Goal: Information Seeking & Learning: Learn about a topic

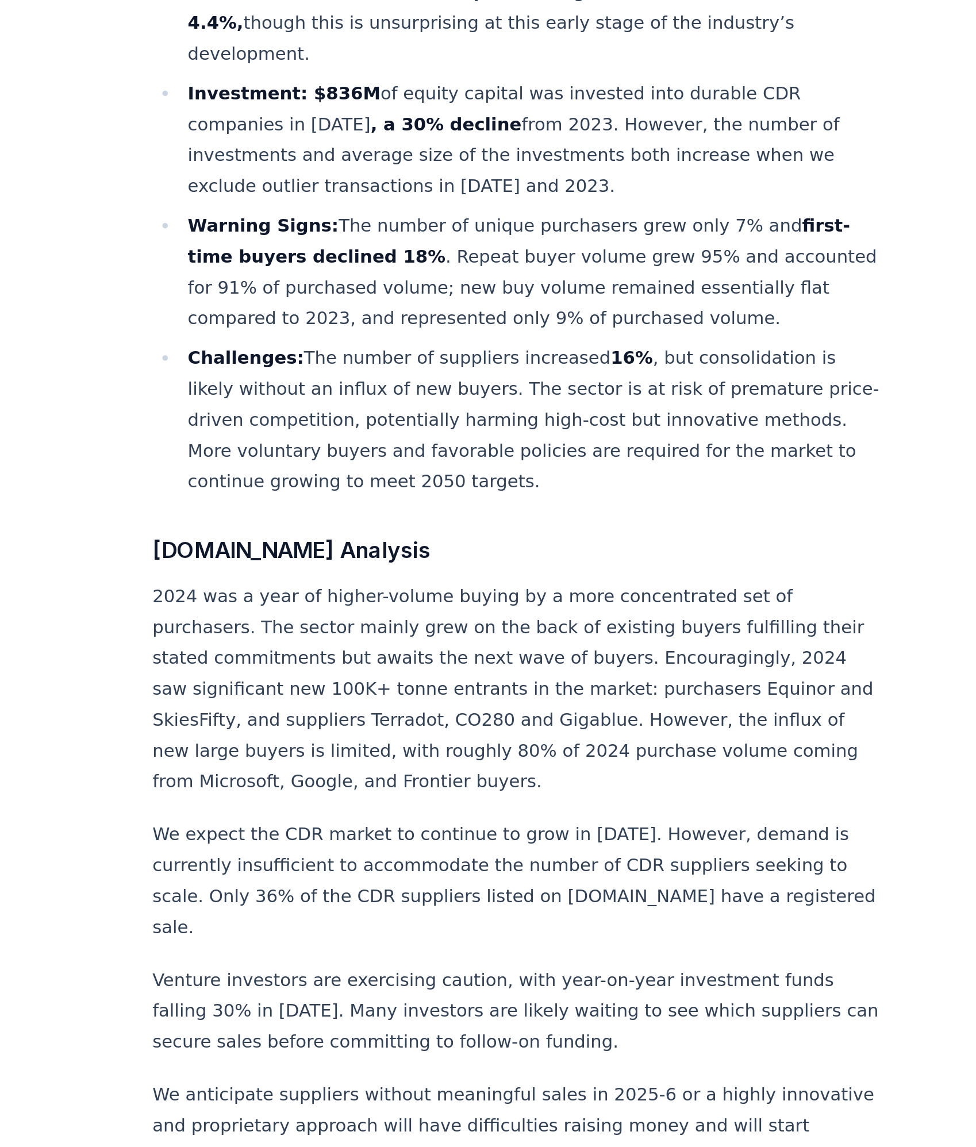
scroll to position [276, 0]
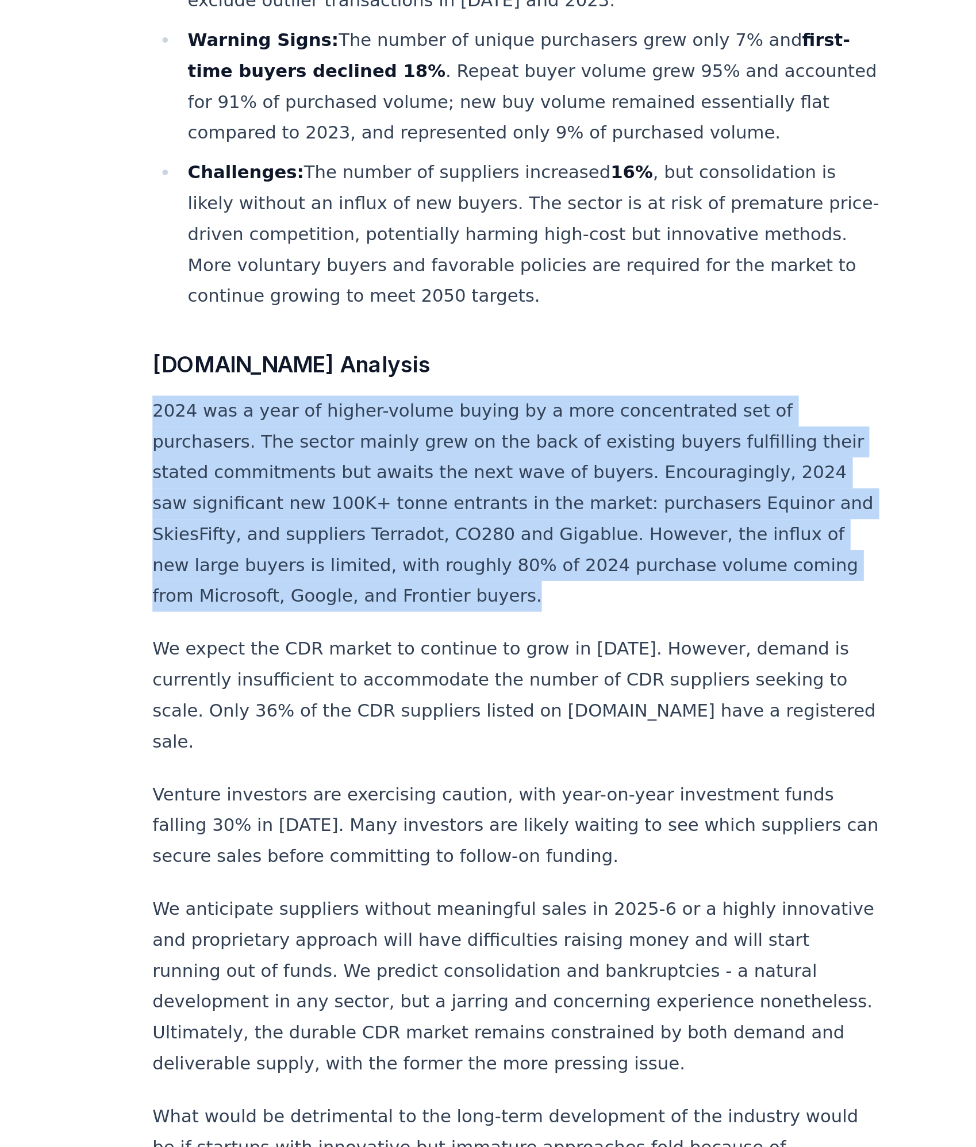
drag, startPoint x: 267, startPoint y: 659, endPoint x: 529, endPoint y: 754, distance: 278.3
click at [529, 754] on p "2024 was a year of higher-volume buying by a more concentrated set of purchaser…" at bounding box center [457, 746] width 380 height 113
copy p "2024 was a year of higher-volume buying by a more concentrated set of purchaser…"
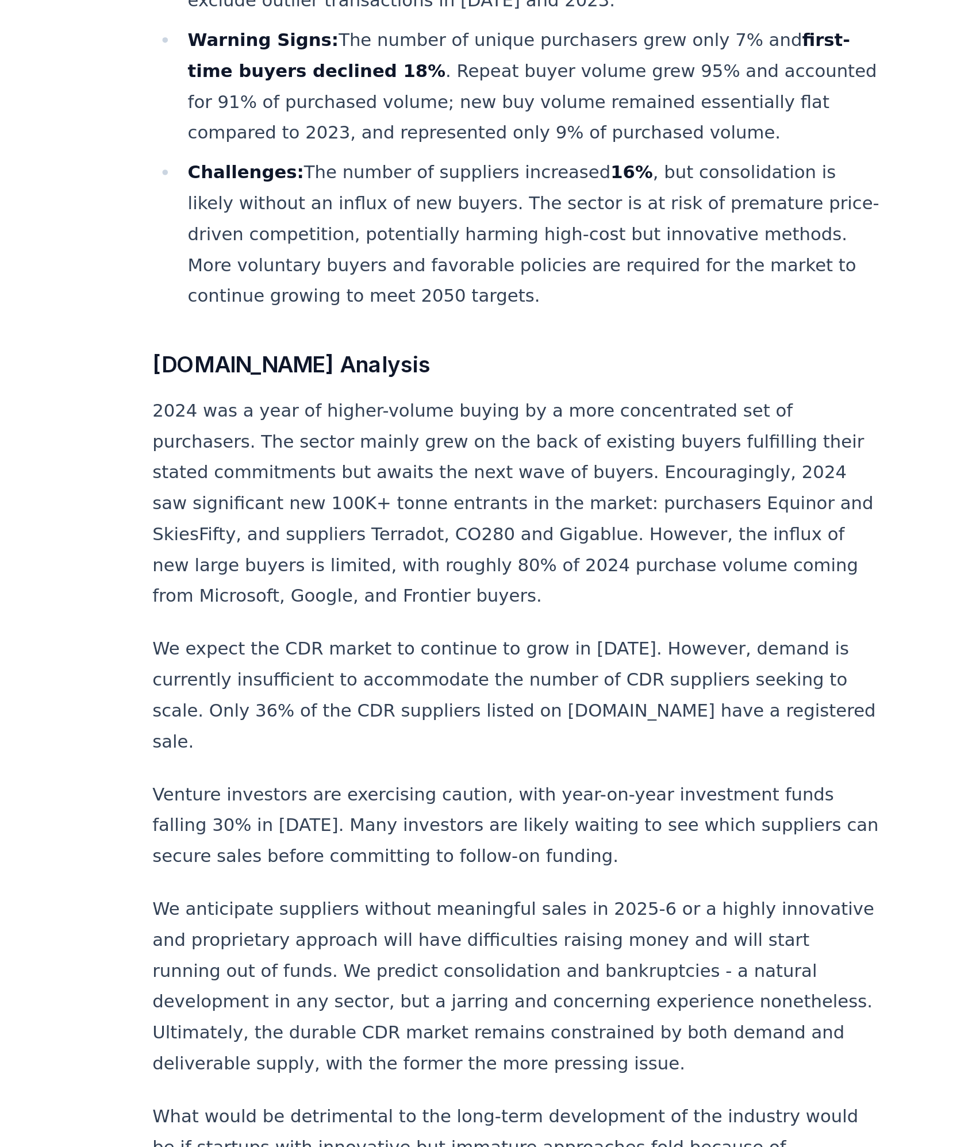
click at [576, 814] on p "We expect the CDR market to continue to grow in 2025. However, demand is curren…" at bounding box center [457, 846] width 380 height 64
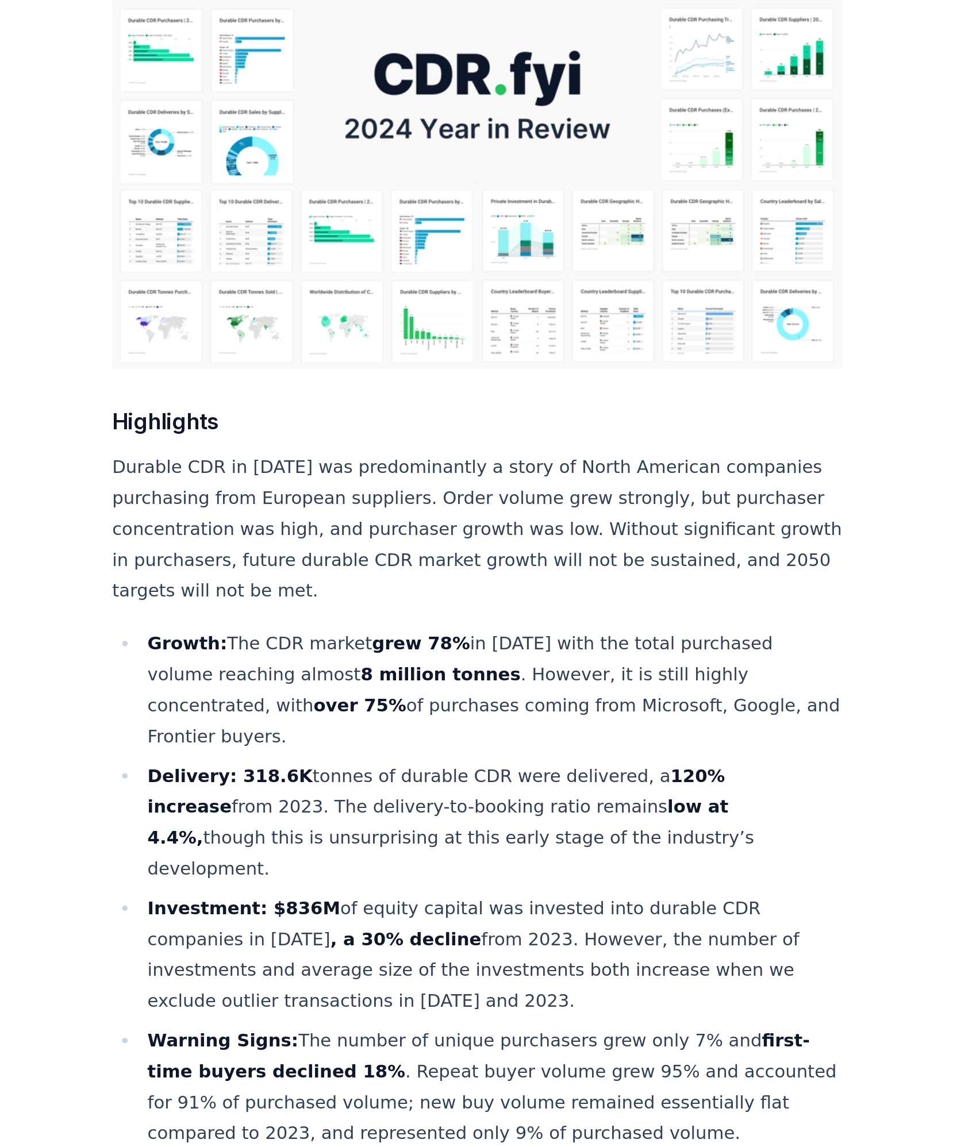
scroll to position [175, 0]
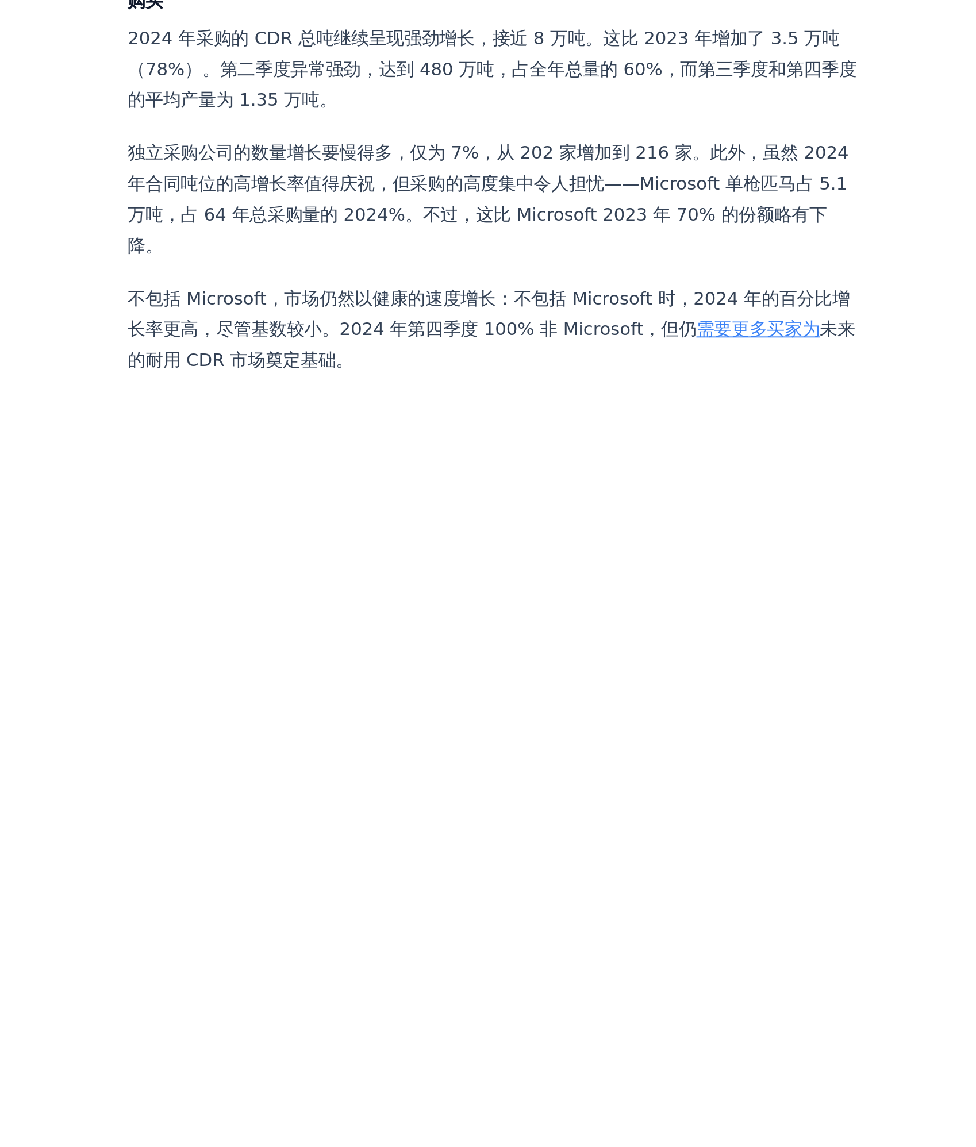
scroll to position [1042, 0]
click at [507, 684] on p "独立采购公司的数量增长要慢得多，仅为 7%，从 202 家增加到 216 家。此外，虽然 2024 年合同吨位的高增长率值得庆祝，但采购的高度集中令人担忧——…" at bounding box center [457, 652] width 380 height 64
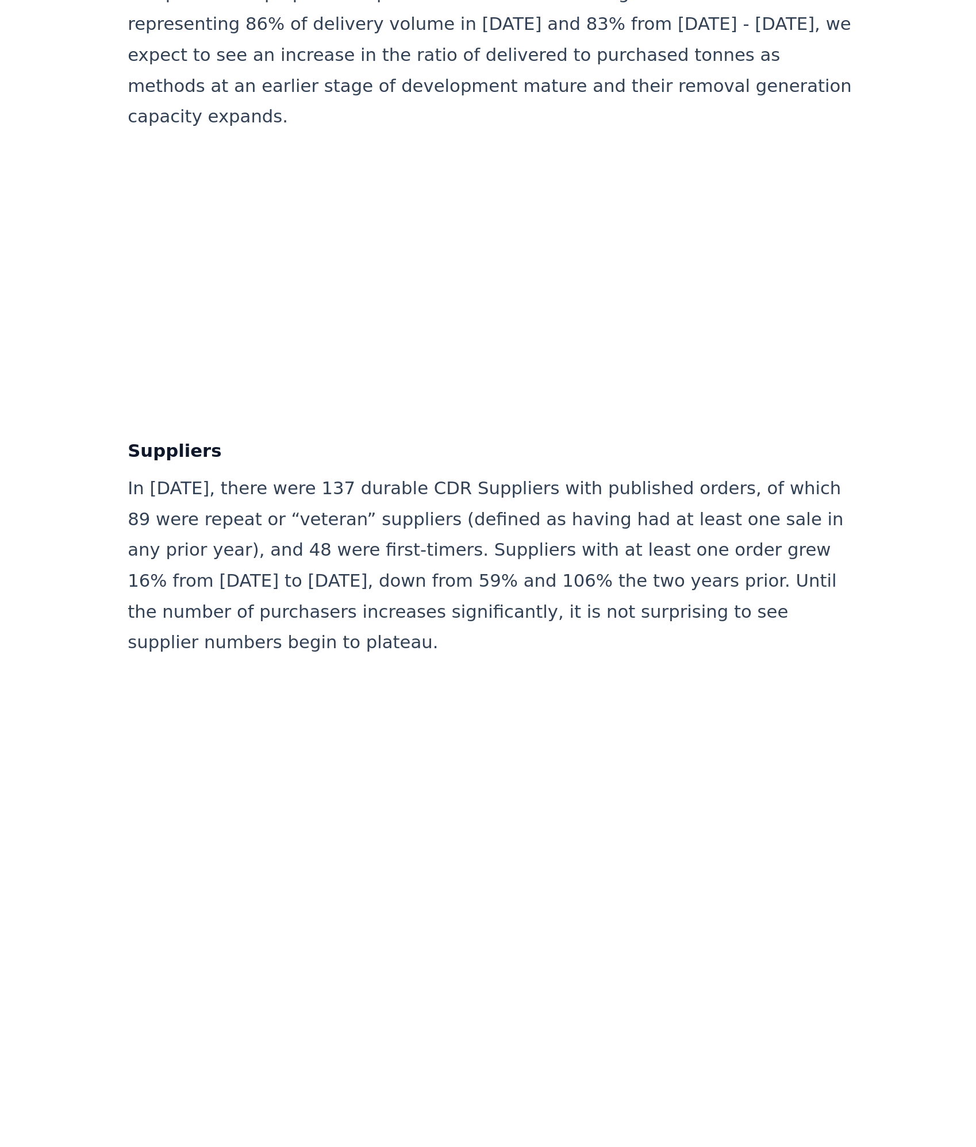
scroll to position [7183, 0]
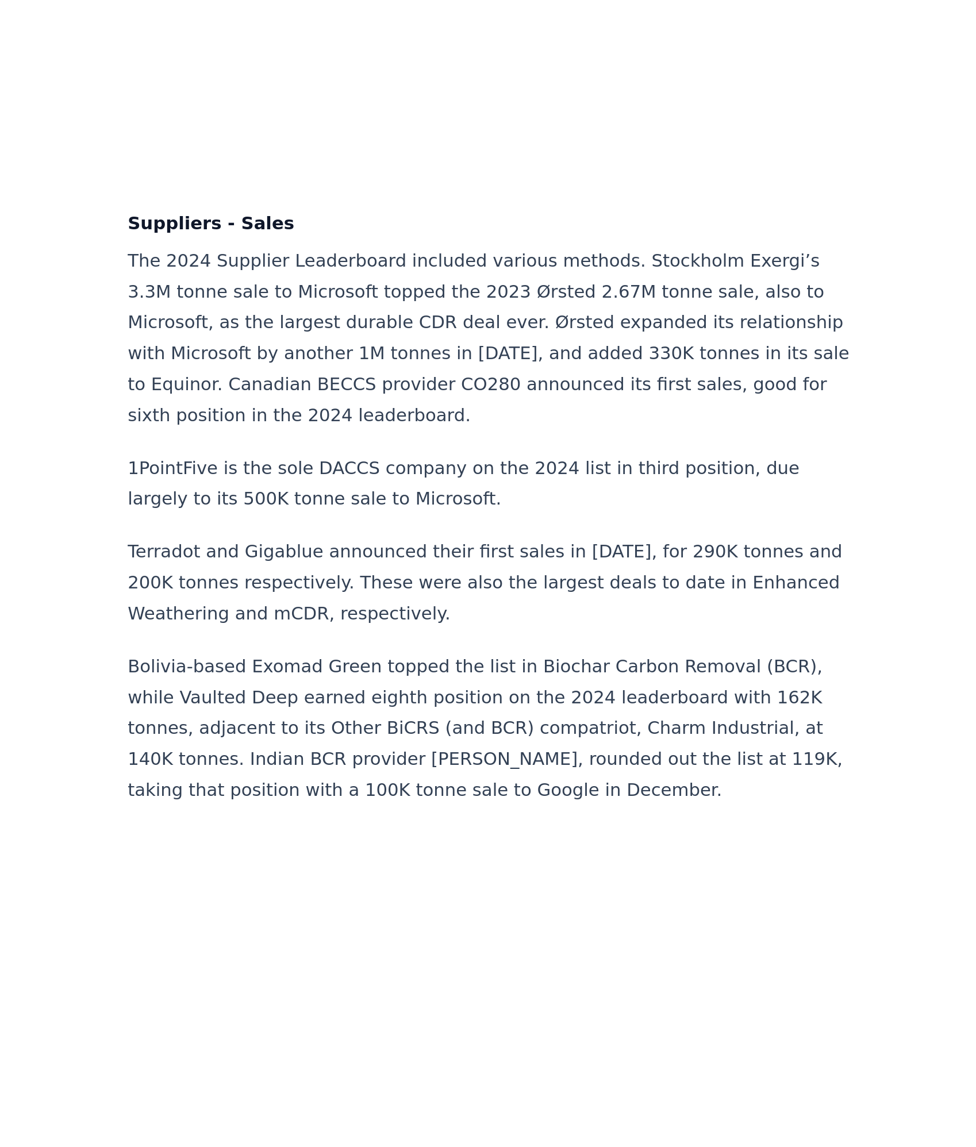
click at [519, 368] on p "The 2024 Supplier Leaderboard included various methods. Stockholm Exergi’s 3.3M…" at bounding box center [457, 372] width 380 height 97
drag, startPoint x: 265, startPoint y: 286, endPoint x: 347, endPoint y: 291, distance: 81.2
copy h4 "Suppliers - Sales"
click at [569, 498] on p "Terradot and Gigablue announced their first sales in 2024, for 290K tonnes and …" at bounding box center [457, 499] width 380 height 48
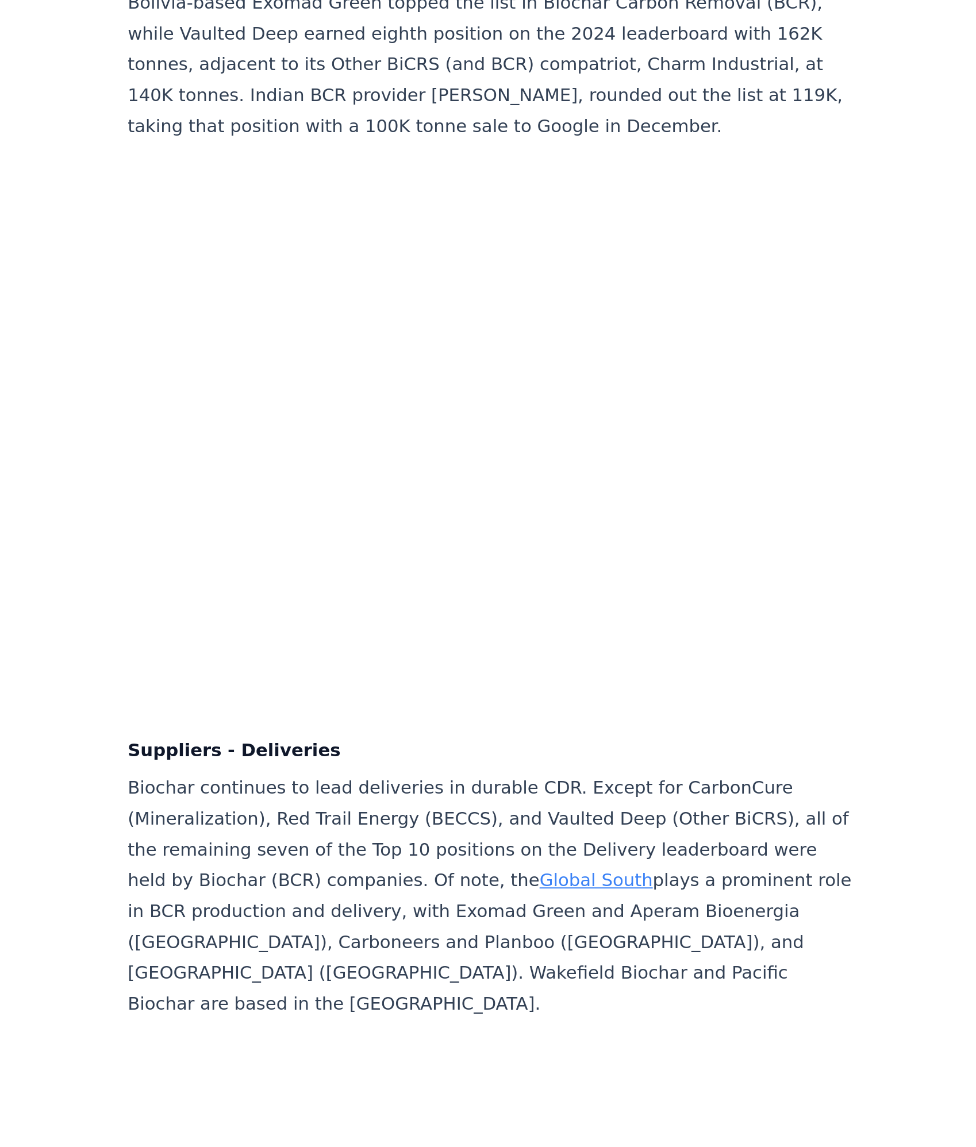
scroll to position [7203, 0]
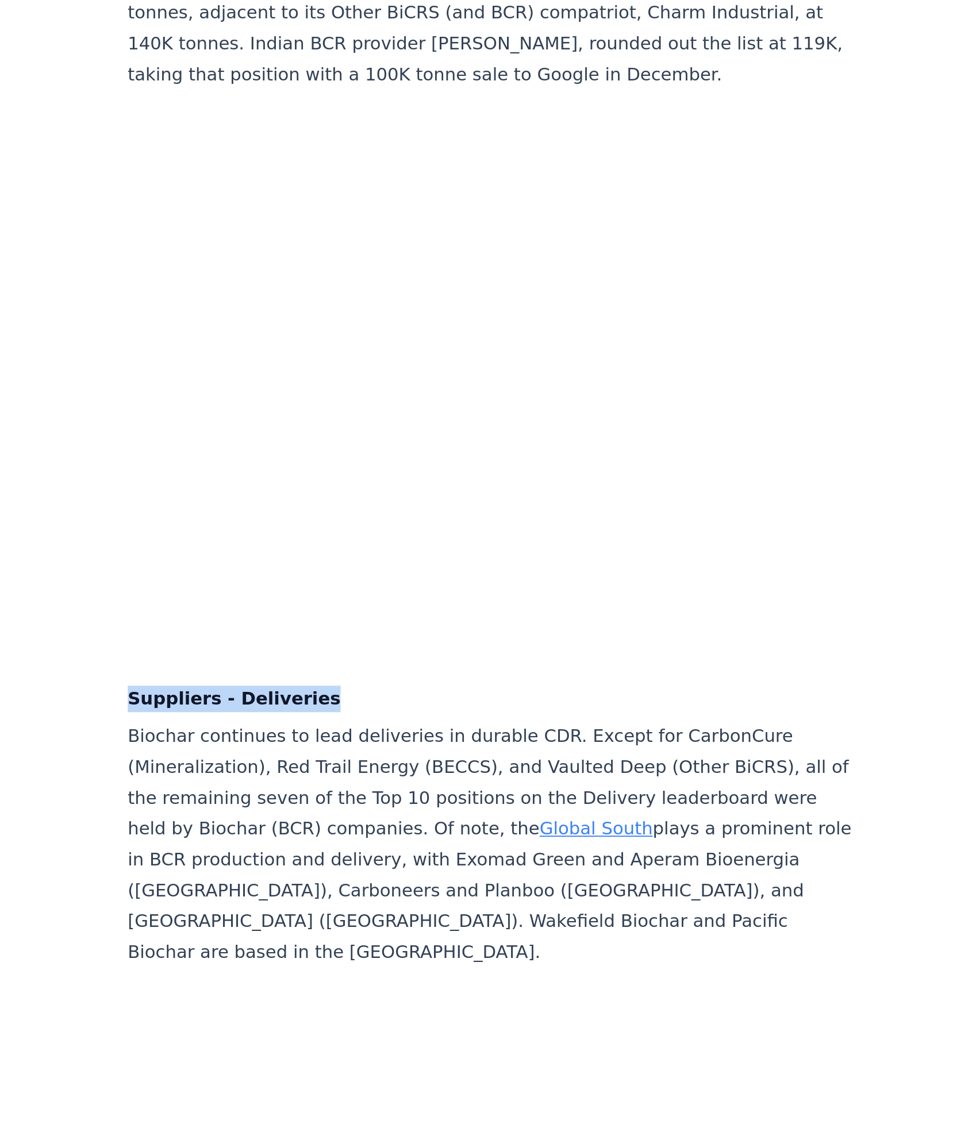
drag, startPoint x: 267, startPoint y: 890, endPoint x: 374, endPoint y: 888, distance: 106.3
click at [374, 906] on h4 "Suppliers - Deliveries" at bounding box center [457, 913] width 380 height 14
copy h4 "Suppliers - Deliveries"
click at [489, 945] on p "Biochar continues to lead deliveries in durable CDR. Except for CarbonCure (Min…" at bounding box center [457, 989] width 380 height 129
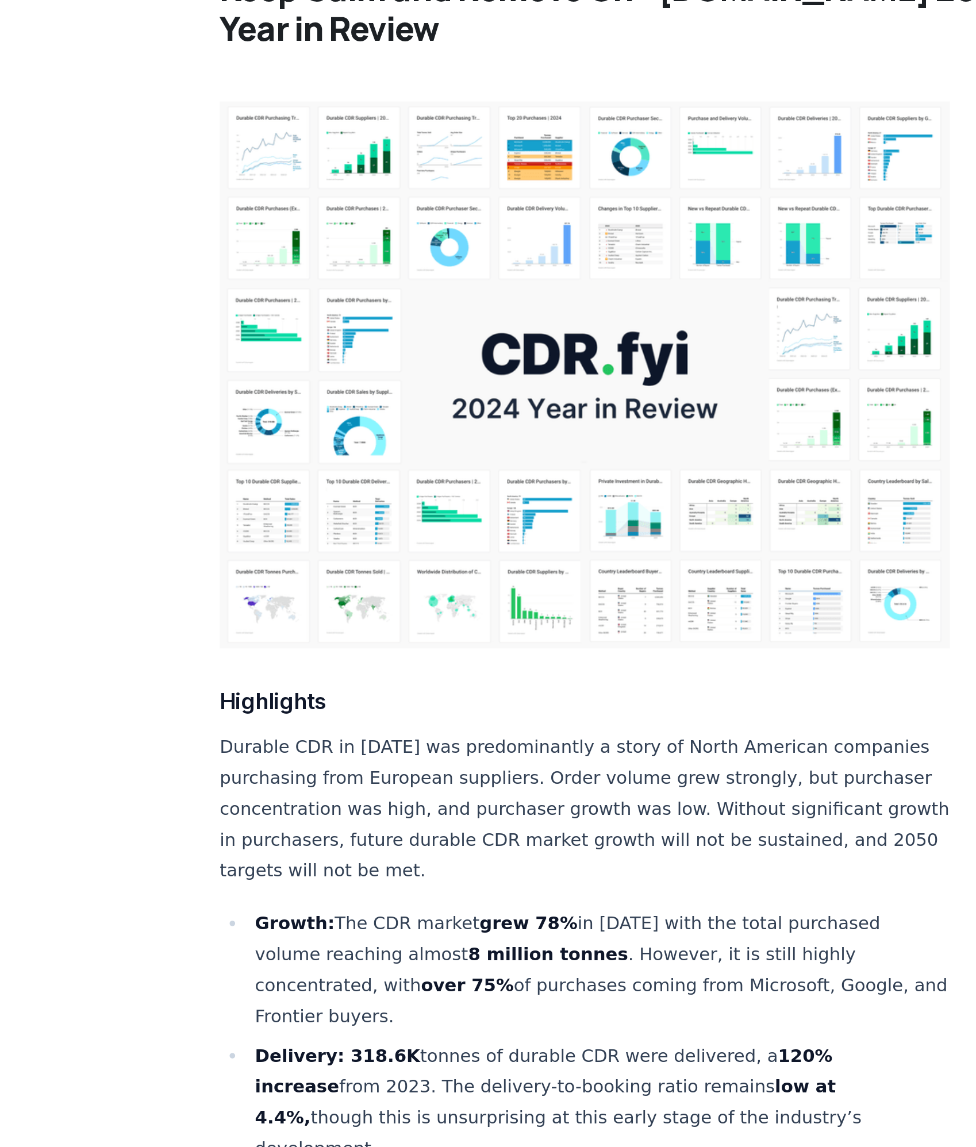
scroll to position [59, 0]
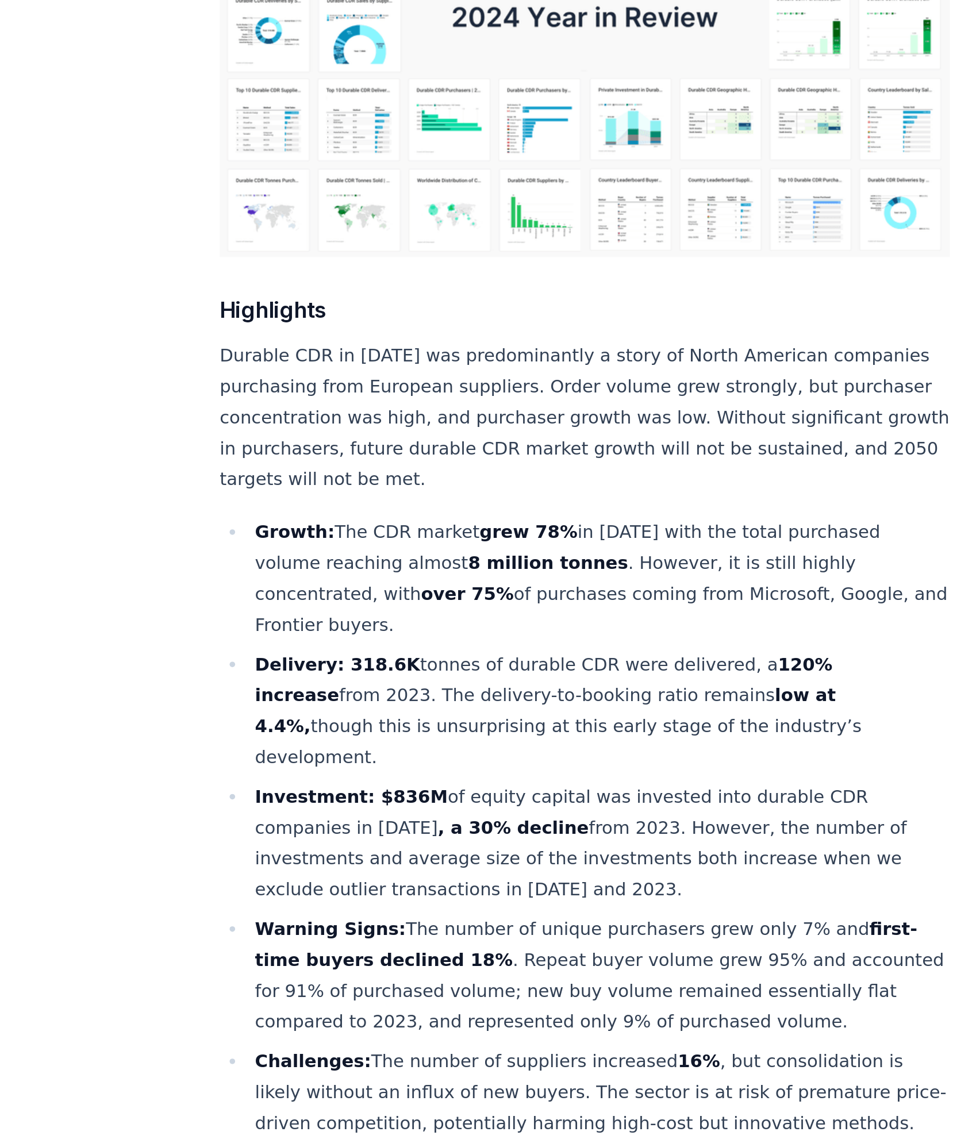
drag, startPoint x: 431, startPoint y: 545, endPoint x: 444, endPoint y: 513, distance: 34.8
click at [444, 513] on li "Growth: The CDR market grew 78% in 2024 with the total purchased volume reachin…" at bounding box center [464, 538] width 365 height 64
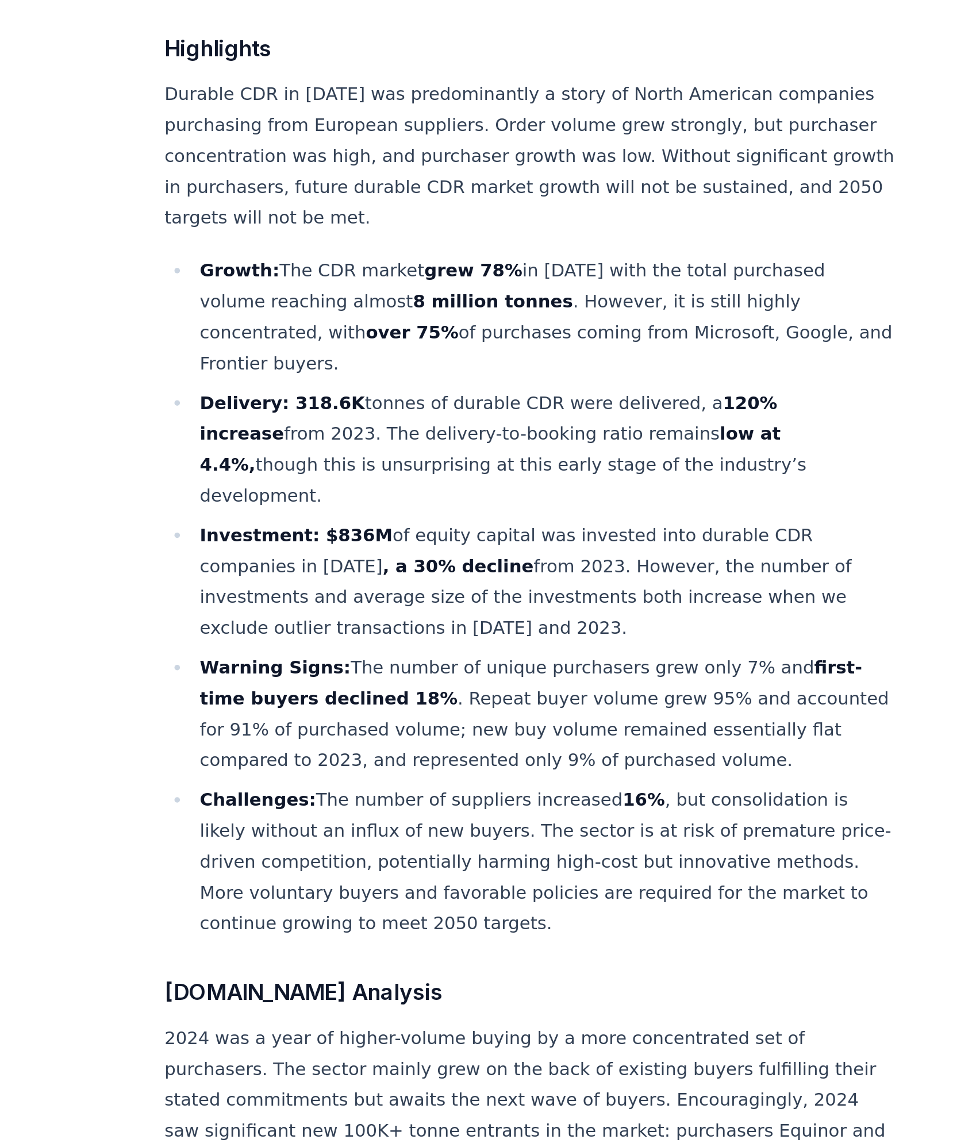
drag, startPoint x: 521, startPoint y: 494, endPoint x: 569, endPoint y: 525, distance: 57.1
click at [569, 525] on li "Growth: The CDR market grew 78% in 2024 with the total purchased volume reachin…" at bounding box center [464, 538] width 365 height 64
copy li "still highly concentrated, with over 75% of purchases coming from Microsoft, Go…"
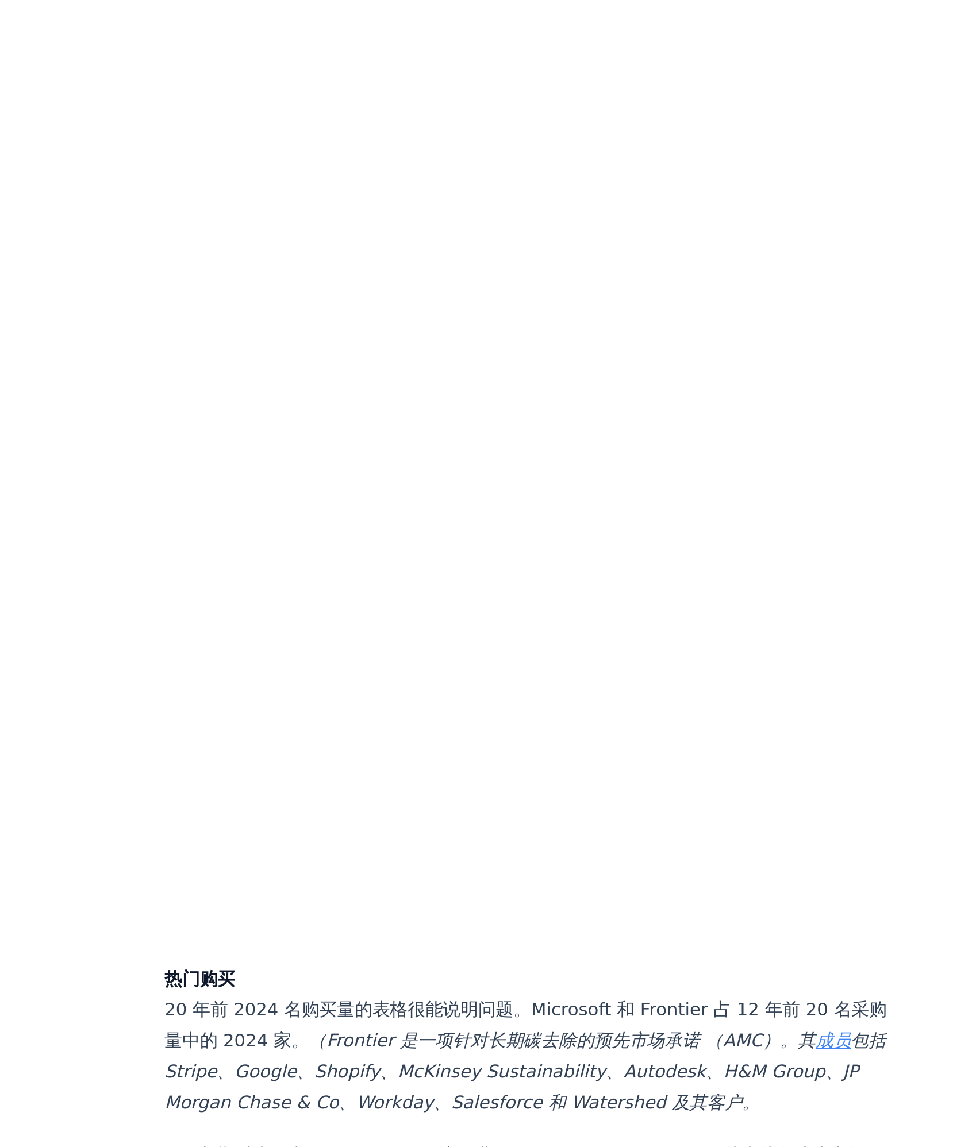
scroll to position [1407, 0]
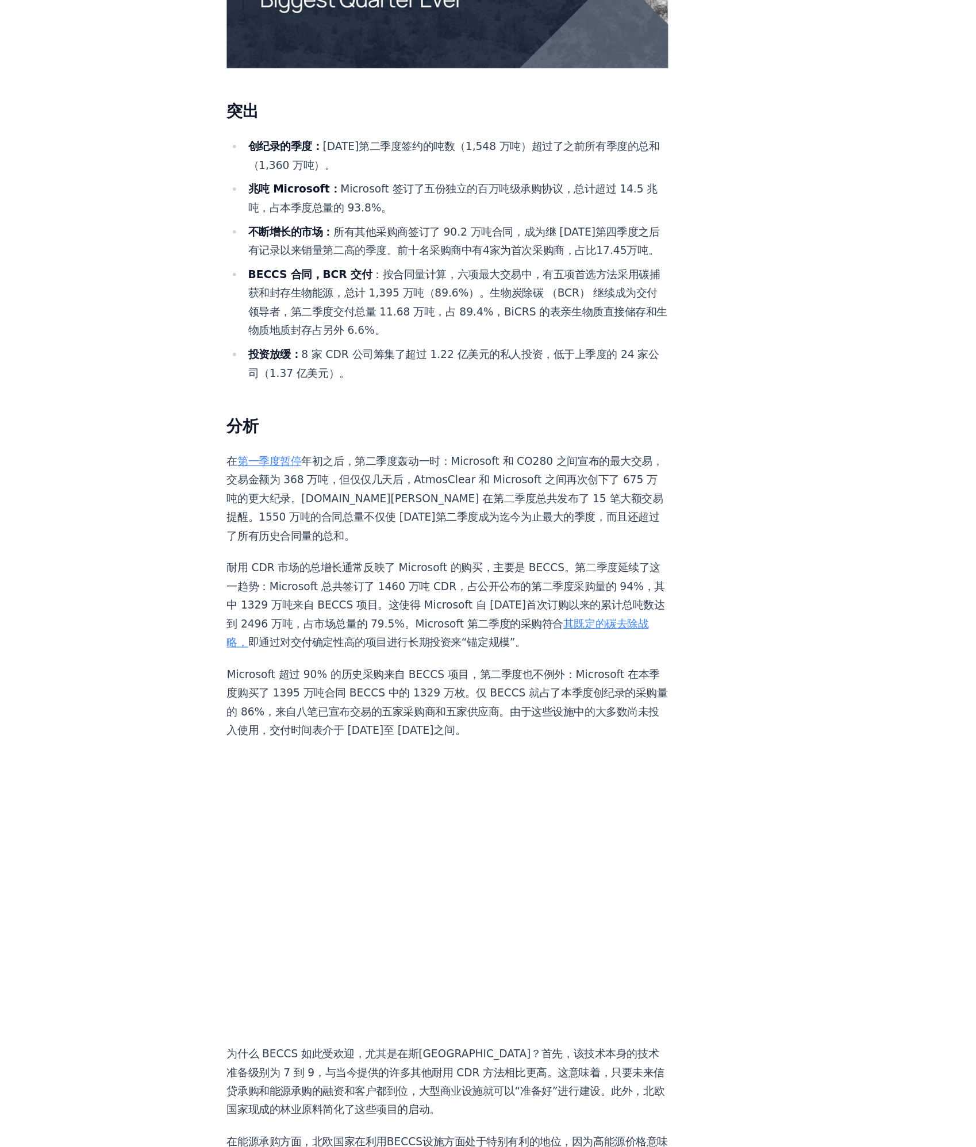
scroll to position [213, 0]
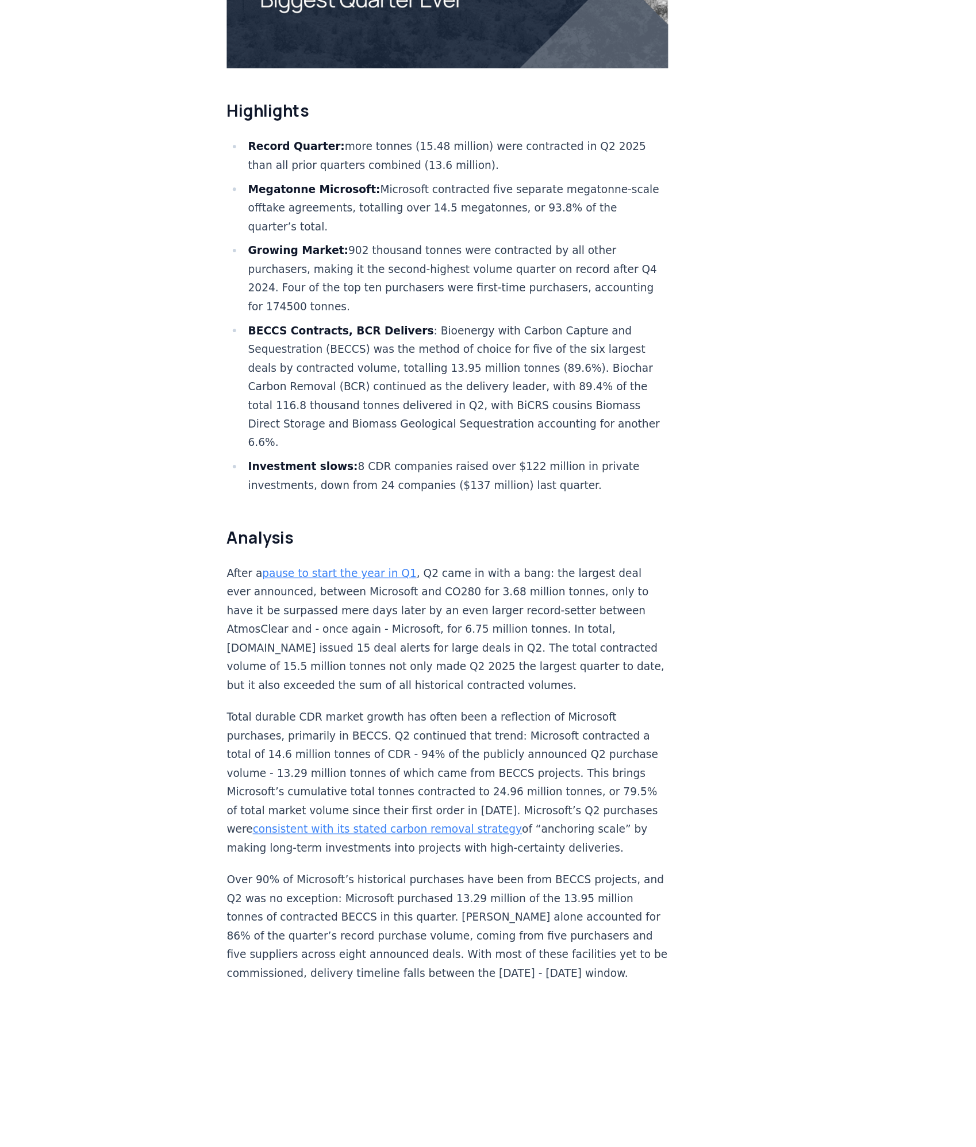
click at [596, 313] on li "Megatonne Microsoft: Microsoft contracted five separate megatonne-scale offtake…" at bounding box center [464, 337] width 365 height 48
drag, startPoint x: 533, startPoint y: 283, endPoint x: 305, endPoint y: 298, distance: 228.6
click at [305, 313] on li "Megatonne Microsoft: Microsoft contracted five separate megatonne-scale offtake…" at bounding box center [464, 337] width 365 height 48
copy li "megatonne-scale"
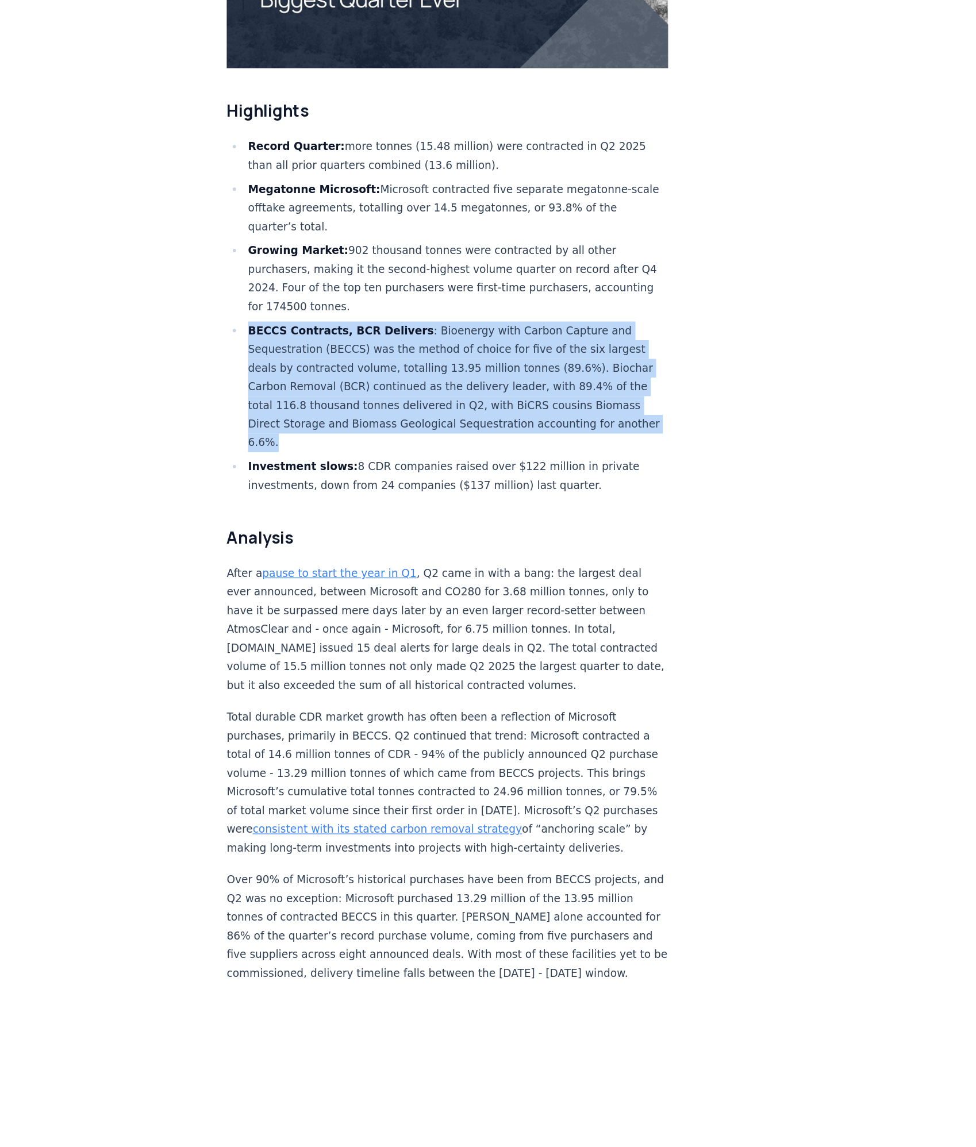
drag, startPoint x: 285, startPoint y: 406, endPoint x: 420, endPoint y: 497, distance: 163.0
click at [420, 497] on li "BECCS Contracts, BCR Delivers : Bioenergy with Carbon Capture and Sequestration…" at bounding box center [464, 491] width 365 height 113
copy li "BECCS Contracts, BCR Delivers : Bioenergy with Carbon Capture and Sequestration…"
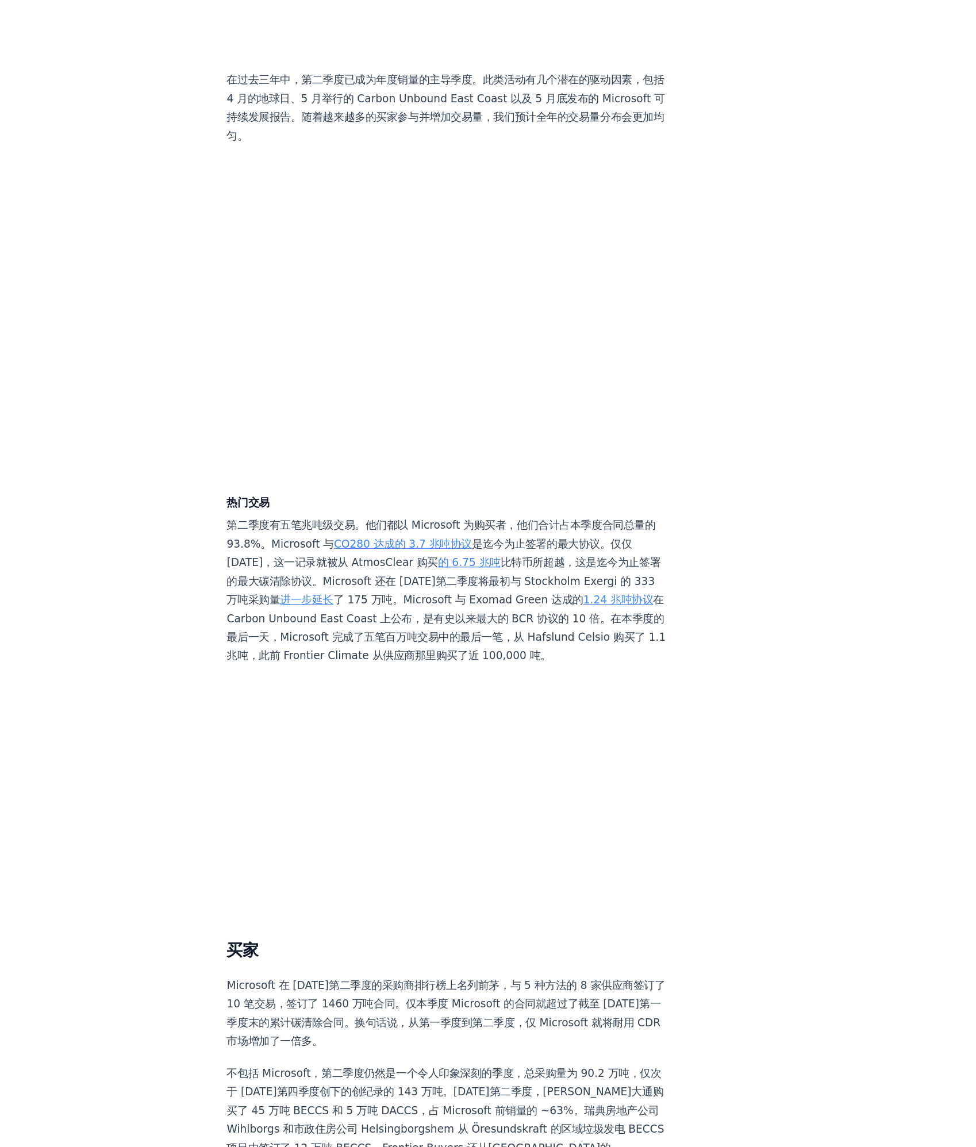
scroll to position [1681, 0]
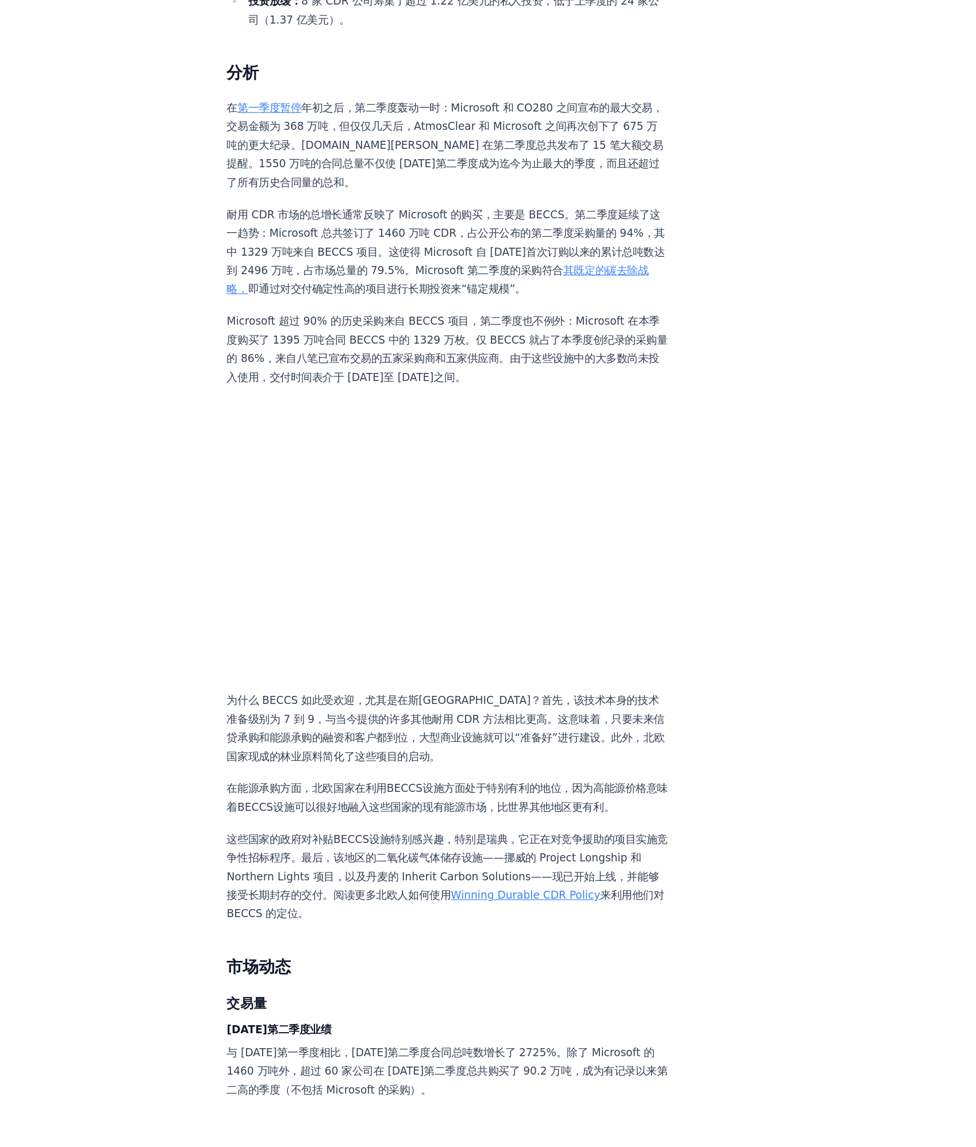
scroll to position [498, 0]
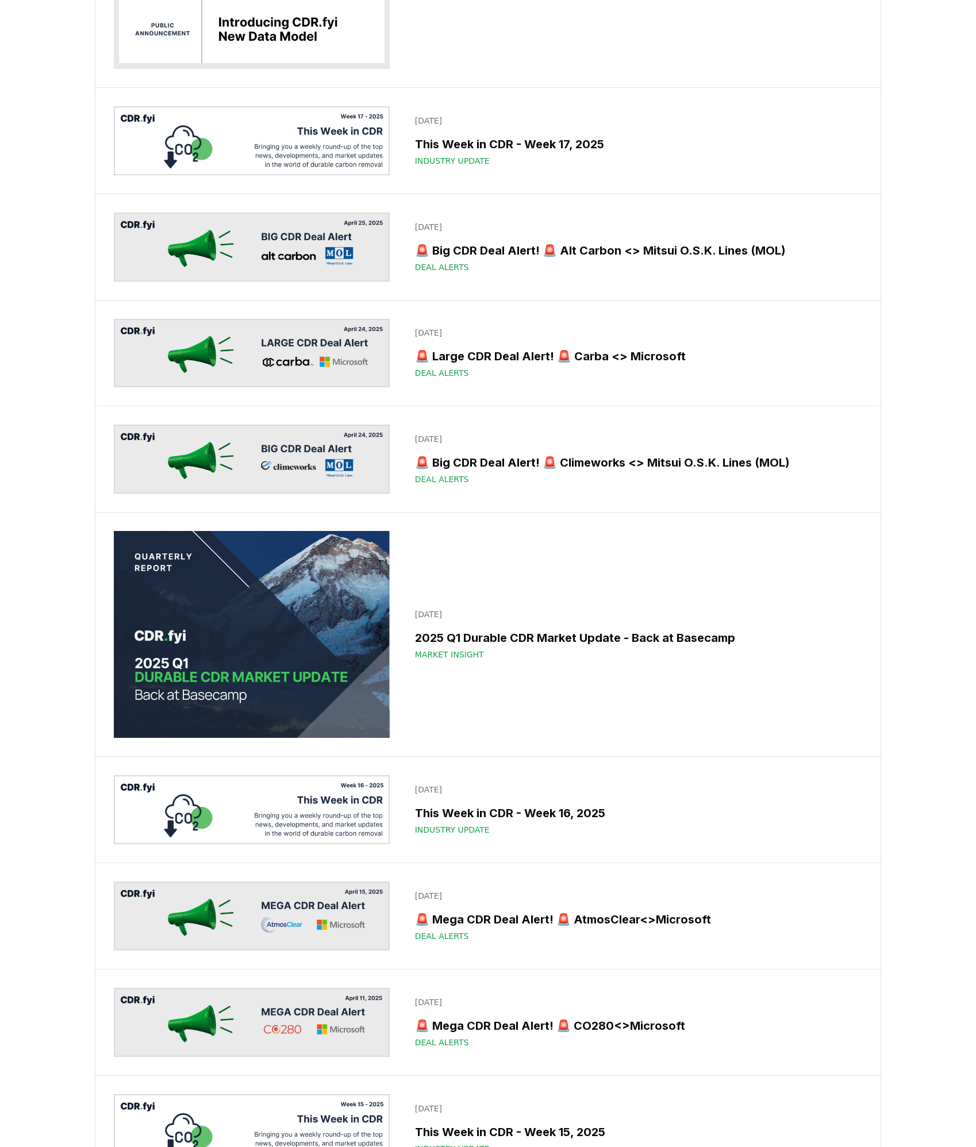
scroll to position [6442, 0]
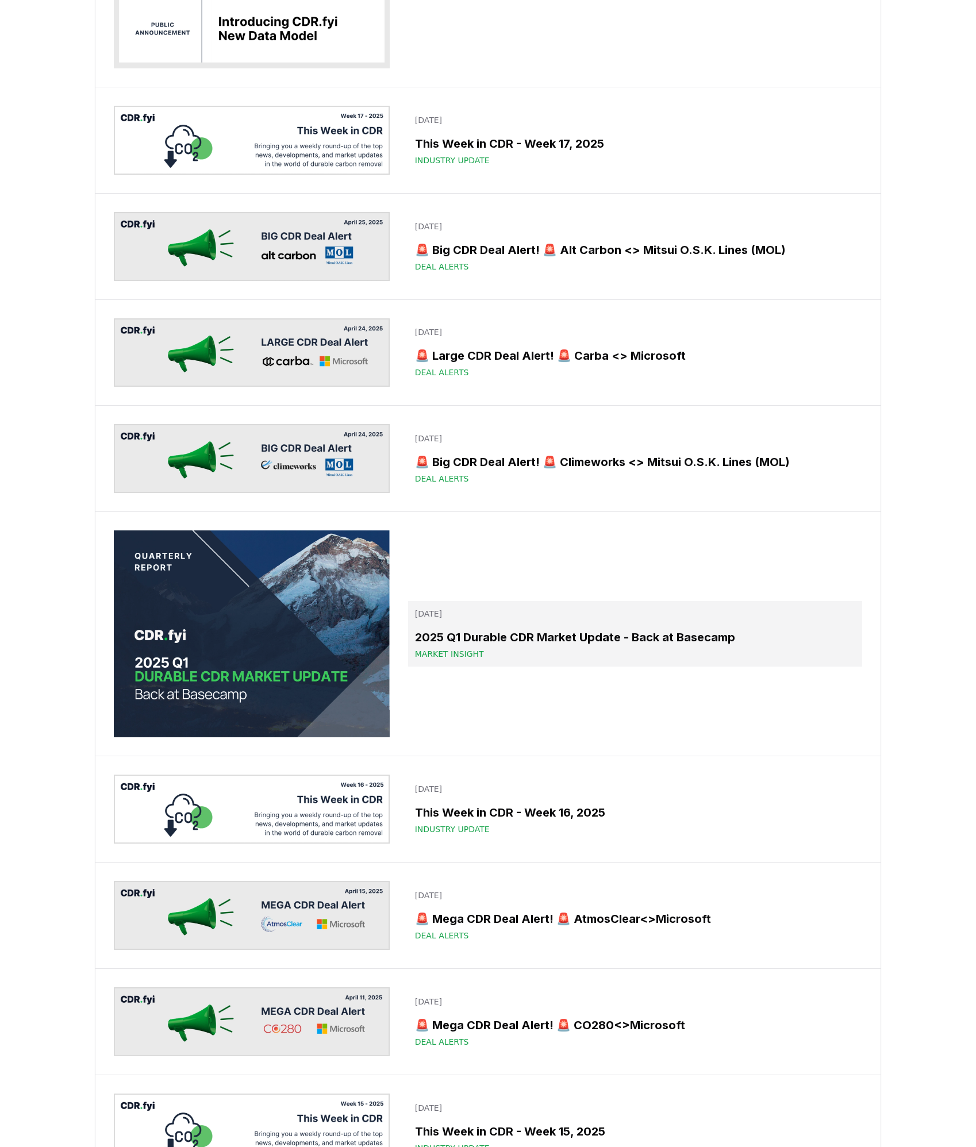
click at [650, 656] on div "Market Insight" at bounding box center [635, 653] width 440 height 11
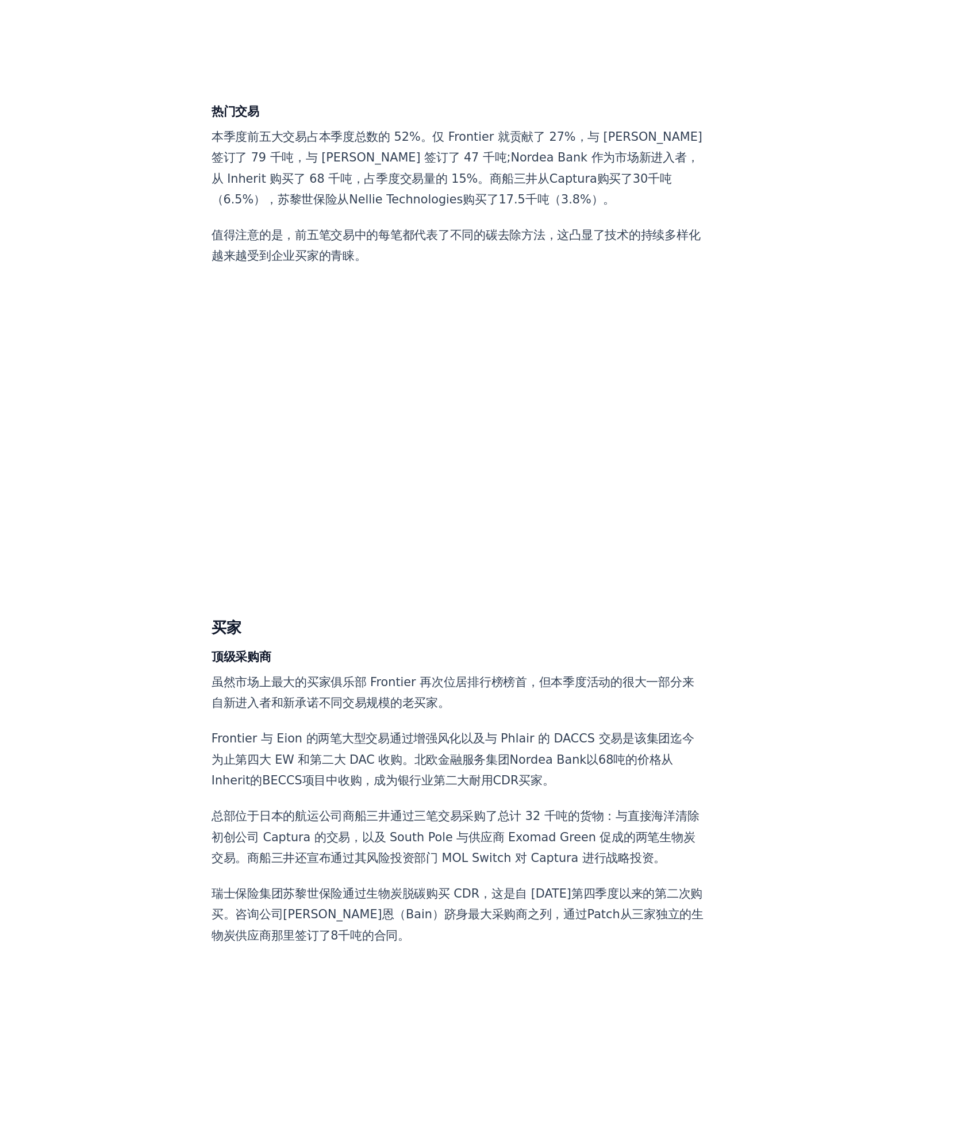
scroll to position [2163, 0]
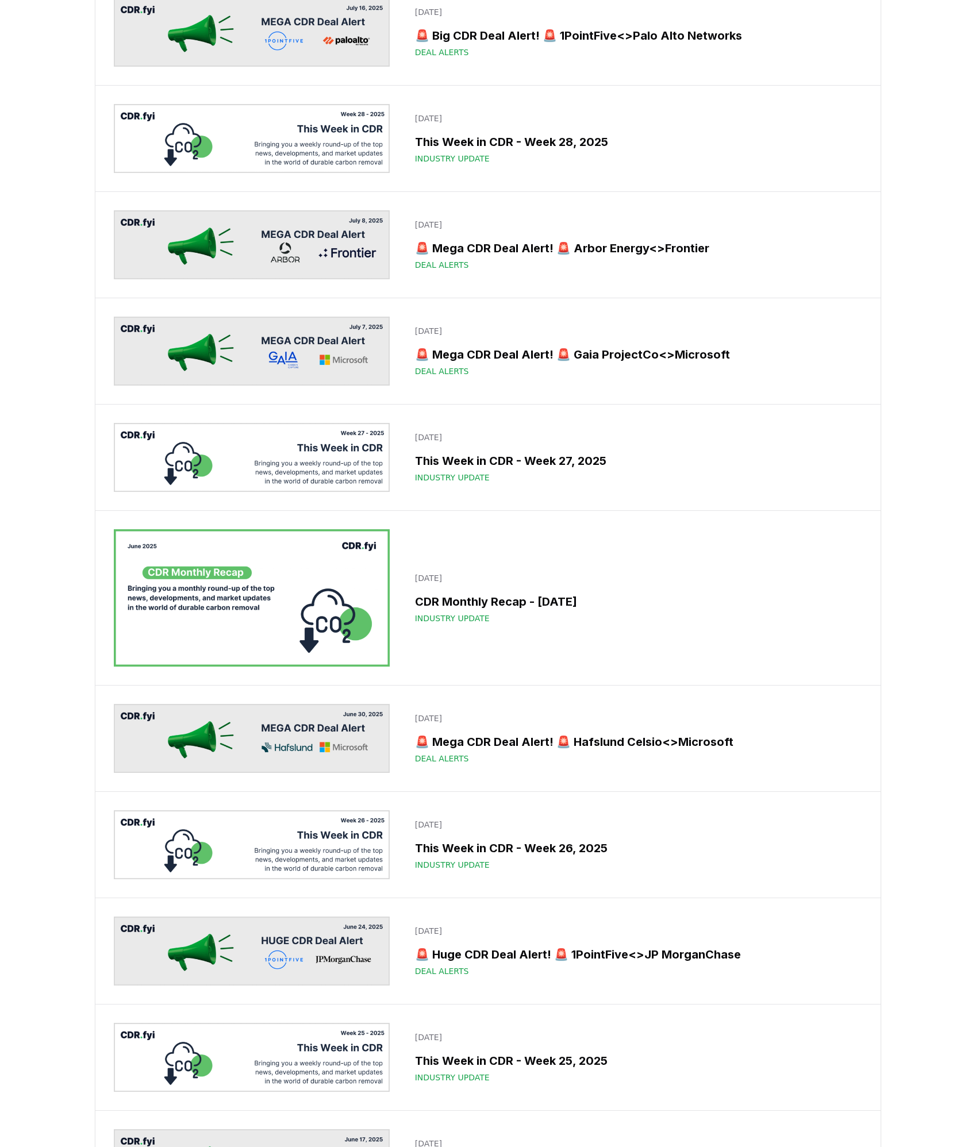
scroll to position [1961, 0]
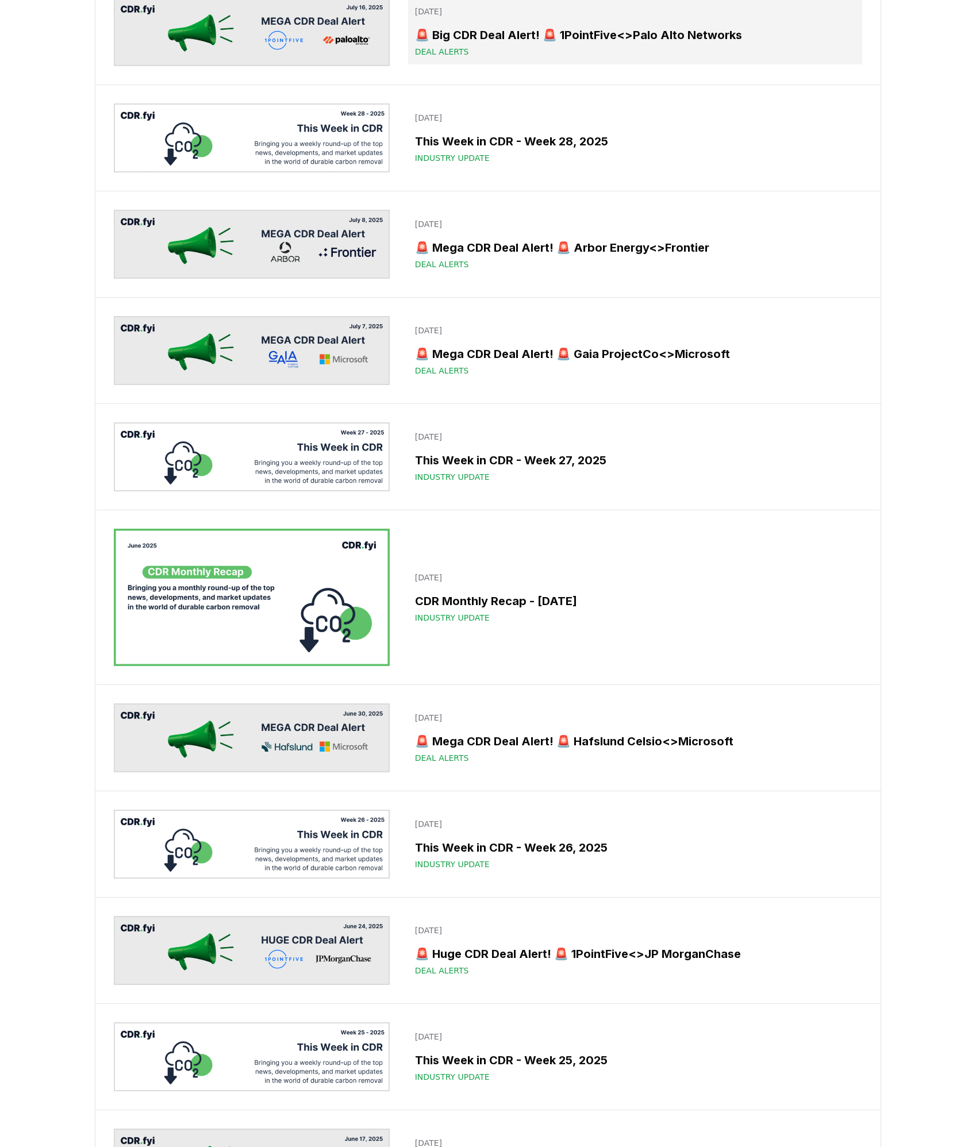
click at [703, 44] on h3 "🚨 Big CDR Deal Alert! 🚨 1PointFive<>Palo Alto Networks" at bounding box center [635, 34] width 440 height 17
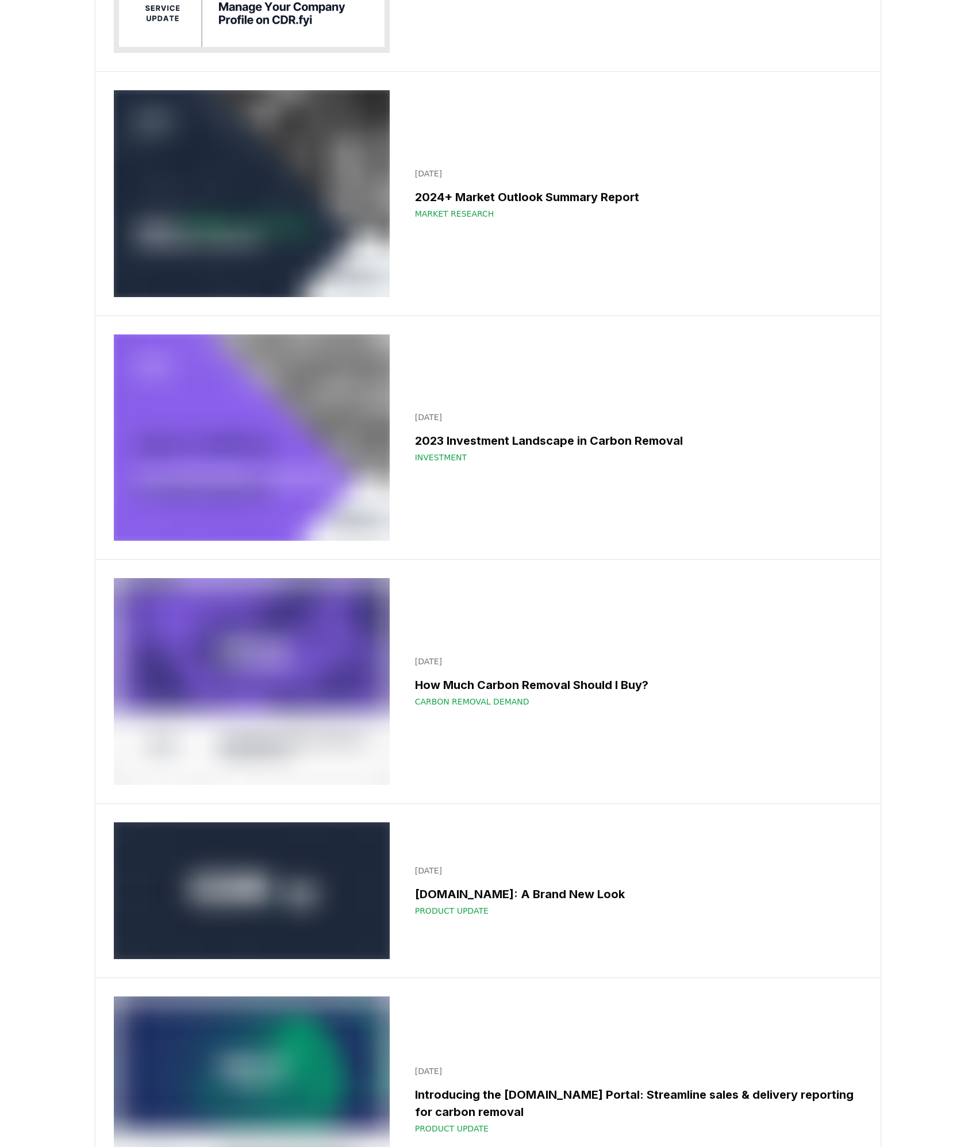
scroll to position [14258, 0]
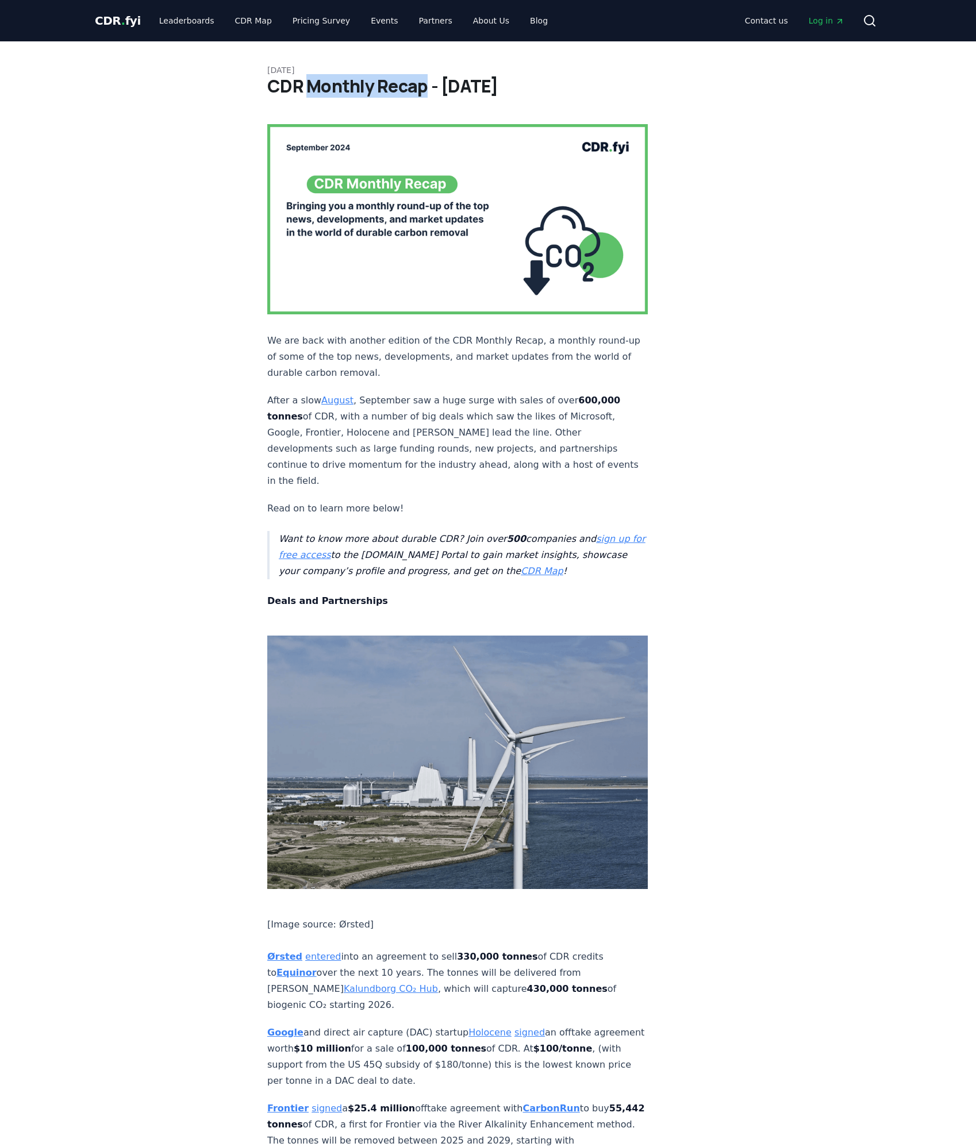
drag, startPoint x: 307, startPoint y: 88, endPoint x: 426, endPoint y: 88, distance: 119.5
click at [426, 88] on h1 "CDR Monthly Recap - September 2024" at bounding box center [487, 86] width 441 height 21
copy h1 "Monthly Recap"
click at [104, 18] on span "CDR . fyi" at bounding box center [118, 21] width 46 height 14
click at [521, 18] on link "Blog" at bounding box center [539, 20] width 36 height 21
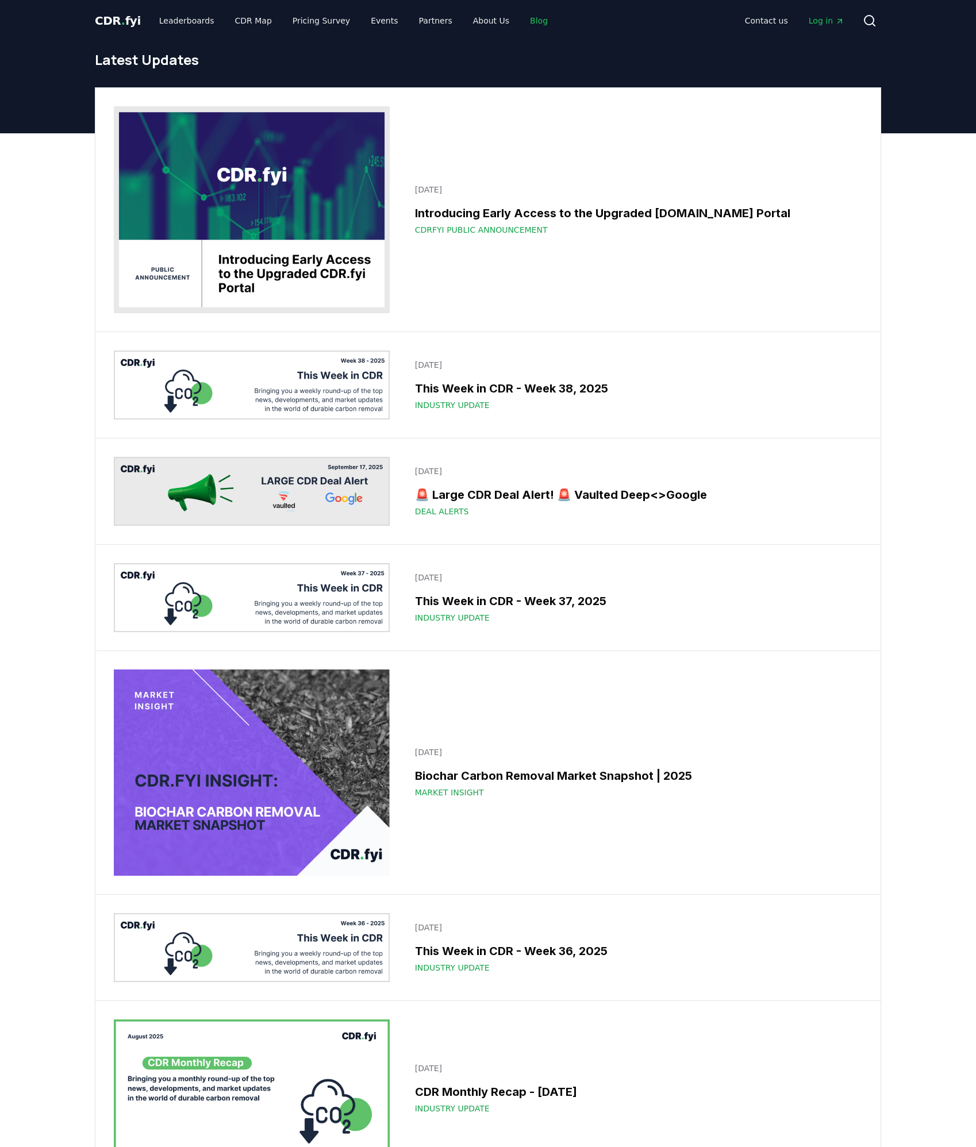
click at [521, 18] on link "Blog" at bounding box center [539, 20] width 36 height 21
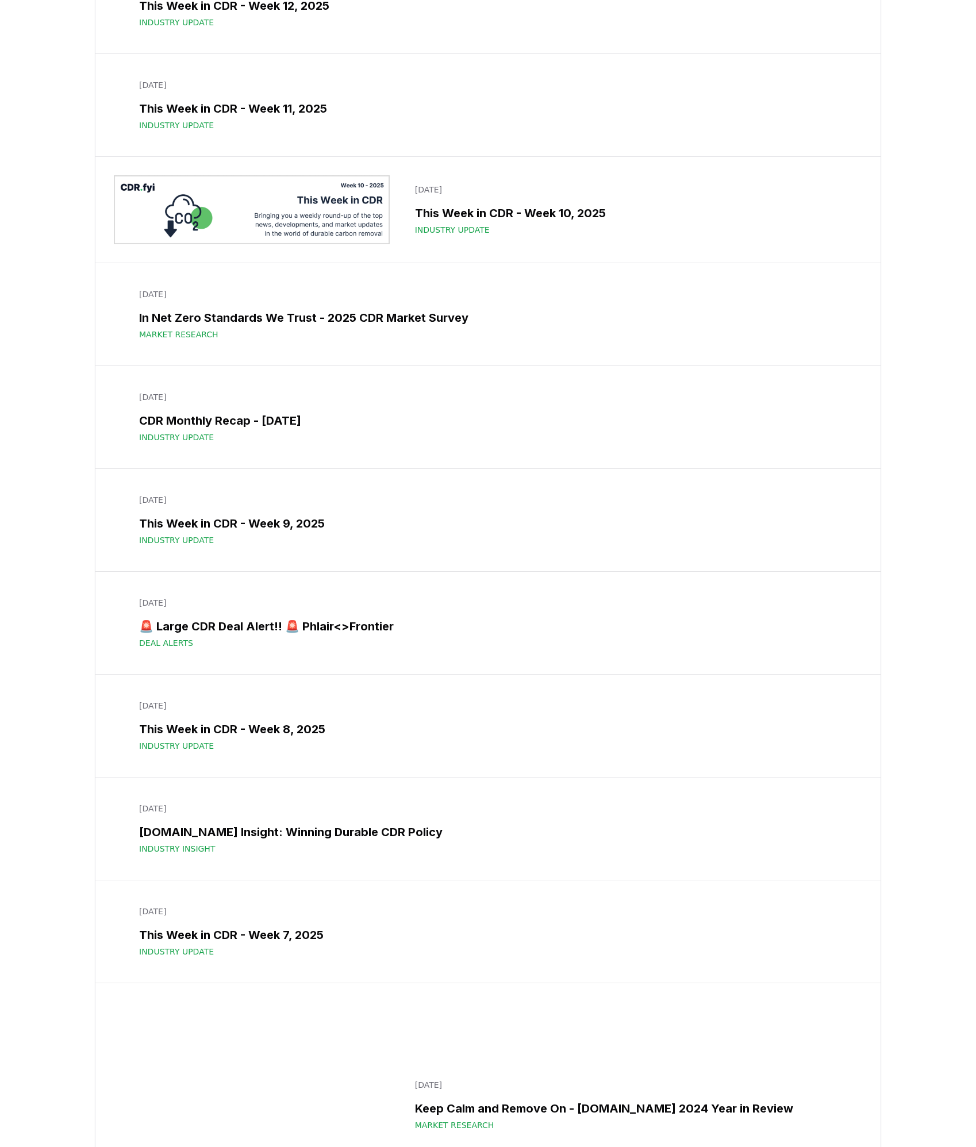
scroll to position [7674, 0]
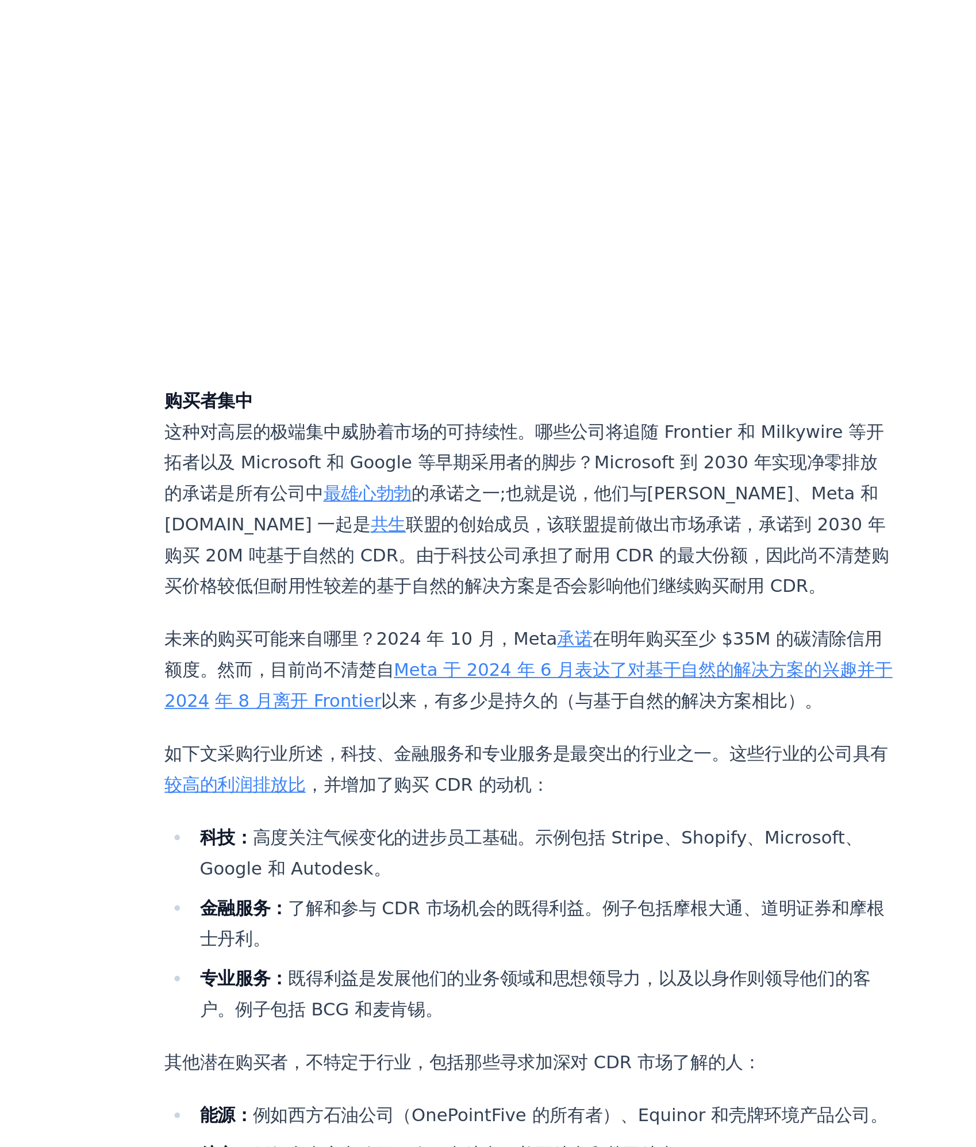
scroll to position [2806, 0]
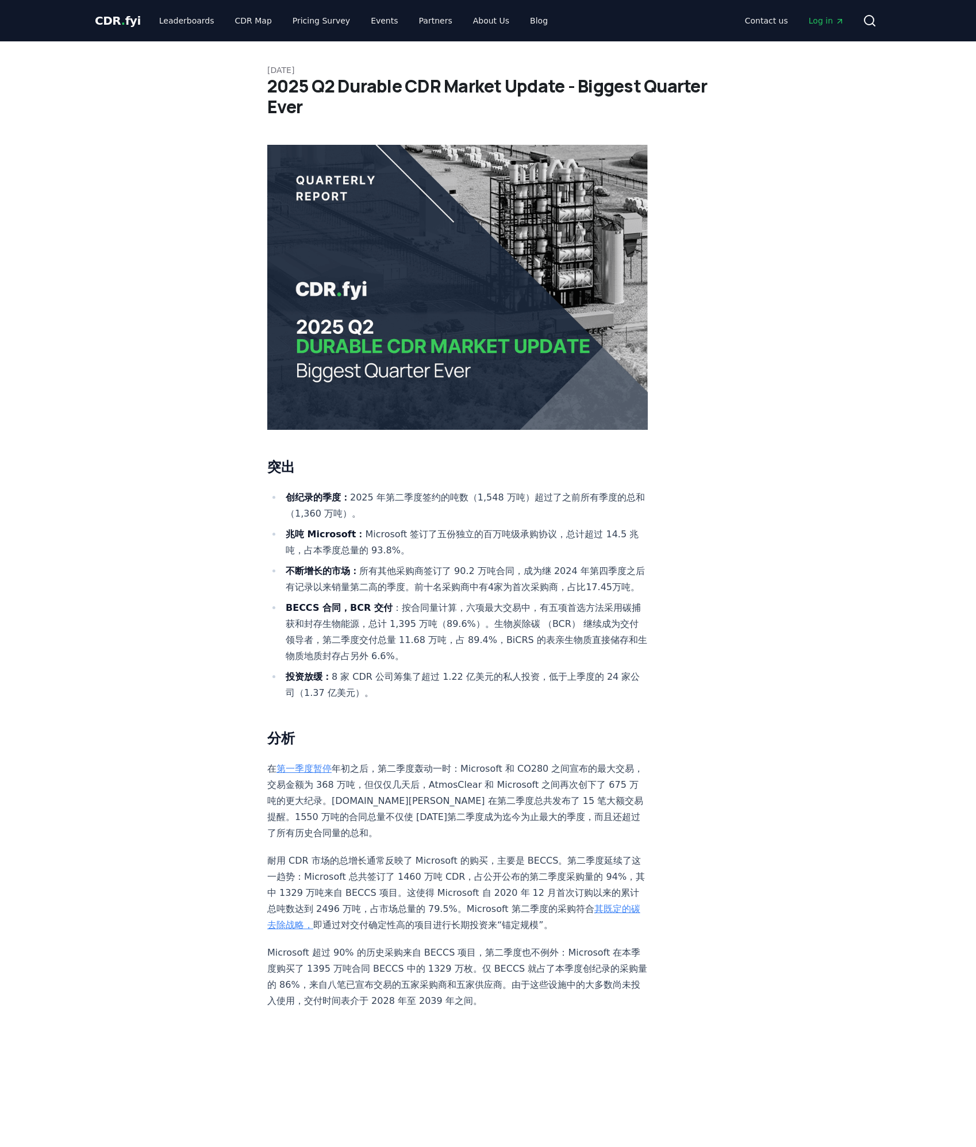
scroll to position [498, 0]
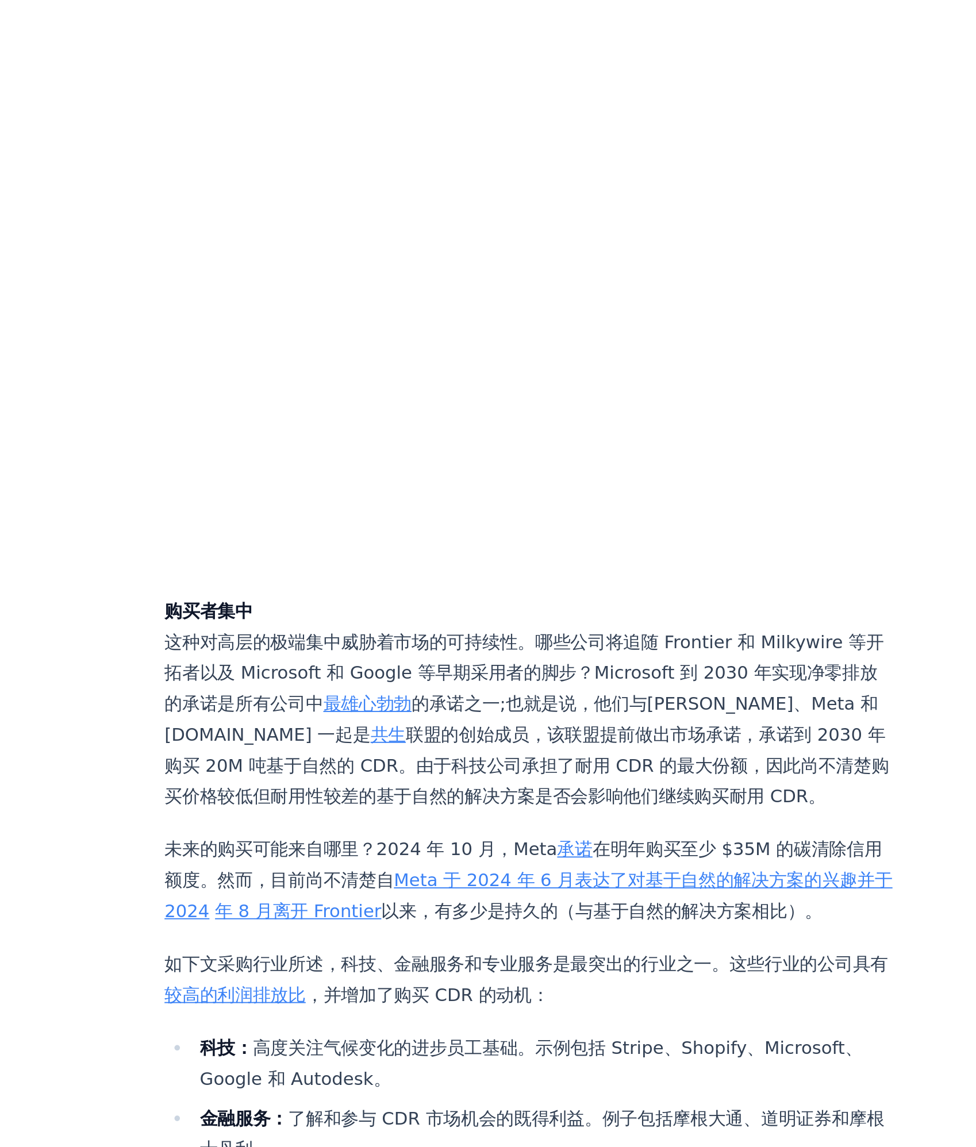
scroll to position [2710, 0]
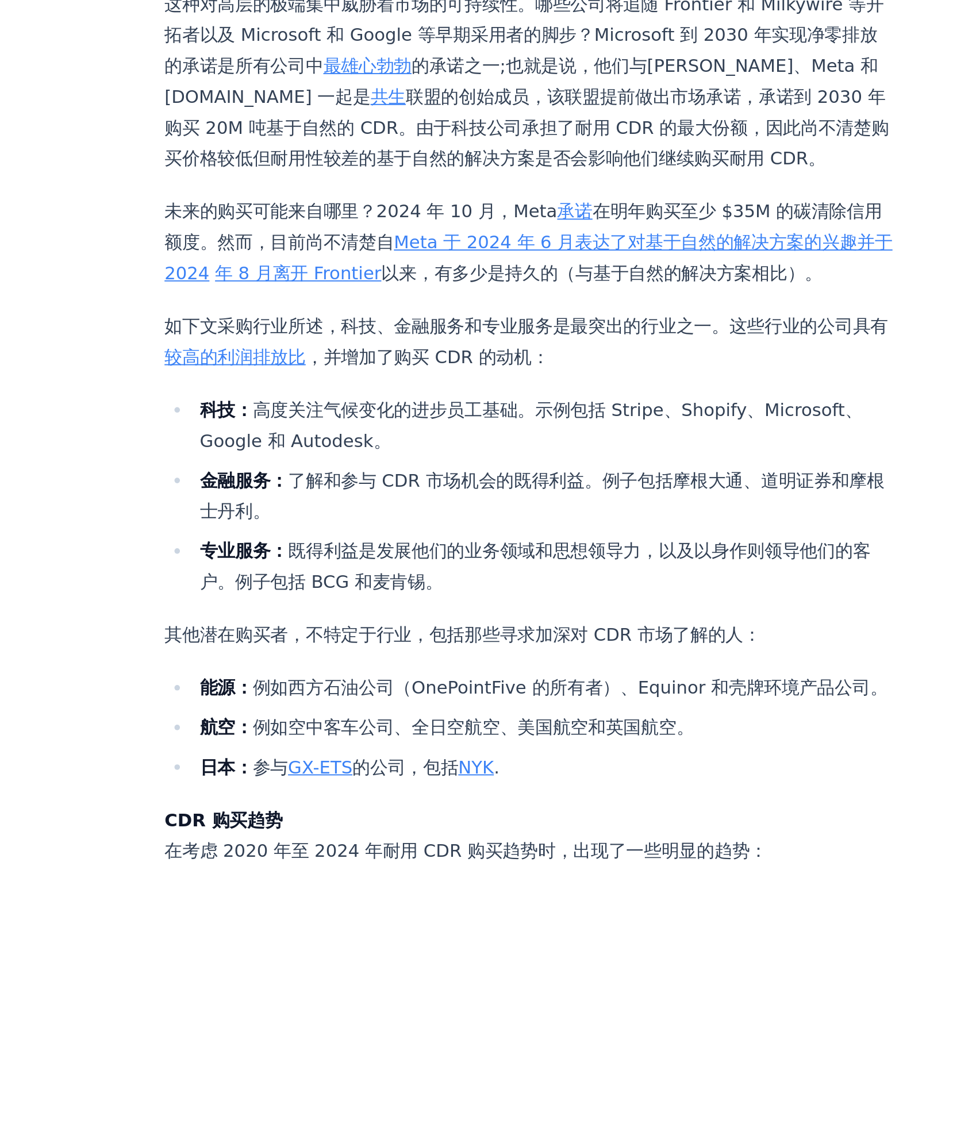
click at [341, 526] on link "较高的利润排放比" at bounding box center [304, 520] width 74 height 11
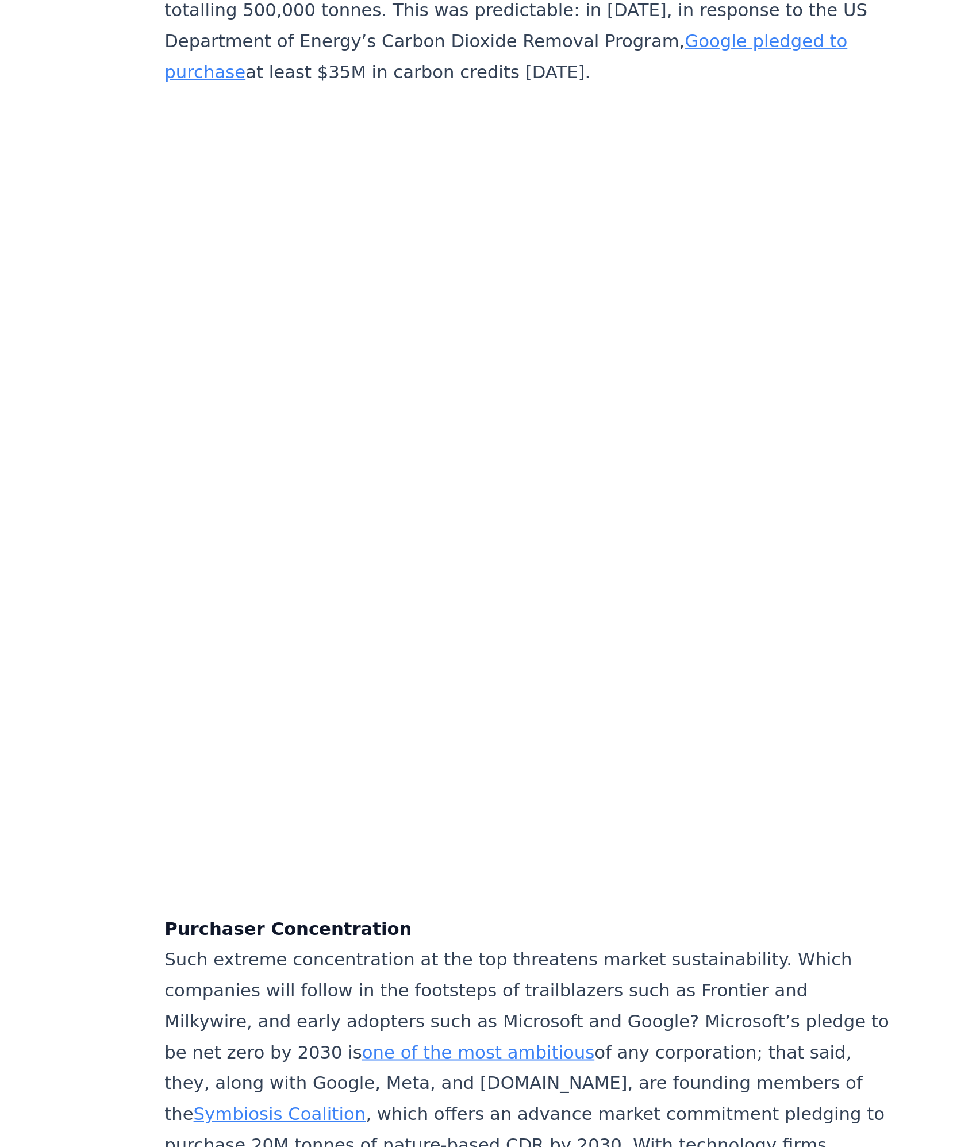
scroll to position [3205, 0]
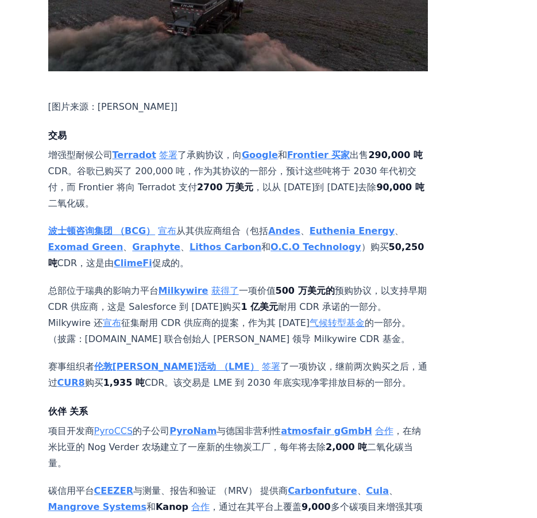
scroll to position [618, 0]
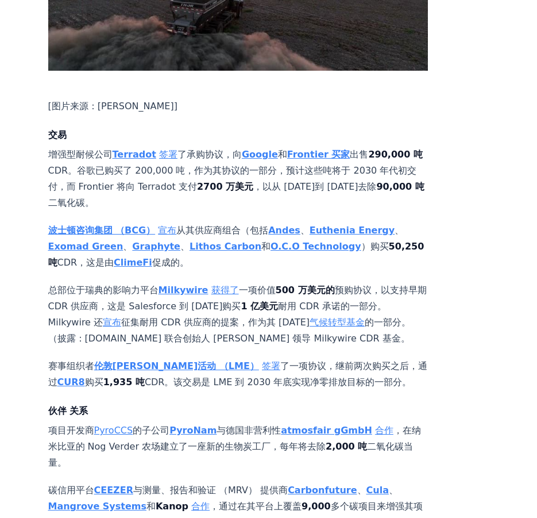
click at [164, 149] on link "签署" at bounding box center [168, 154] width 18 height 11
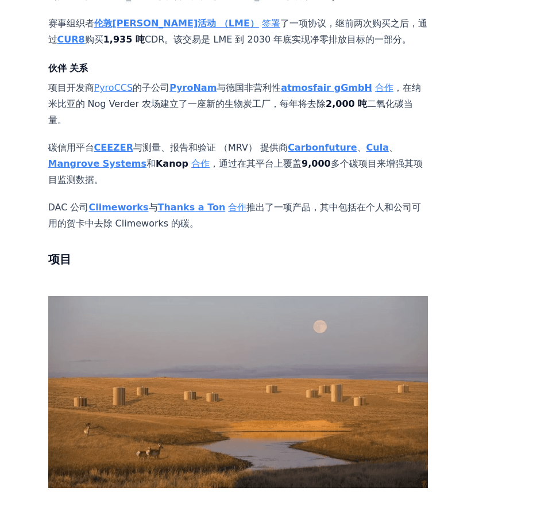
scroll to position [961, 0]
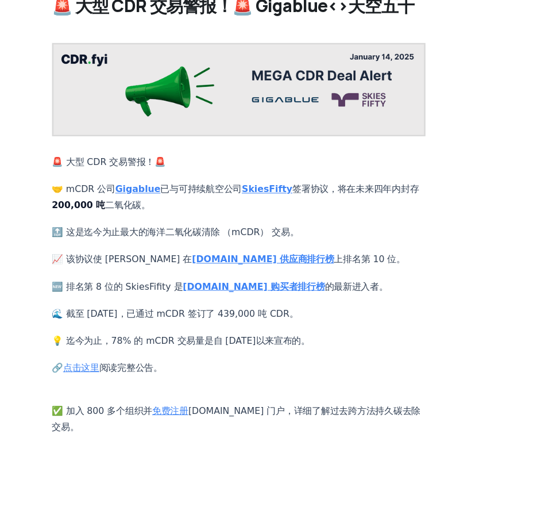
scroll to position [80, 0]
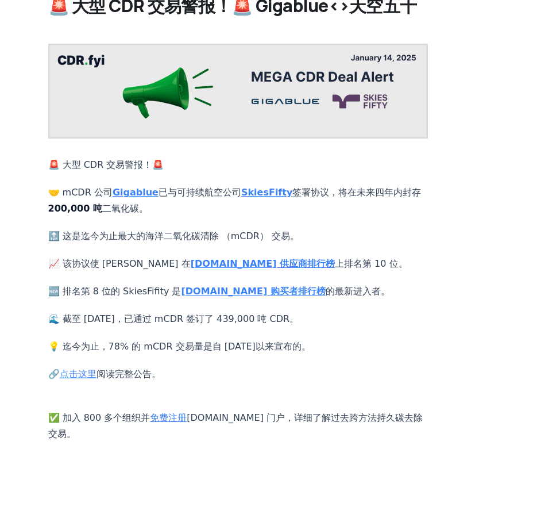
click at [88, 368] on link "点击这里" at bounding box center [78, 373] width 37 height 11
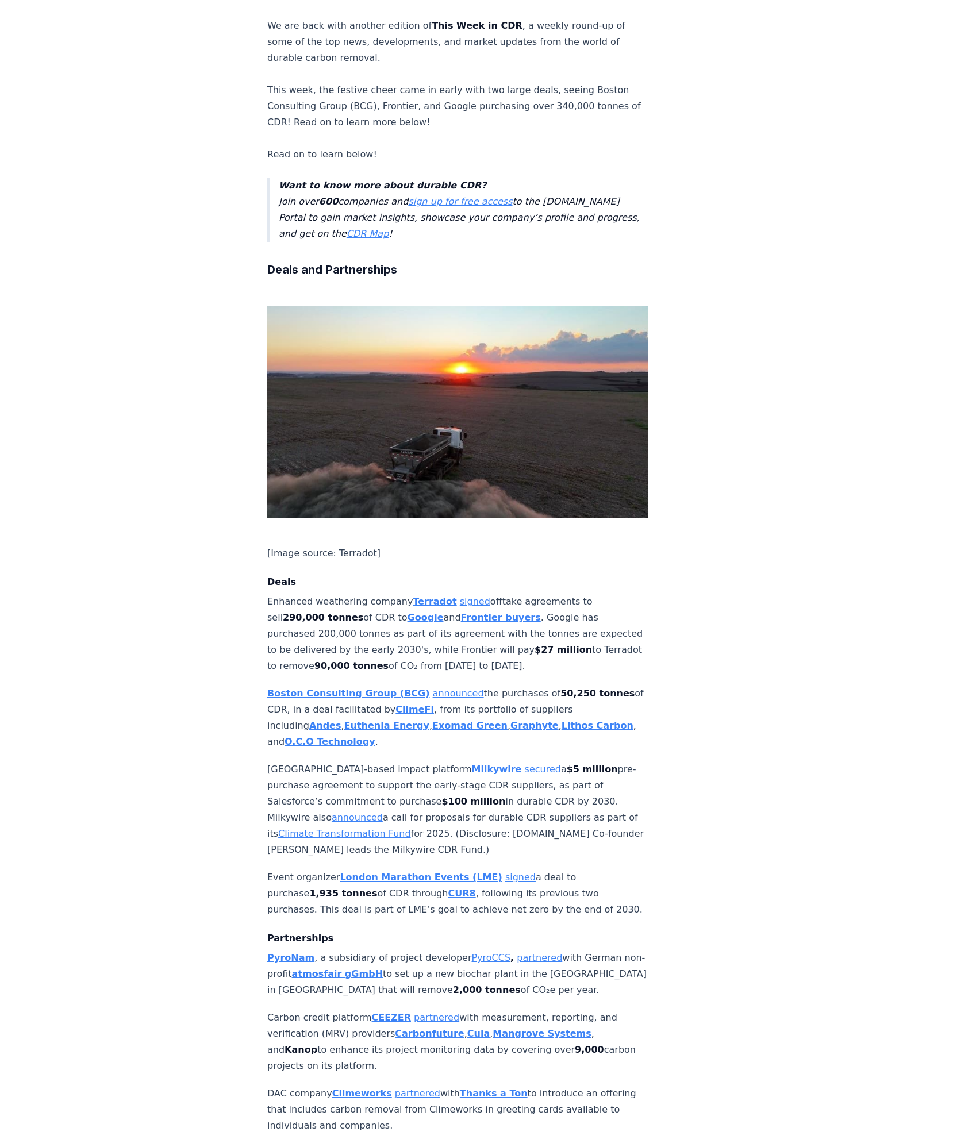
scroll to position [222, 0]
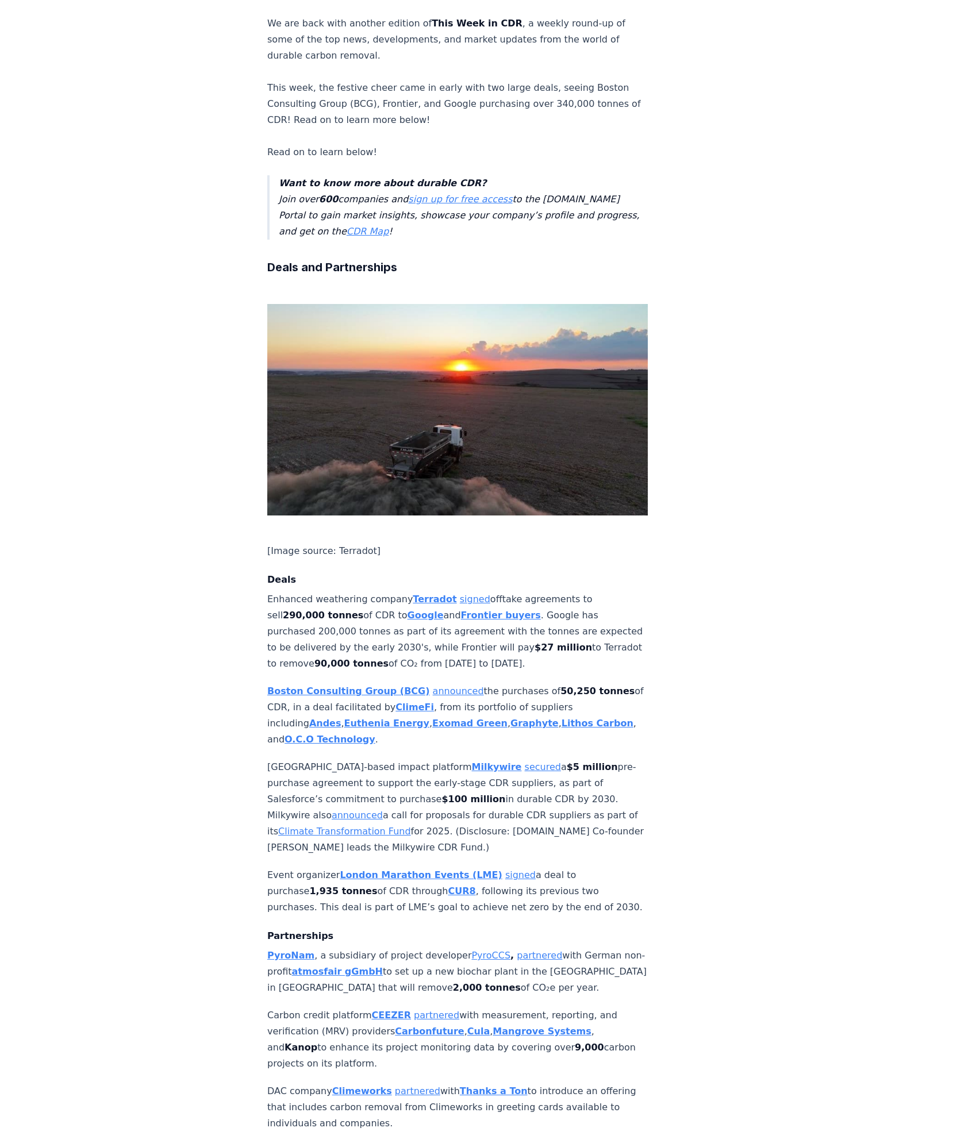
click at [423, 594] on strong "Terradot" at bounding box center [435, 599] width 44 height 11
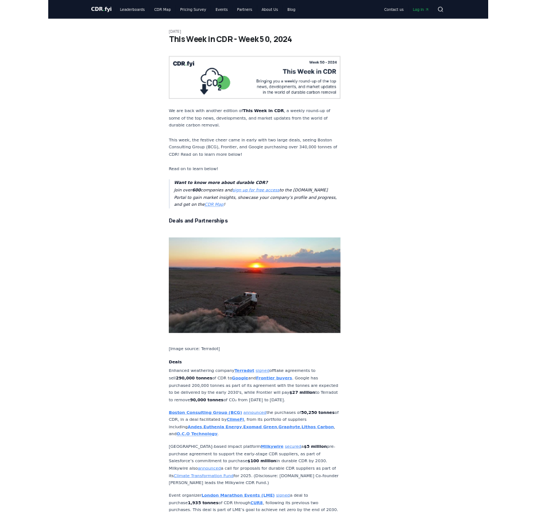
scroll to position [222, 0]
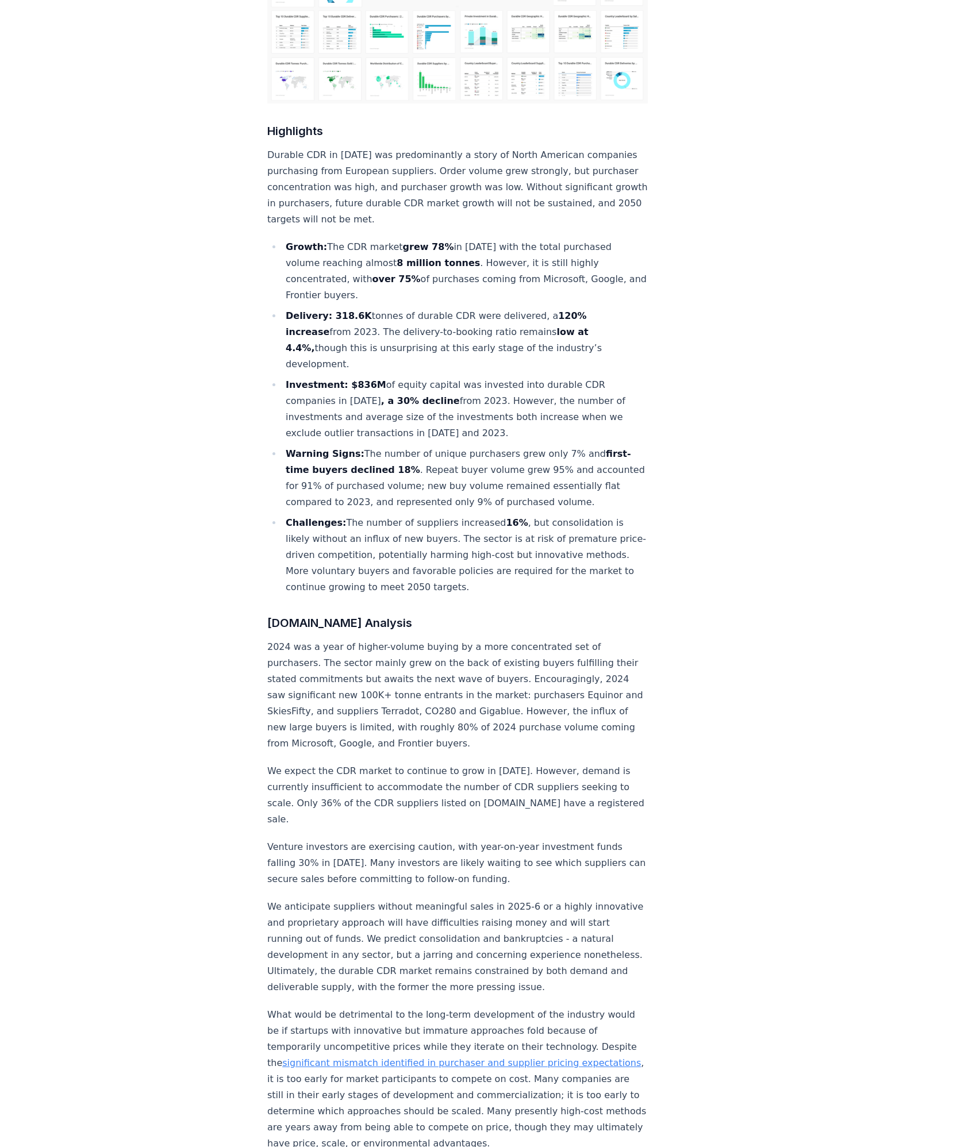
scroll to position [327, 0]
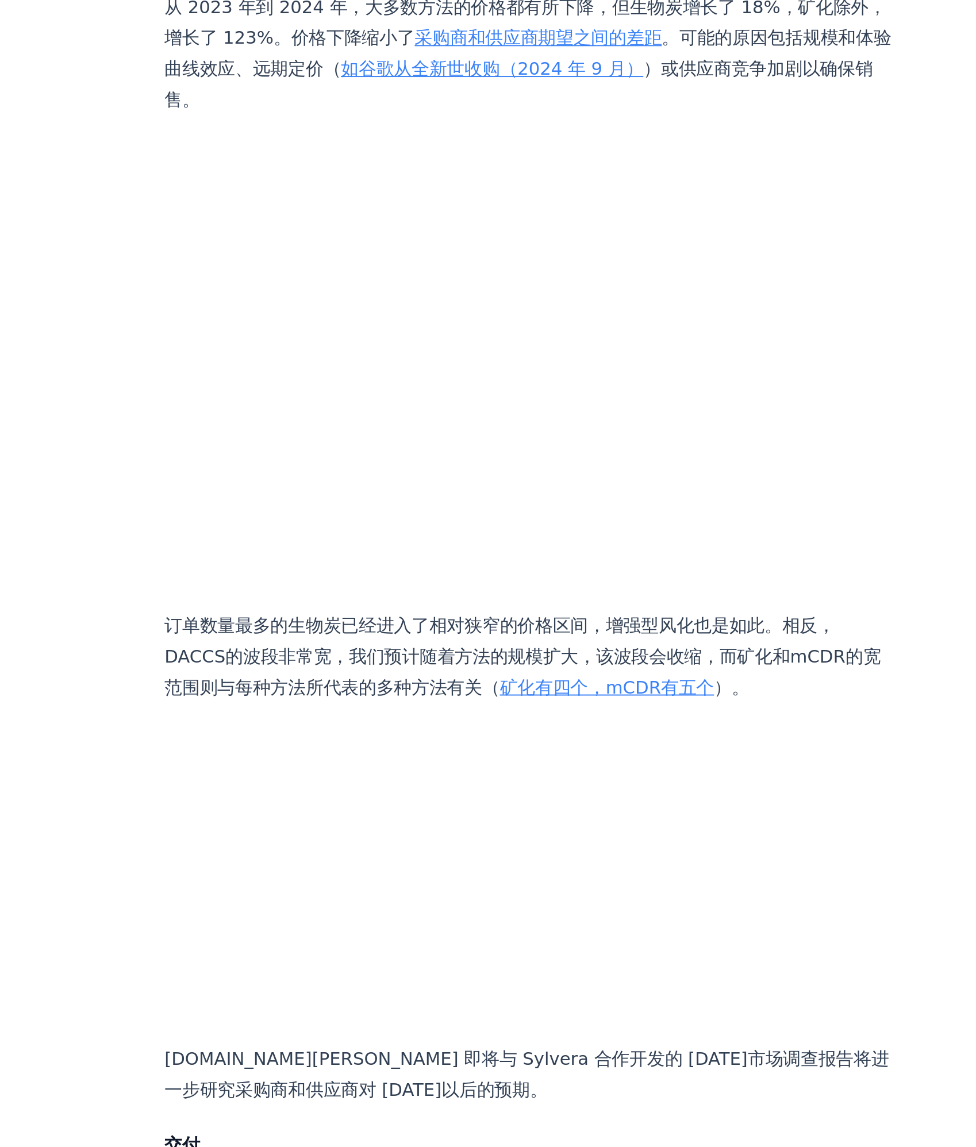
scroll to position [4319, 0]
click at [515, 590] on link "如谷歌从全新世收购（2024 年 9 月）" at bounding box center [437, 584] width 157 height 11
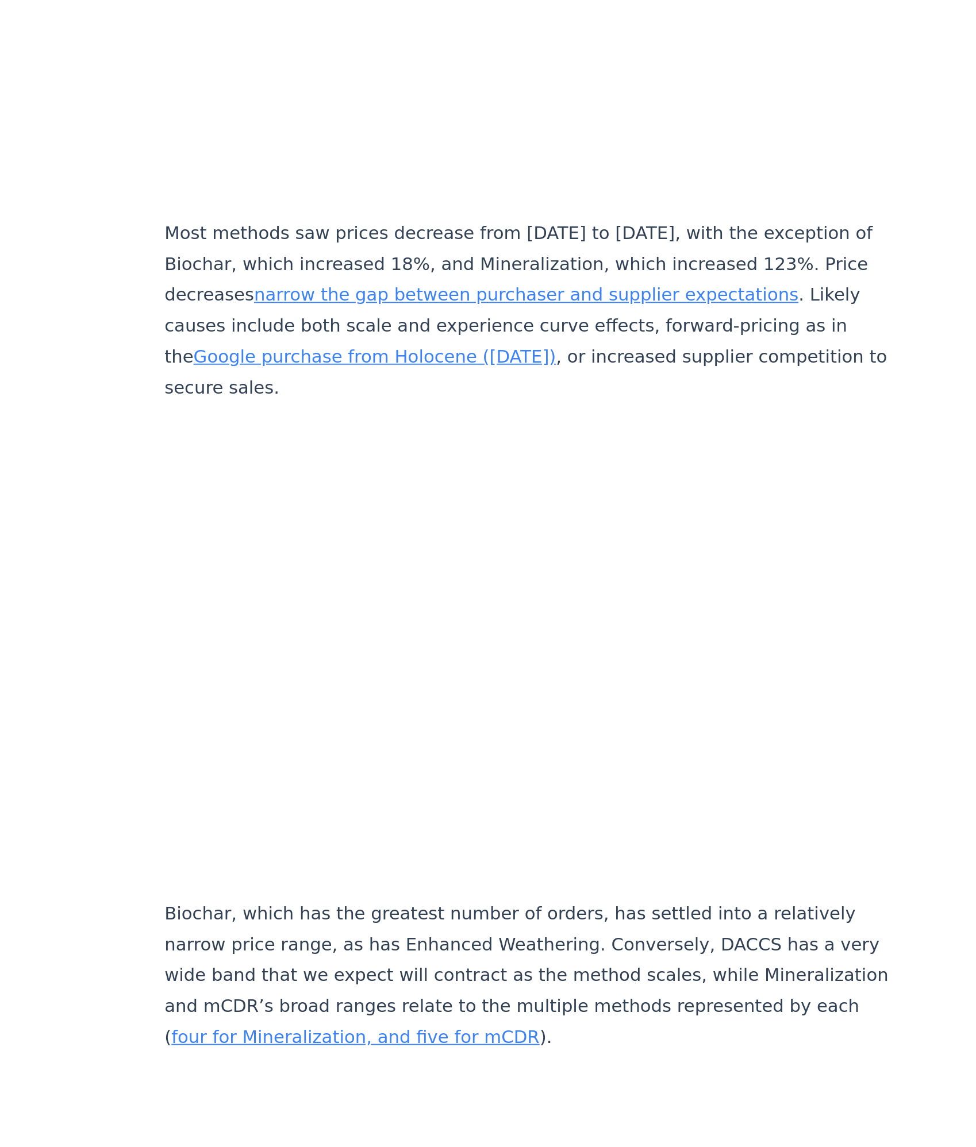
scroll to position [4558, 0]
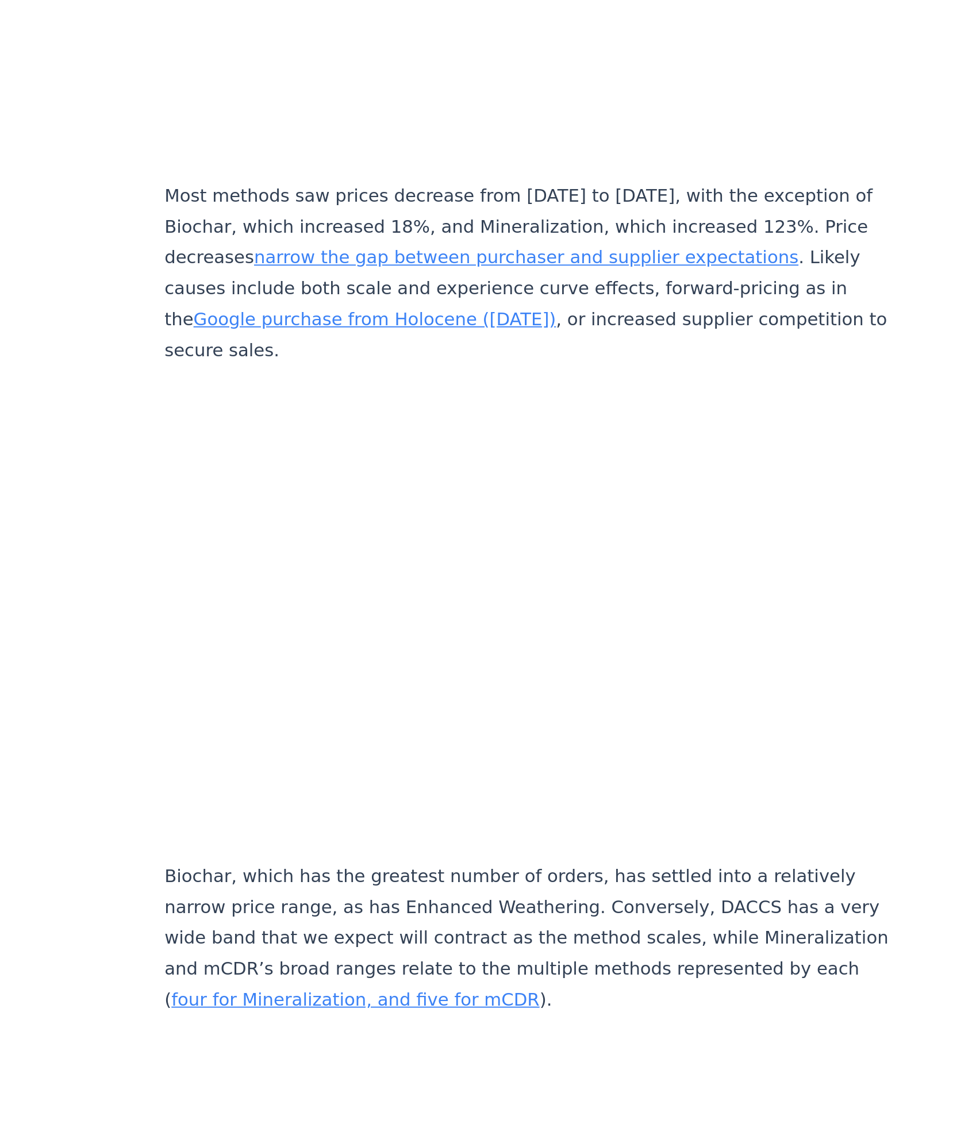
click at [436, 998] on p "Biochar, which has the greatest number of orders, has settled into a relatively…" at bounding box center [457, 1038] width 380 height 80
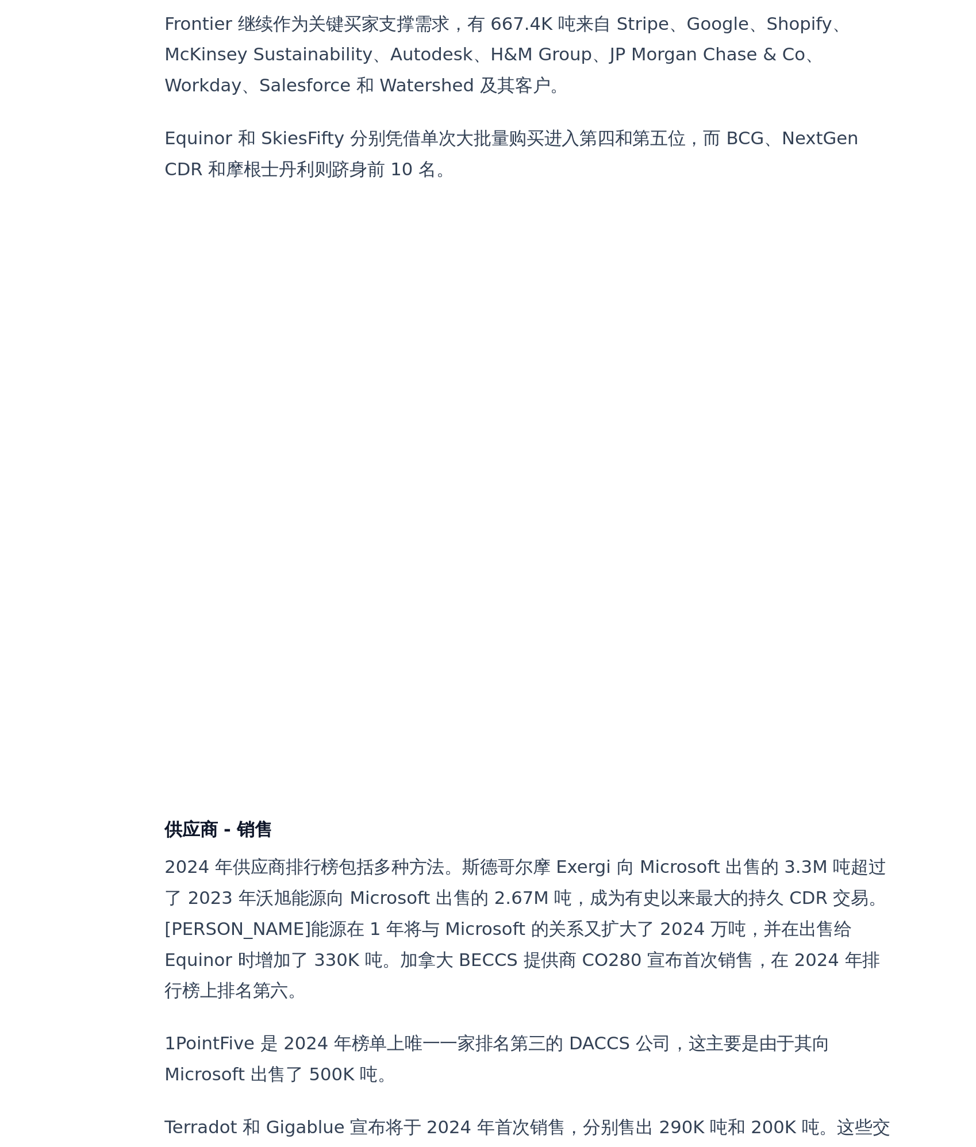
scroll to position [6319, 0]
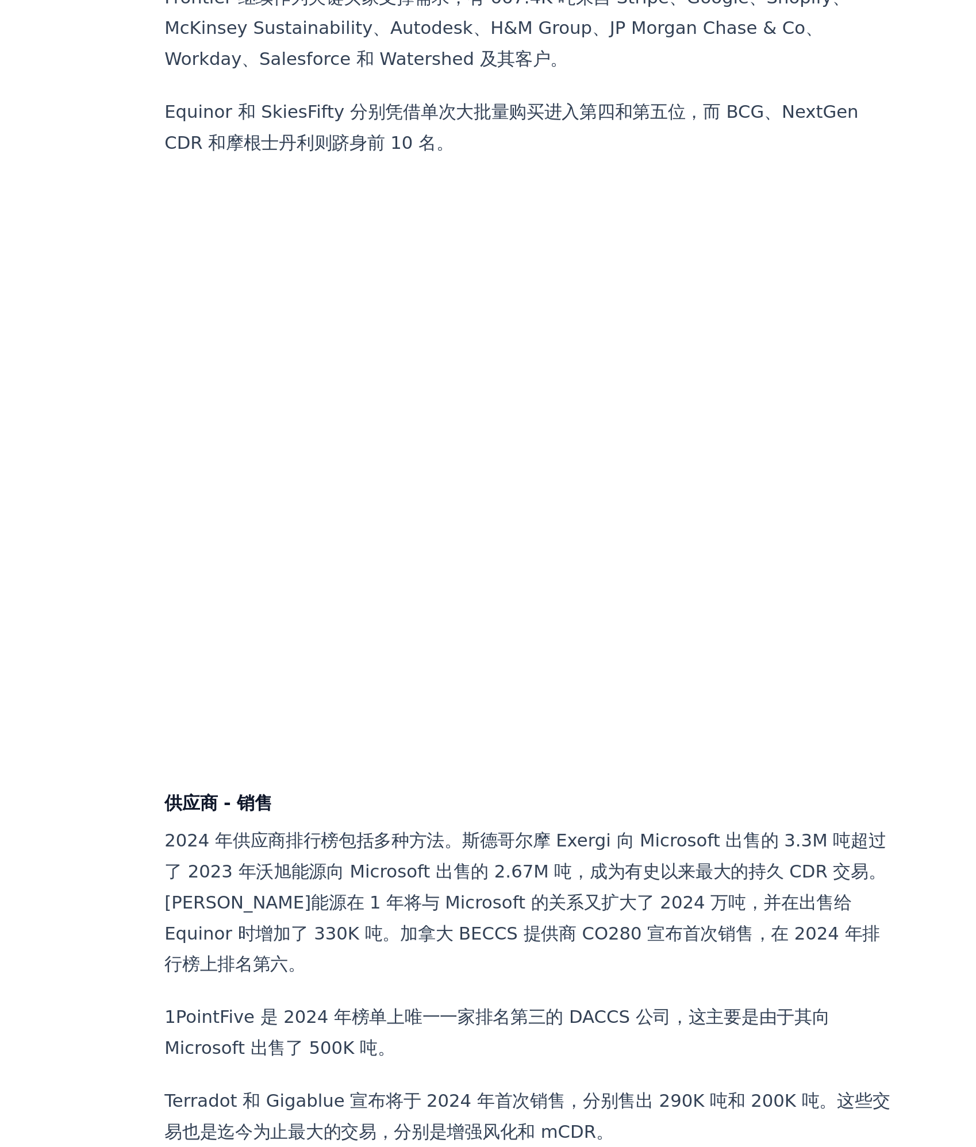
drag, startPoint x: 596, startPoint y: 896, endPoint x: 523, endPoint y: 987, distance: 116.9
click at [523, 987] on p "[DATE]供应商排行榜包括多种方法。斯德哥尔摩 Exergi 向 Microsoft 出售的 3.3M 吨超过了 [DATE]沃旭能源向 Microsoft…" at bounding box center [457, 1019] width 380 height 80
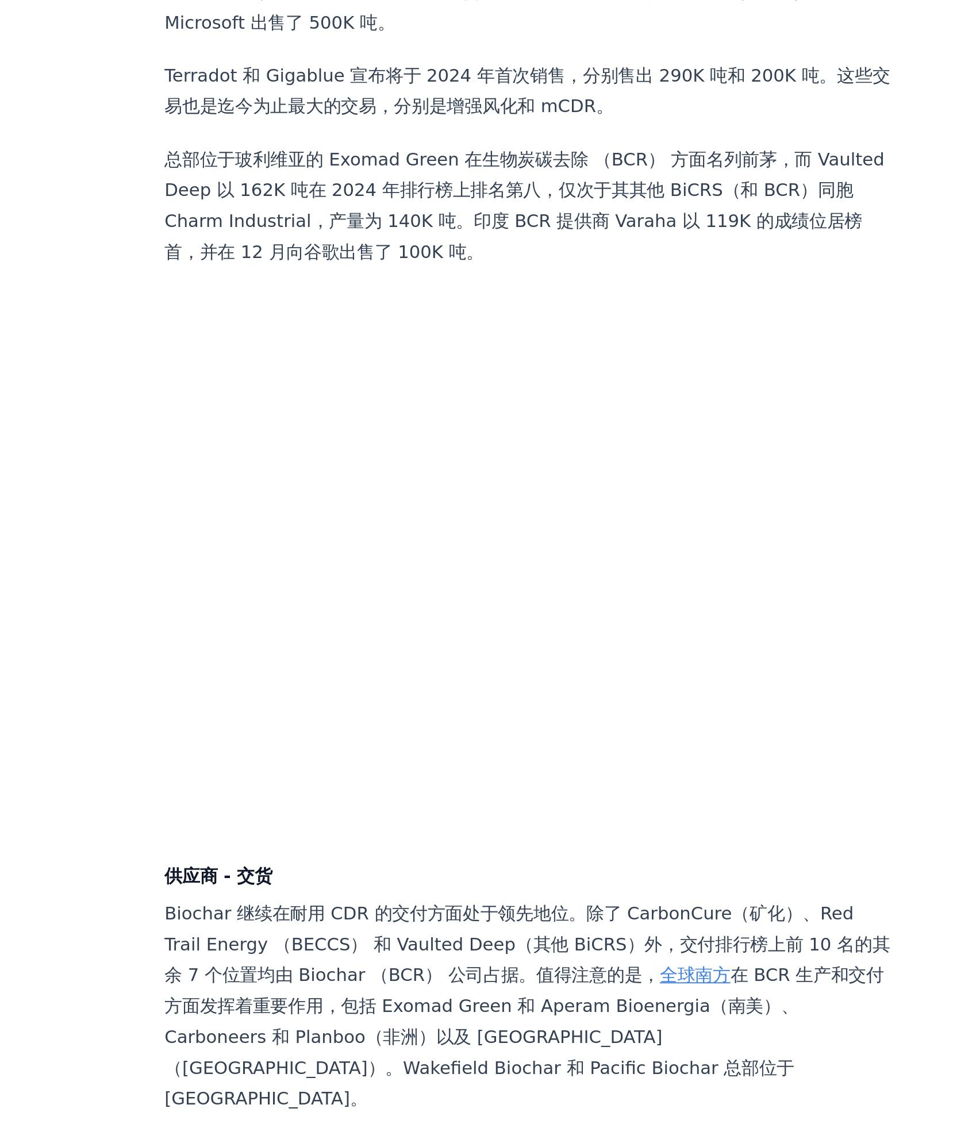
scroll to position [7216, 0]
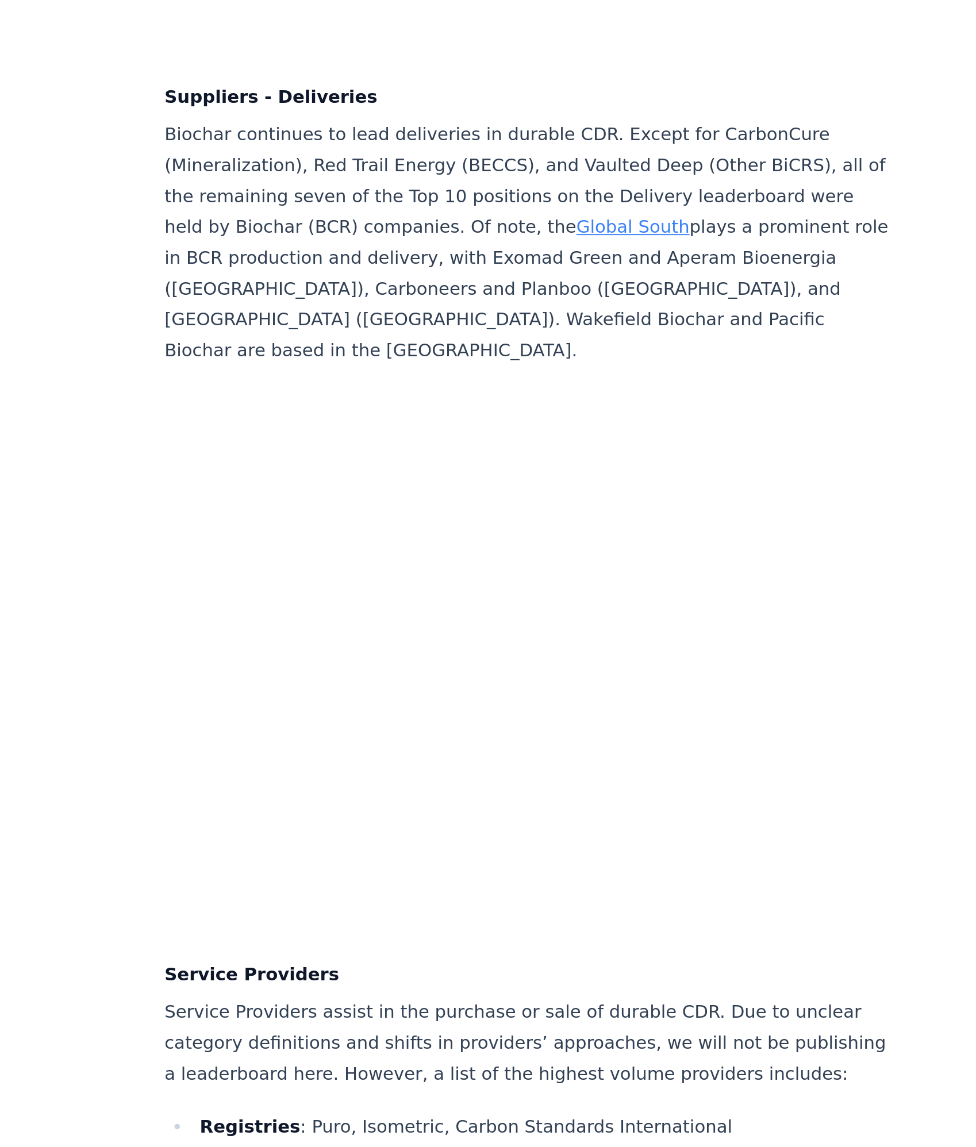
scroll to position [7517, 0]
drag, startPoint x: 319, startPoint y: 578, endPoint x: 367, endPoint y: 575, distance: 48.3
click at [367, 592] on h4 "Suppliers - Deliveries" at bounding box center [457, 599] width 380 height 14
copy h4 "Deliveries"
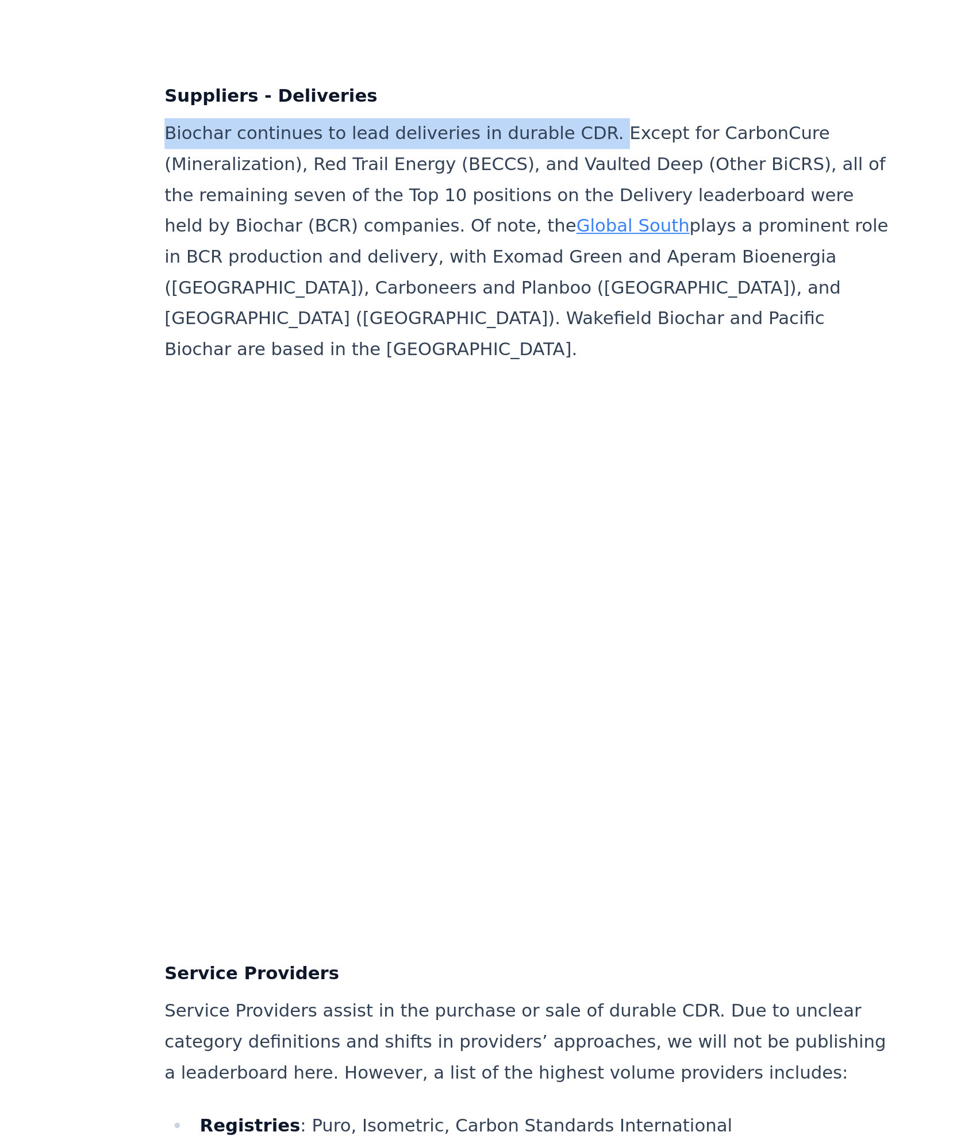
drag, startPoint x: 269, startPoint y: 597, endPoint x: 484, endPoint y: 595, distance: 215.5
click at [484, 610] on p "Biochar continues to lead deliveries in durable CDR. Except for CarbonCure (Min…" at bounding box center [457, 674] width 380 height 129
copy p "Biochar continues to lead deliveries in durable CDR."
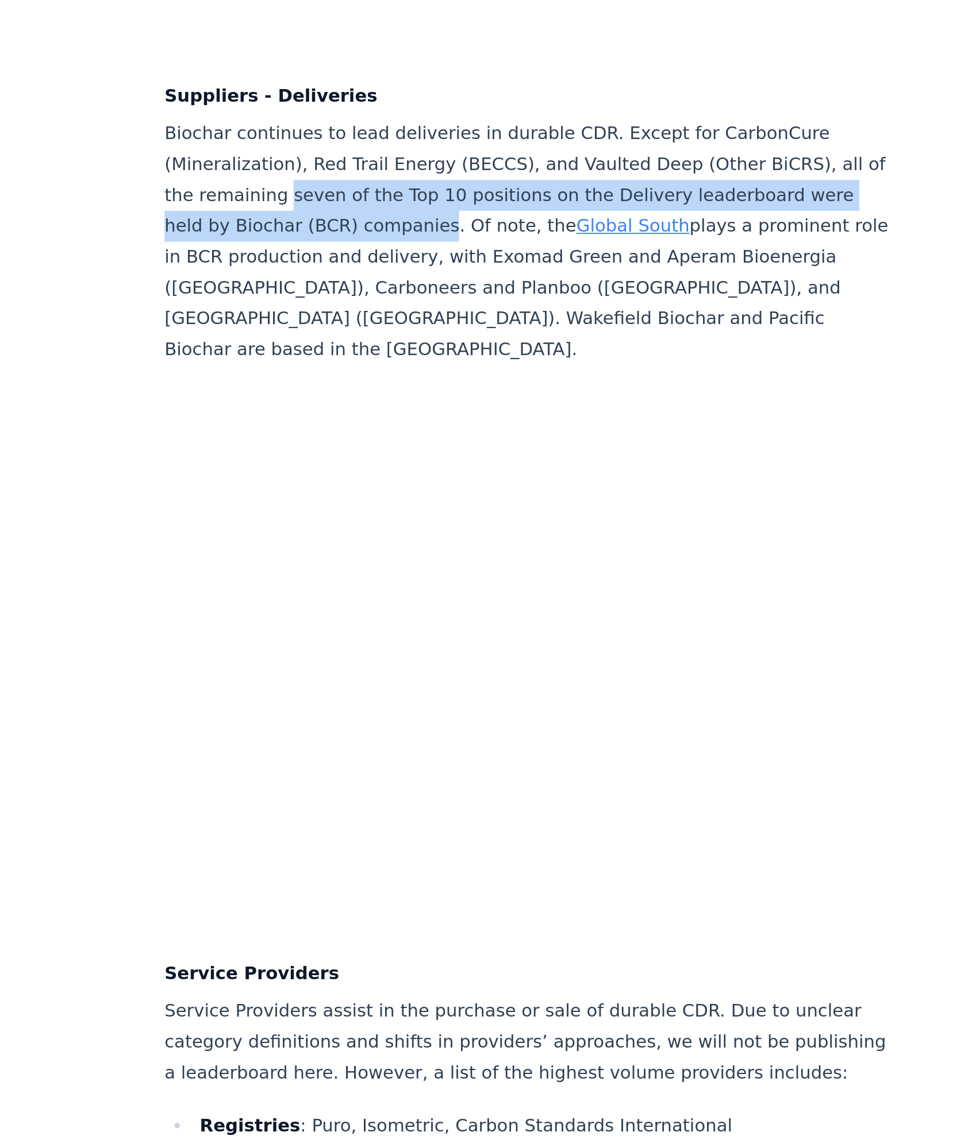
drag, startPoint x: 338, startPoint y: 630, endPoint x: 426, endPoint y: 642, distance: 89.3
click at [426, 642] on p "Biochar continues to lead deliveries in durable CDR. Except for CarbonCure (Min…" at bounding box center [457, 674] width 380 height 129
copy p "seven of the Top 10 positions on the Delivery leaderboard were held by Biochar …"
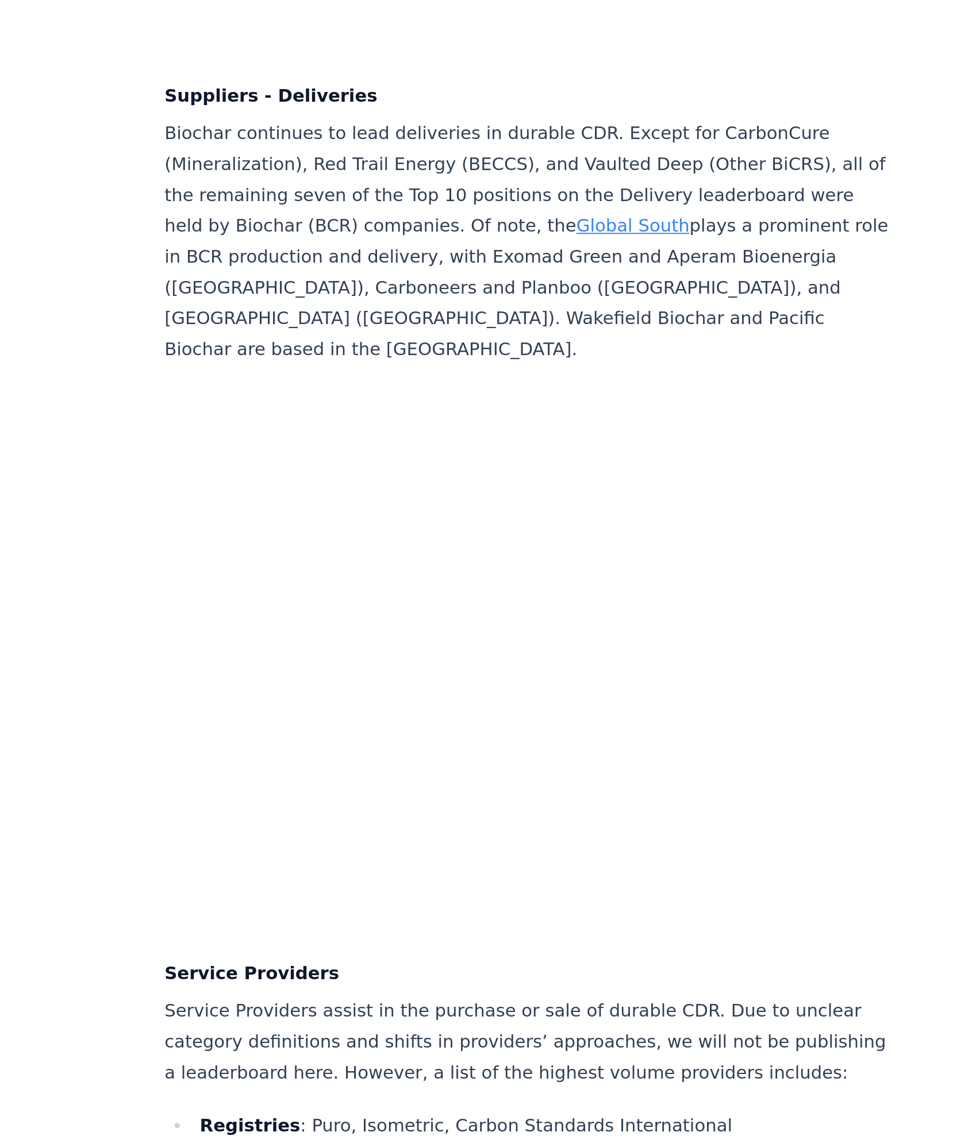
click at [503, 658] on p "Biochar continues to lead deliveries in durable CDR. Except for CarbonCure (Min…" at bounding box center [457, 674] width 380 height 129
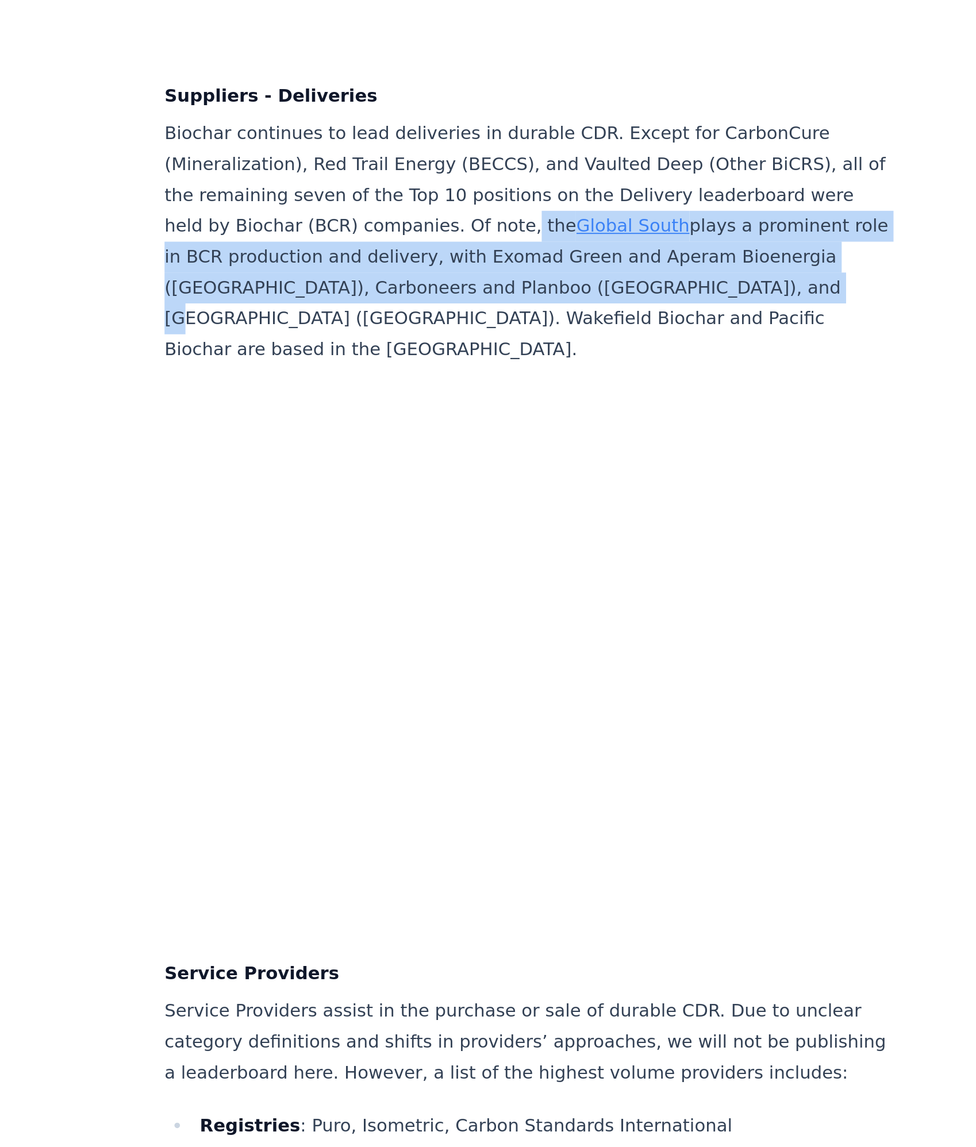
drag, startPoint x: 467, startPoint y: 645, endPoint x: 330, endPoint y: 692, distance: 144.7
click at [330, 692] on p "Biochar continues to lead deliveries in durable CDR. Except for CarbonCure (Min…" at bounding box center [457, 674] width 380 height 129
copy p "the Global South plays a prominent role in BCR production and delivery, with Ex…"
click at [552, 644] on p "Biochar continues to lead deliveries in durable CDR. Except for CarbonCure (Min…" at bounding box center [457, 674] width 380 height 129
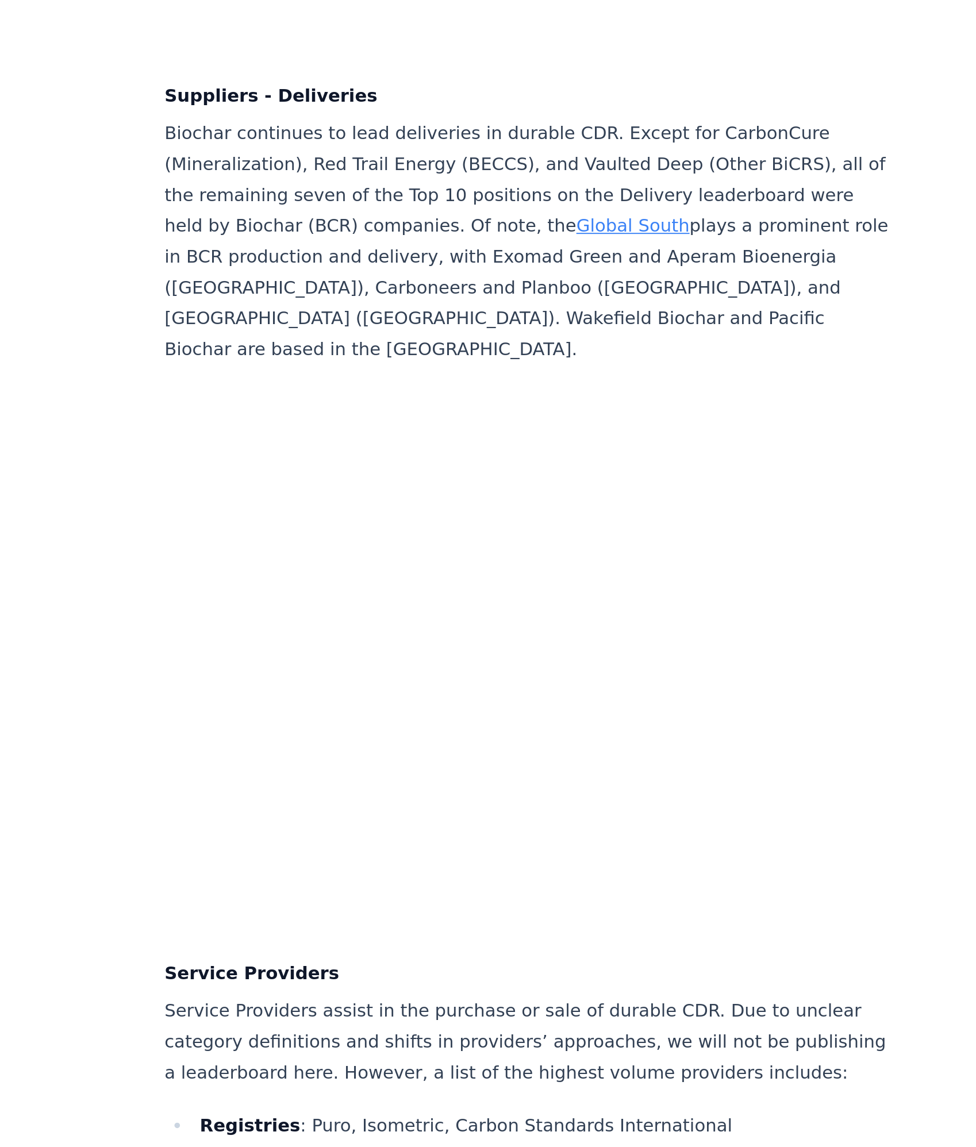
click at [520, 661] on link "Global South" at bounding box center [511, 666] width 59 height 11
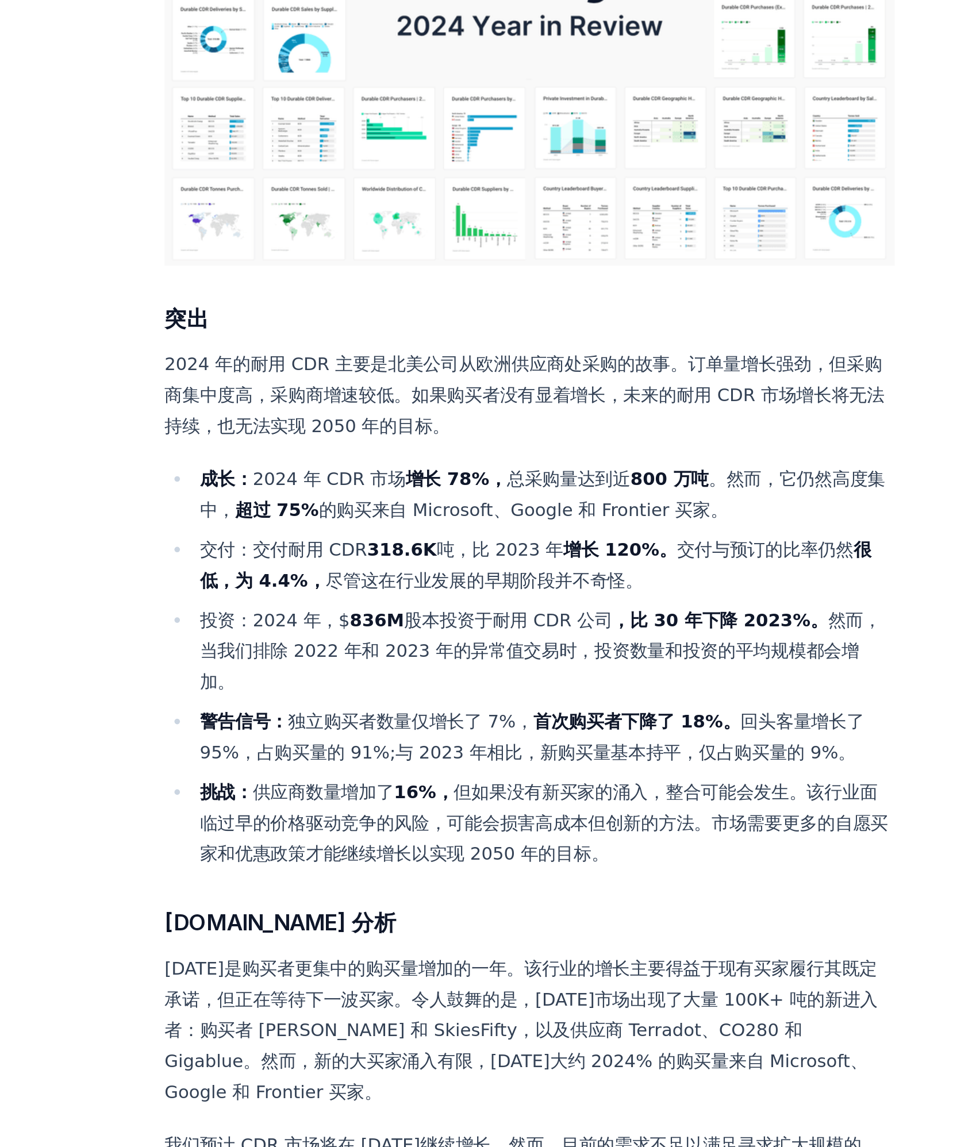
scroll to position [291, 0]
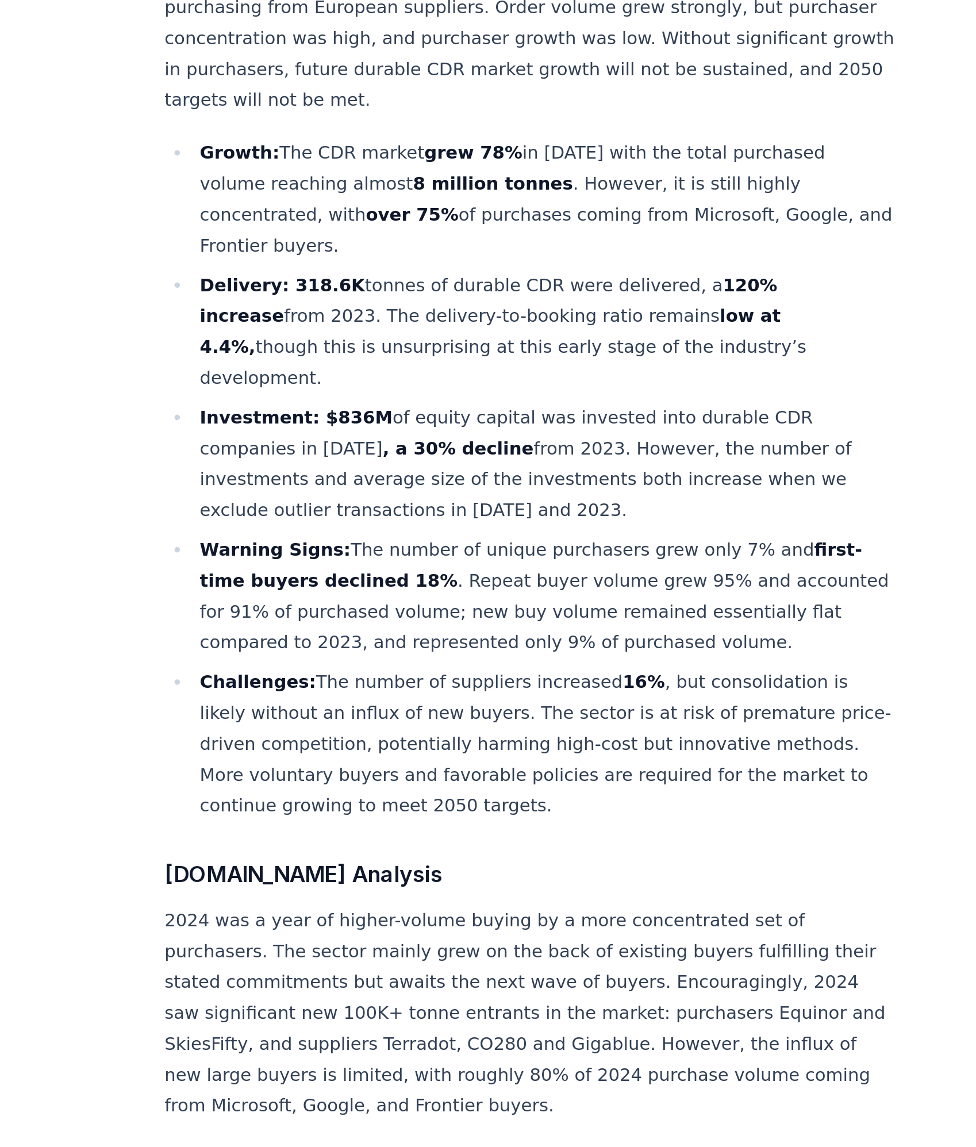
drag, startPoint x: 328, startPoint y: 315, endPoint x: 580, endPoint y: 347, distance: 254.3
click at [580, 347] on li "Delivery: 318.6K tonnes of durable CDR were delivered, a 120% increase from 202…" at bounding box center [464, 376] width 365 height 64
copy li "318.6K tonnes of durable CDR were delivered, a 120% increase from 2023​. The de…"
click at [503, 496] on li "Warning Signs: The number of unique purchasers grew only 7% and first-time buye…" at bounding box center [464, 514] width 365 height 64
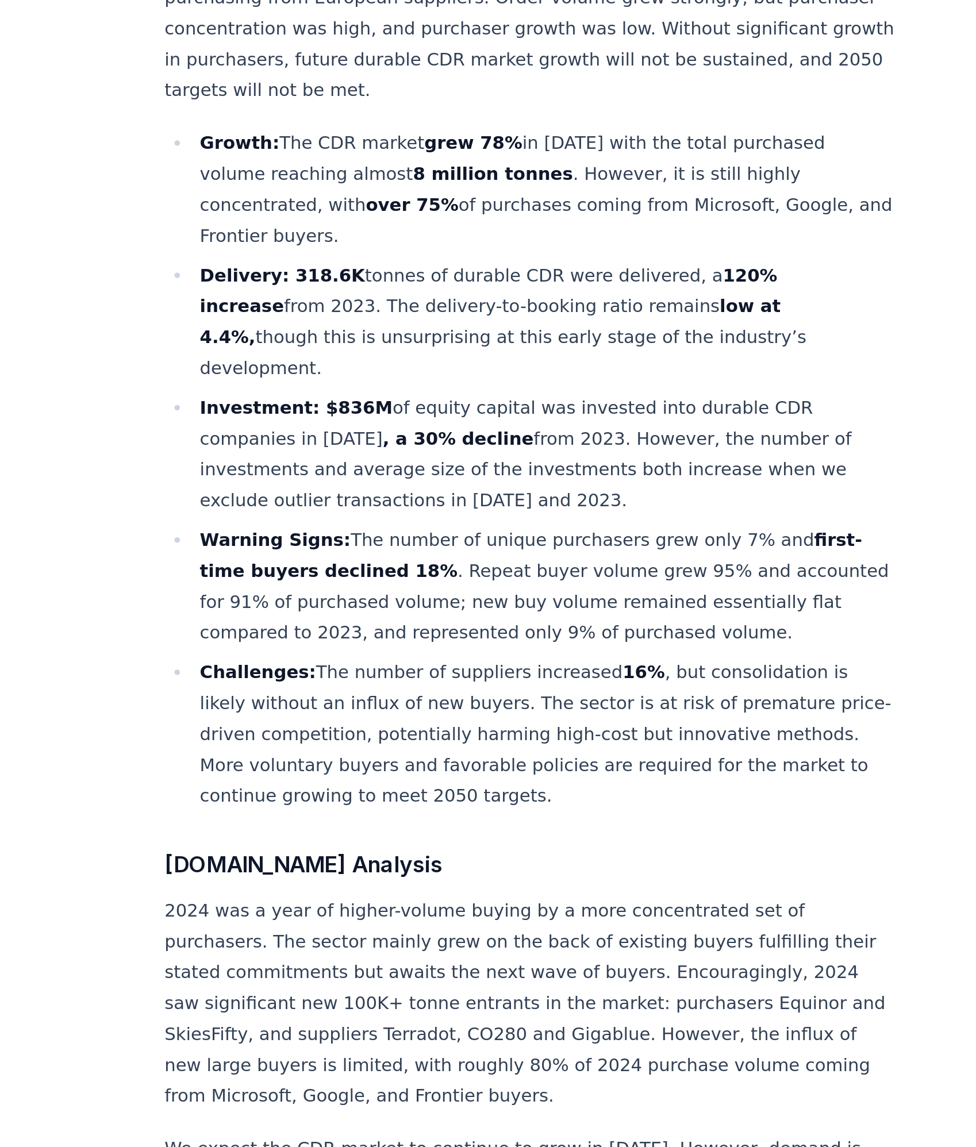
scroll to position [323, 0]
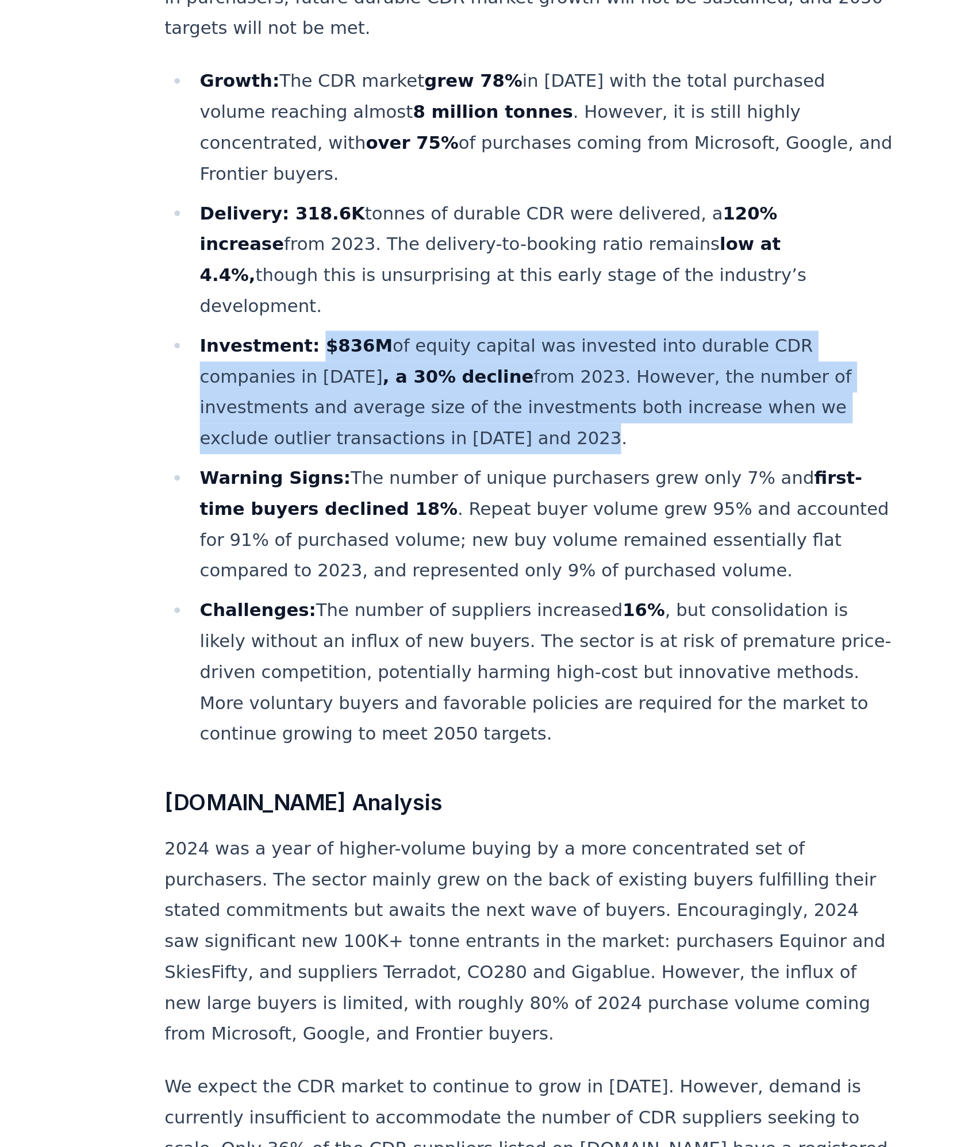
drag, startPoint x: 341, startPoint y: 334, endPoint x: 513, endPoint y: 388, distance: 180.7
click at [513, 388] on li "Investment: $836M of equity capital was invested into durable CDR companies in …" at bounding box center [464, 412] width 365 height 64
copy li "$836M of equity capital was invested into durable CDR companies in 2024 , a 30%…"
click at [513, 388] on li "Investment: $836M of equity capital was invested into durable CDR companies in …" at bounding box center [464, 412] width 365 height 64
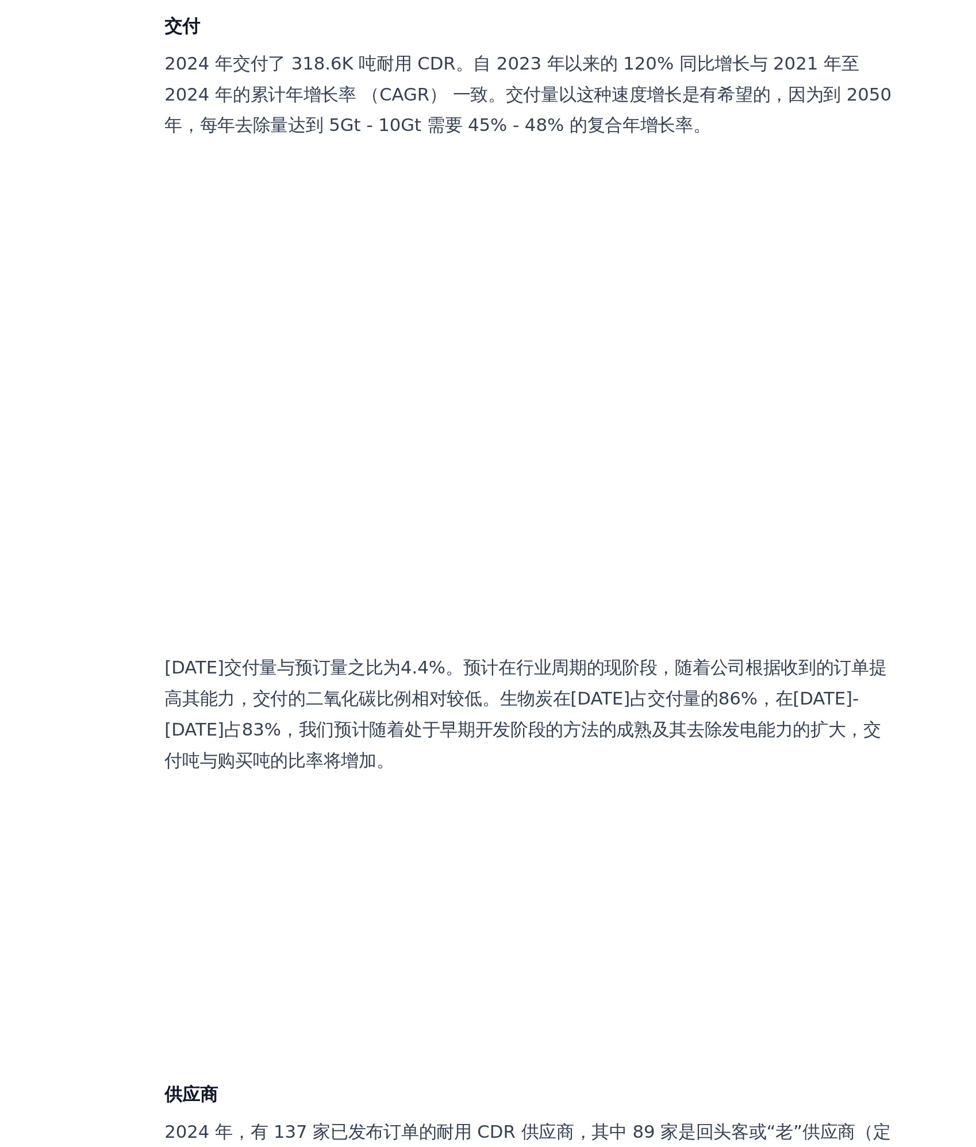
scroll to position [4402, 0]
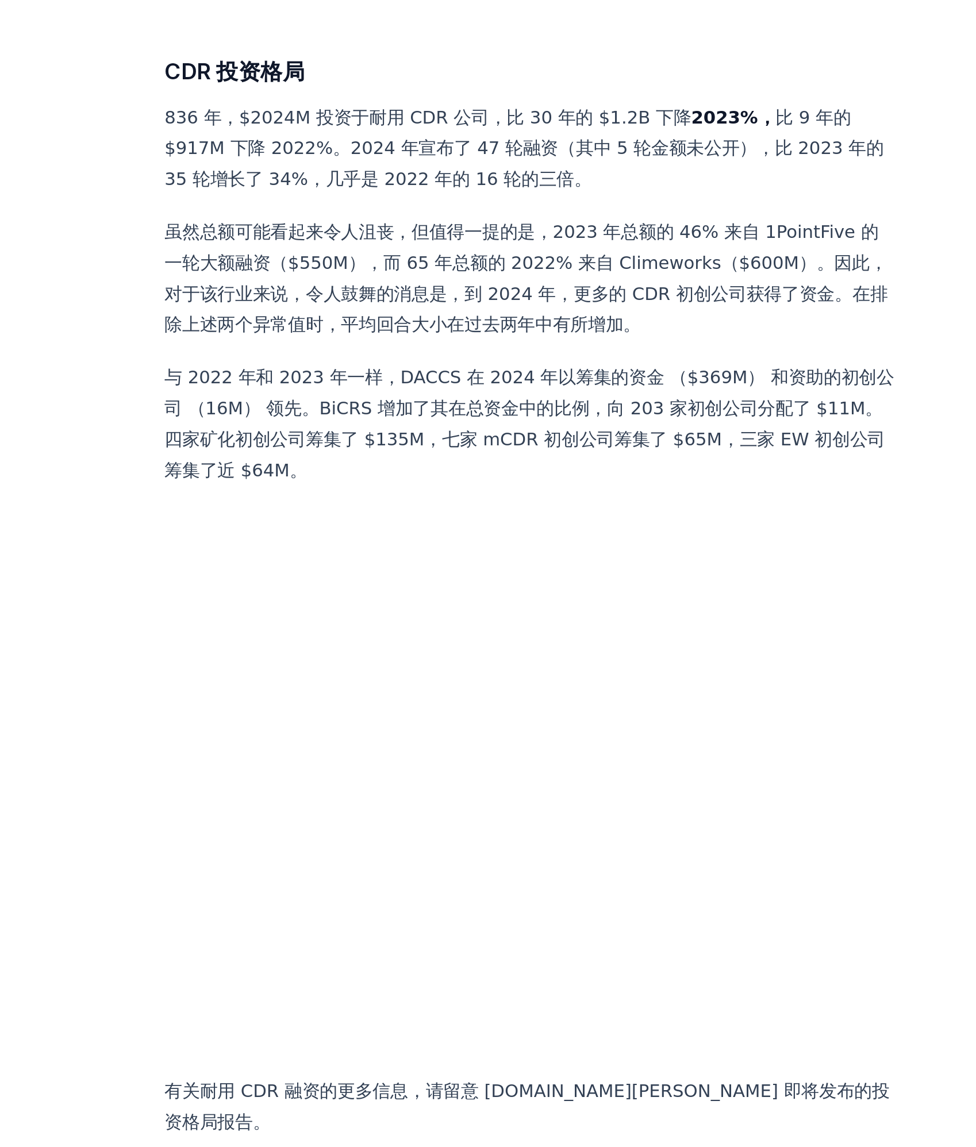
scroll to position [10486, 0]
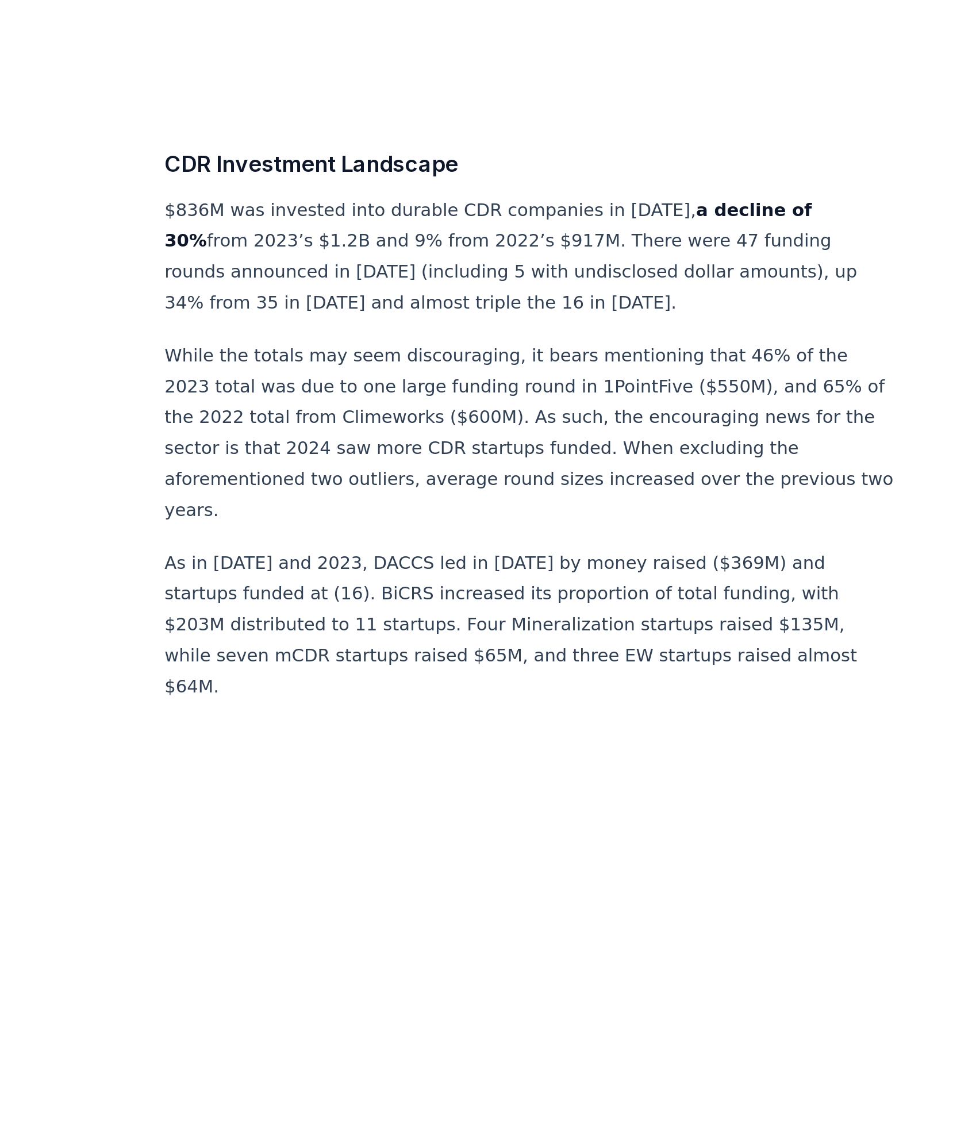
click at [562, 726] on p "While the totals may seem discouraging, it bears mentioning that 46% of the 202…" at bounding box center [457, 774] width 380 height 97
drag, startPoint x: 363, startPoint y: 710, endPoint x: 409, endPoint y: 715, distance: 46.8
click at [409, 726] on p "While the totals may seem discouraging, it bears mentioning that 46% of the 202…" at bounding box center [457, 774] width 380 height 97
copy p "Climeworks"
drag, startPoint x: 522, startPoint y: 699, endPoint x: 549, endPoint y: 699, distance: 27.6
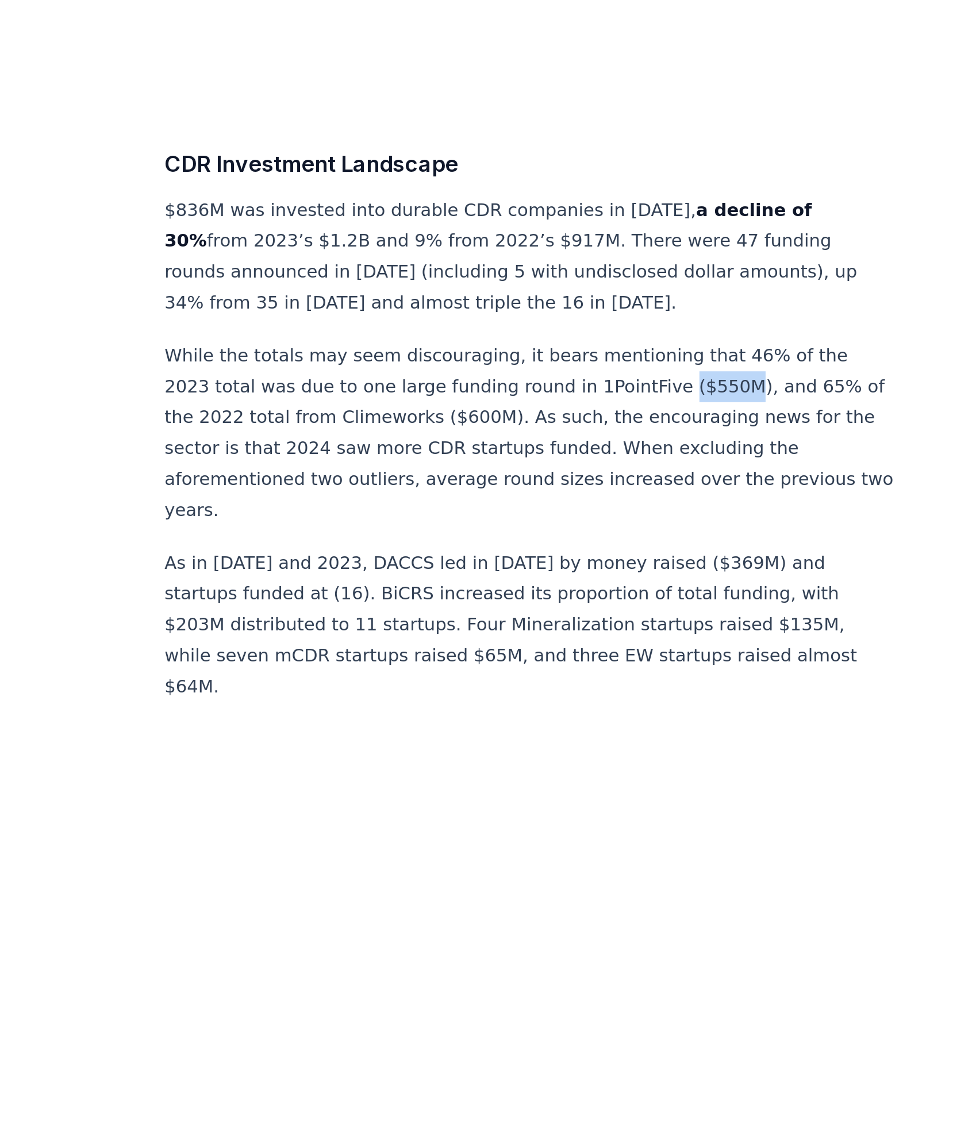
click at [549, 726] on p "While the totals may seem discouraging, it bears mentioning that 46% of the 202…" at bounding box center [457, 774] width 380 height 97
drag, startPoint x: 475, startPoint y: 695, endPoint x: 556, endPoint y: 699, distance: 81.2
click at [556, 726] on p "While the totals may seem discouraging, it bears mentioning that 46% of the 202…" at bounding box center [457, 774] width 380 height 97
copy p "1PointFive ($550M)"
click at [579, 765] on p "While the totals may seem discouraging, it bears mentioning that 46% of the 202…" at bounding box center [457, 774] width 380 height 97
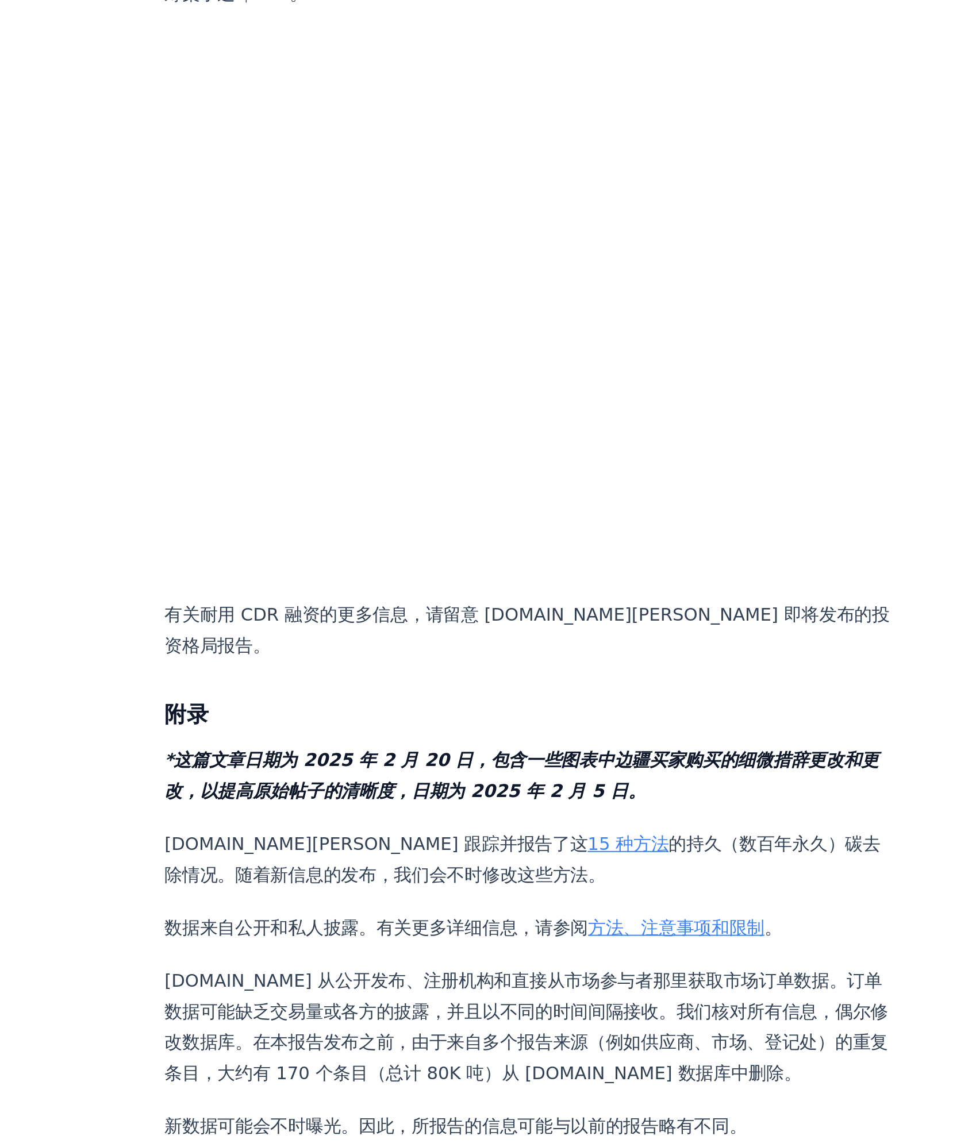
scroll to position [10673, 0]
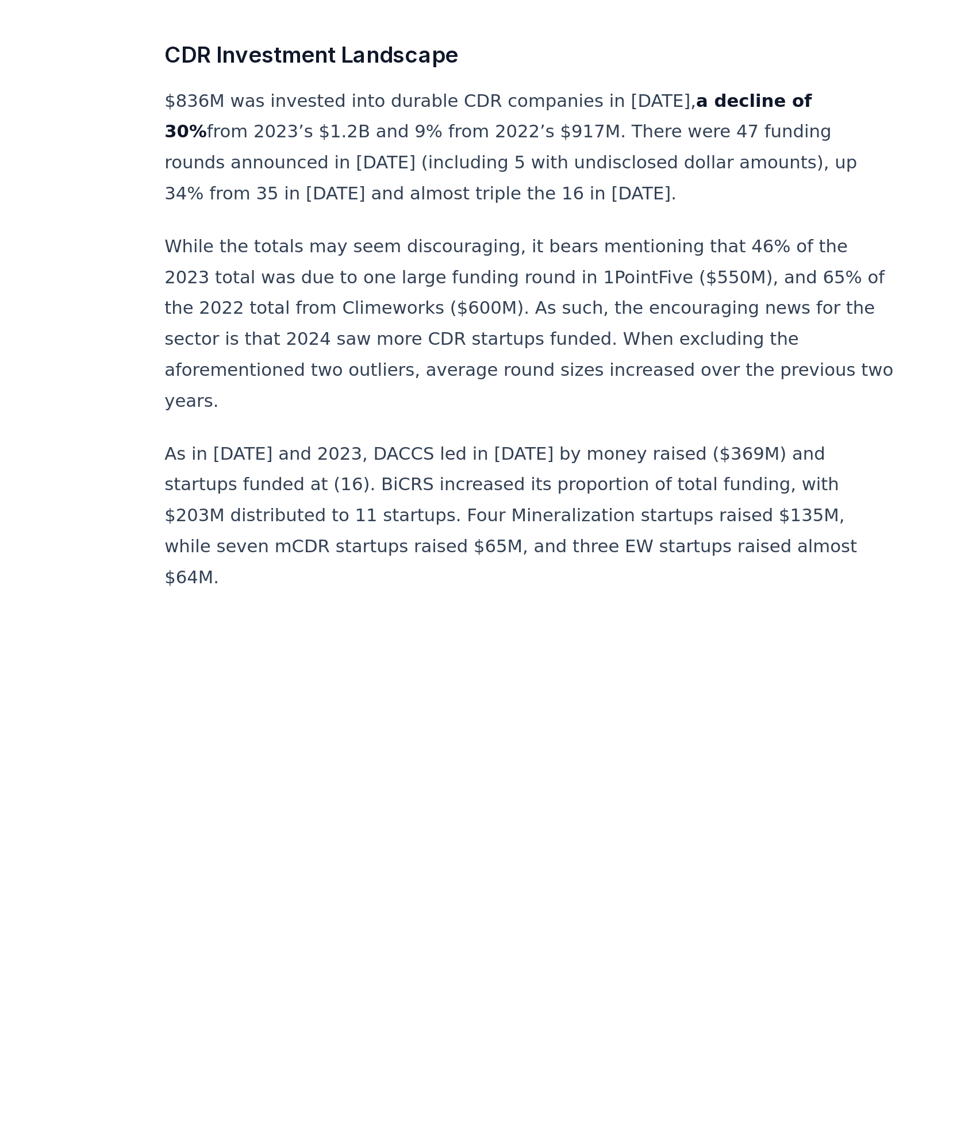
scroll to position [10753, 0]
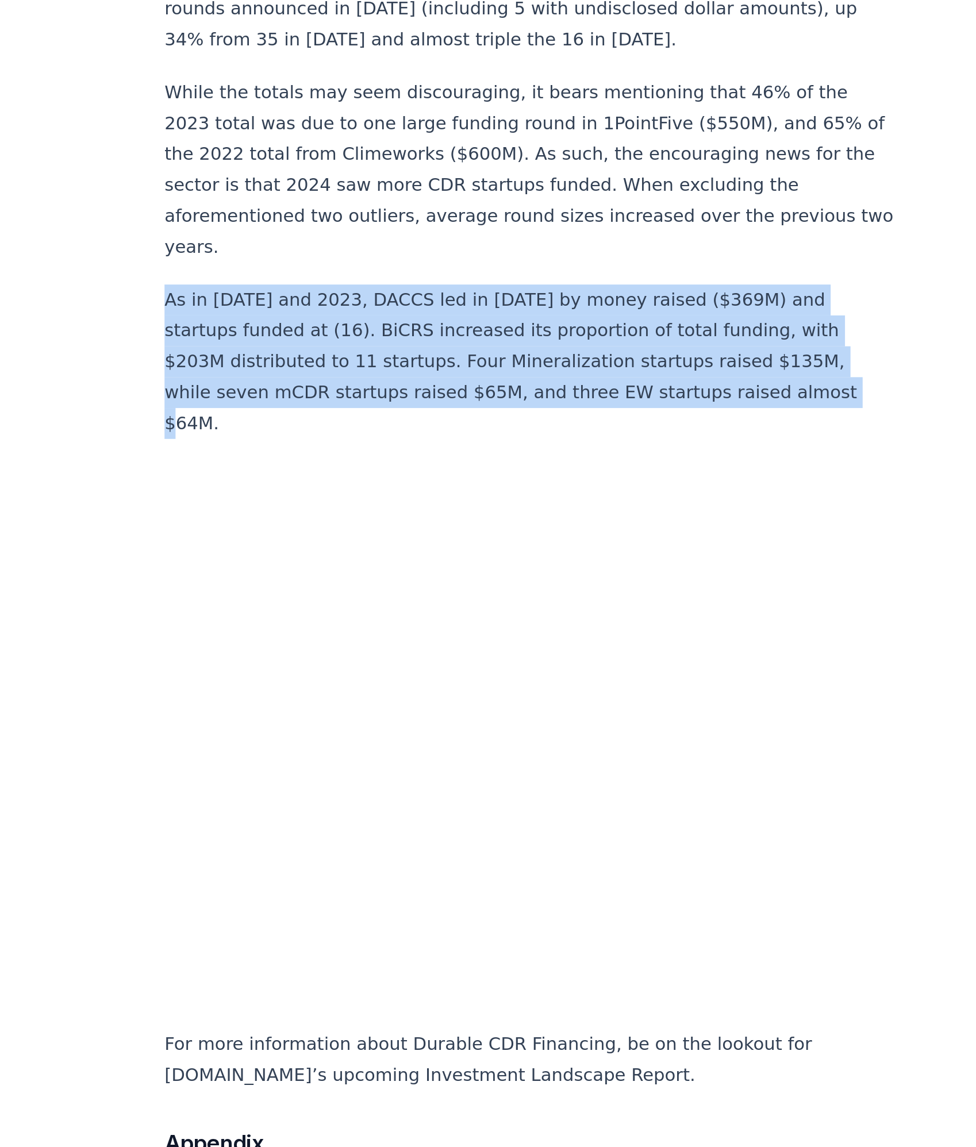
drag, startPoint x: 267, startPoint y: 519, endPoint x: 628, endPoint y: 568, distance: 364.7
copy p "As in [DATE] and 2023, DACCS led in [DATE] by money raised ($369M) and startups…"
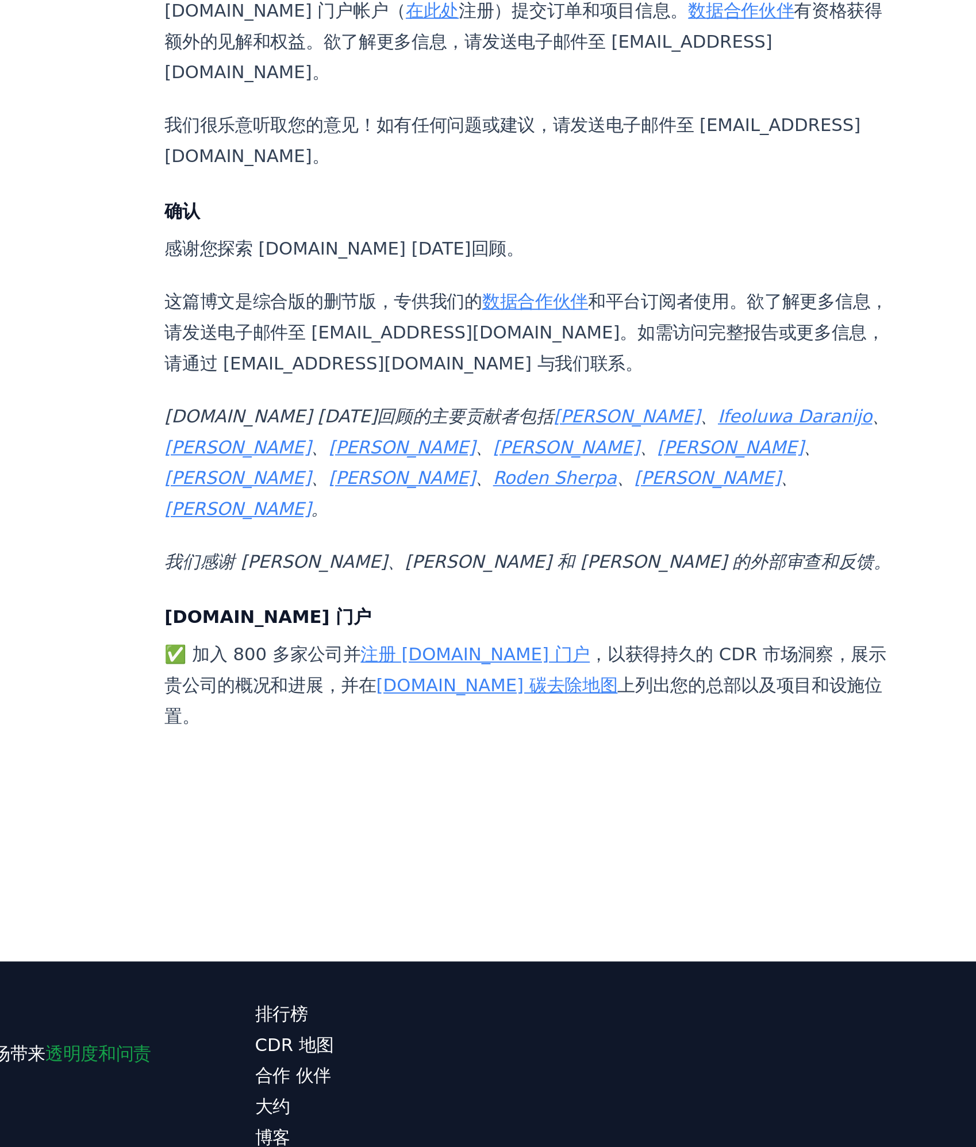
scroll to position [9783, 0]
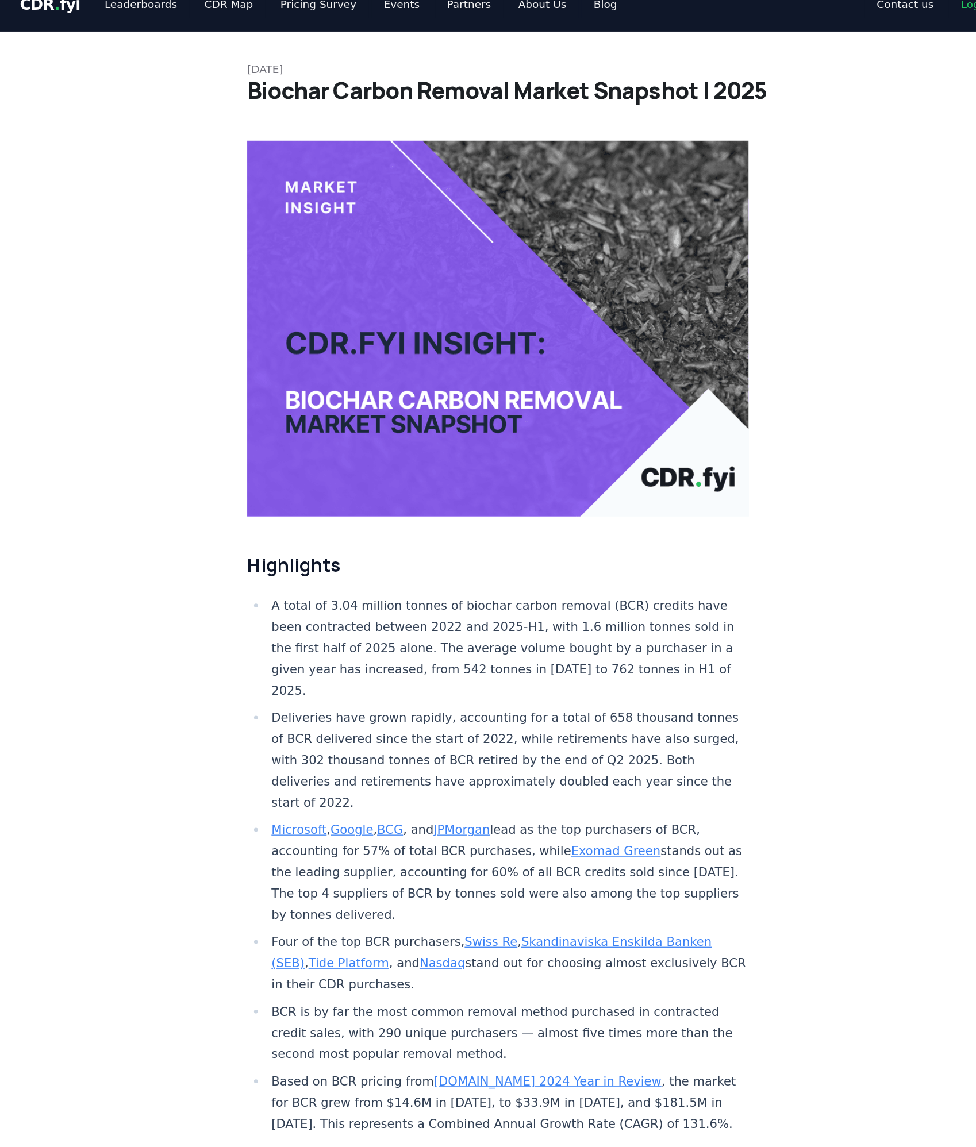
click at [420, 469] on li "A total of 3.04 million tonnes of biochar carbon removal (BCR) credits have bee…" at bounding box center [464, 509] width 365 height 80
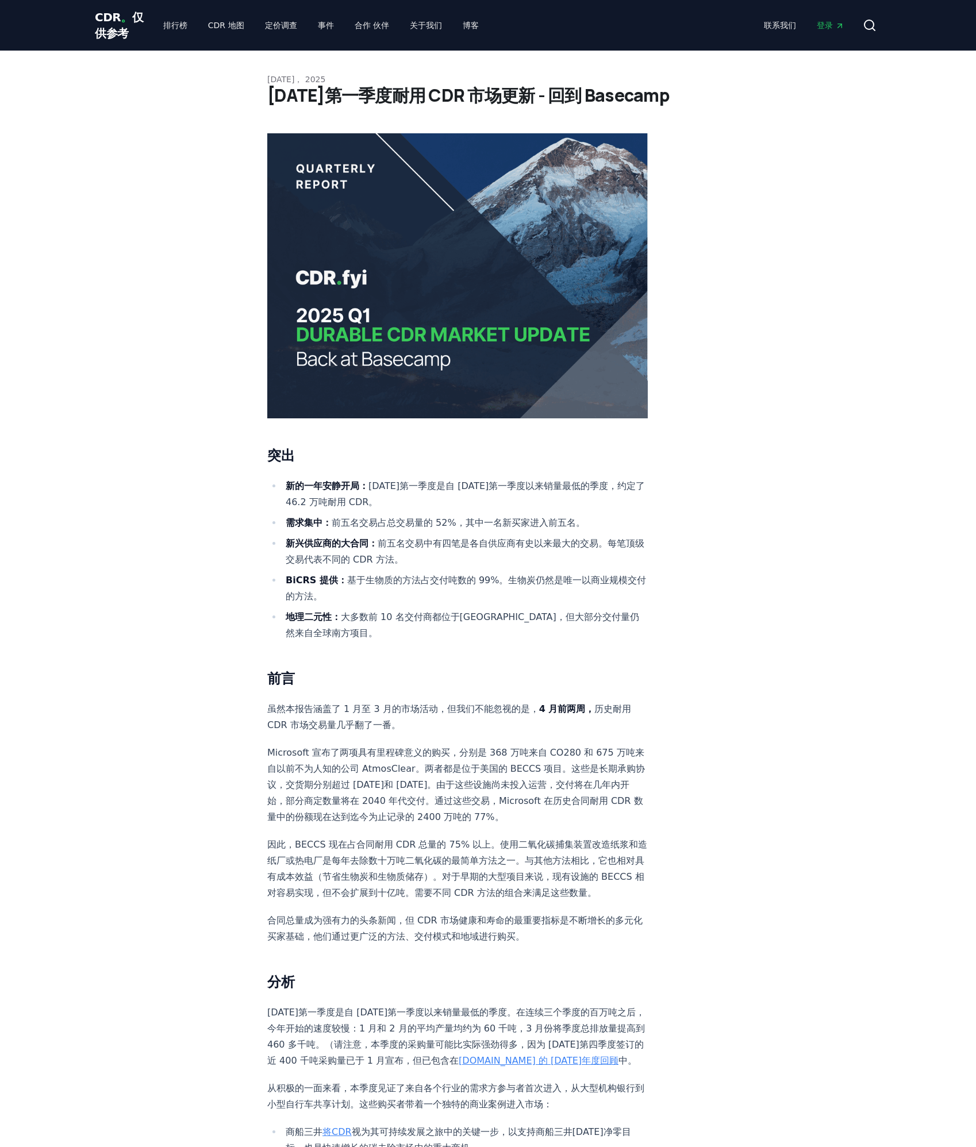
scroll to position [2163, 0]
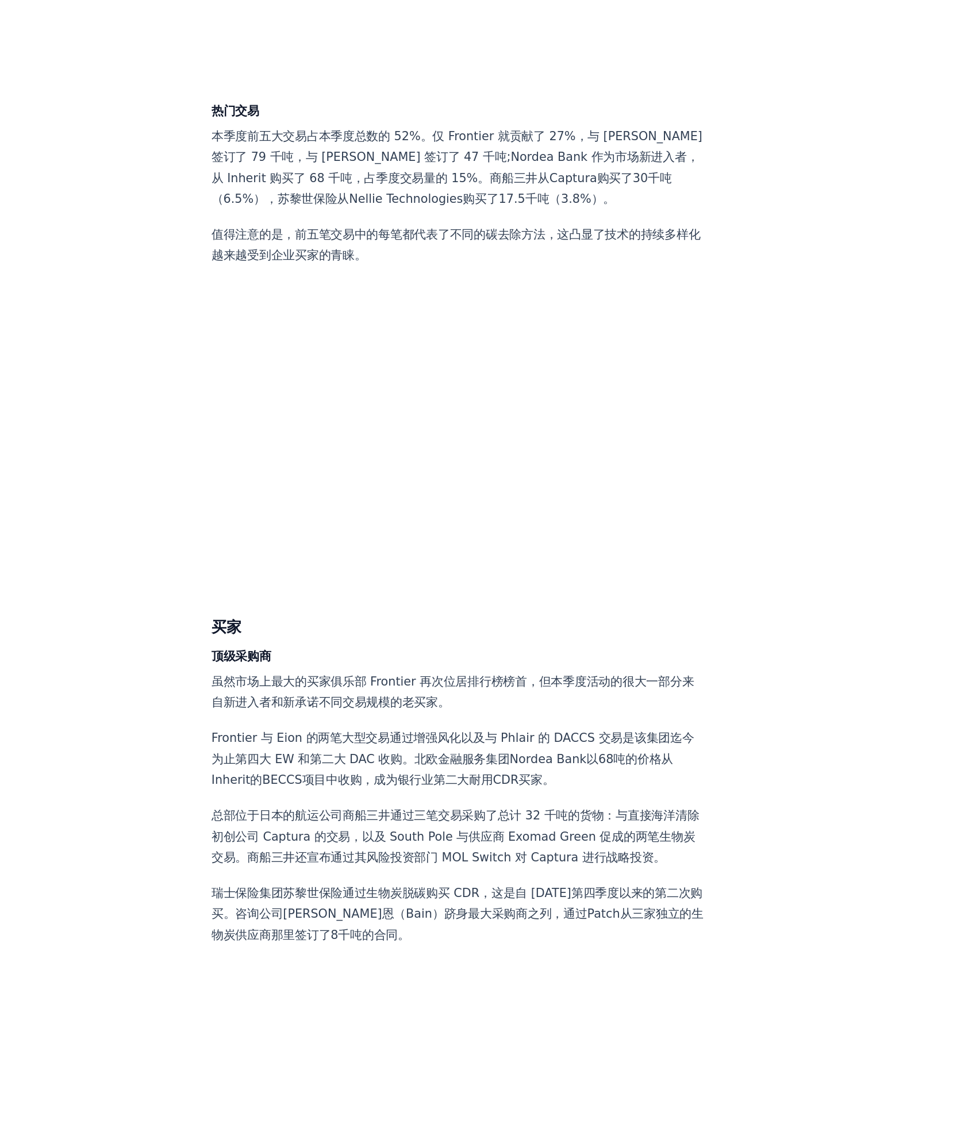
click at [592, 424] on p "本季度前五大交易占本季度总数的 52%。仅 Frontier 就贡献了 27%，与 Eion 签订了 79 千吨，与 Phlair 签订了 47 千吨;Nor…" at bounding box center [457, 391] width 380 height 64
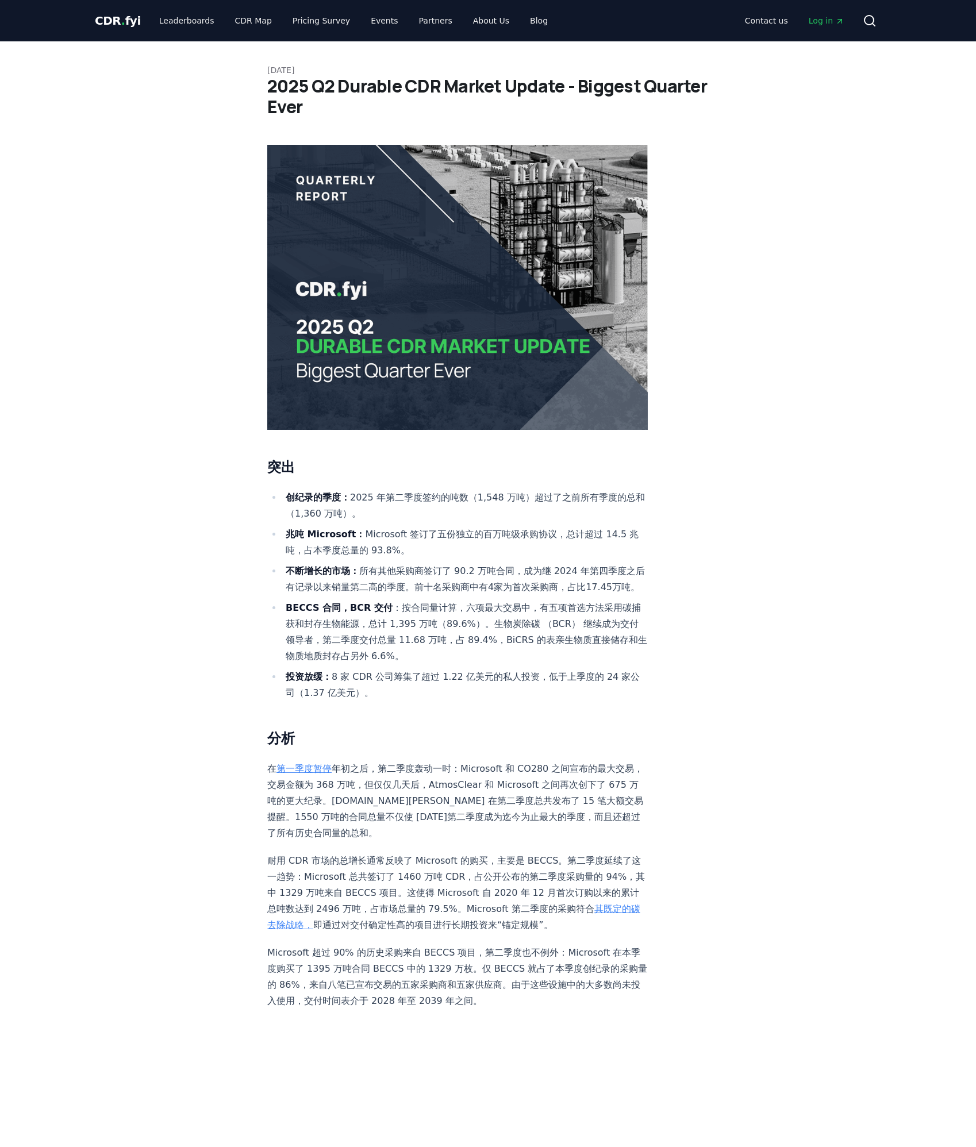
scroll to position [498, 0]
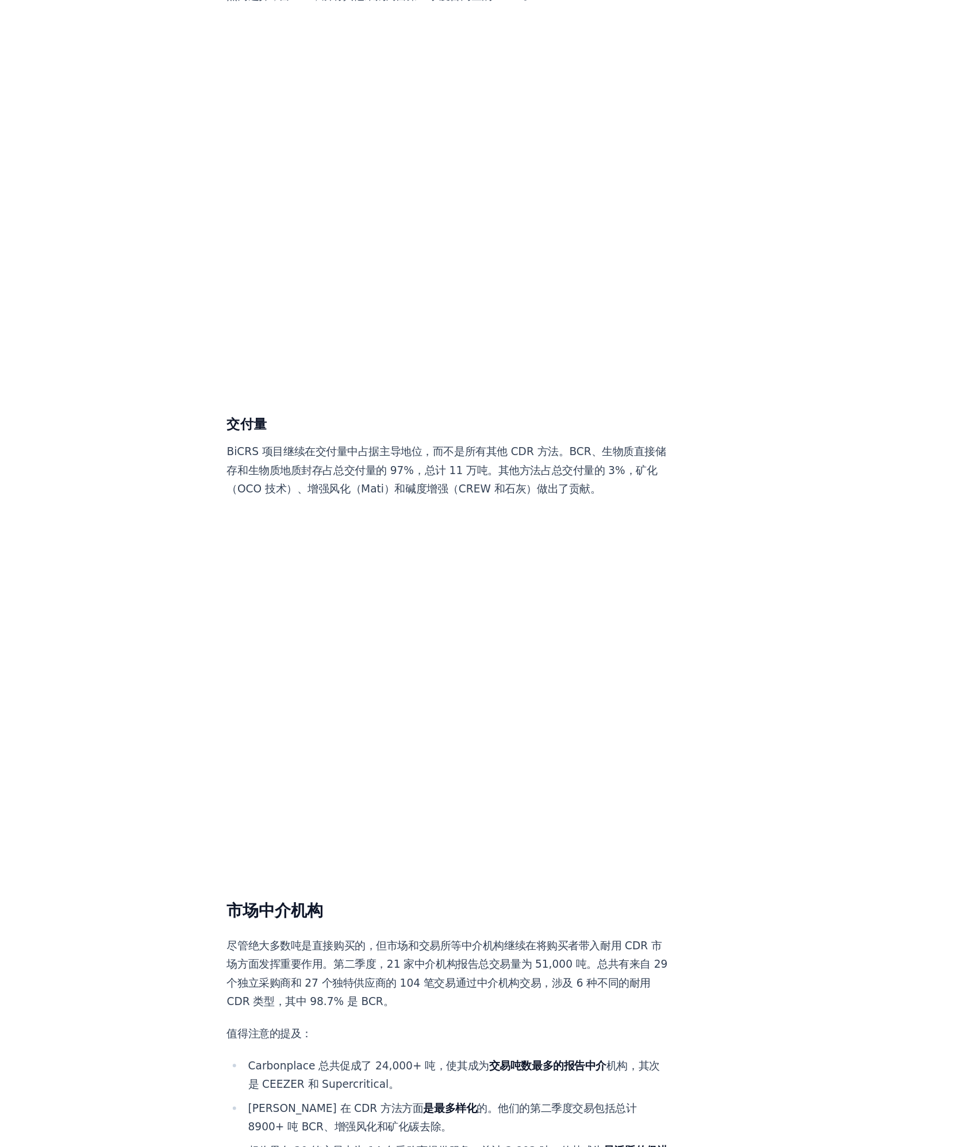
scroll to position [4717, 0]
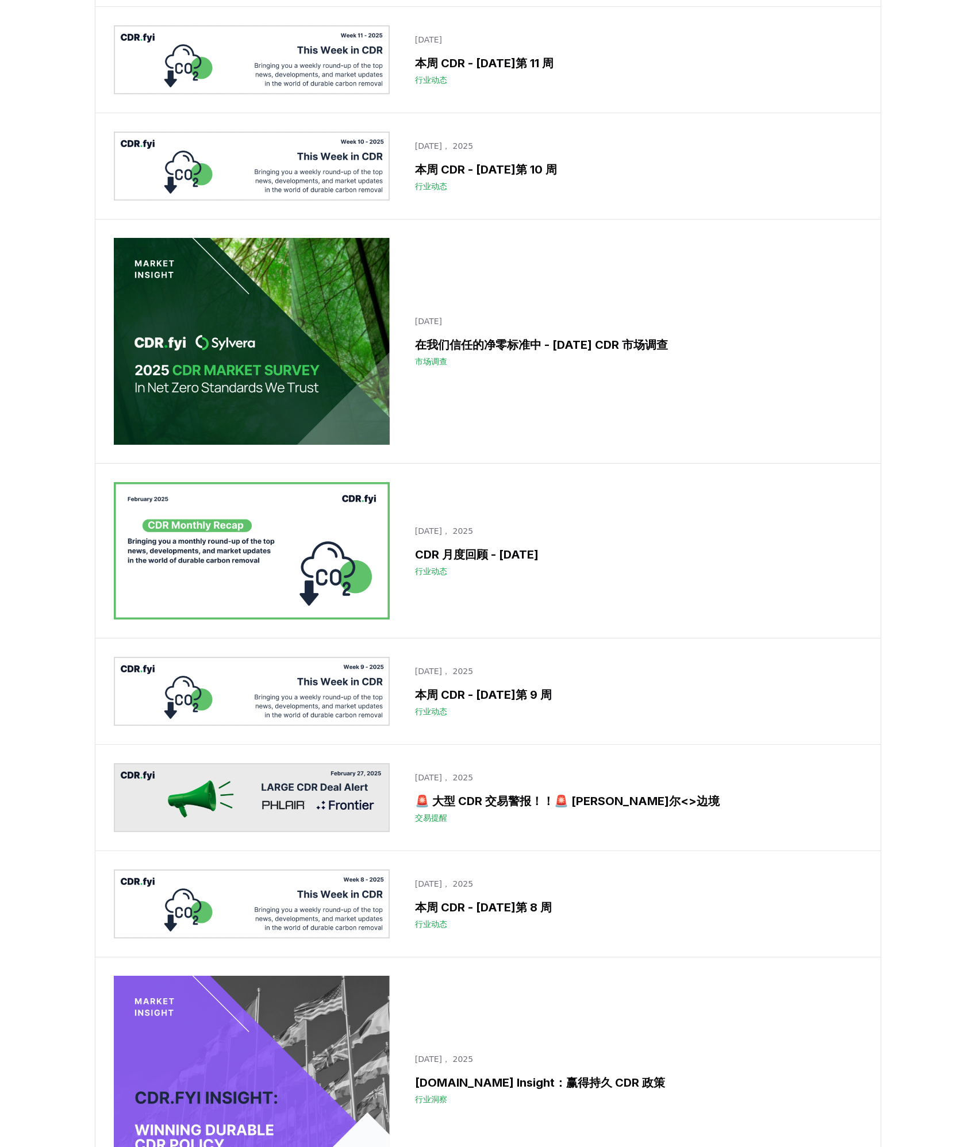
scroll to position [8758, 0]
click at [626, 272] on div "三月 05， 2025 在我们信任的净零标准中 - 2025 年 CDR 市场调查 市场调查" at bounding box center [487, 341] width 785 height 244
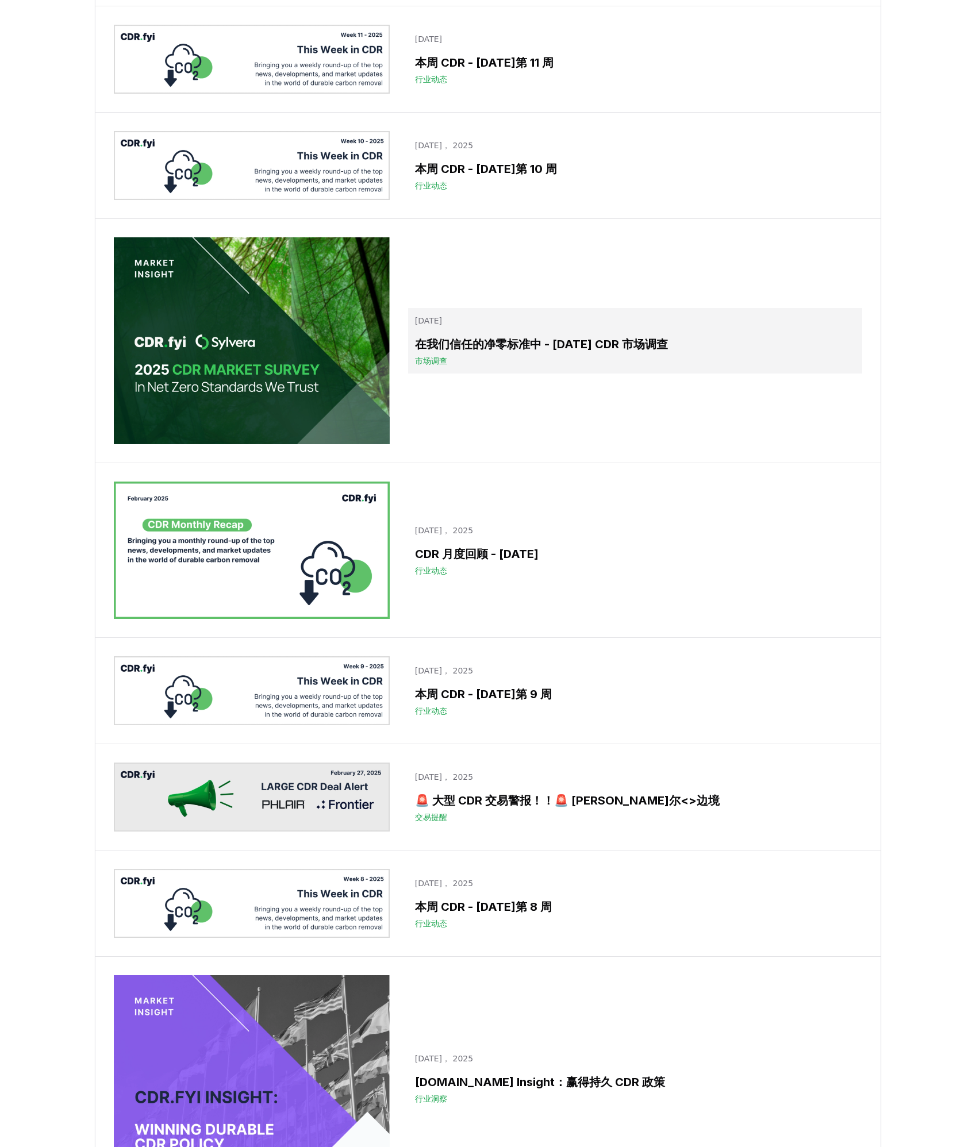
click at [617, 325] on p "三月 05， 2025" at bounding box center [635, 320] width 440 height 11
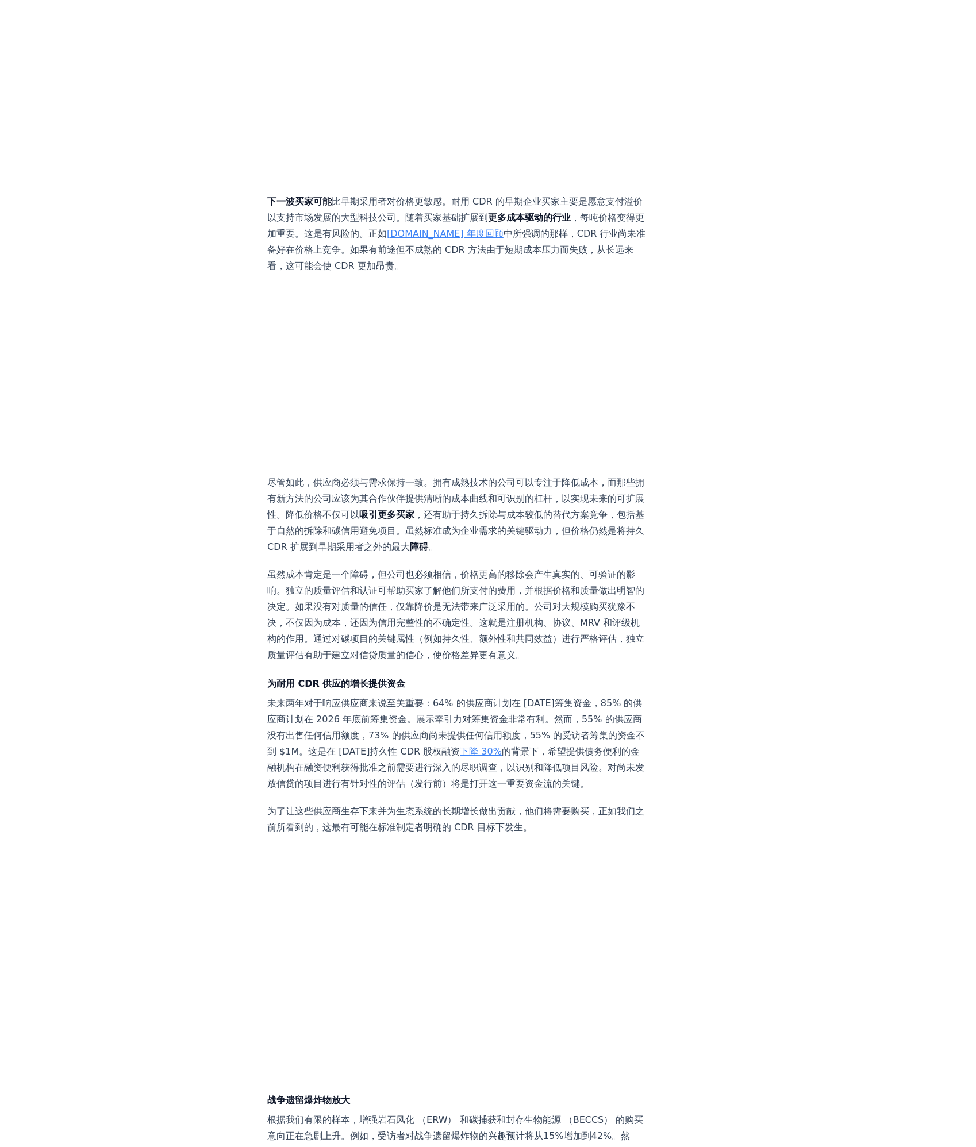
scroll to position [3525, 0]
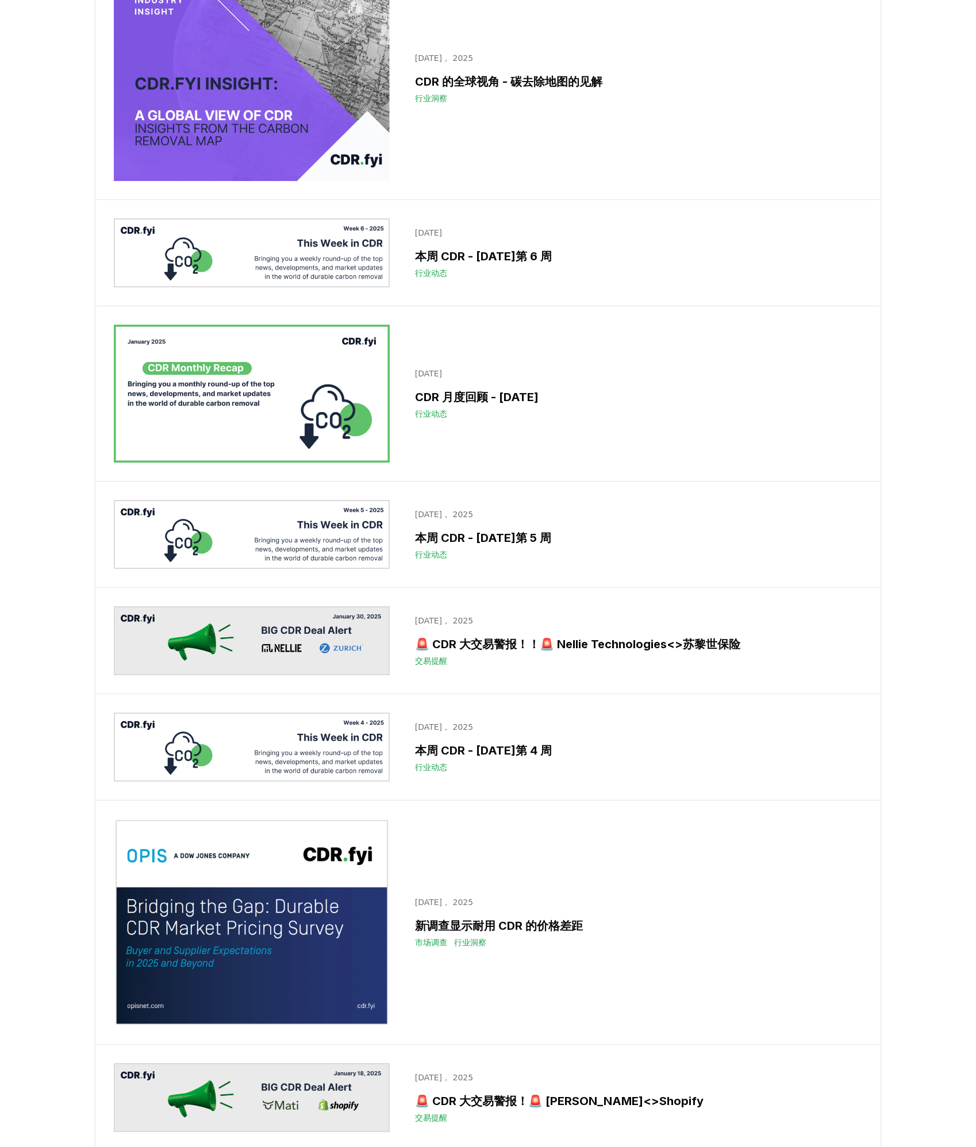
scroll to position [10353, 0]
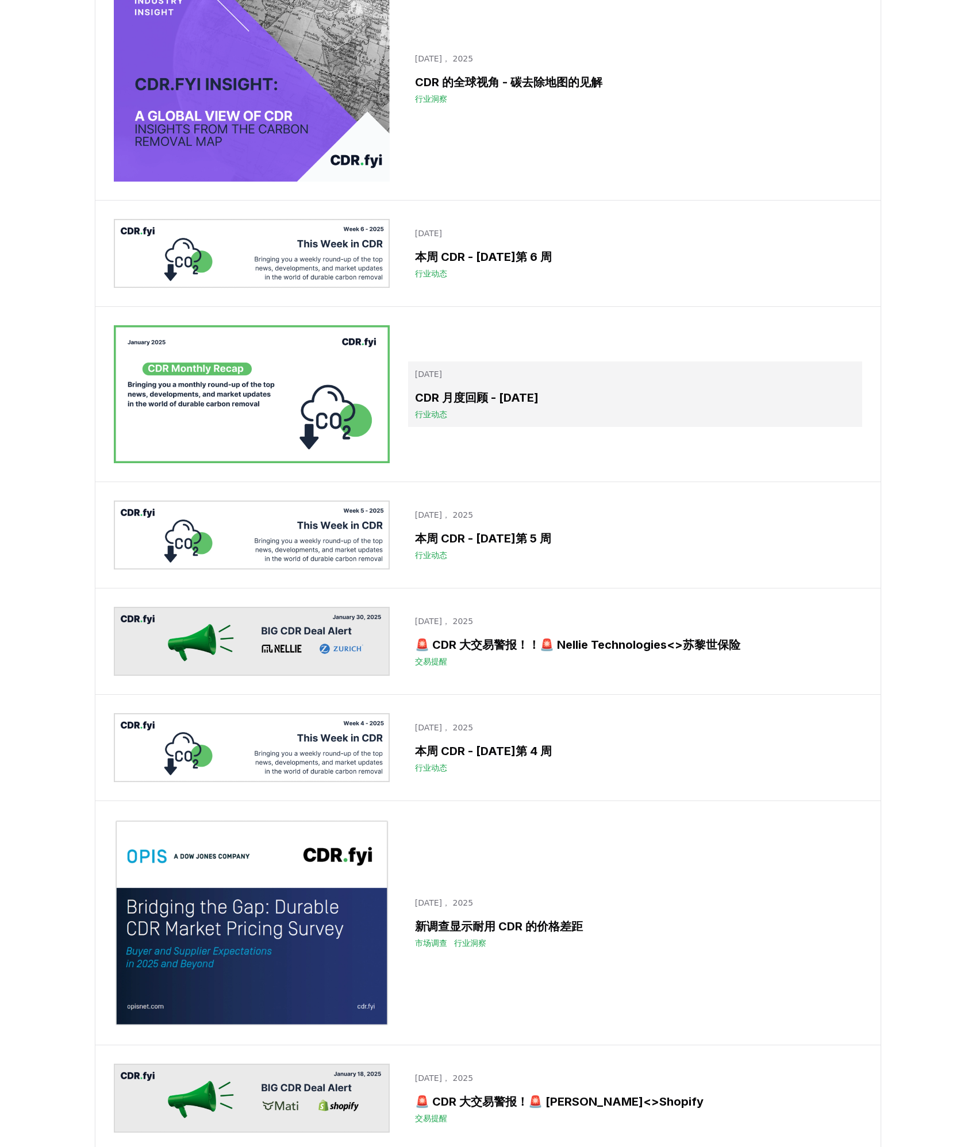
click at [554, 409] on div "行业动态" at bounding box center [635, 414] width 440 height 11
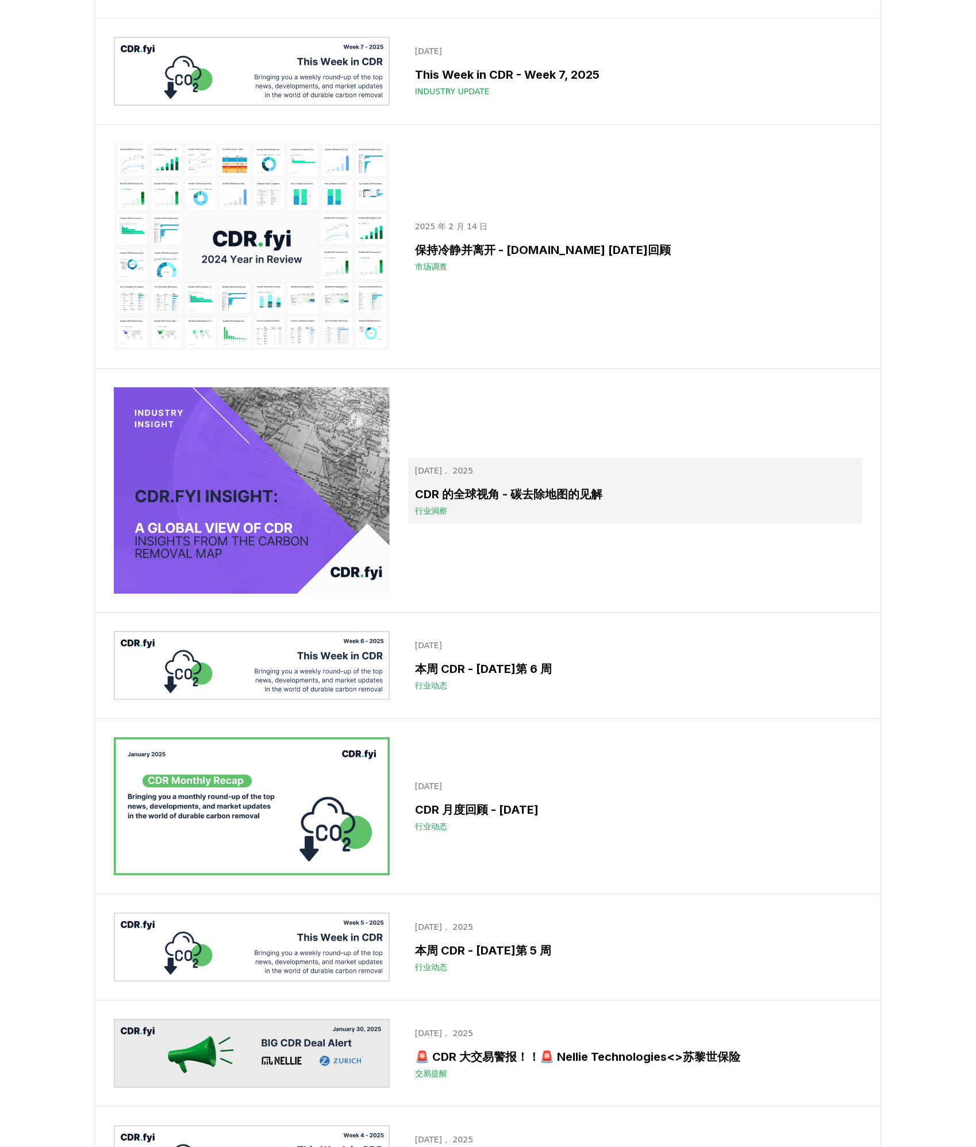
scroll to position [9938, 0]
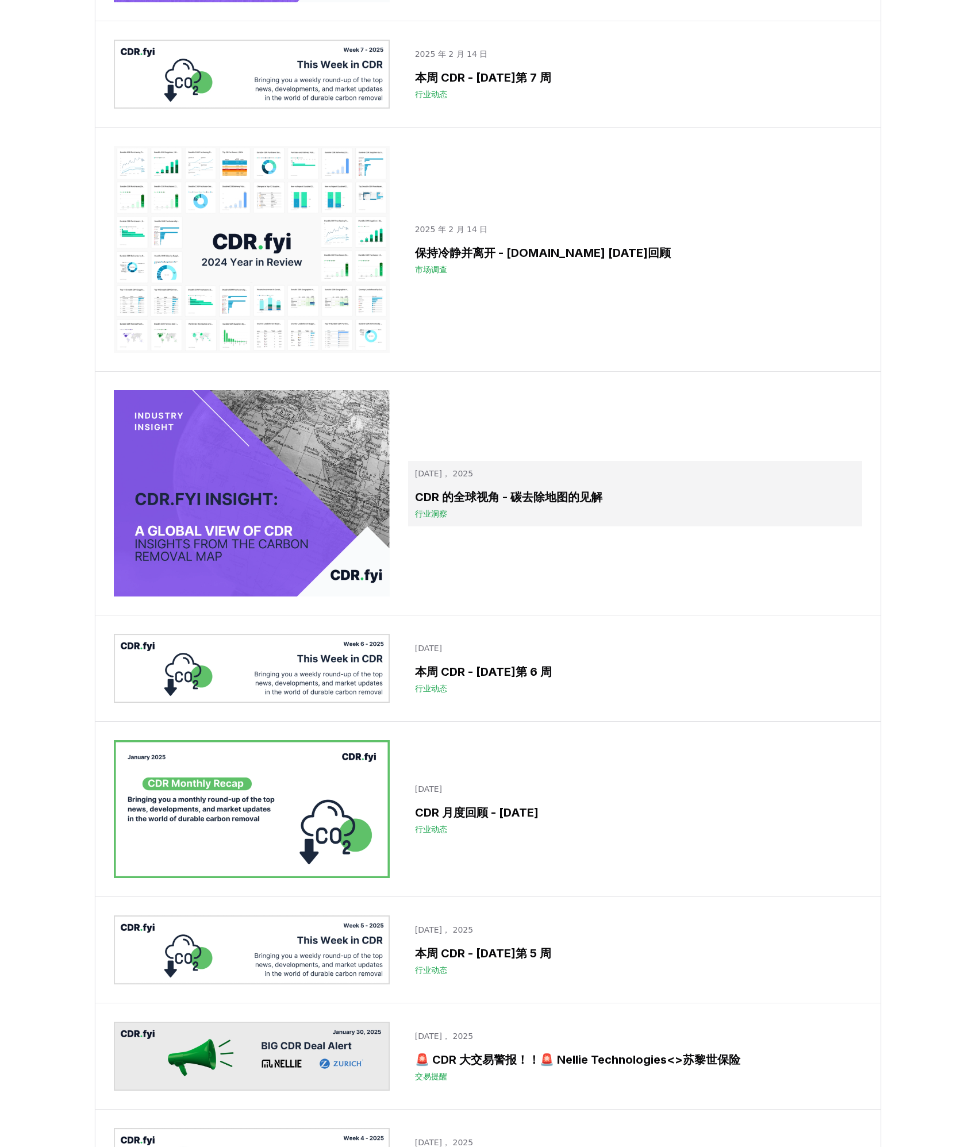
click at [577, 526] on link "2月 13， 2025 CDR 的全球视角 - 碳去除地图的见解 行业洞察" at bounding box center [635, 494] width 454 height 66
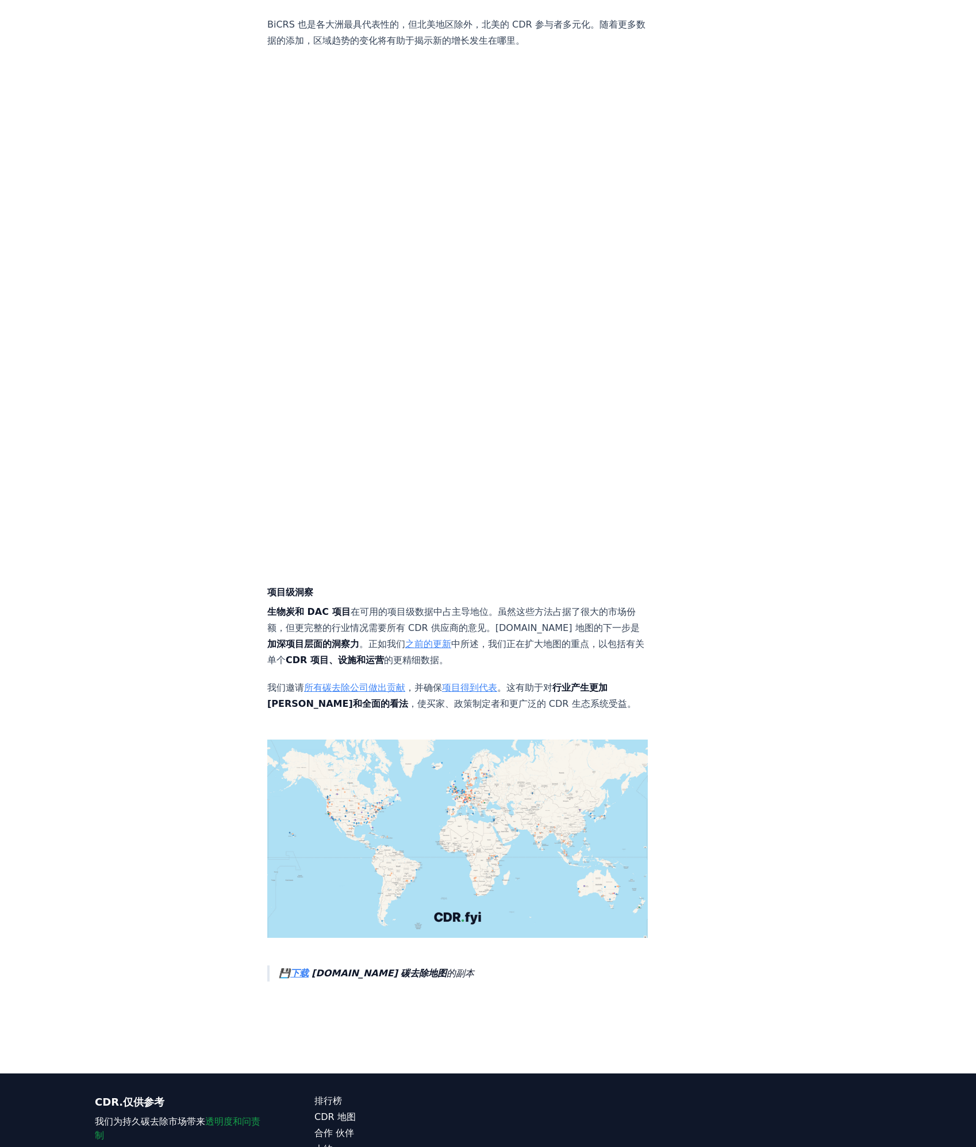
scroll to position [3575, 0]
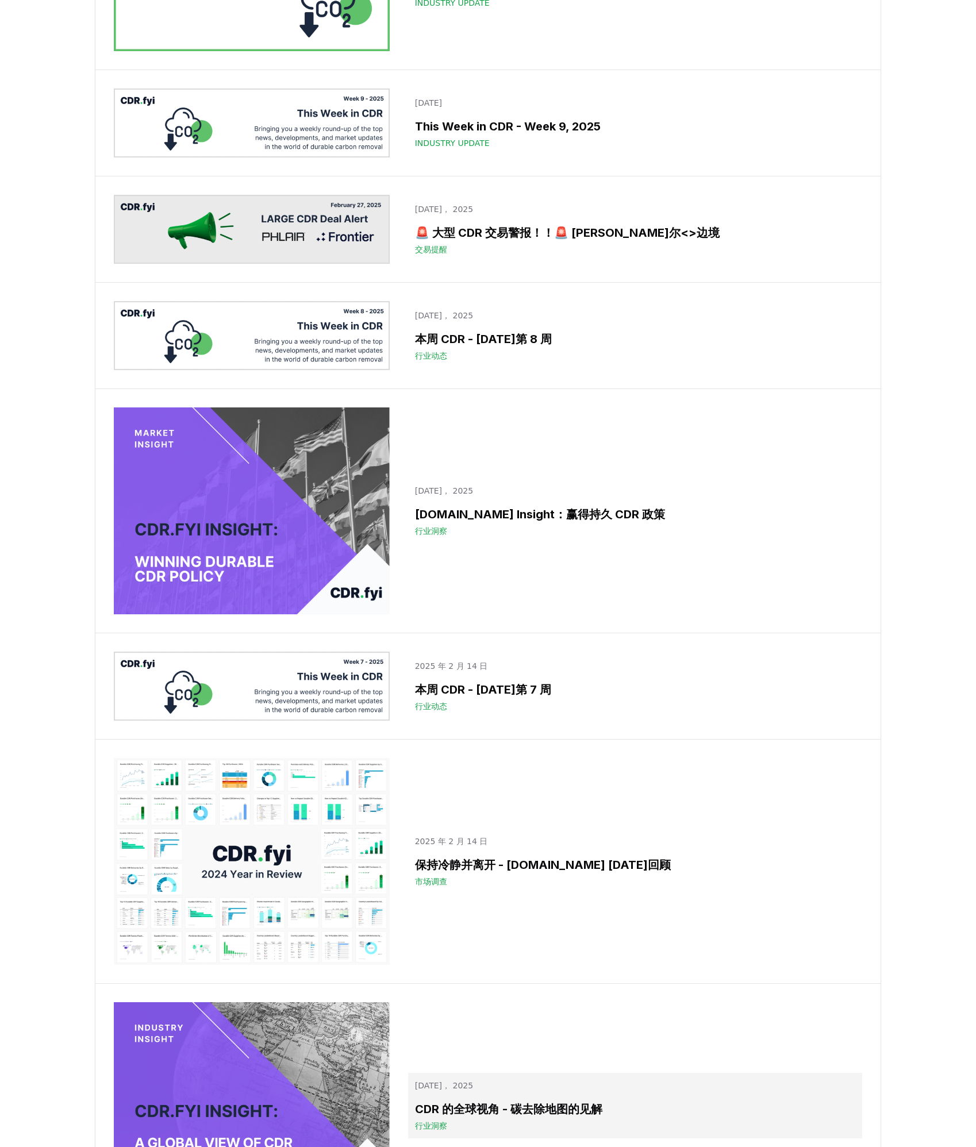
scroll to position [9325, 0]
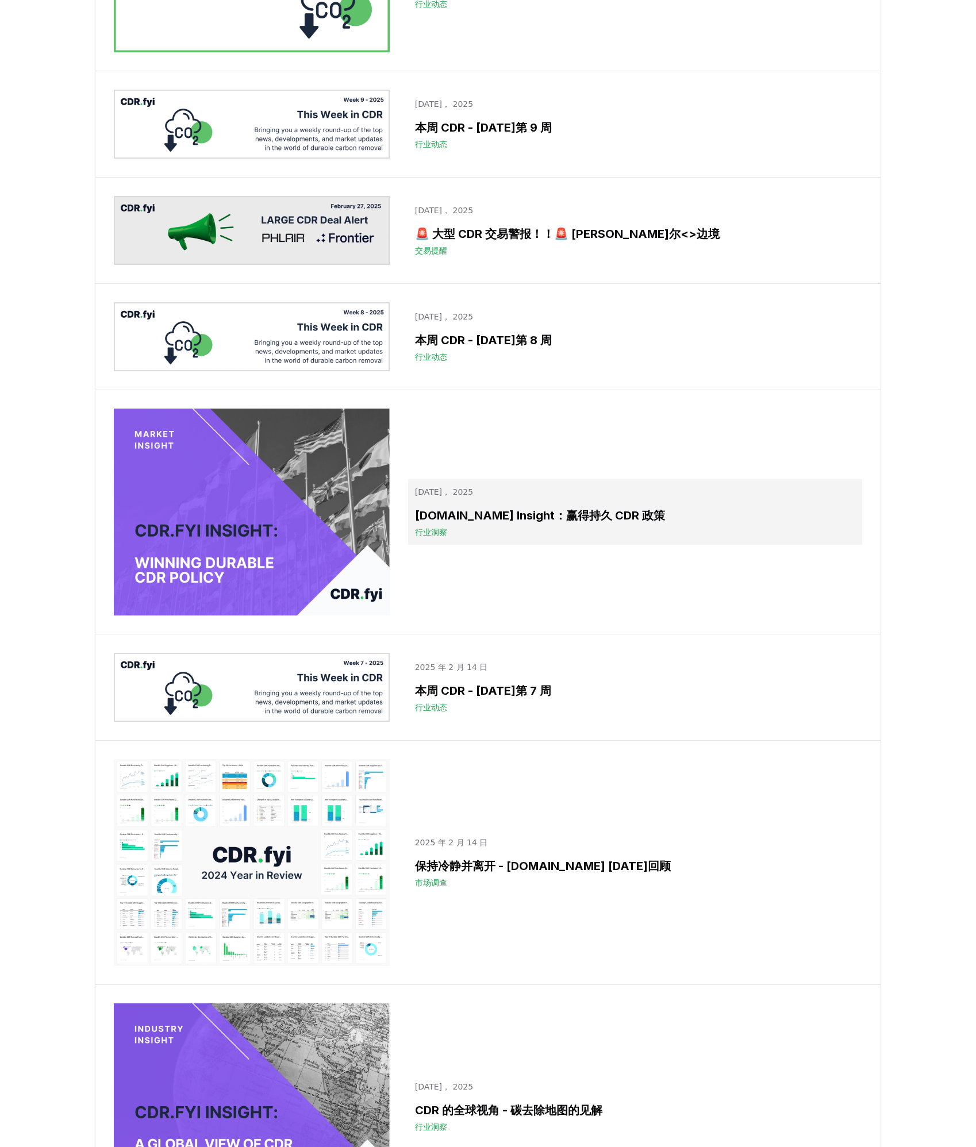
click at [588, 512] on h3 "CDR.fyi Insight：赢得持久 CDR 政策" at bounding box center [635, 515] width 440 height 17
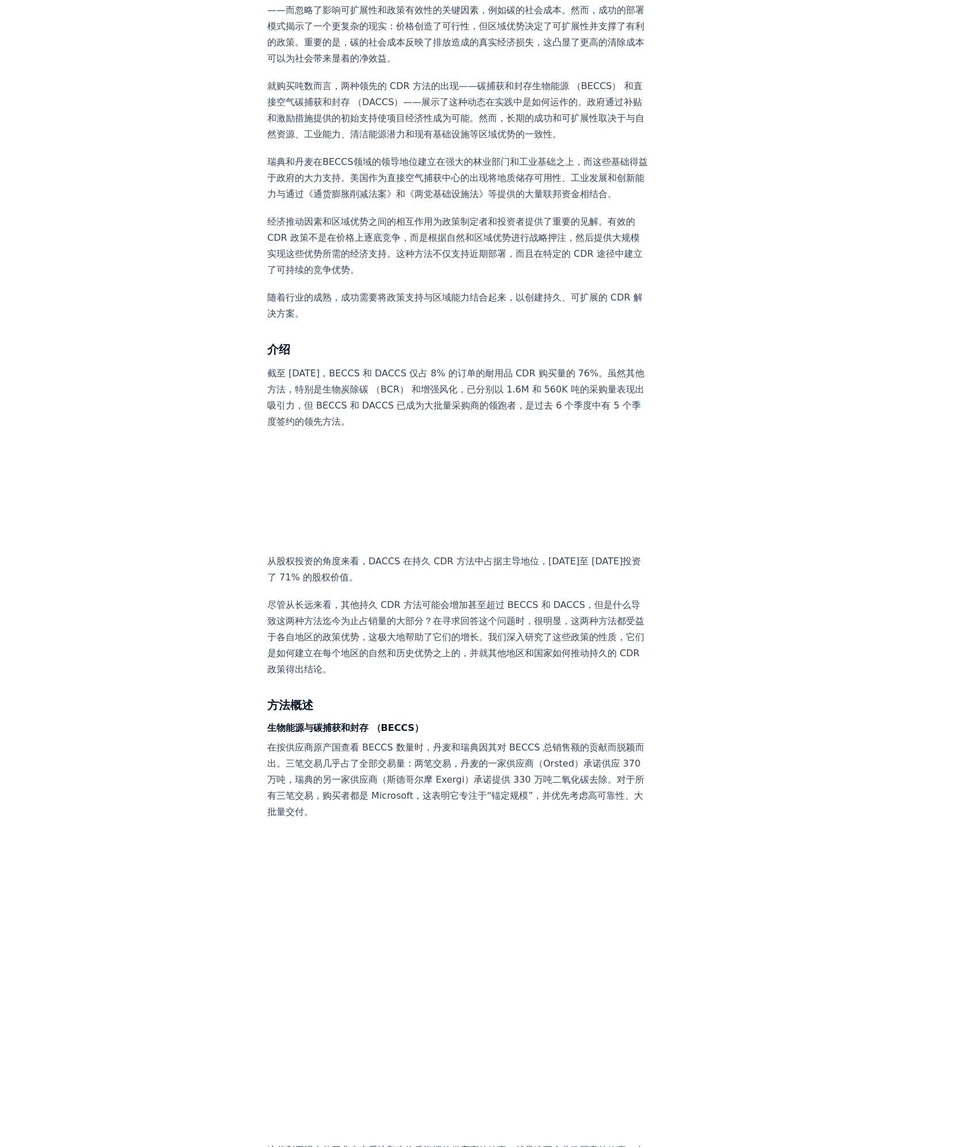
scroll to position [492, 0]
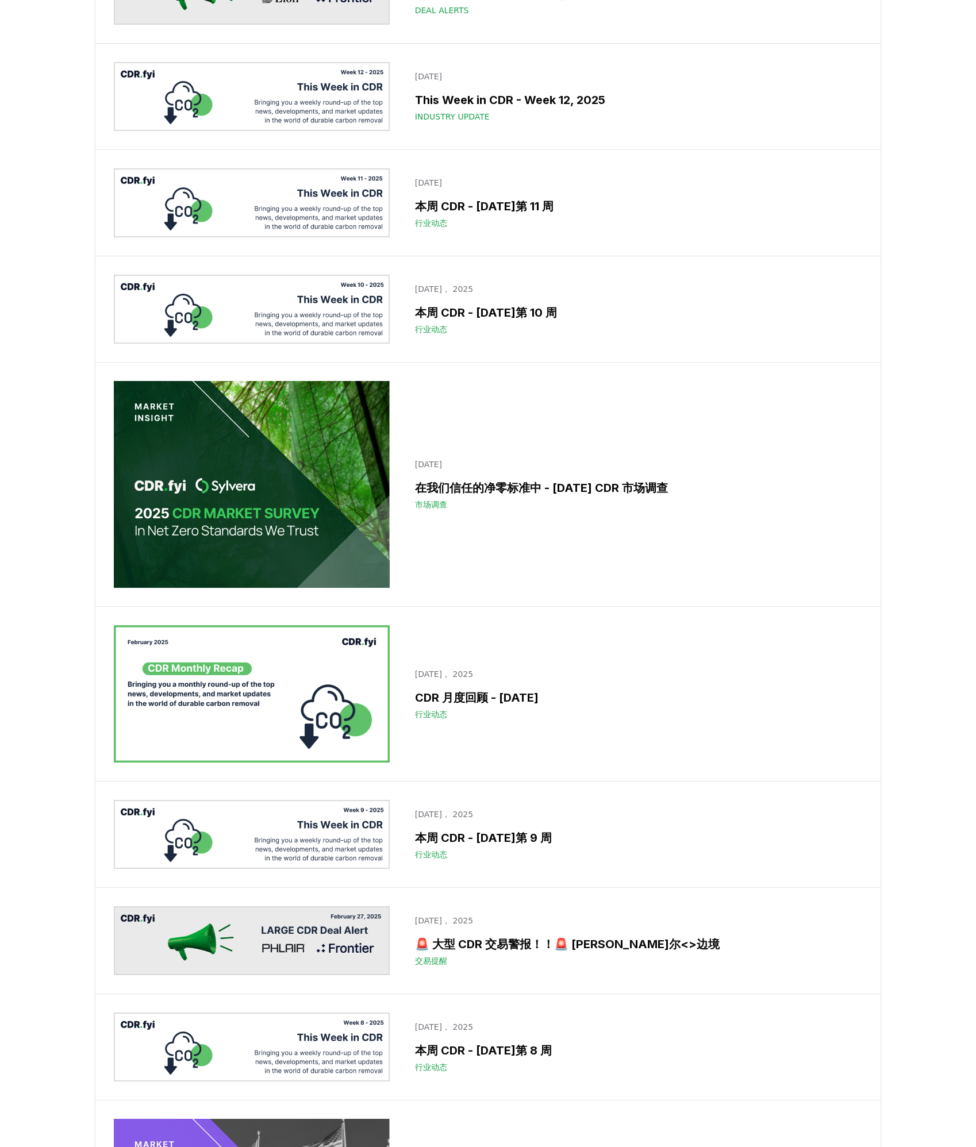
scroll to position [8493, 0]
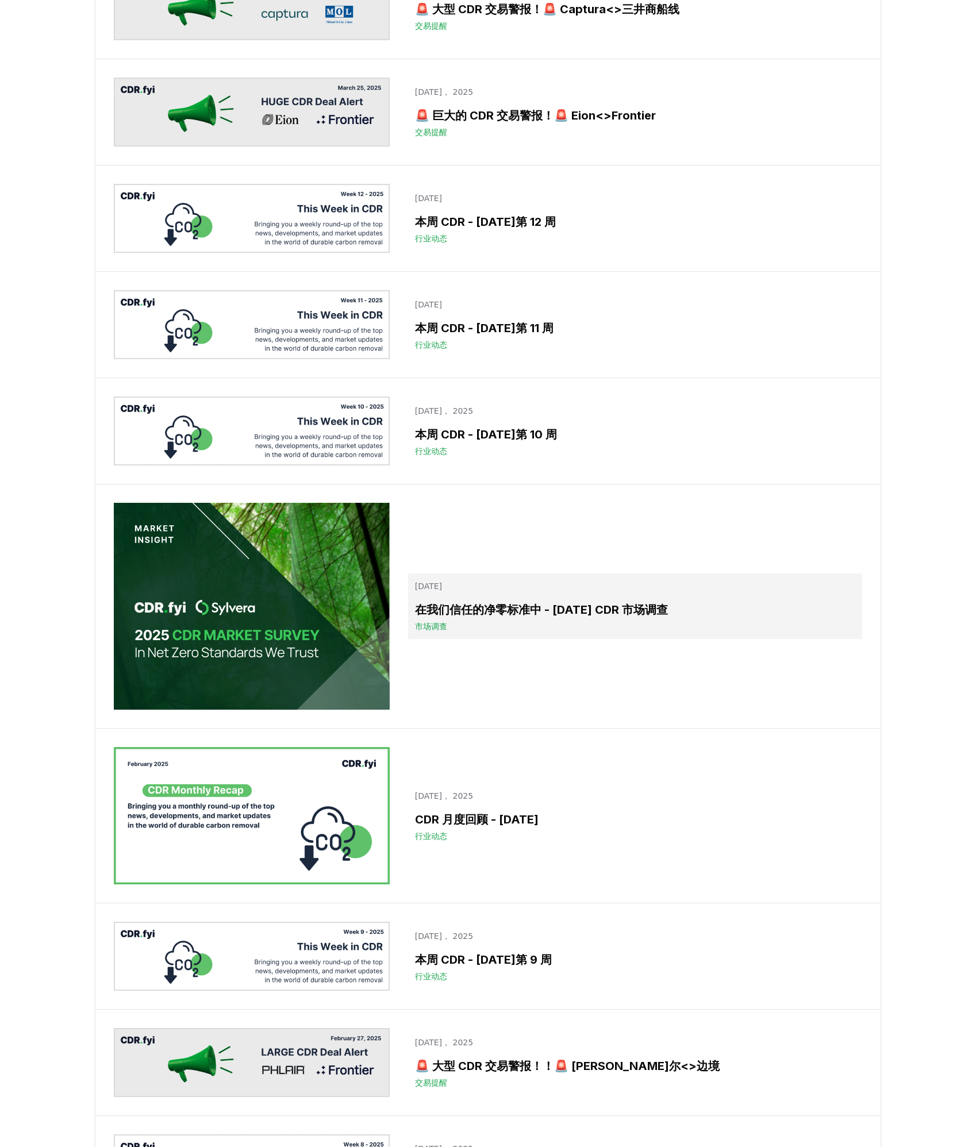
click at [563, 599] on link "三月 05， 2025 在我们信任的净零标准中 - 2025 年 CDR 市场调查 市场调查" at bounding box center [635, 606] width 454 height 66
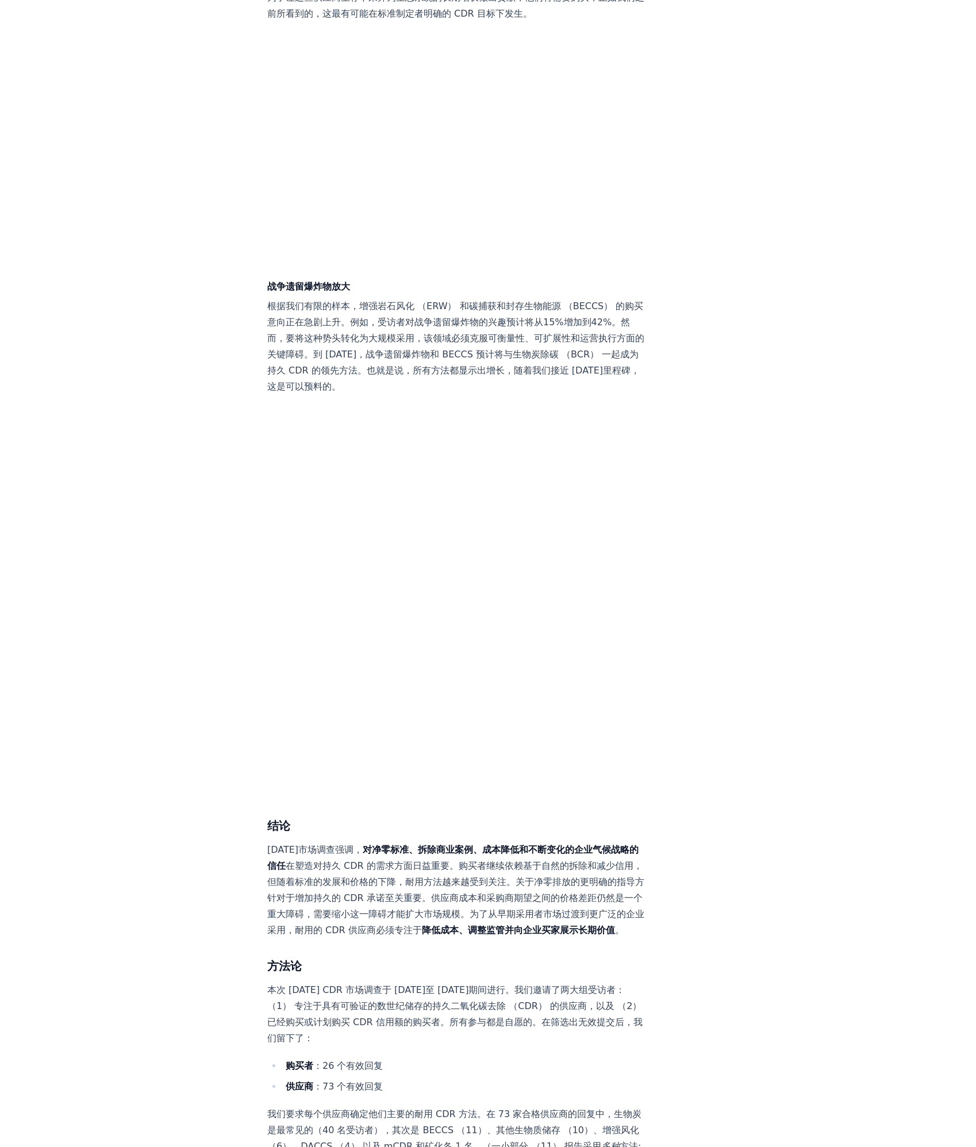
scroll to position [4926, 0]
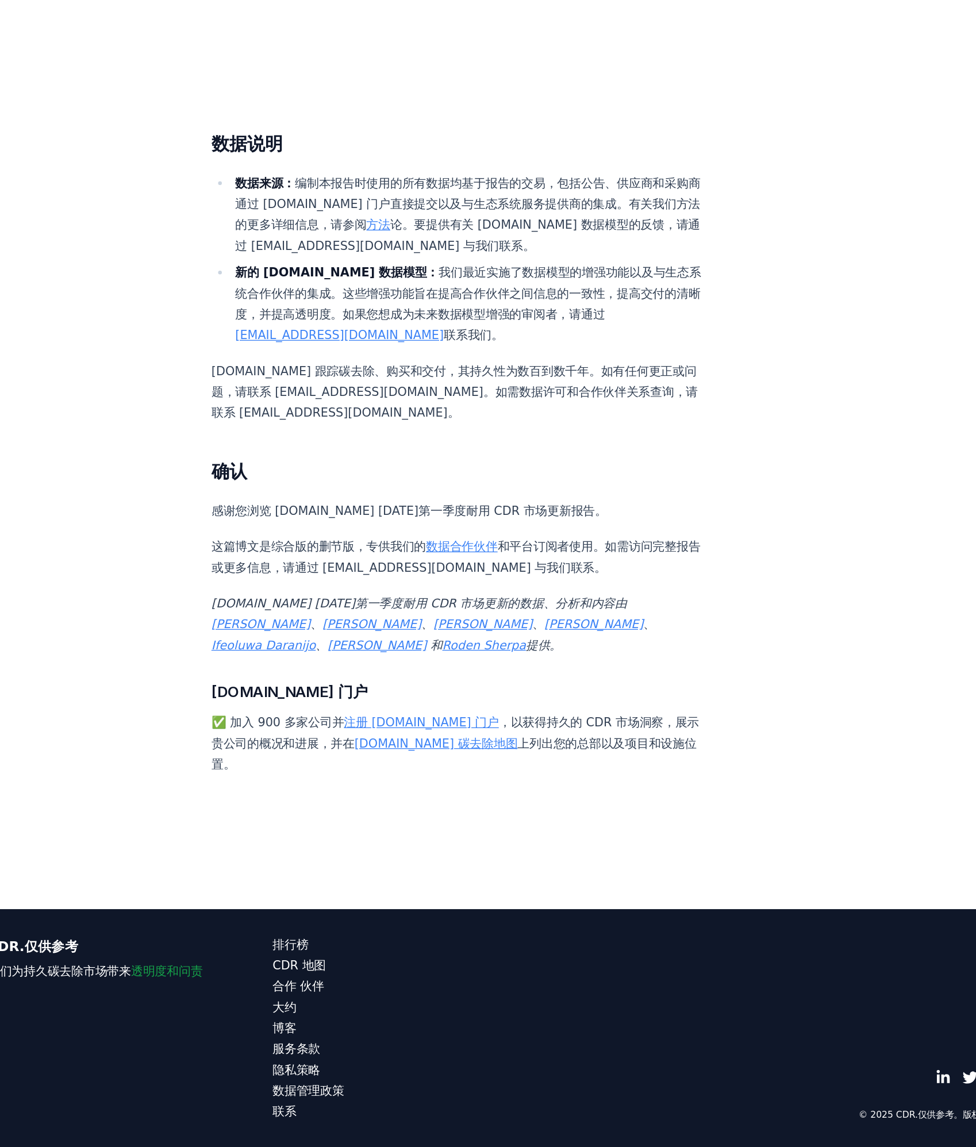
scroll to position [5140, 0]
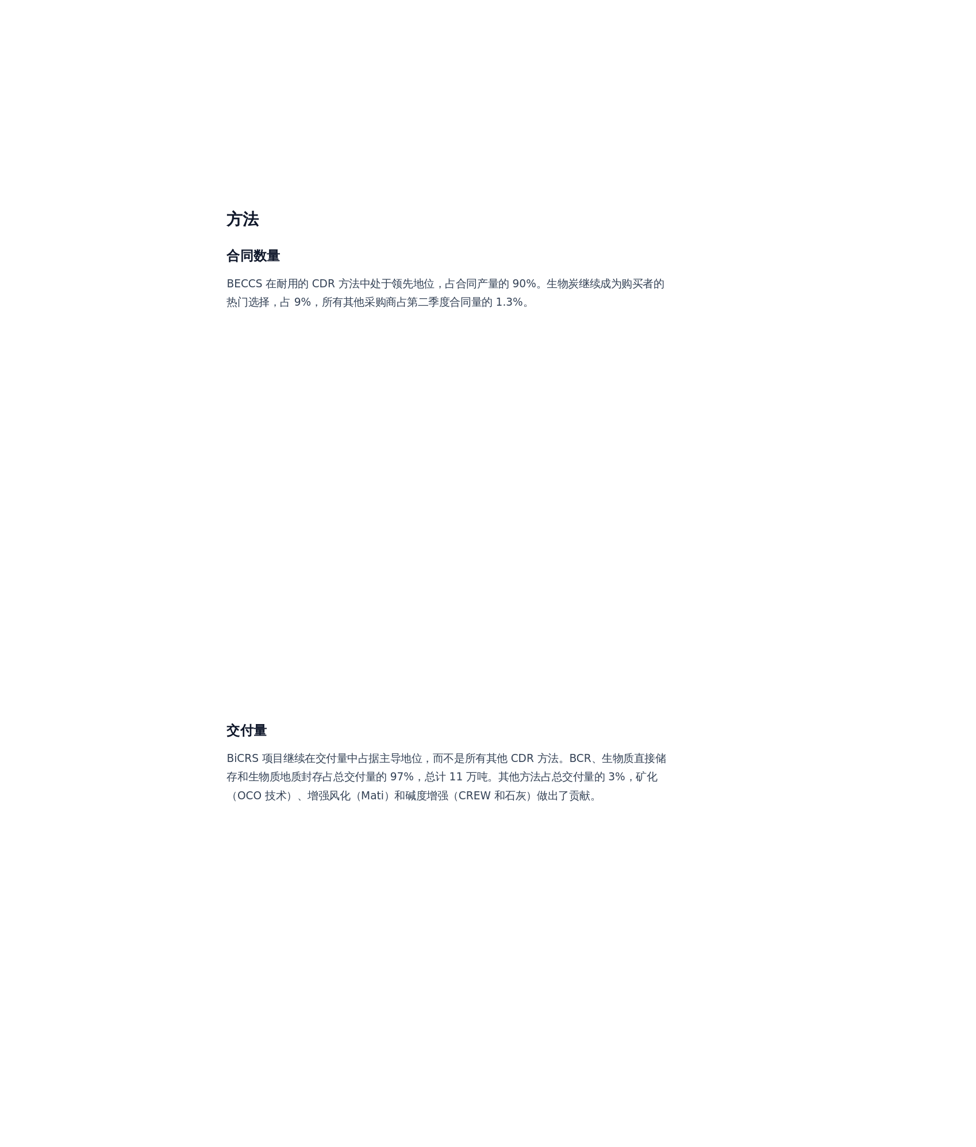
scroll to position [5206, 0]
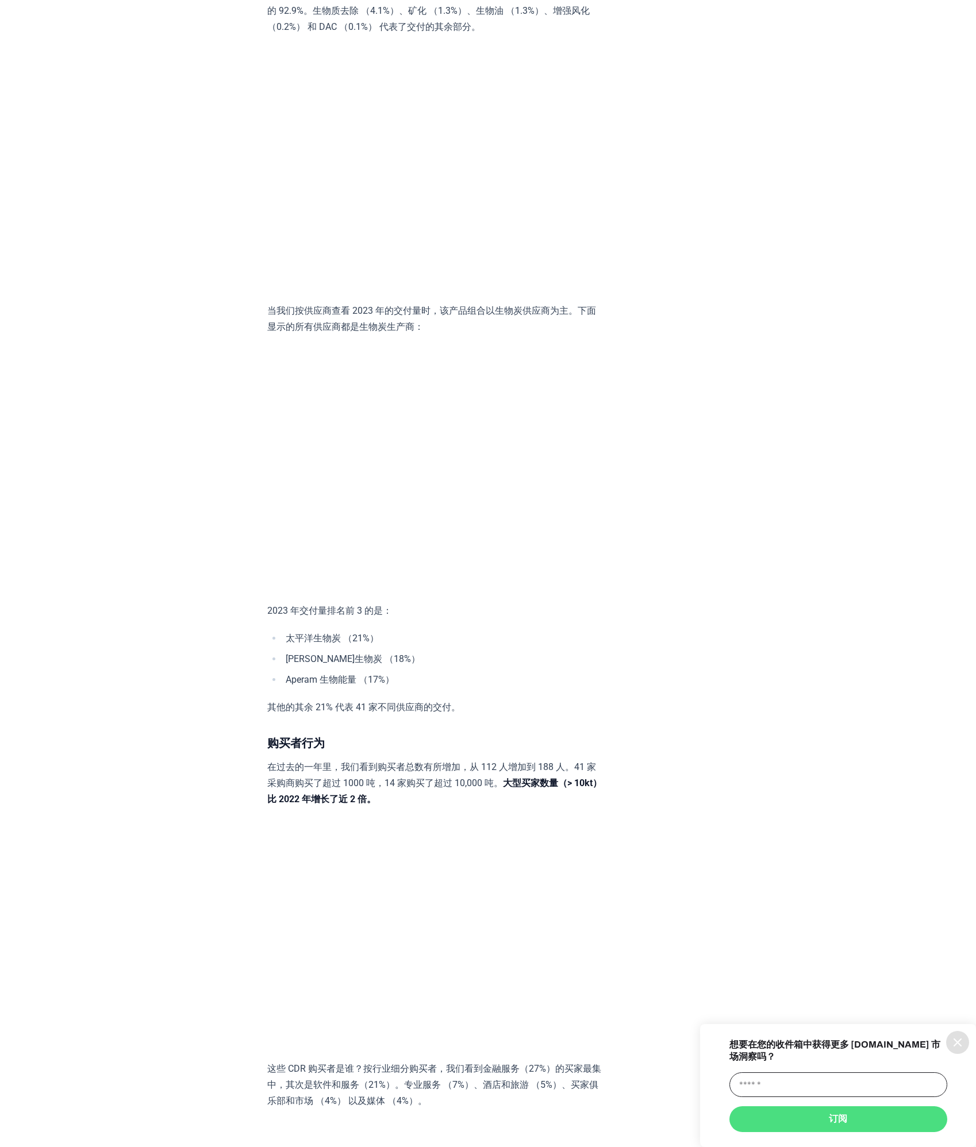
scroll to position [3928, 0]
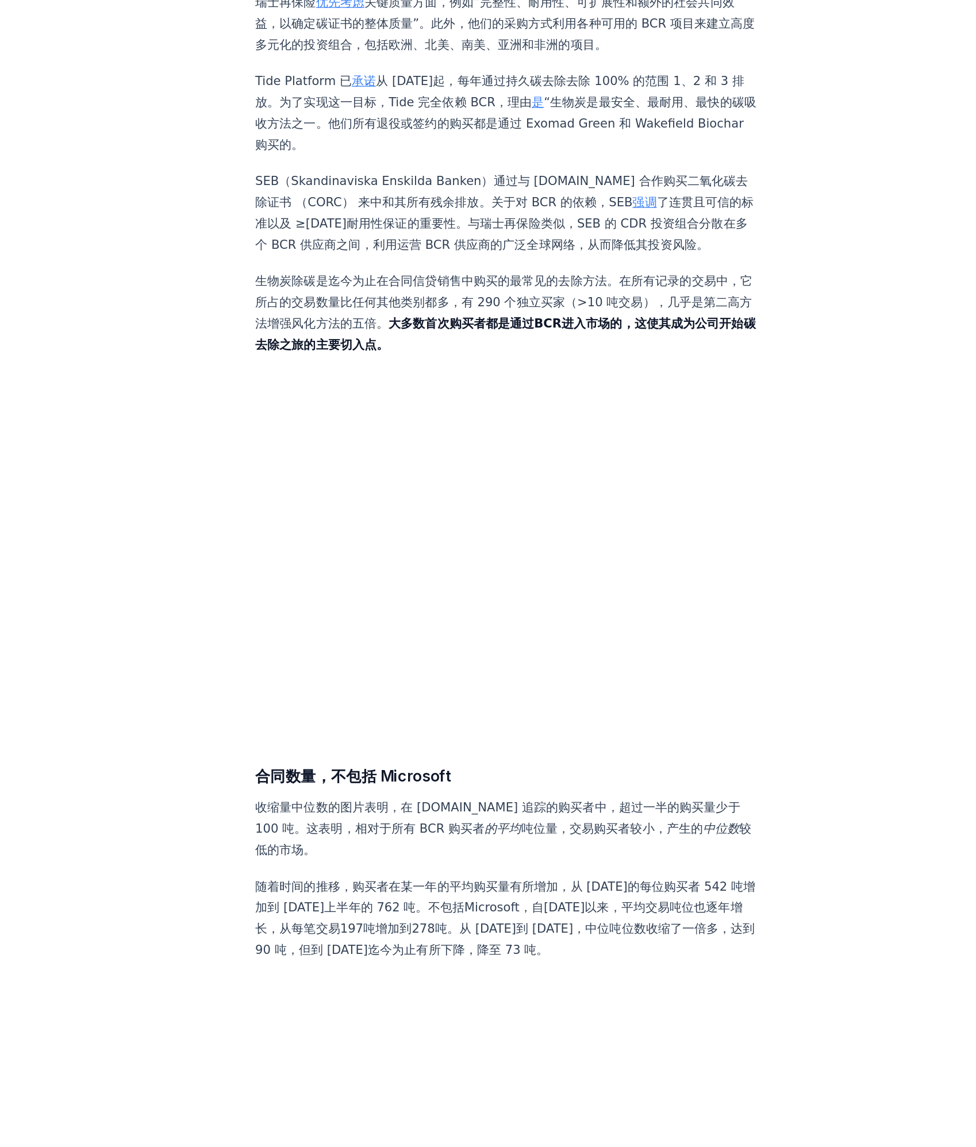
scroll to position [5341, 0]
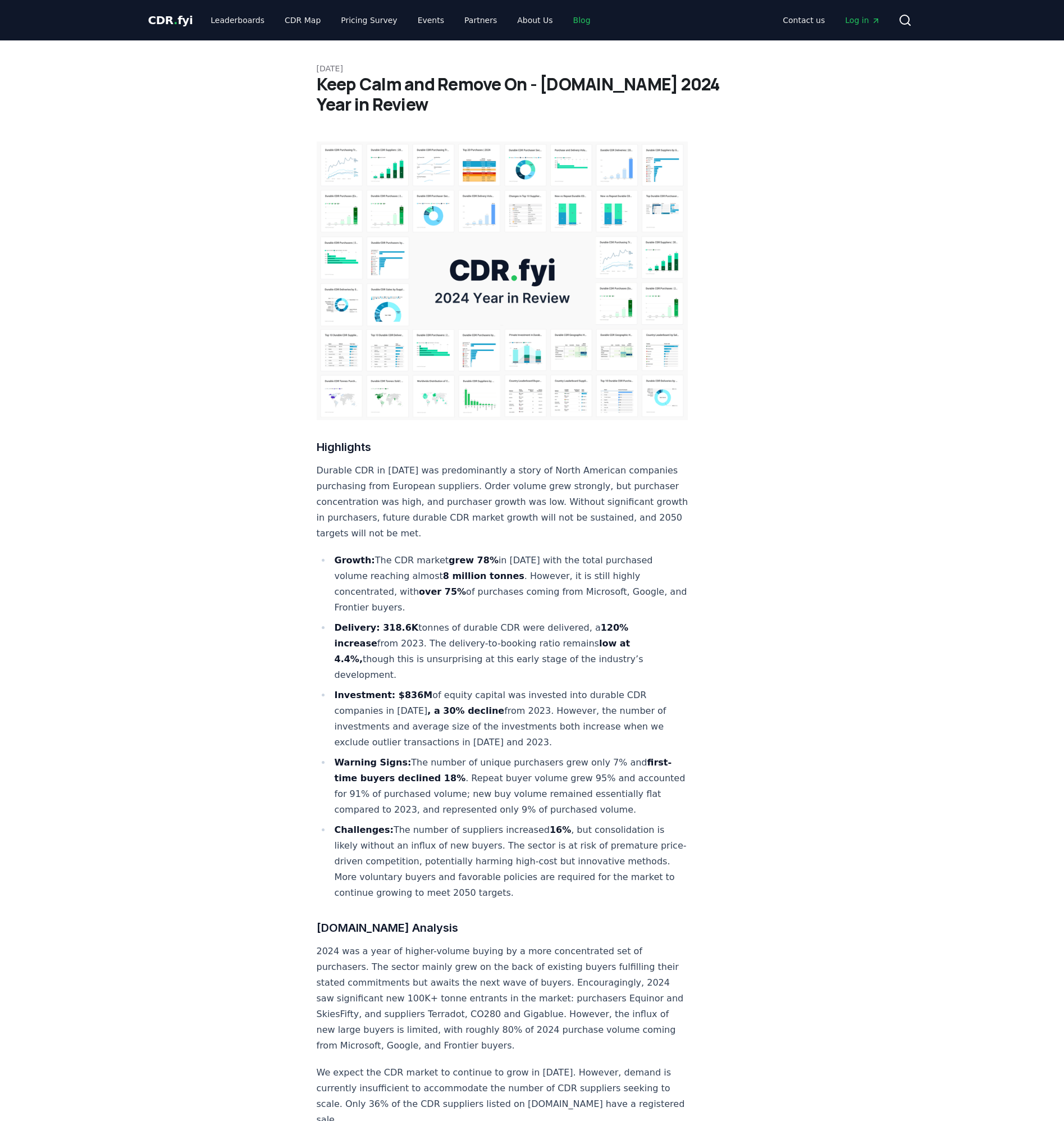
click at [525, 21] on link "Blog" at bounding box center [582, 20] width 35 height 21
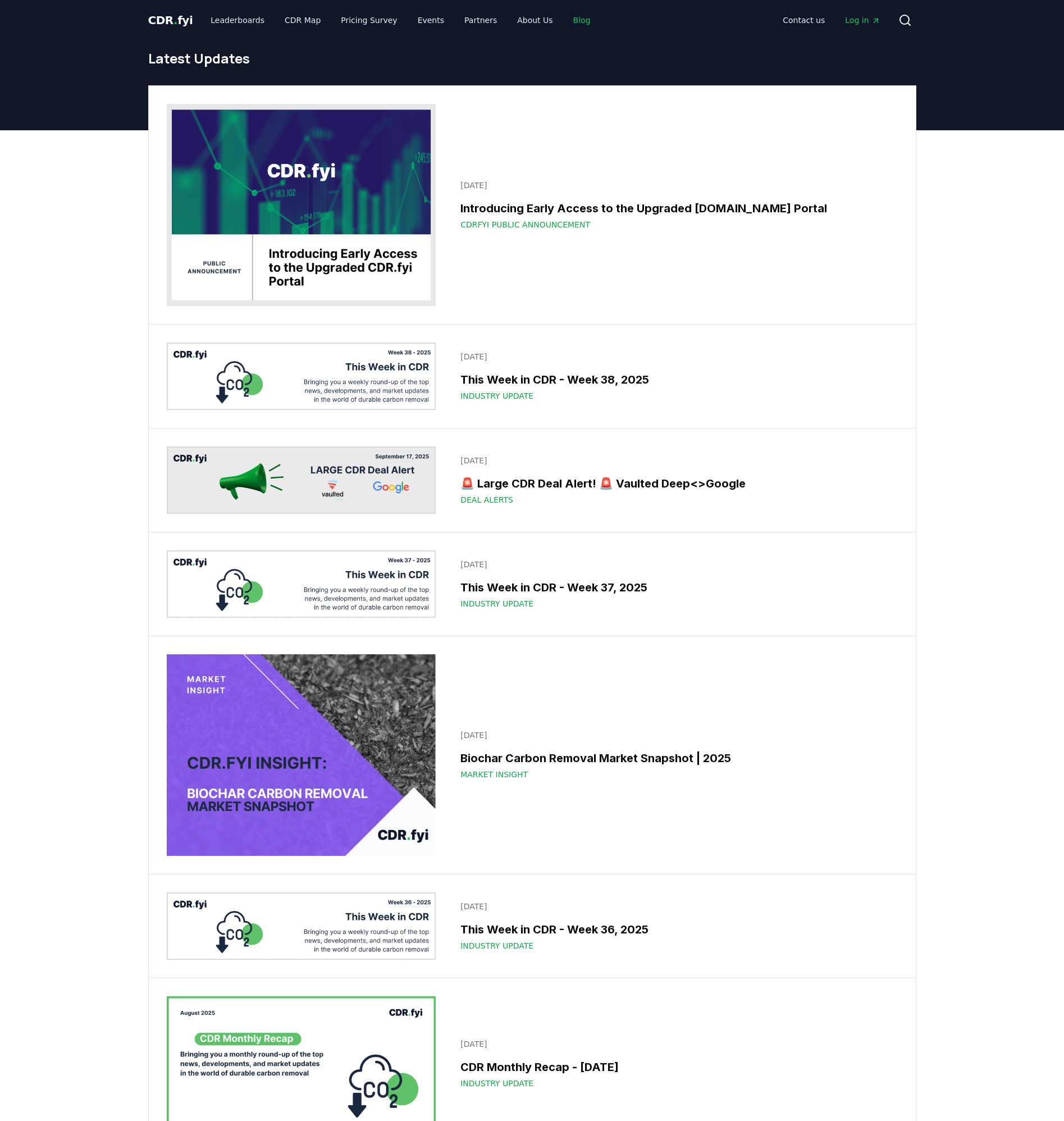
click at [525, 17] on link "Blog" at bounding box center [582, 20] width 35 height 21
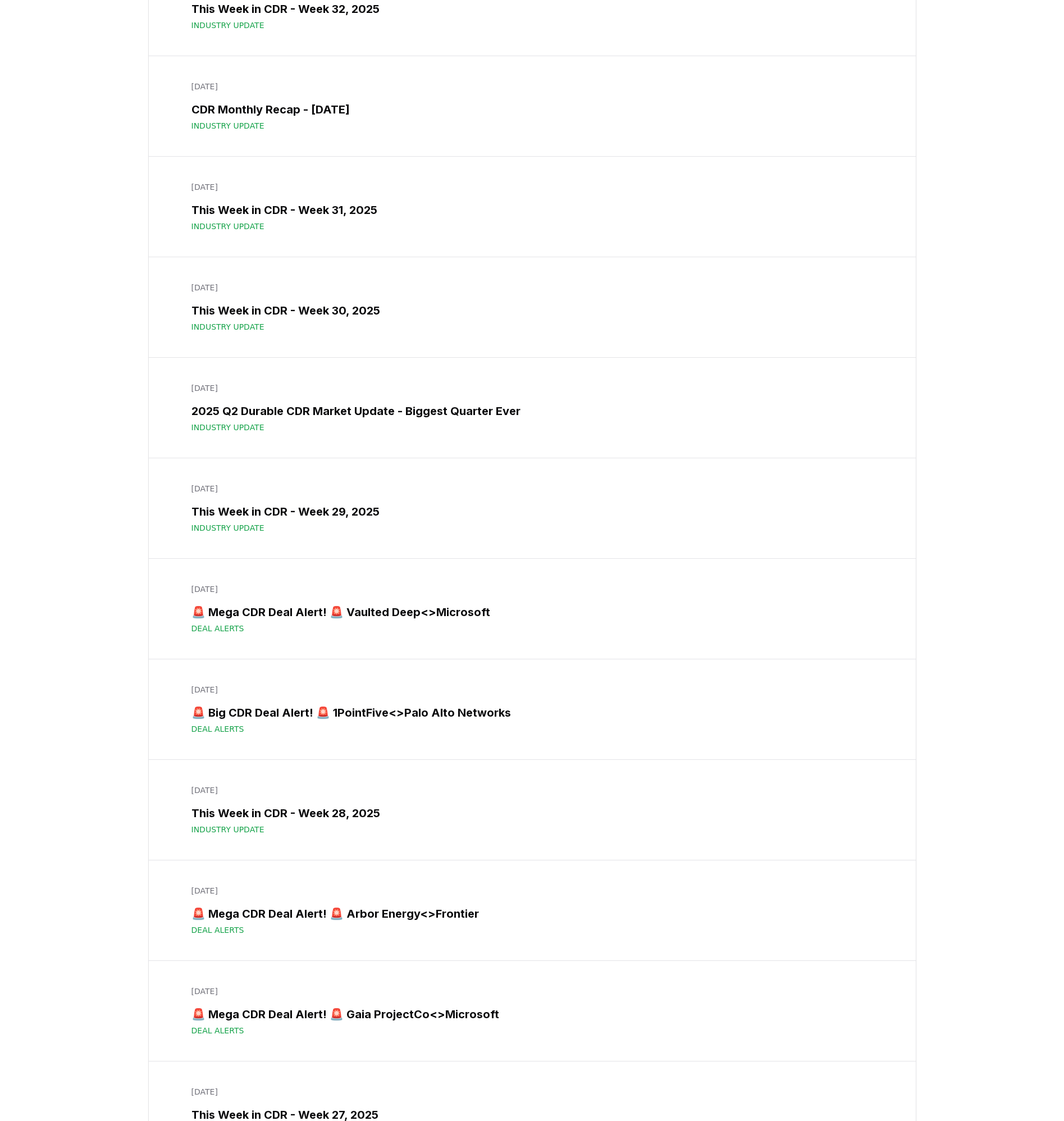
scroll to position [1872, 0]
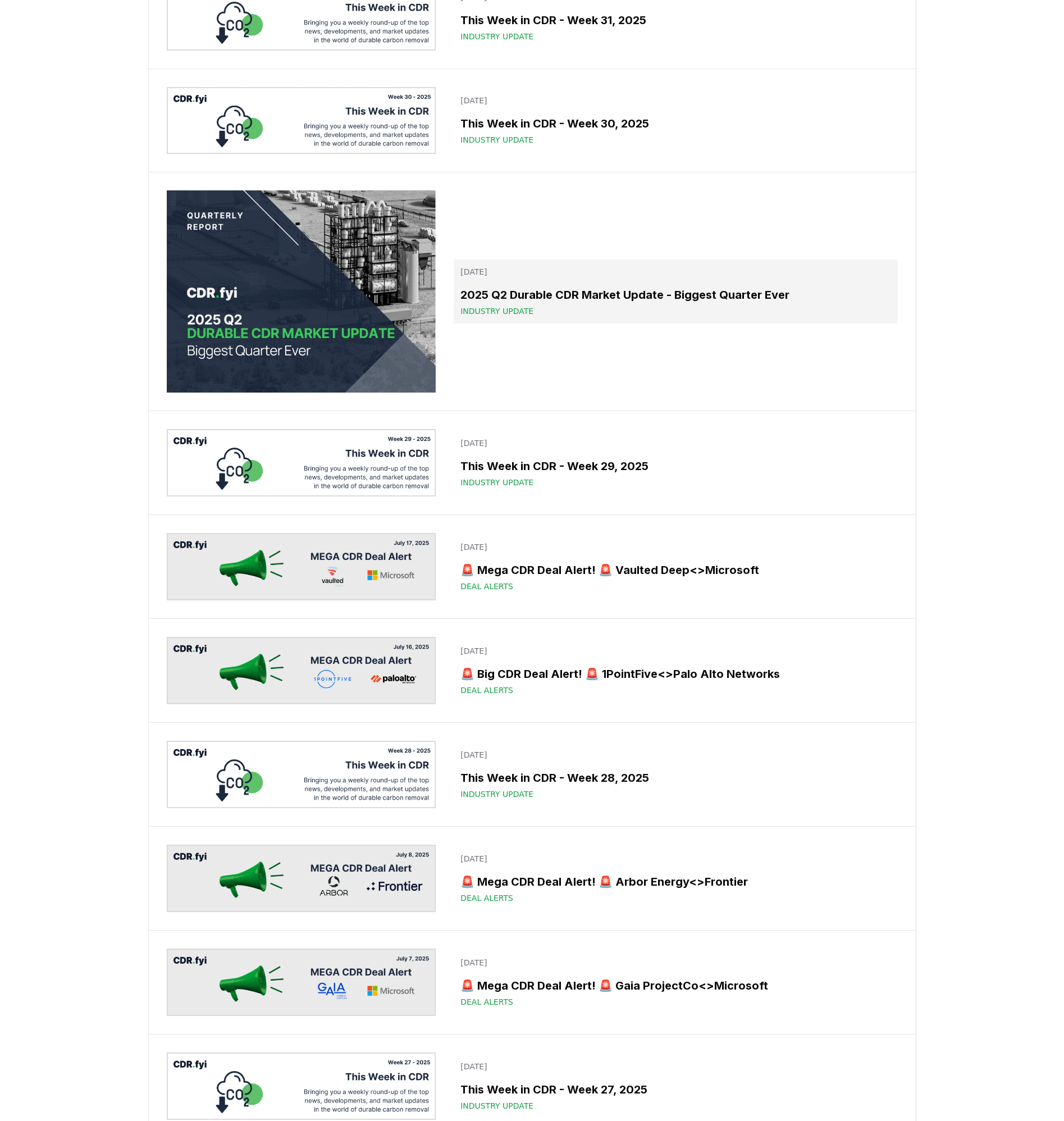
click at [525, 317] on div "Industry Update" at bounding box center [675, 311] width 430 height 11
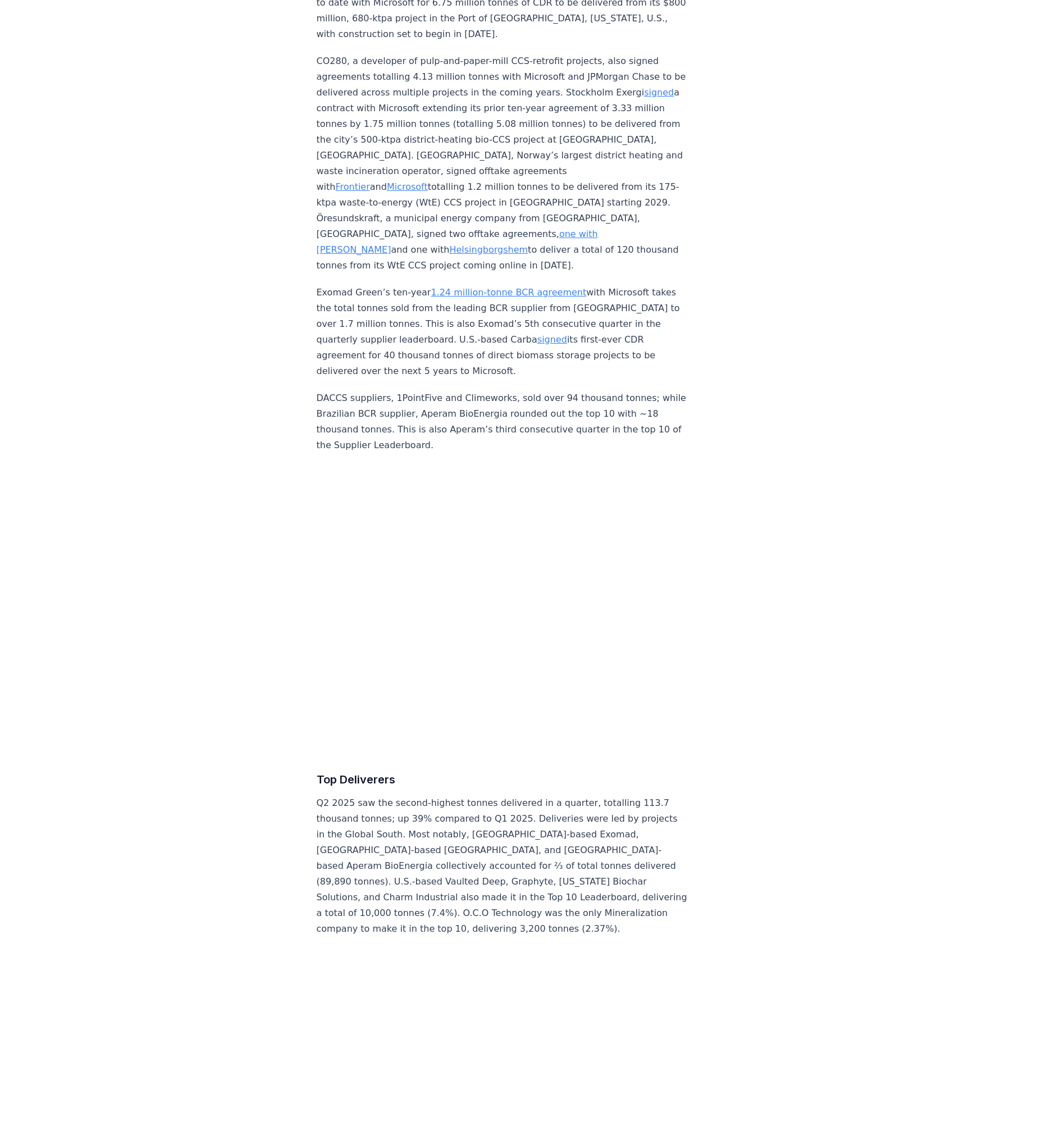
scroll to position [3998, 0]
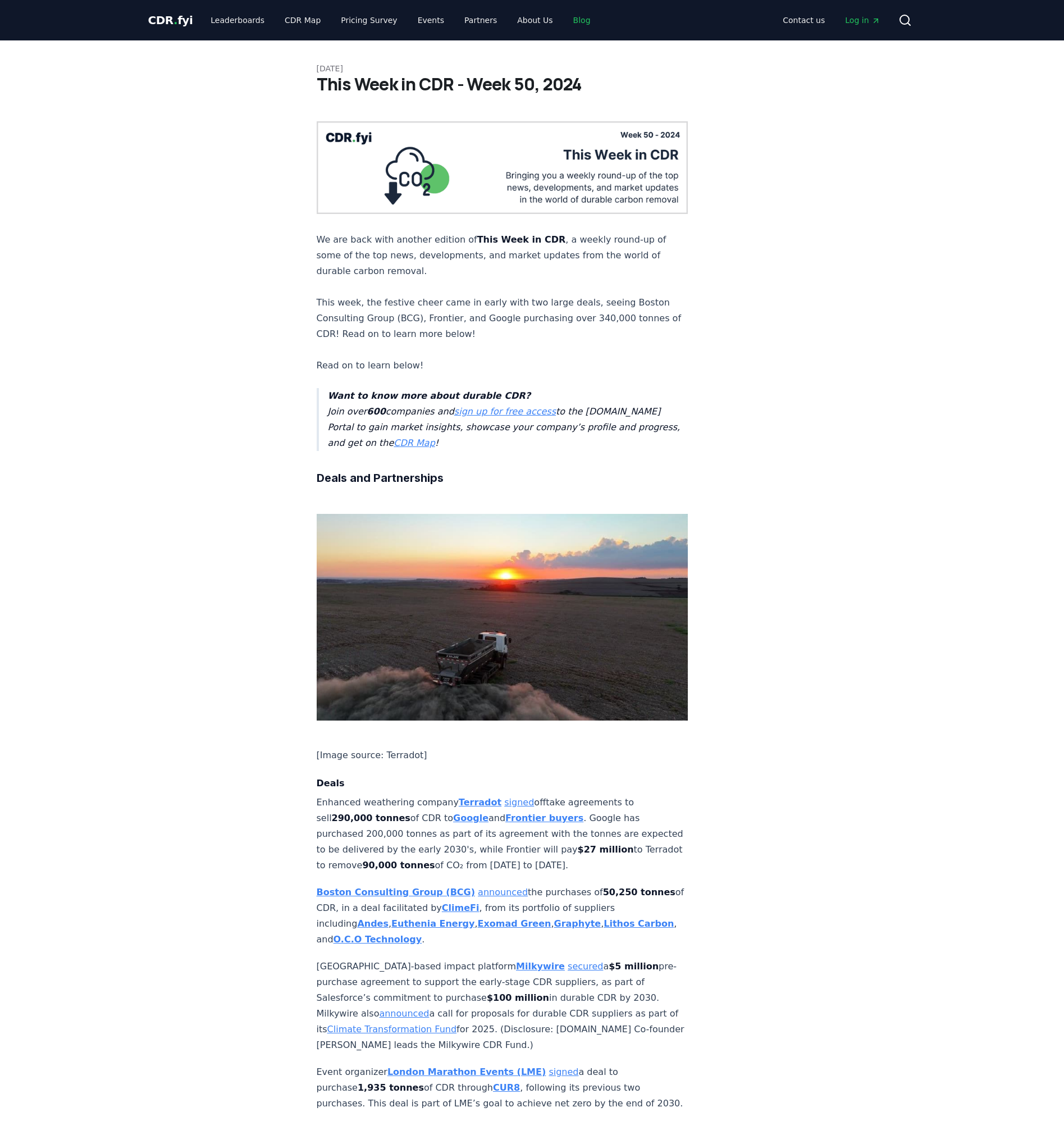
click at [525, 21] on link "Blog" at bounding box center [582, 20] width 35 height 21
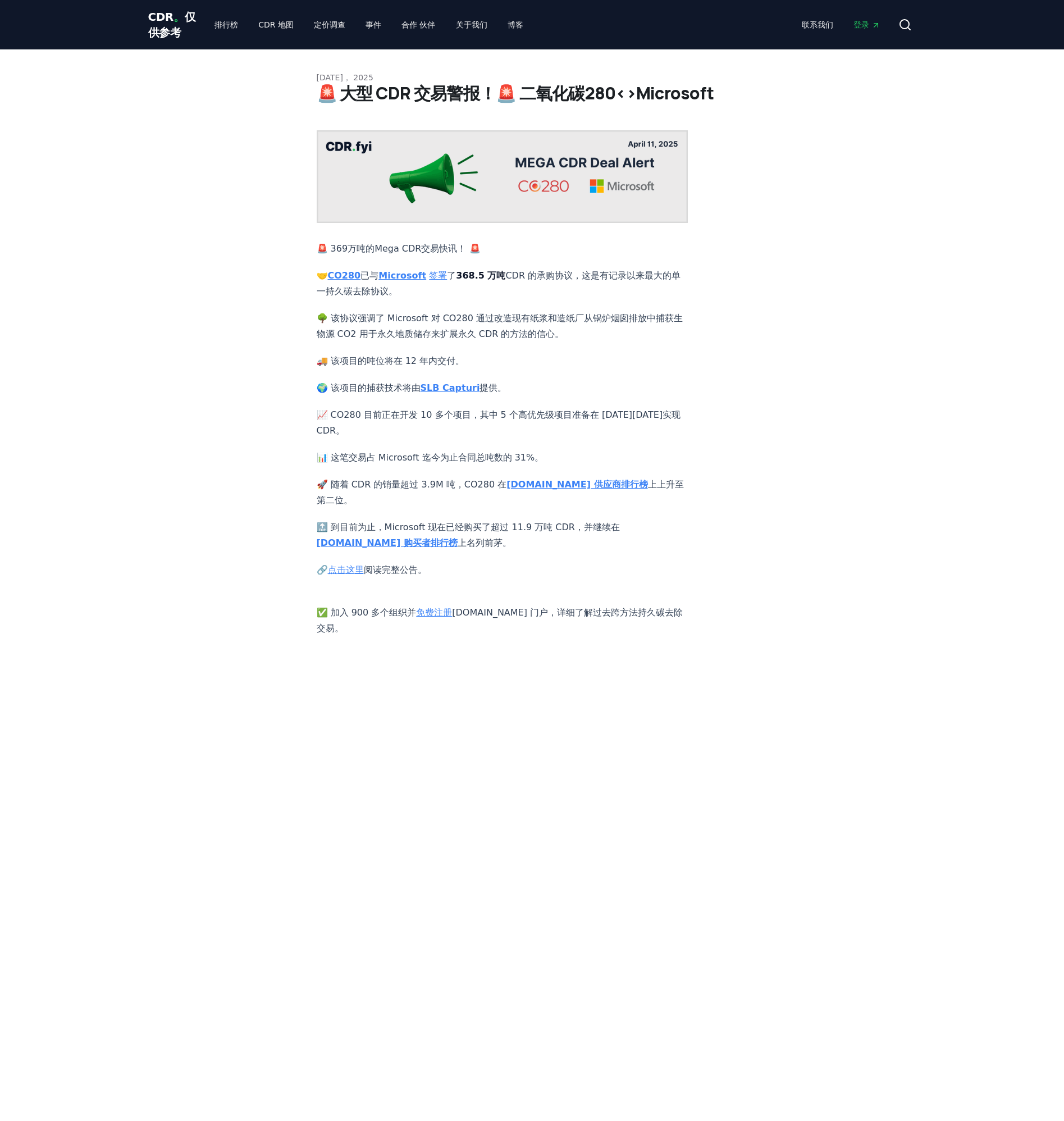
click at [660, 540] on article "4月 11， 2025 🚨 大型 CDR 交易警报！🚨 二氧化碳280<>Microsoft 🚨 369万吨的Mega CDR交易快讯！ 🚨 🤝 CO280 …" at bounding box center [532, 343] width 431 height 586
click at [351, 565] on link "点击这里" at bounding box center [346, 570] width 36 height 11
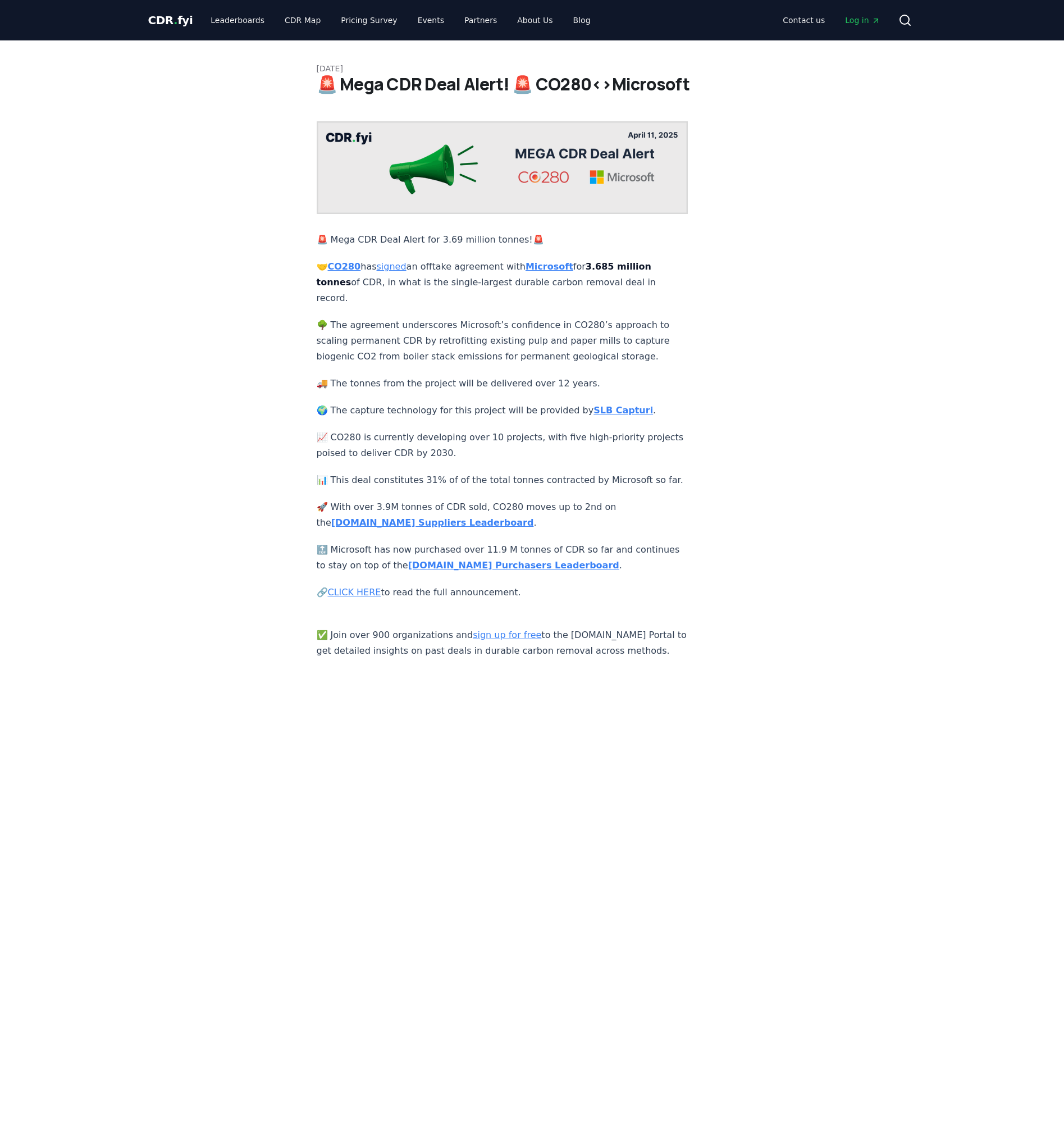
click at [833, 334] on div "[DATE] 🚨 Mega CDR Deal Alert! 🚨 CO280<>Microsoft 🚨 Mega CDR Deal Alert for 3.69…" at bounding box center [532, 349] width 786 height 619
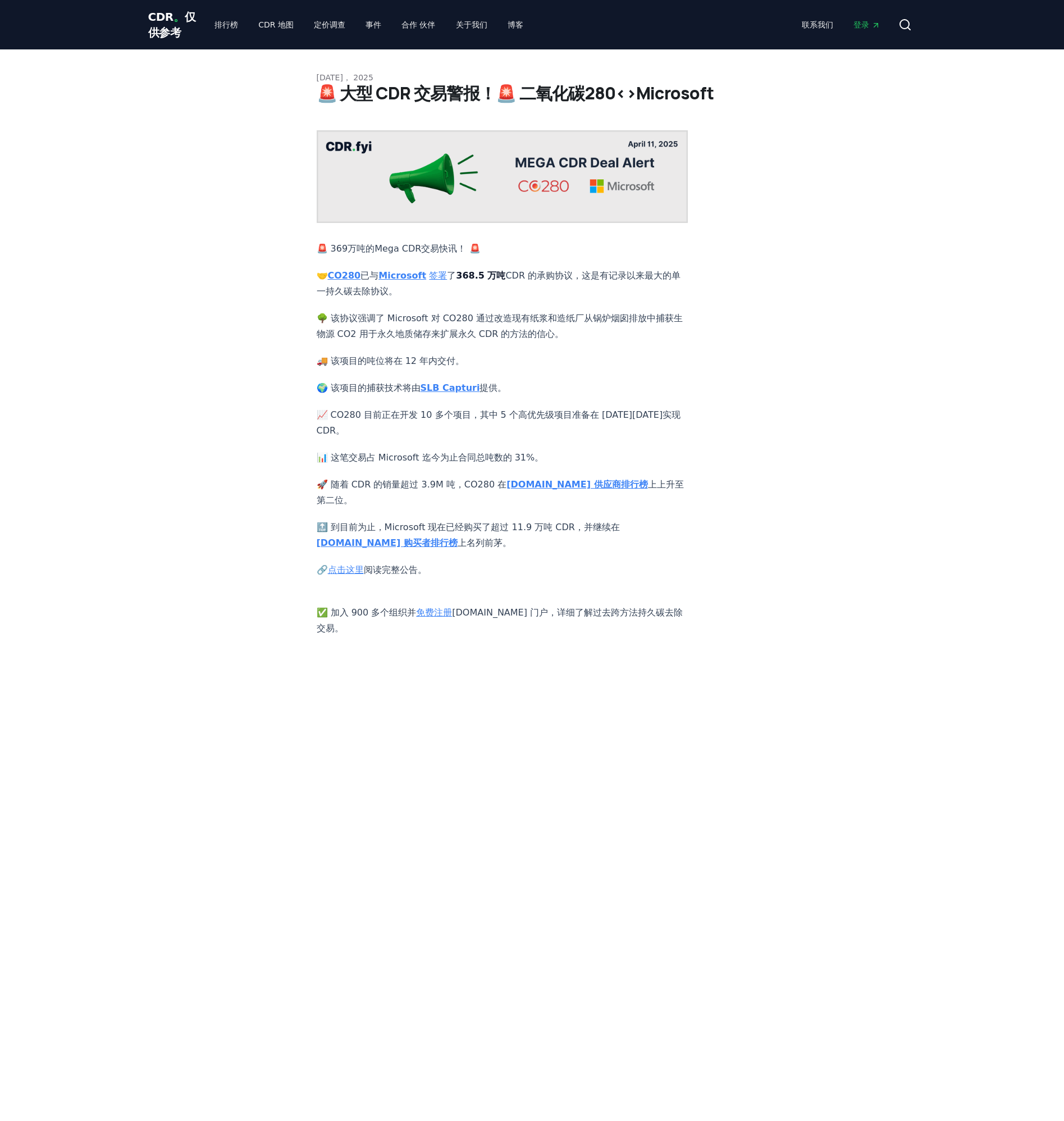
click at [362, 565] on link "点击这里" at bounding box center [346, 570] width 36 height 11
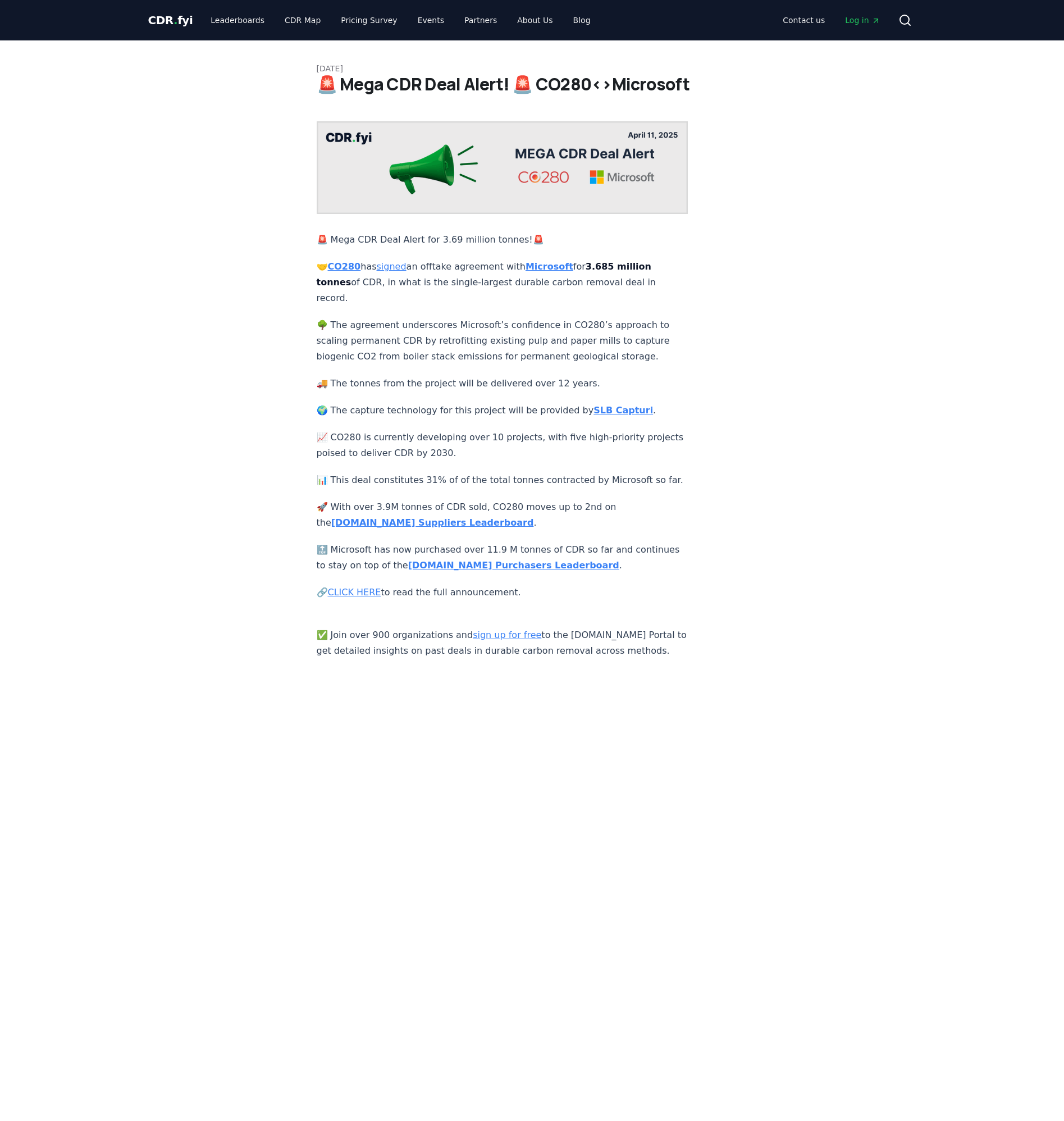
click at [843, 262] on div "April 11, 2025 🚨 Mega CDR Deal Alert! 🚨 CO280<>Microsoft 🚨 Mega CDR Deal Alert …" at bounding box center [532, 349] width 786 height 619
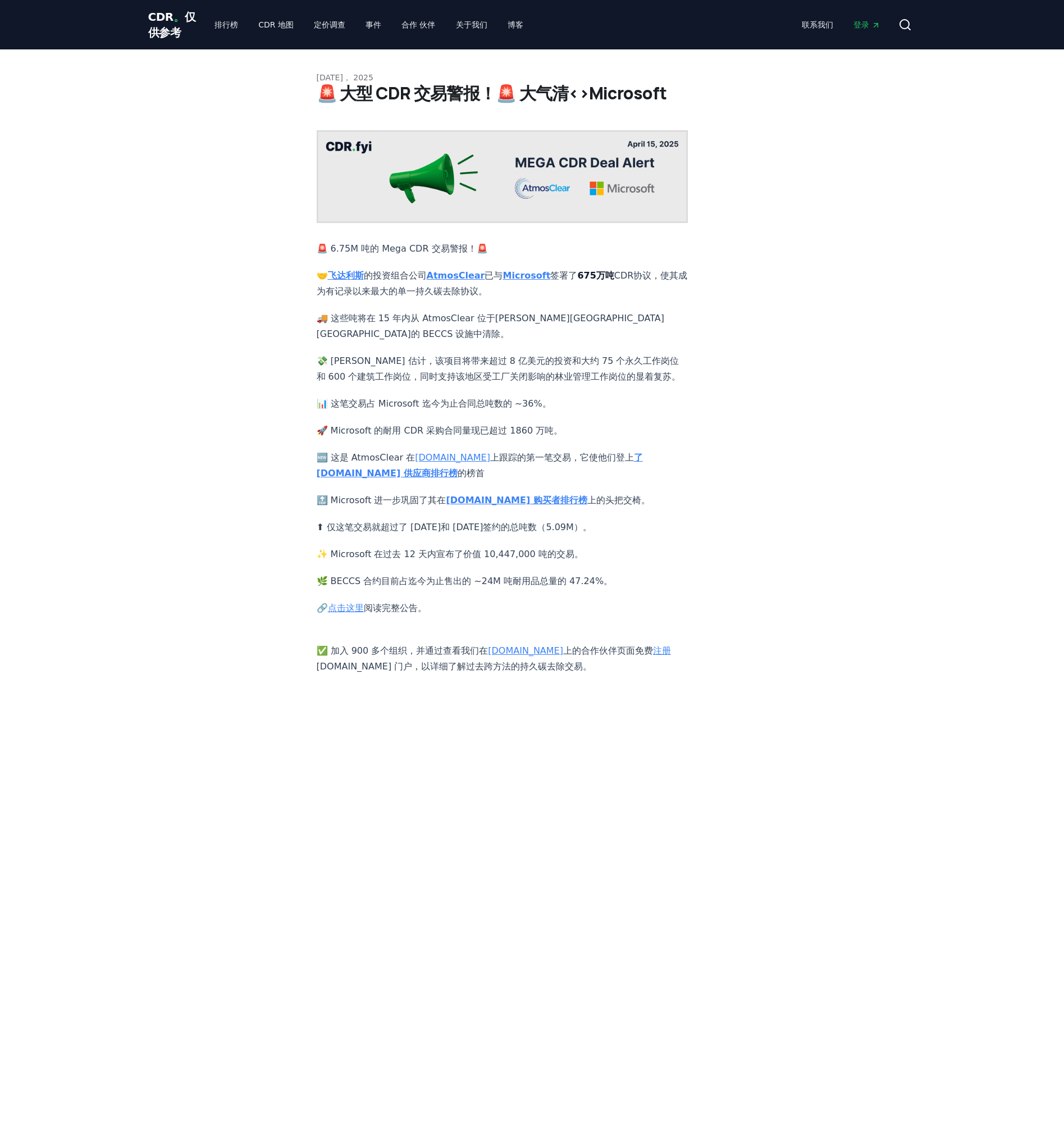
click at [943, 473] on div "4月 15， 2025 🚨 大型 CDR 交易警报！🚨 大气清<>Microsoft 🚨 6.75M 吨的 Mega CDR 交易警报！🚨 🤝 飞达利斯 的投…" at bounding box center [532, 408] width 1064 height 715
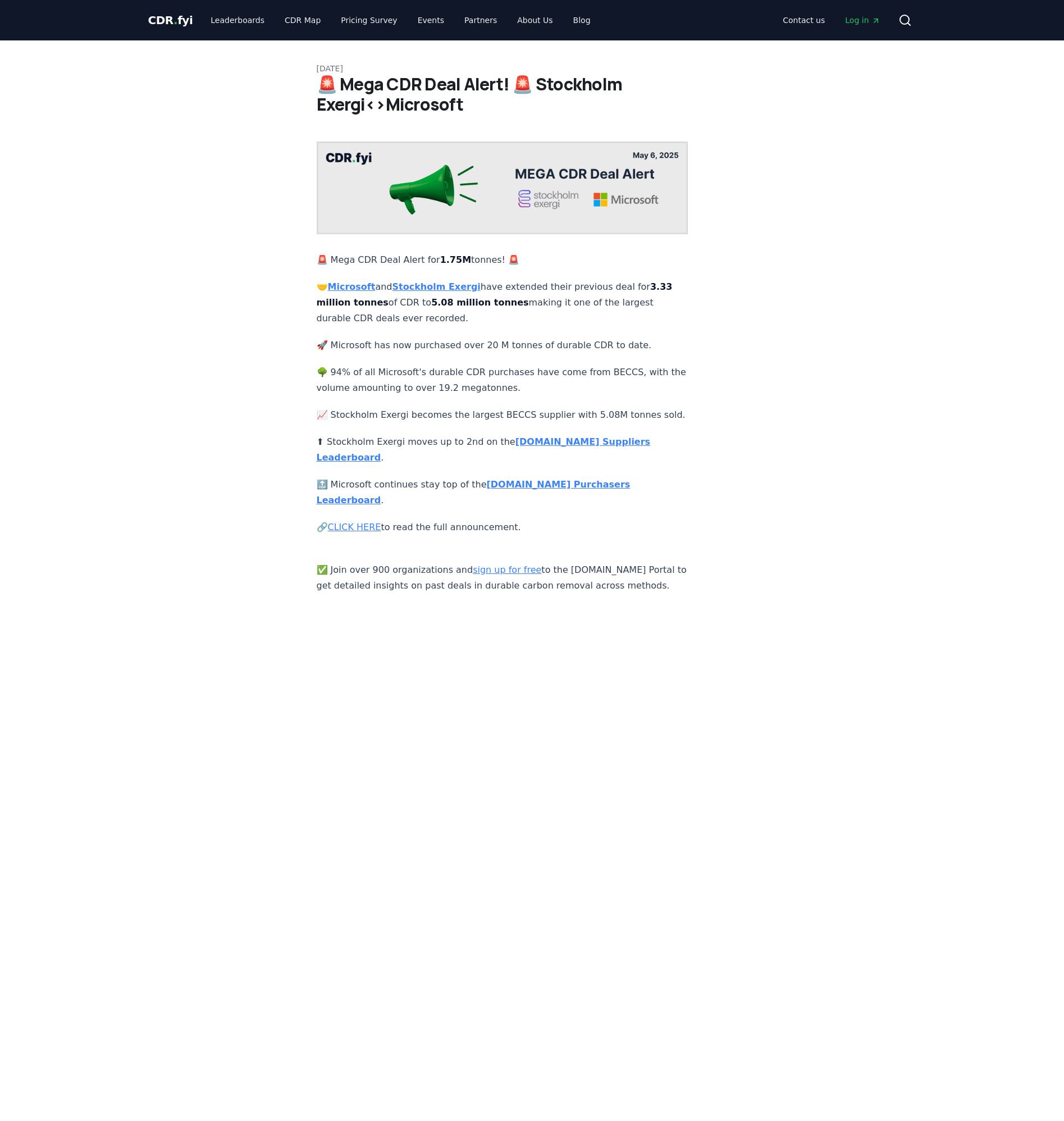
click at [915, 506] on div "[DATE] 🚨 Mega CDR Deal Alert! 🚨 Stockholm Exergi<>Microsoft 🚨 Mega CDR Deal Ale…" at bounding box center [532, 317] width 786 height 553
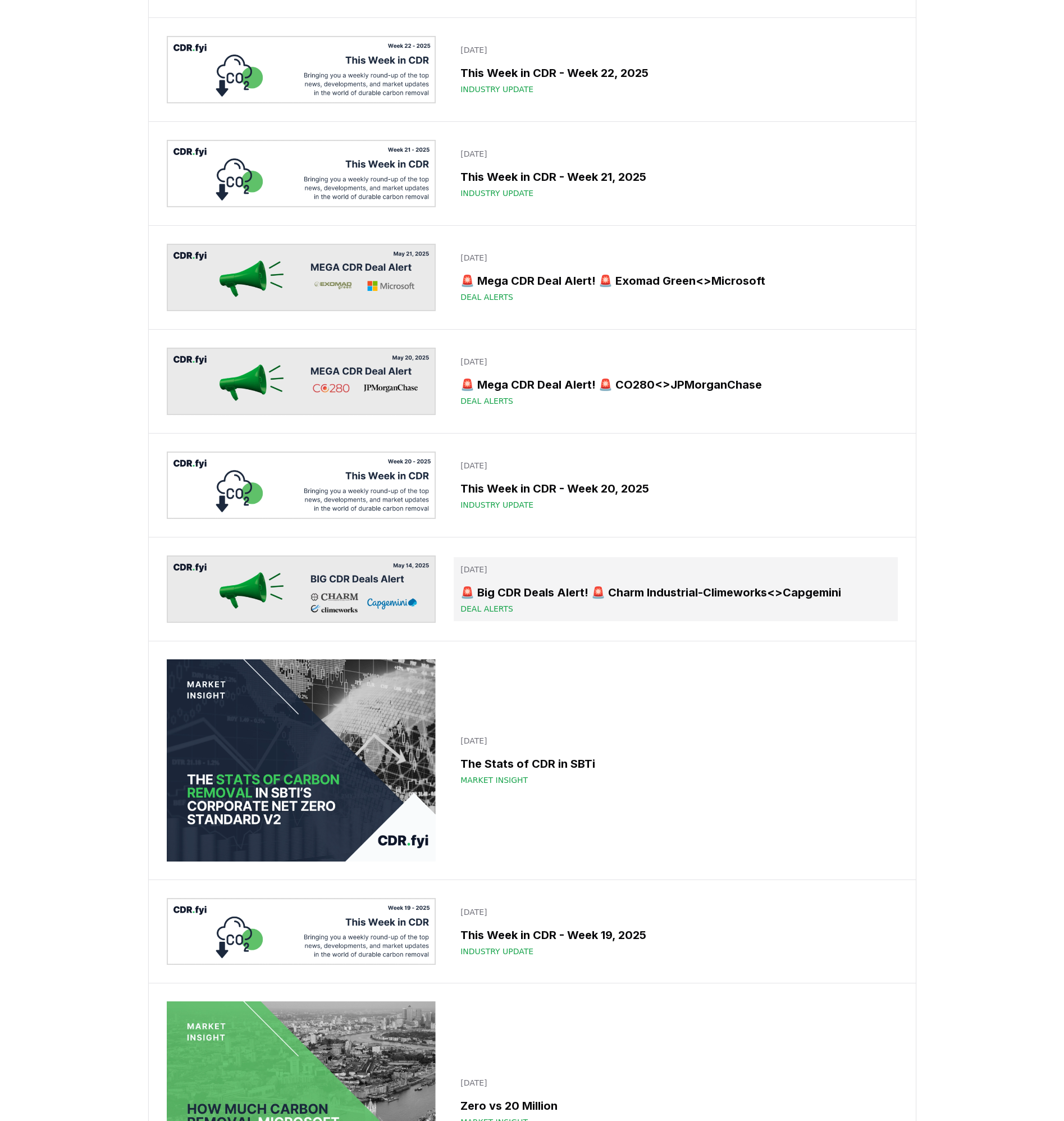
scroll to position [4541, 0]
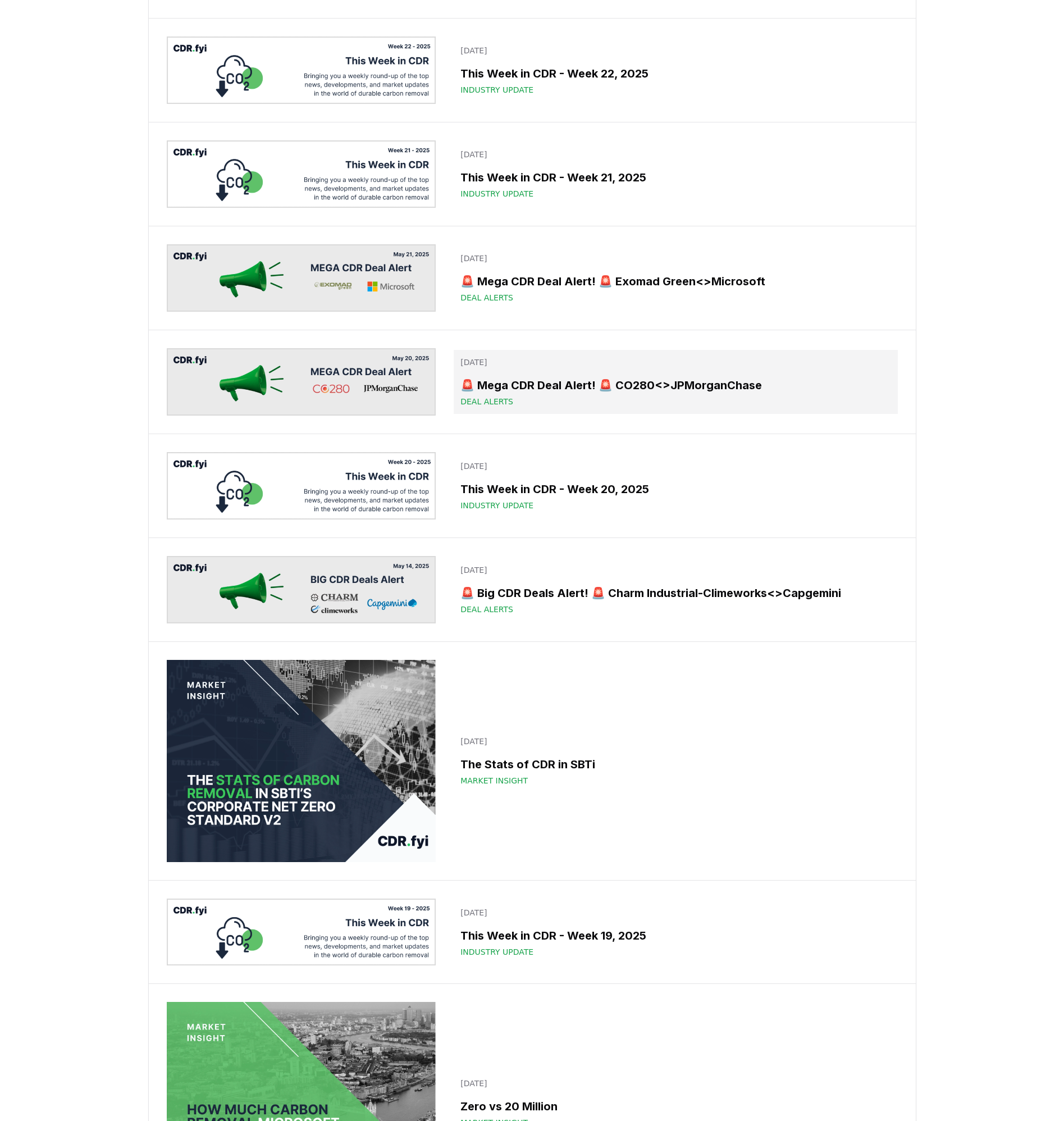
click at [695, 370] on link "May 20, 2025 🚨 Mega CDR Deal Alert! 🚨 CO280<>JPMorganChase Deal Alerts" at bounding box center [675, 382] width 444 height 65
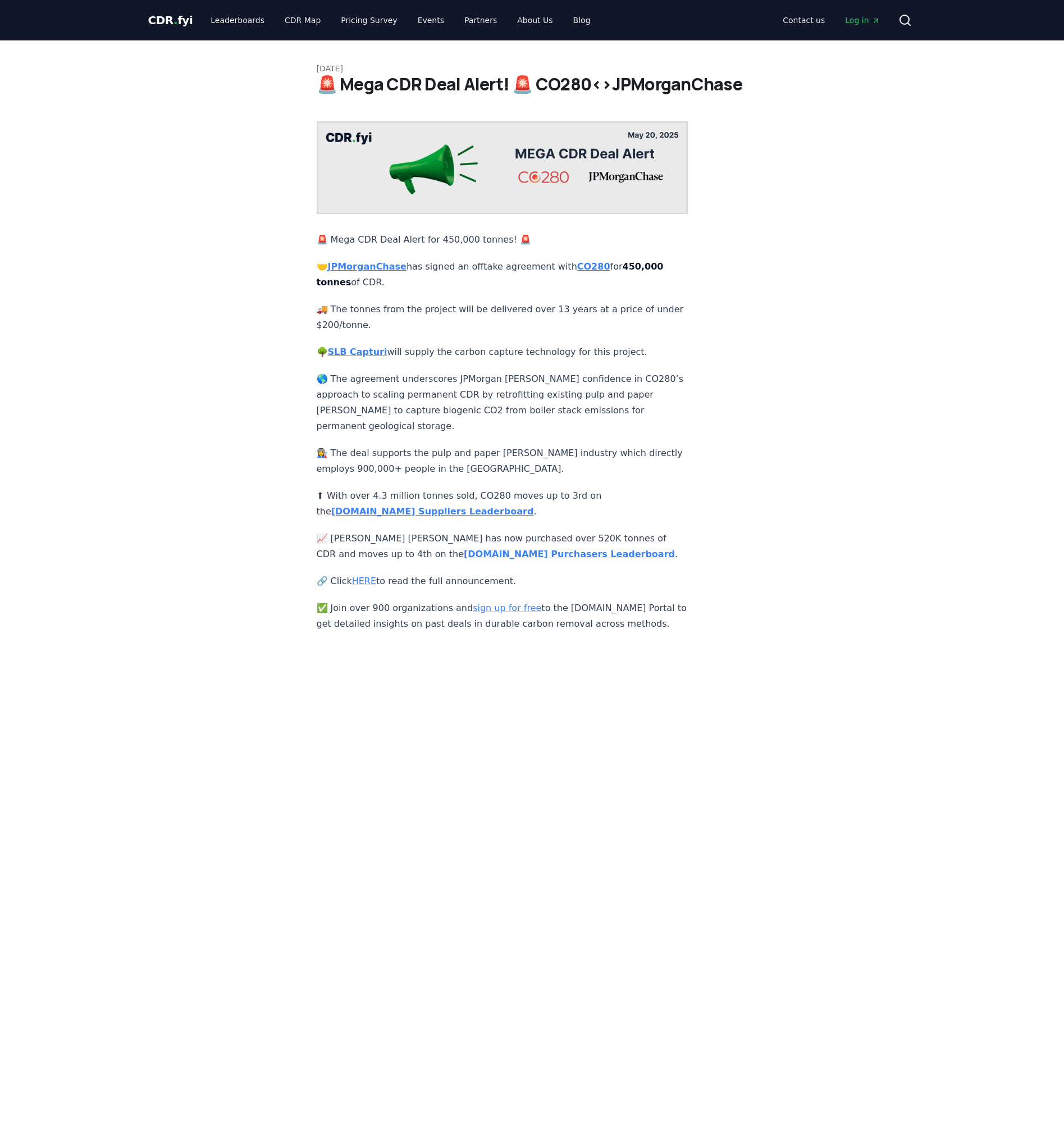
click at [915, 328] on div "May 20, 2025 🚨 Mega CDR Deal Alert! 🚨 CO280<>JPMorganChase 🚨 Mega CDR Deal Aler…" at bounding box center [532, 335] width 786 height 591
click at [916, 274] on div "May 20, 2025 🚨 Mega CDR Deal Alert! 🚨 CO280<>JPMorganChase 🚨 Mega CDR Deal Aler…" at bounding box center [532, 335] width 786 height 591
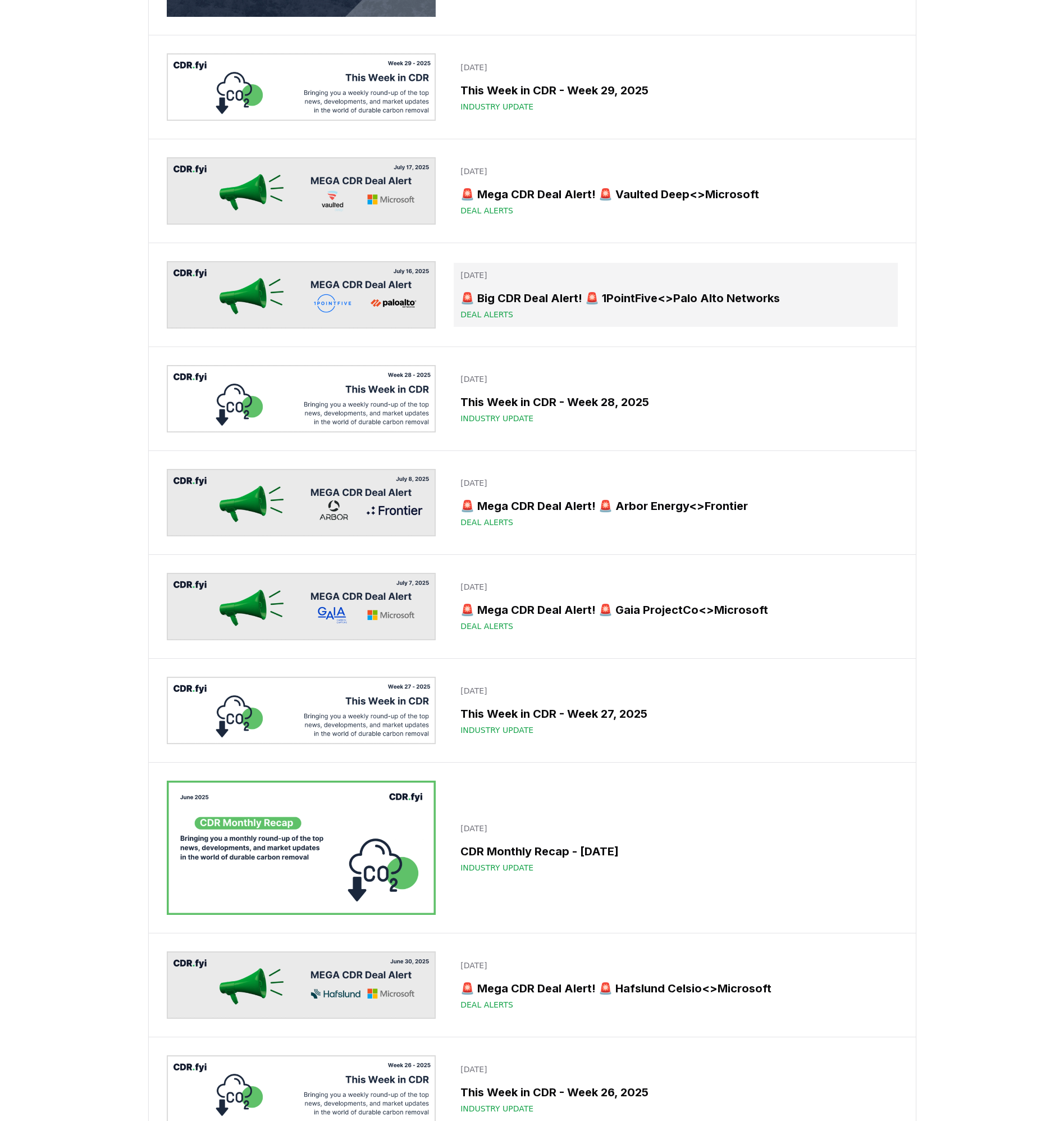
scroll to position [2336, 0]
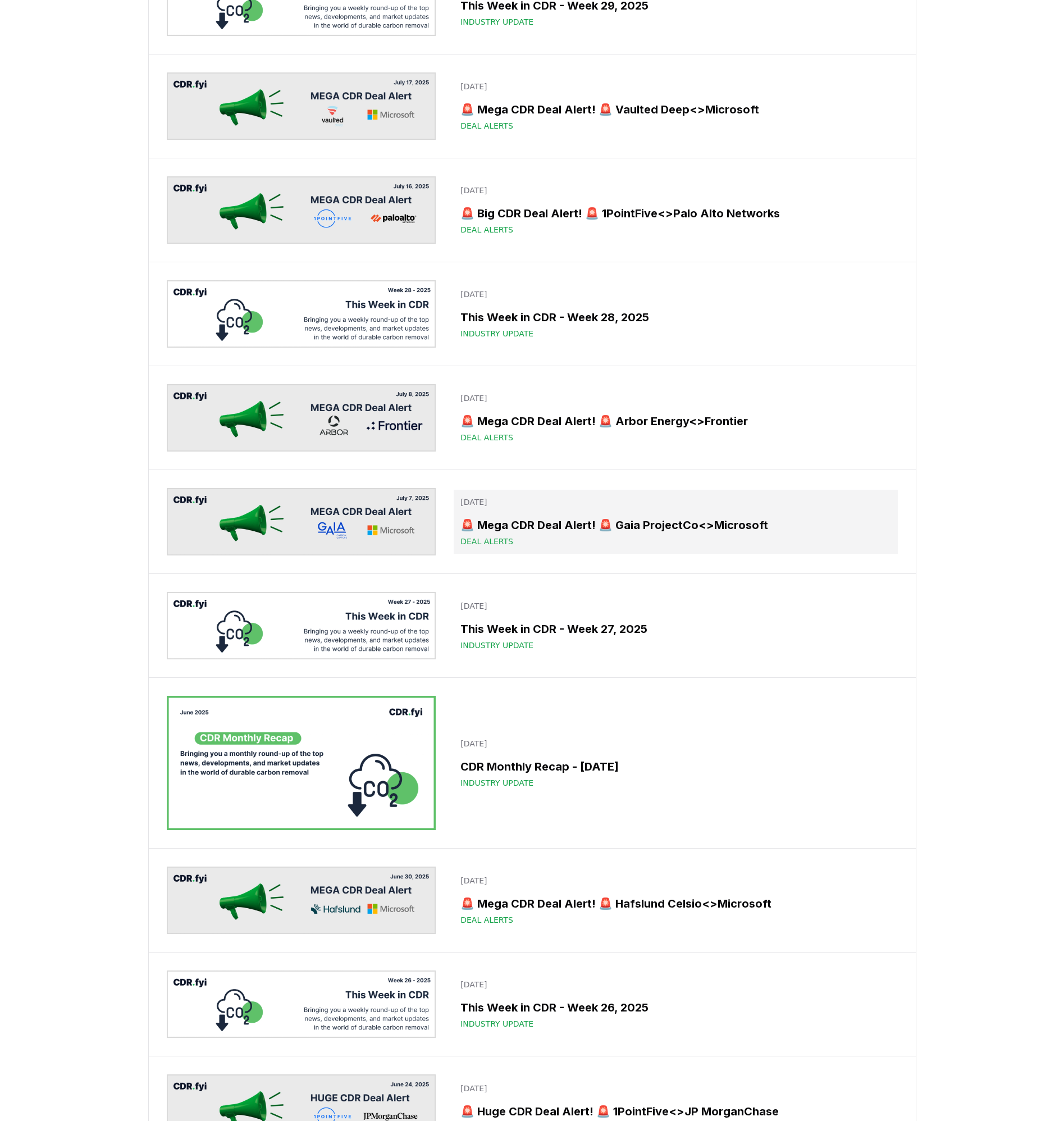
click at [773, 523] on h3 "🚨 Mega CDR Deal Alert! 🚨 Gaia ProjectCo<>Microsoft" at bounding box center [675, 525] width 430 height 17
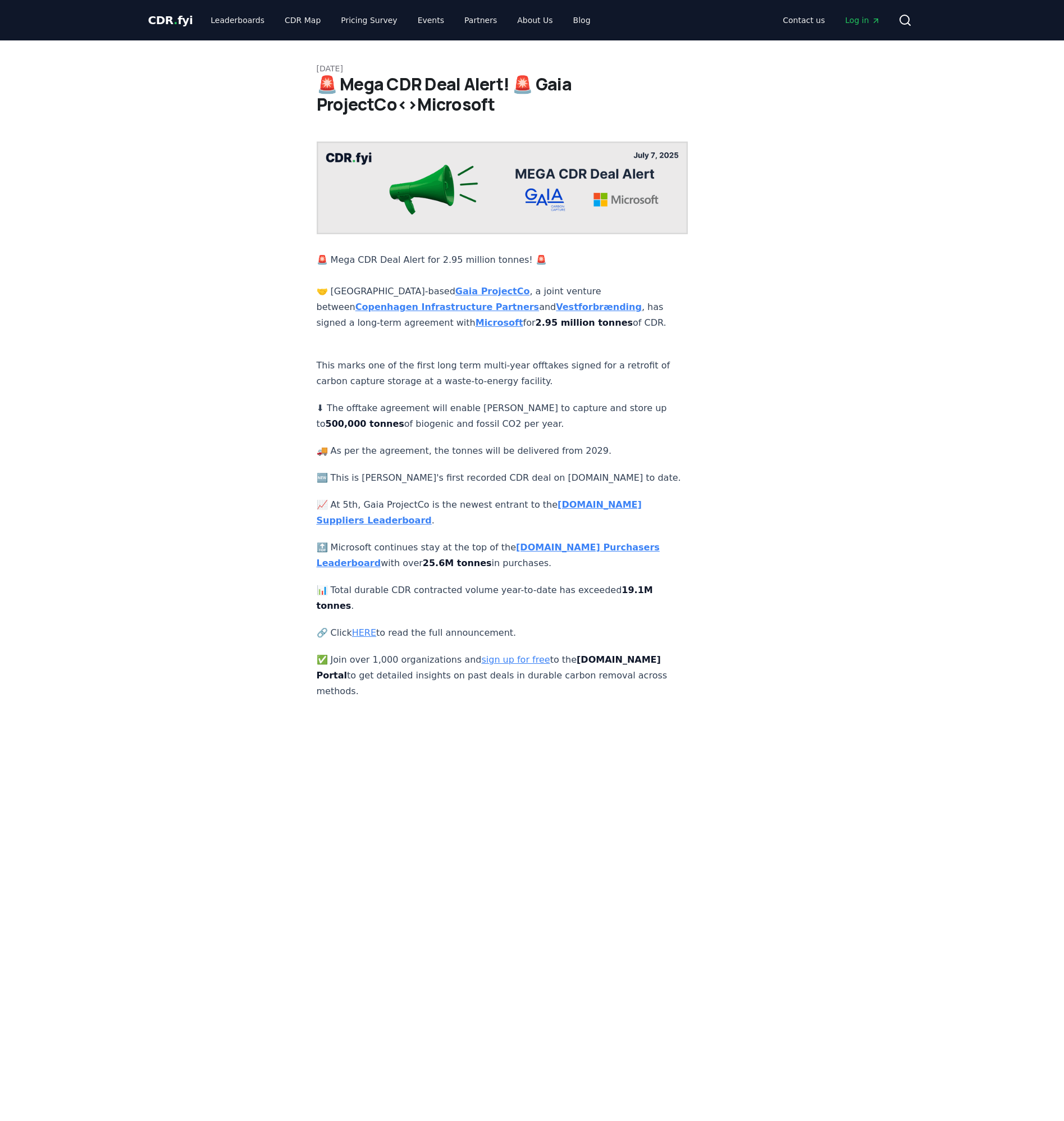
click at [365, 627] on link "HERE" at bounding box center [363, 632] width 24 height 11
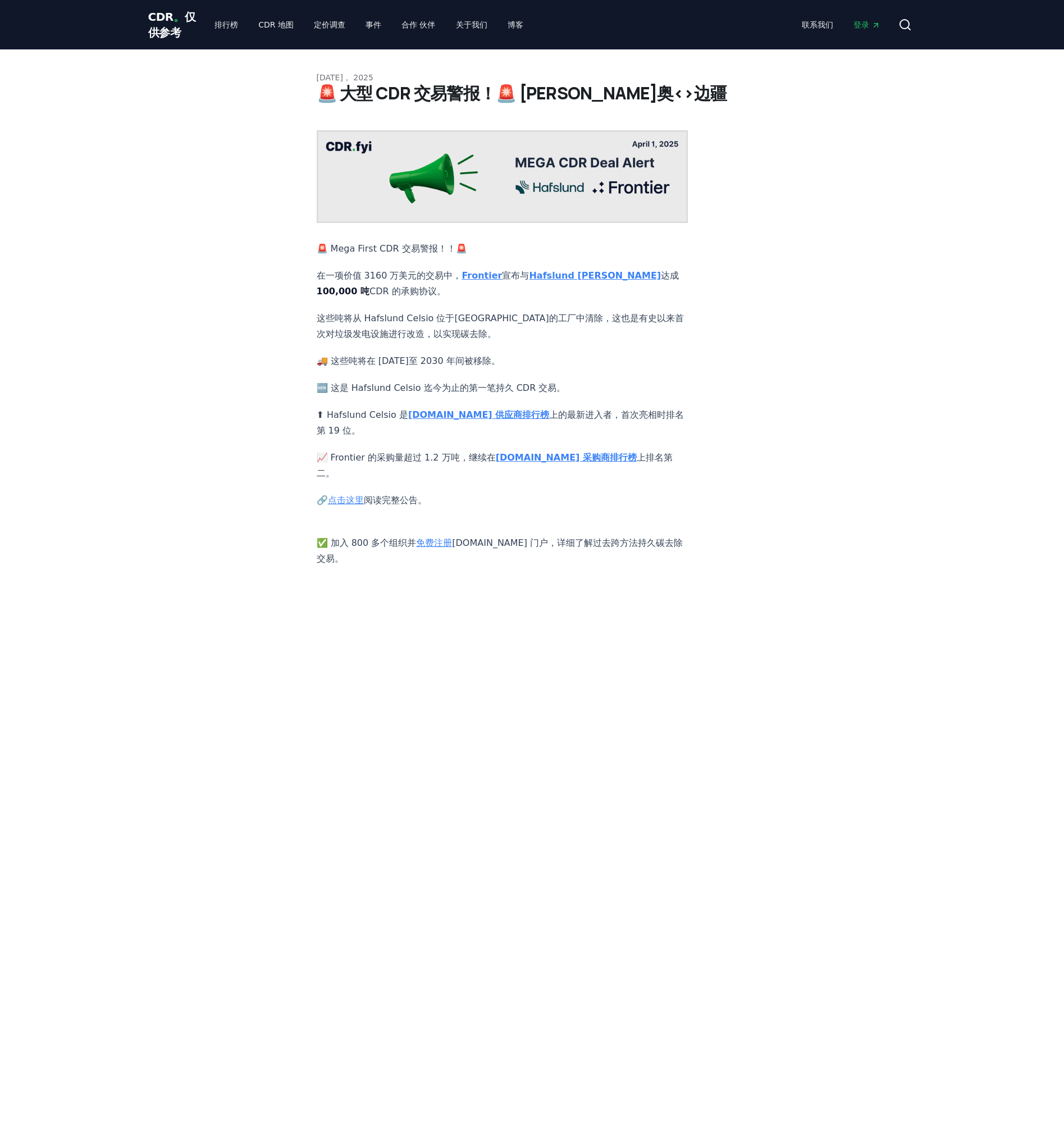
click at [357, 495] on link "点击这里" at bounding box center [346, 499] width 36 height 11
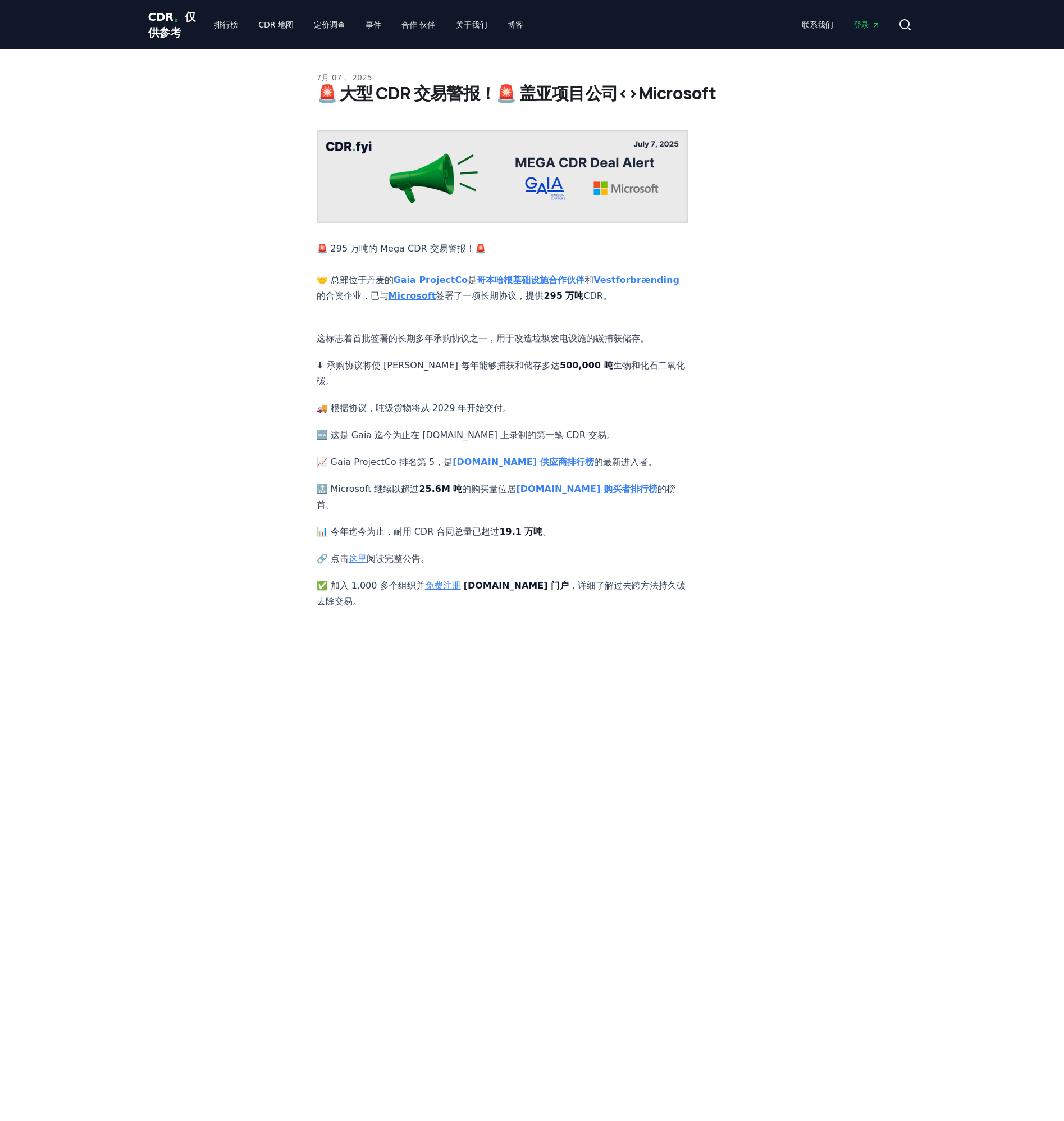
click at [358, 563] on link "这里" at bounding box center [358, 558] width 18 height 11
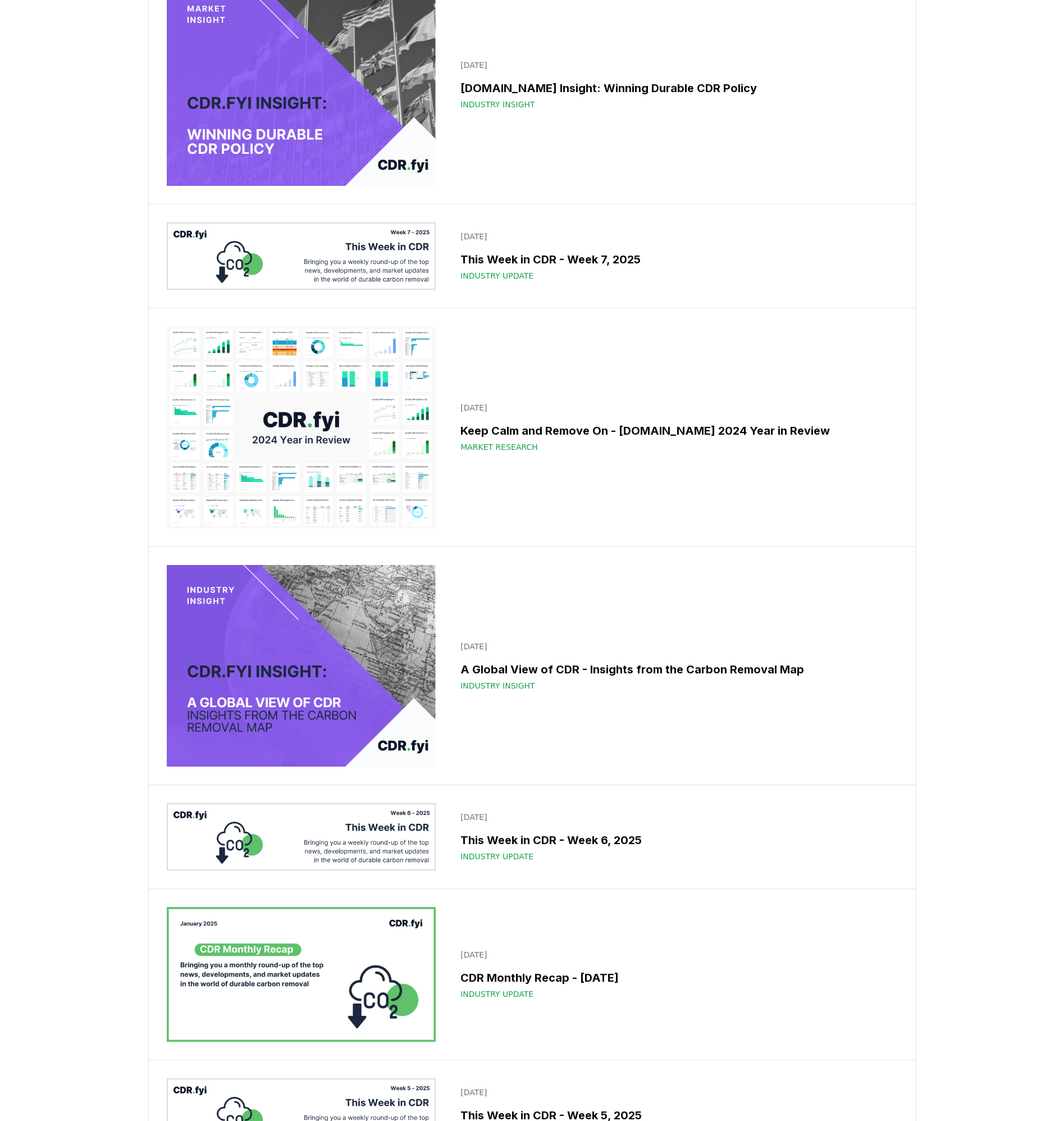
scroll to position [9520, 0]
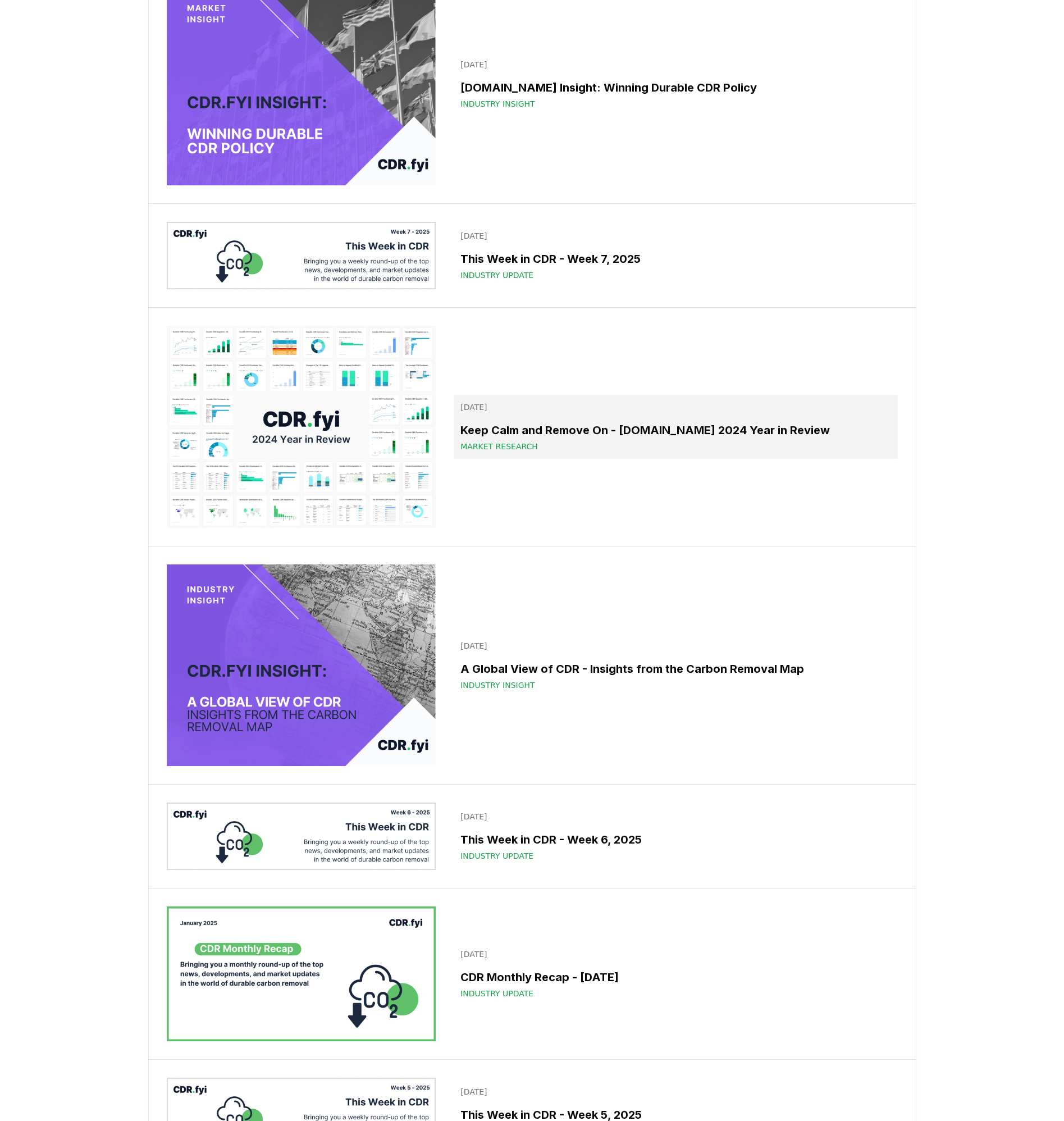
click at [659, 432] on h3 "Keep Calm and Remove On - CDR.fyi 2024 Year in Review" at bounding box center [675, 430] width 430 height 17
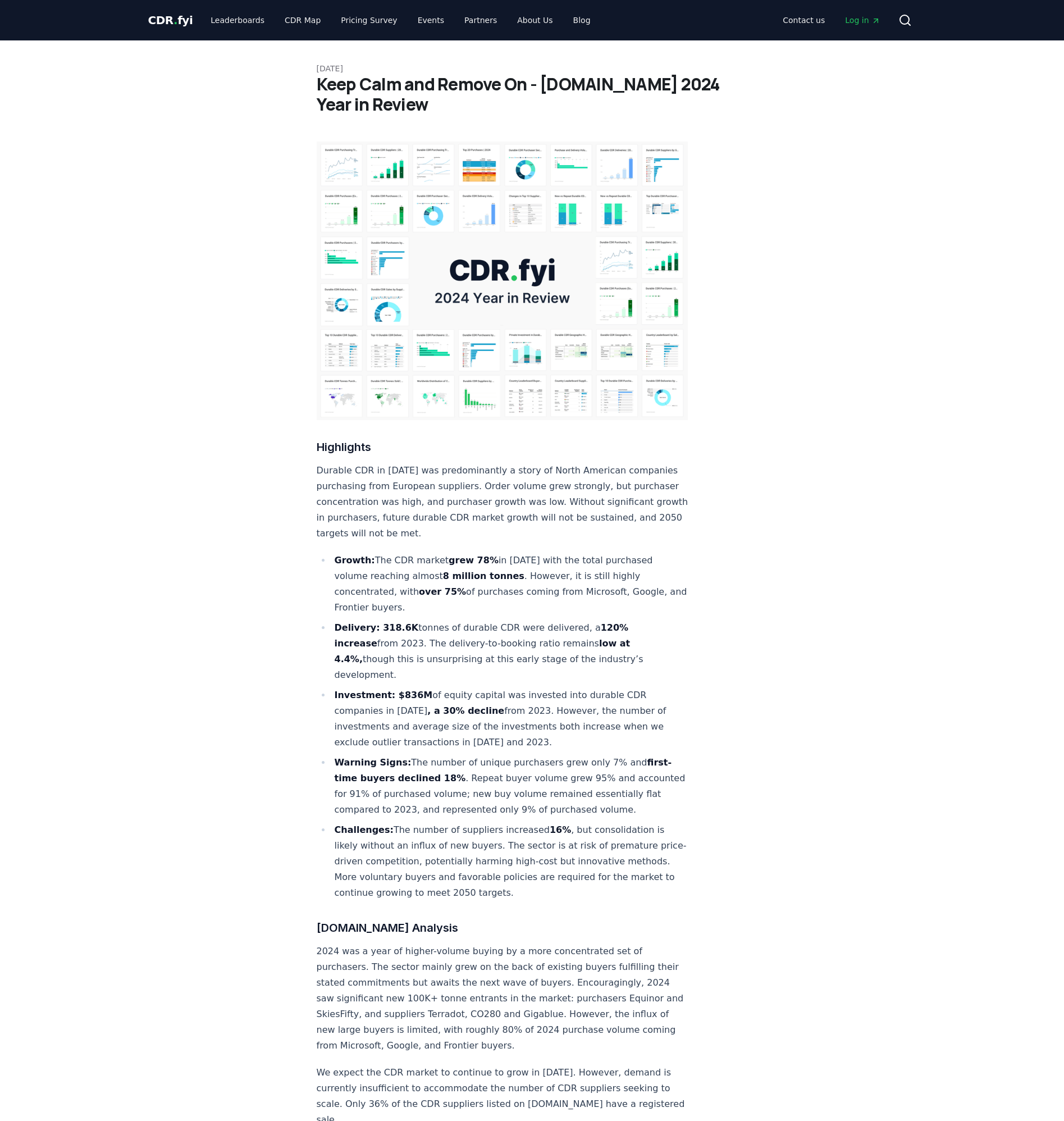
drag, startPoint x: 630, startPoint y: 598, endPoint x: 573, endPoint y: 797, distance: 207.0
click at [573, 822] on li "Challenges: The number of suppliers increased 16% , but consolidation is likely…" at bounding box center [509, 861] width 357 height 78
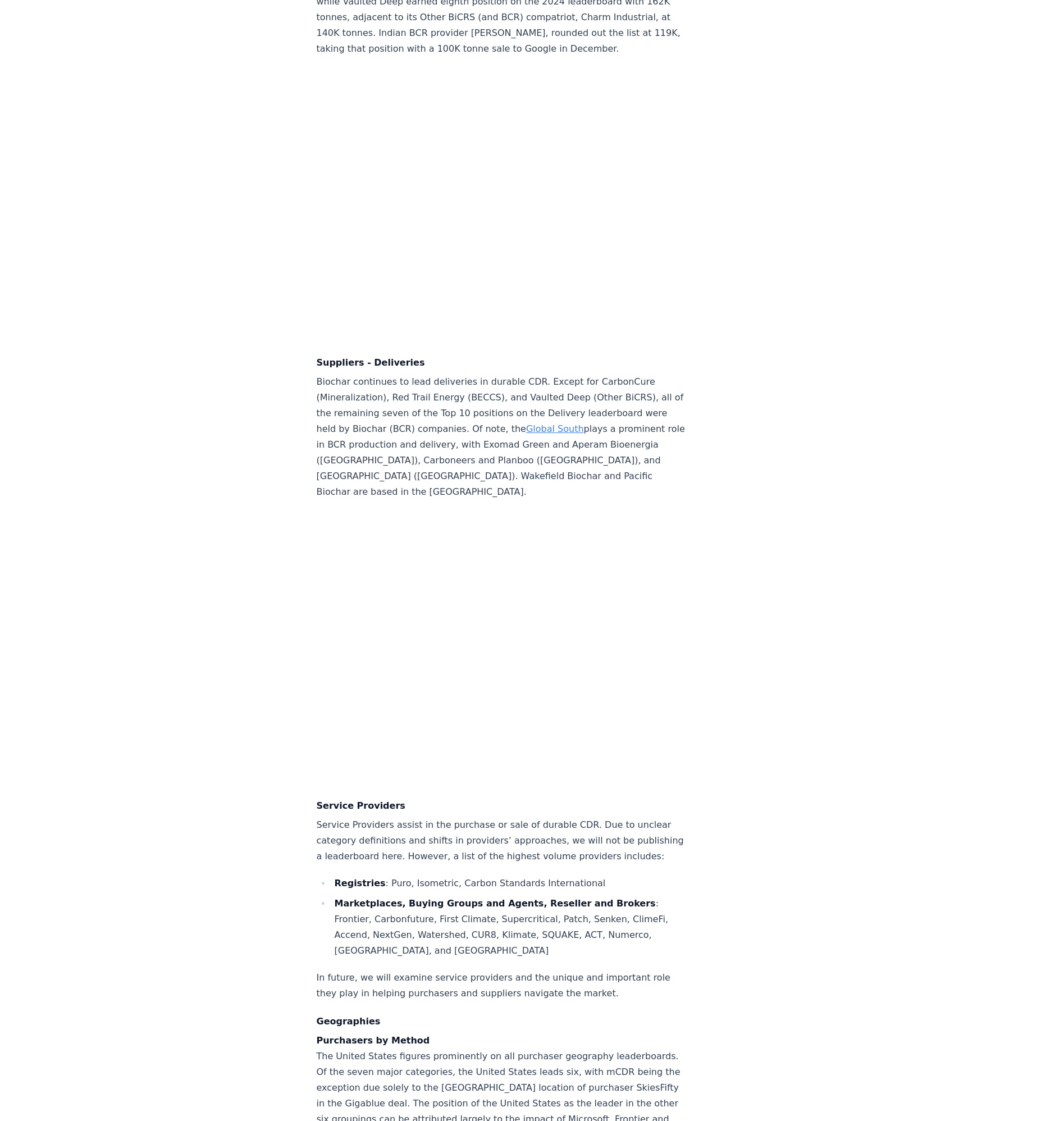
scroll to position [7432, 0]
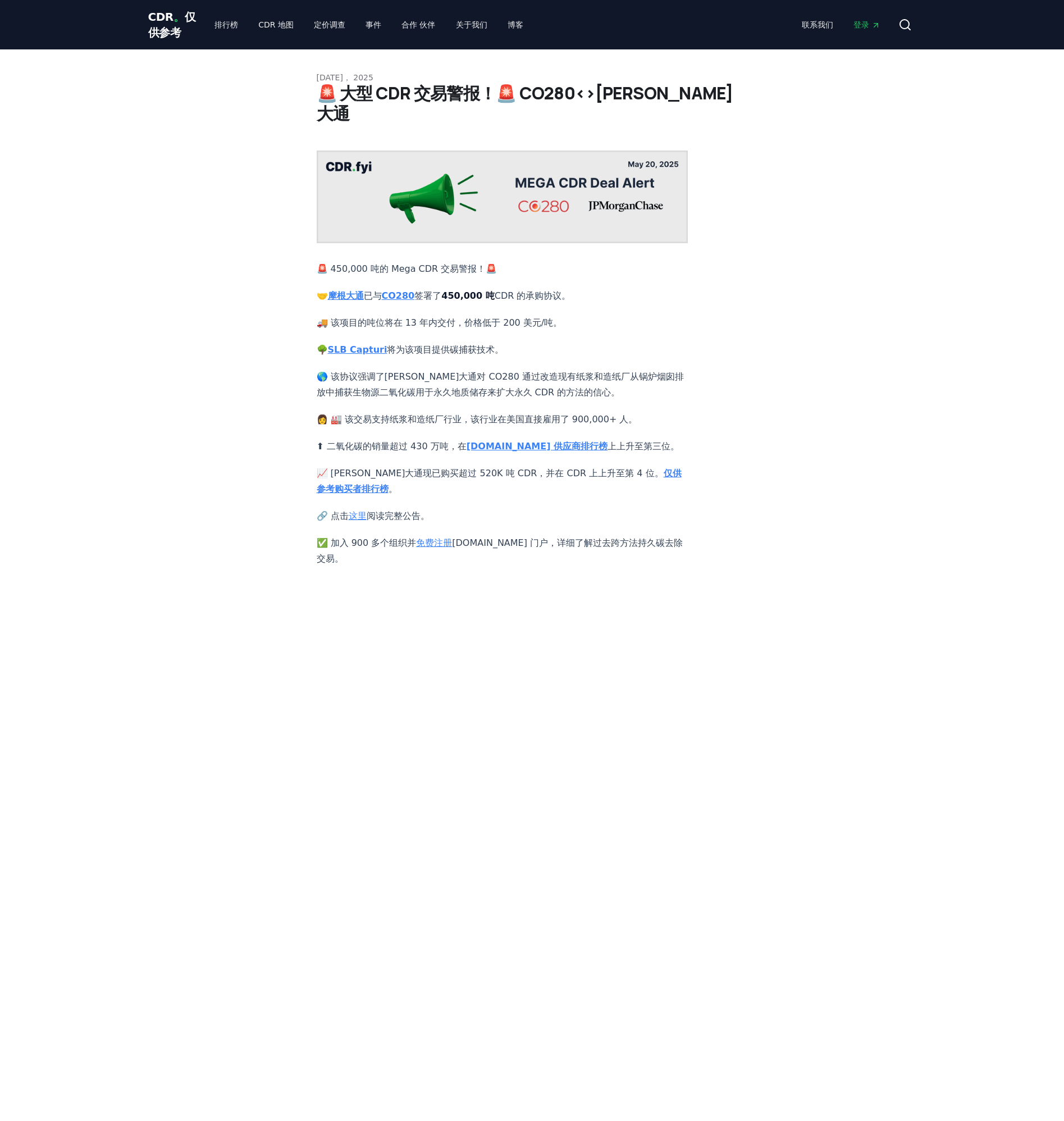
click at [359, 510] on link "这里" at bounding box center [358, 515] width 18 height 11
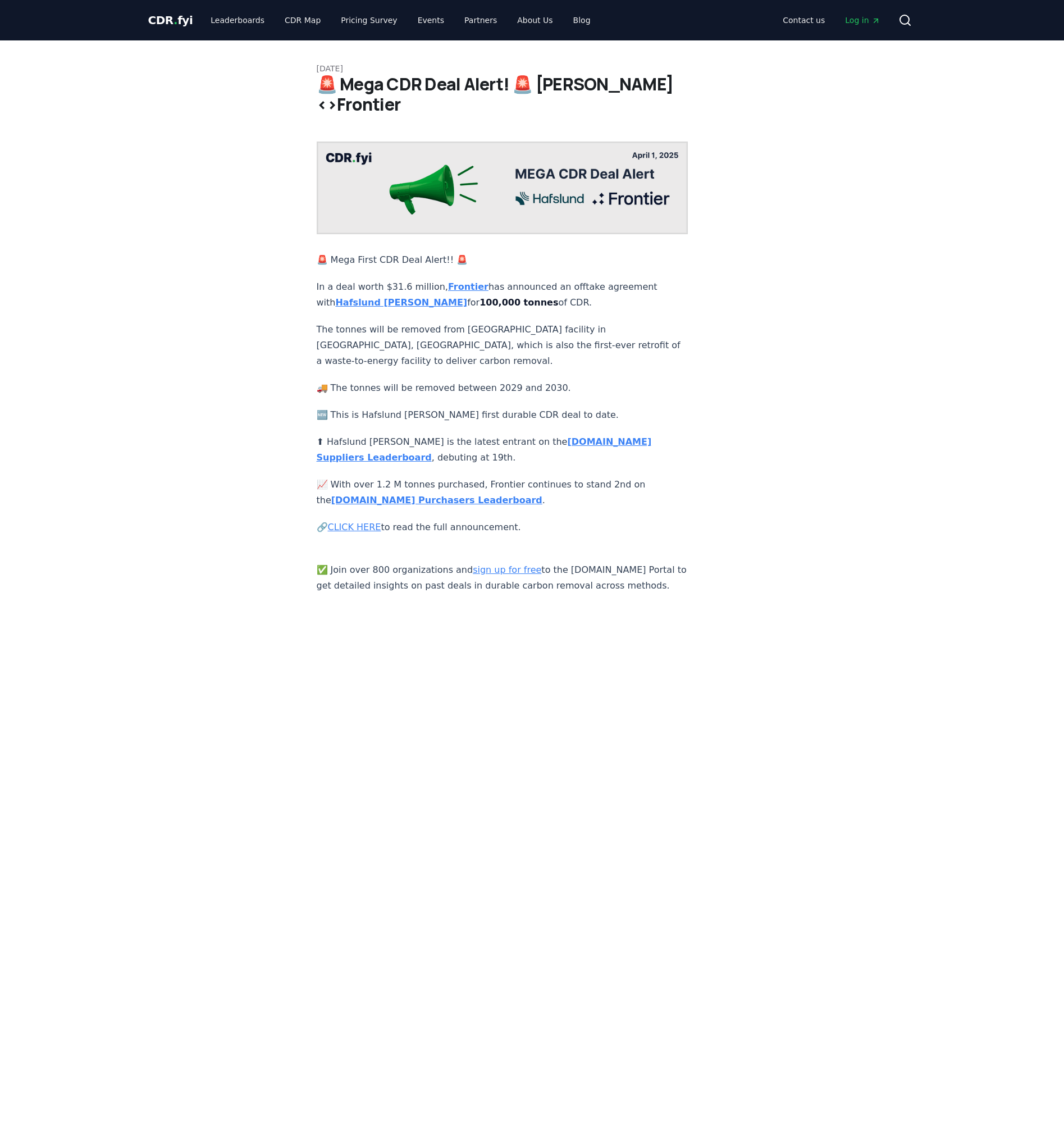
click at [344, 522] on link "CLICK HERE" at bounding box center [355, 527] width 54 height 11
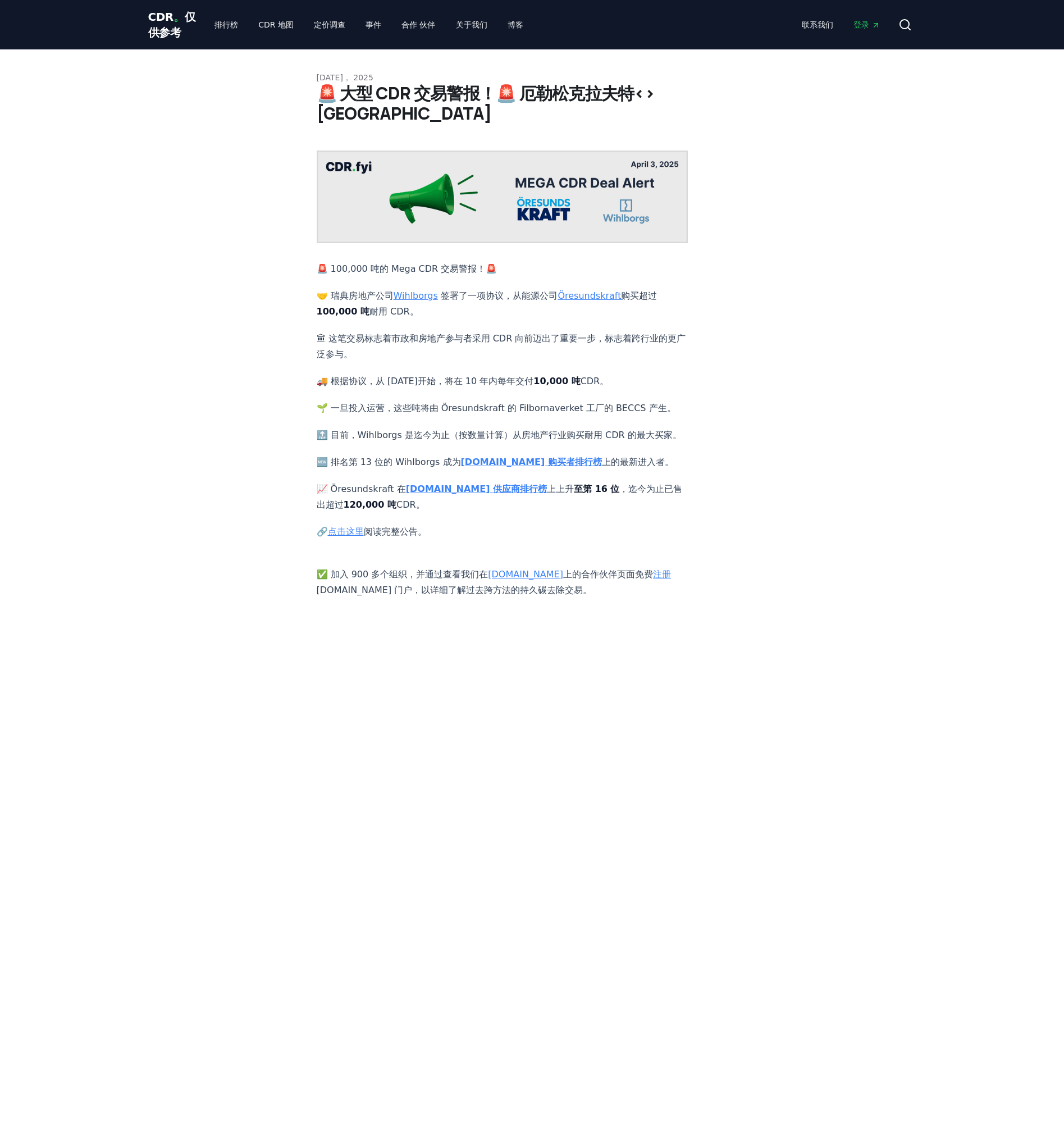
click at [353, 531] on link "点击这里" at bounding box center [346, 531] width 36 height 11
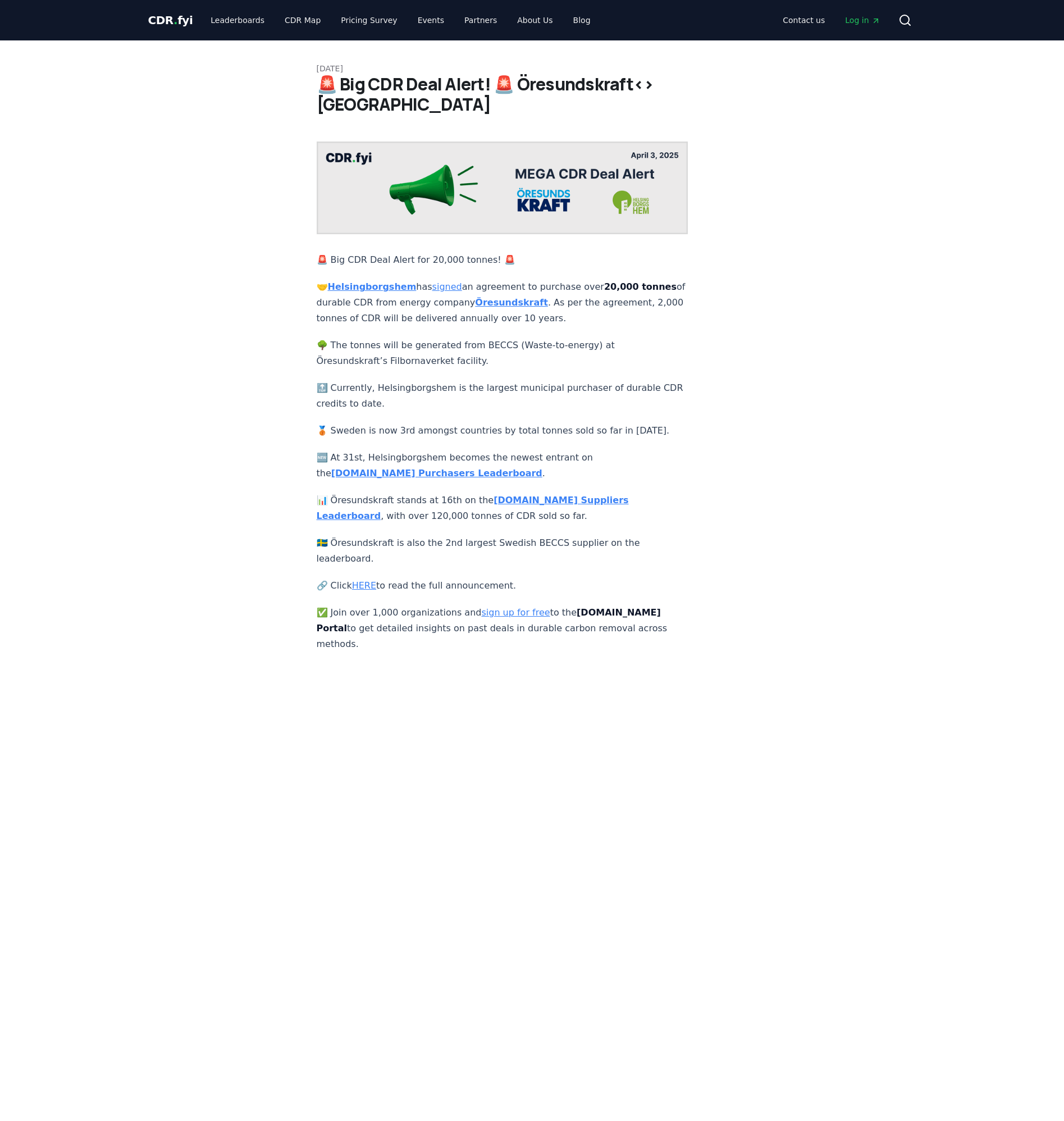
click at [428, 360] on div "🚨 Big CDR Deal Alert for 20,000 tonnes! 🚨 🤝 Helsingborgshem has signed an agree…" at bounding box center [502, 397] width 371 height 510
drag, startPoint x: 383, startPoint y: 350, endPoint x: 468, endPoint y: 351, distance: 85.0
click at [468, 351] on p "🌳 The tonnes will be generated from BECCS (Waste-to-energy) at Öresundskraft’s …" at bounding box center [502, 353] width 371 height 31
copy p "ilbornaverket facility."
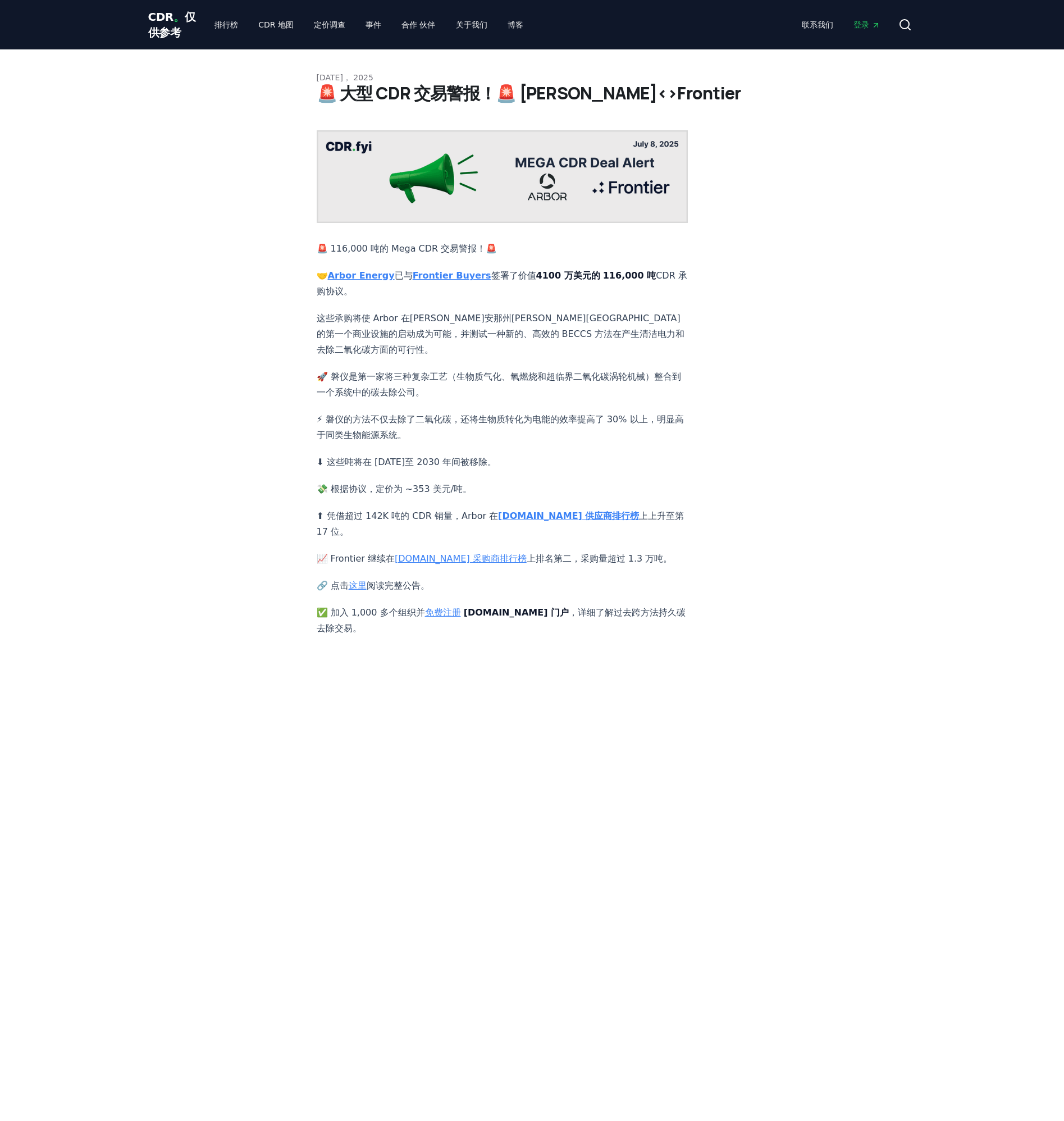
click at [1014, 261] on div "7月 08， 2025 🚨 大型 CDR 交易警报！🚨 乔木能源<>Frontier 🚨 116,000 吨的 Mega CDR 交易警报！🚨 🤝 Arbor…" at bounding box center [532, 388] width 1064 height 676
click at [357, 581] on link "这里" at bounding box center [358, 585] width 18 height 11
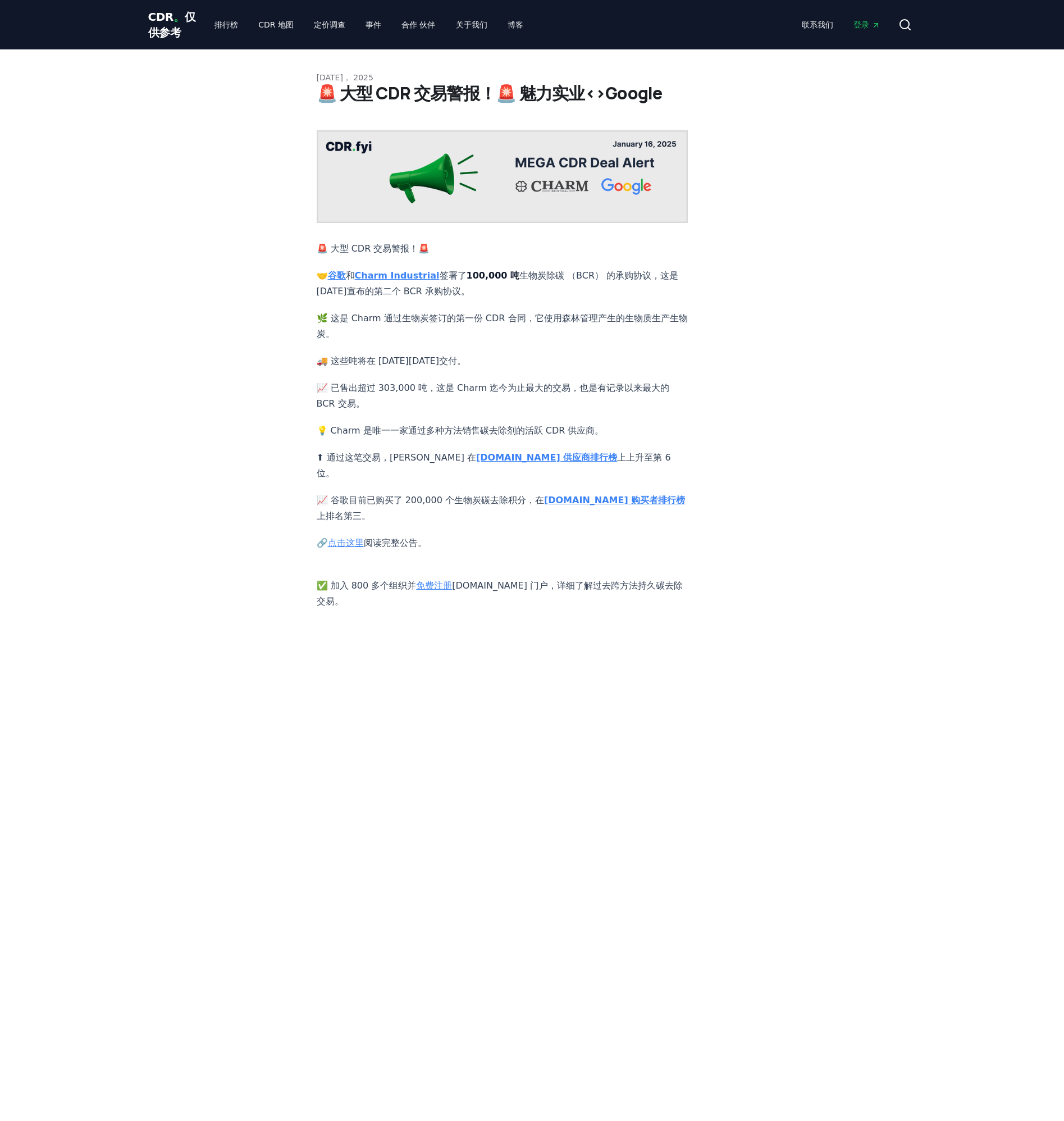
click at [358, 538] on link "点击这里" at bounding box center [346, 542] width 36 height 11
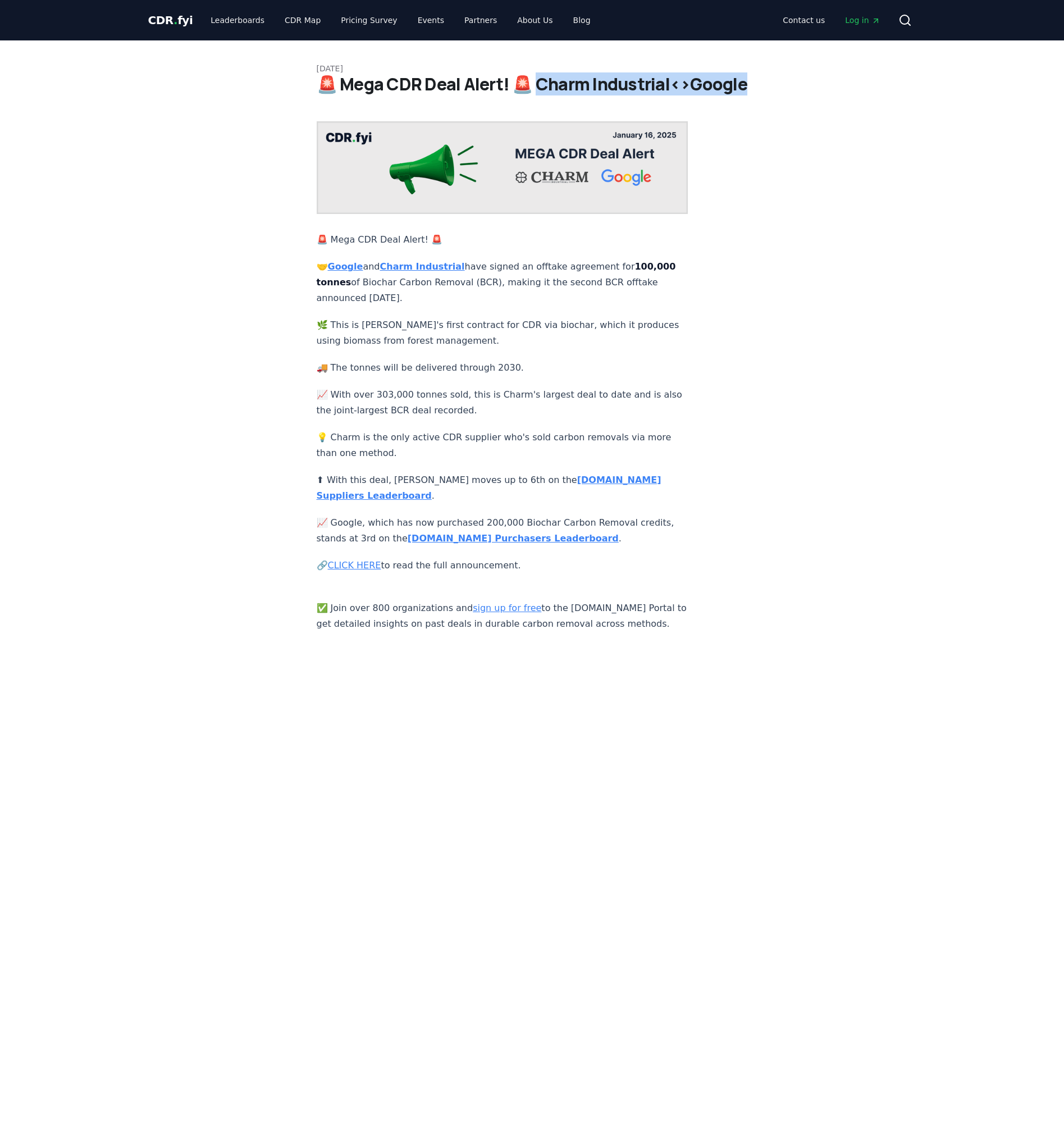
drag, startPoint x: 542, startPoint y: 79, endPoint x: 750, endPoint y: 74, distance: 208.1
click at [750, 74] on div "[DATE] 🚨 Mega CDR Deal Alert! 🚨 Charm Industrial<>Google 🚨 Mega CDR Deal Alert!…" at bounding box center [532, 335] width 786 height 591
copy h1 "arm Industrial<>Google"
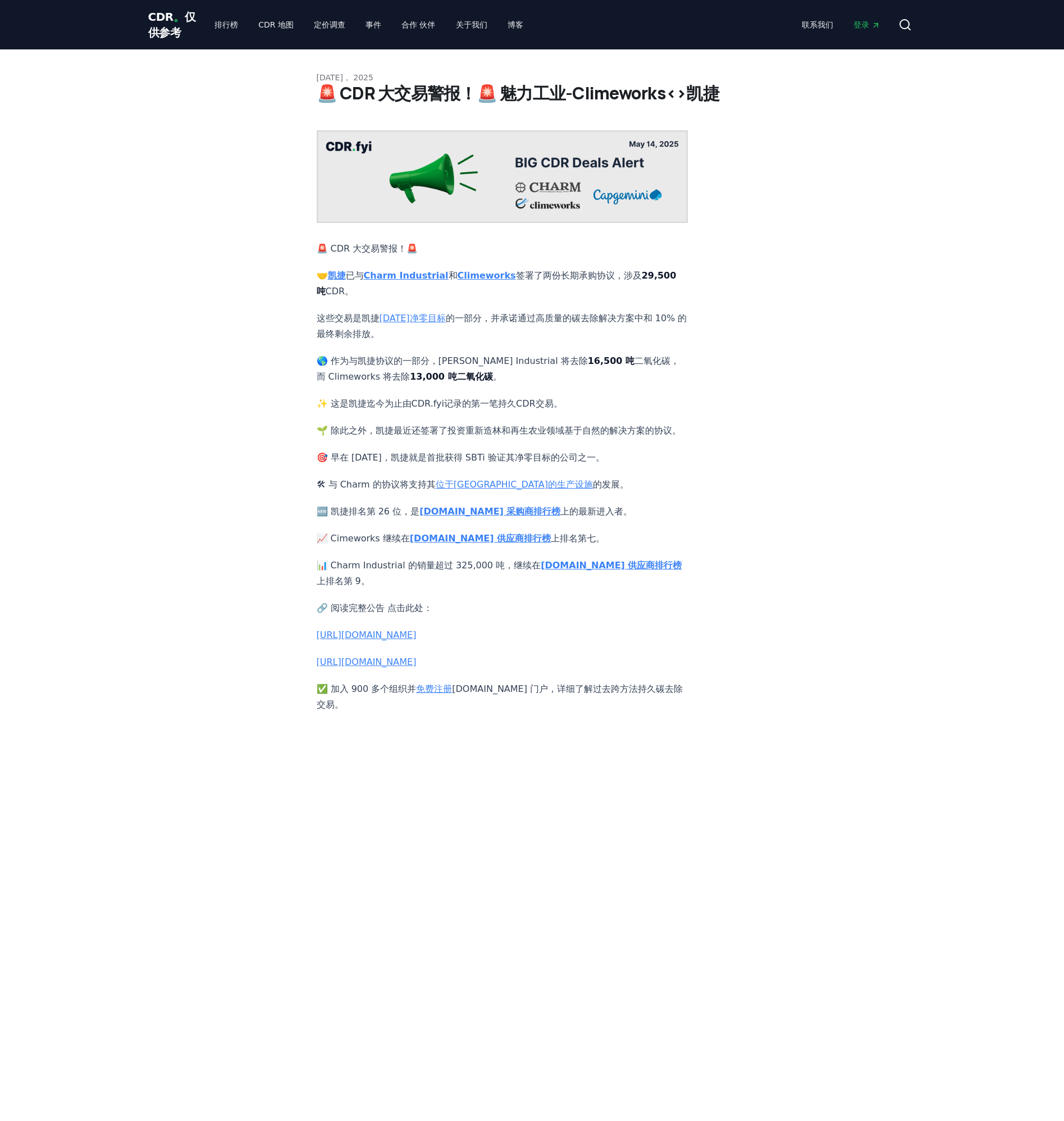
click at [529, 487] on link "位于[GEOGRAPHIC_DATA]的生产设施" at bounding box center [514, 484] width 157 height 11
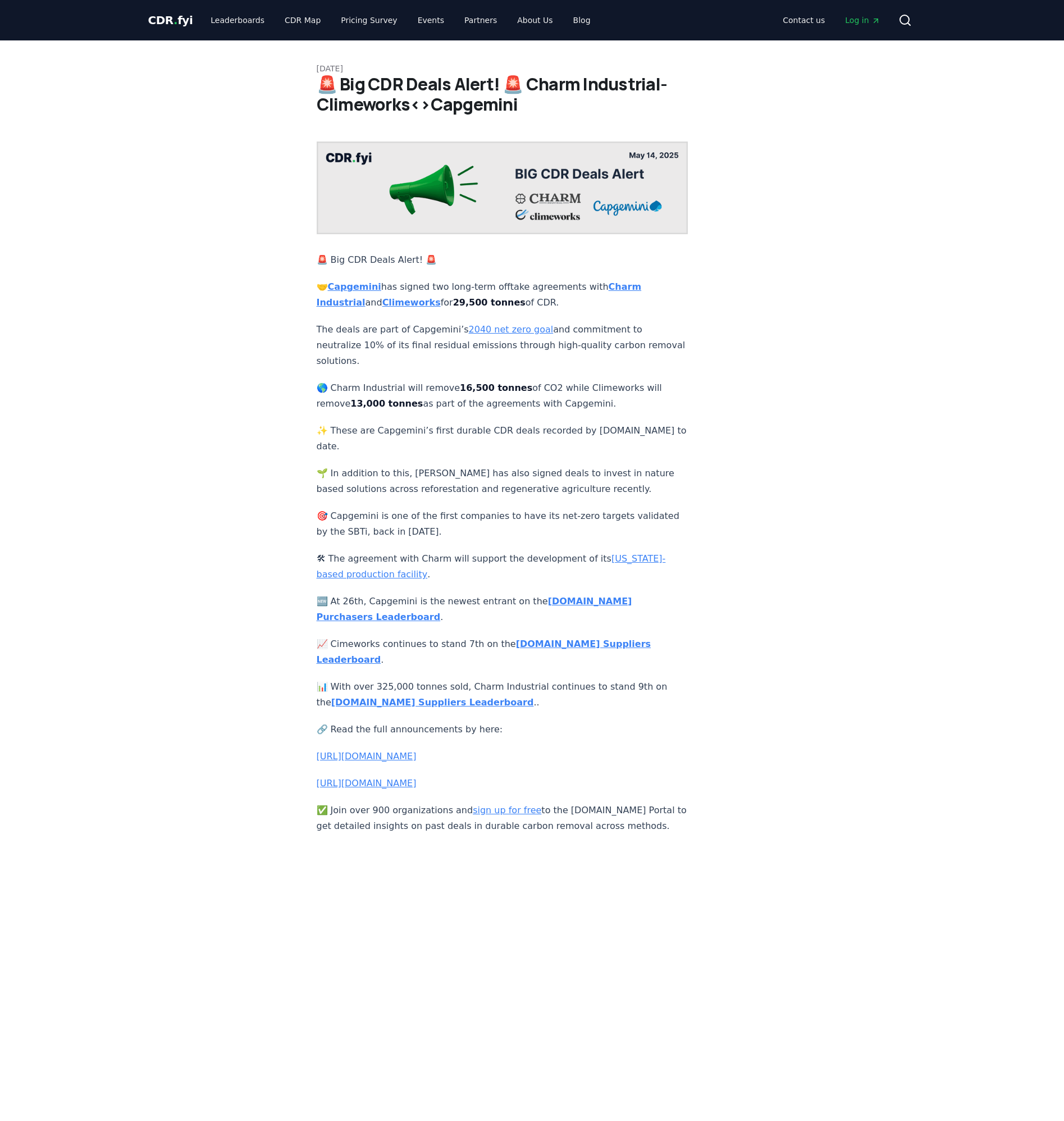
click at [388, 751] on link "https://charmindustrial.com/blog/why-capgemini-s-long-term-deal-with-charm-indu…" at bounding box center [366, 755] width 100 height 11
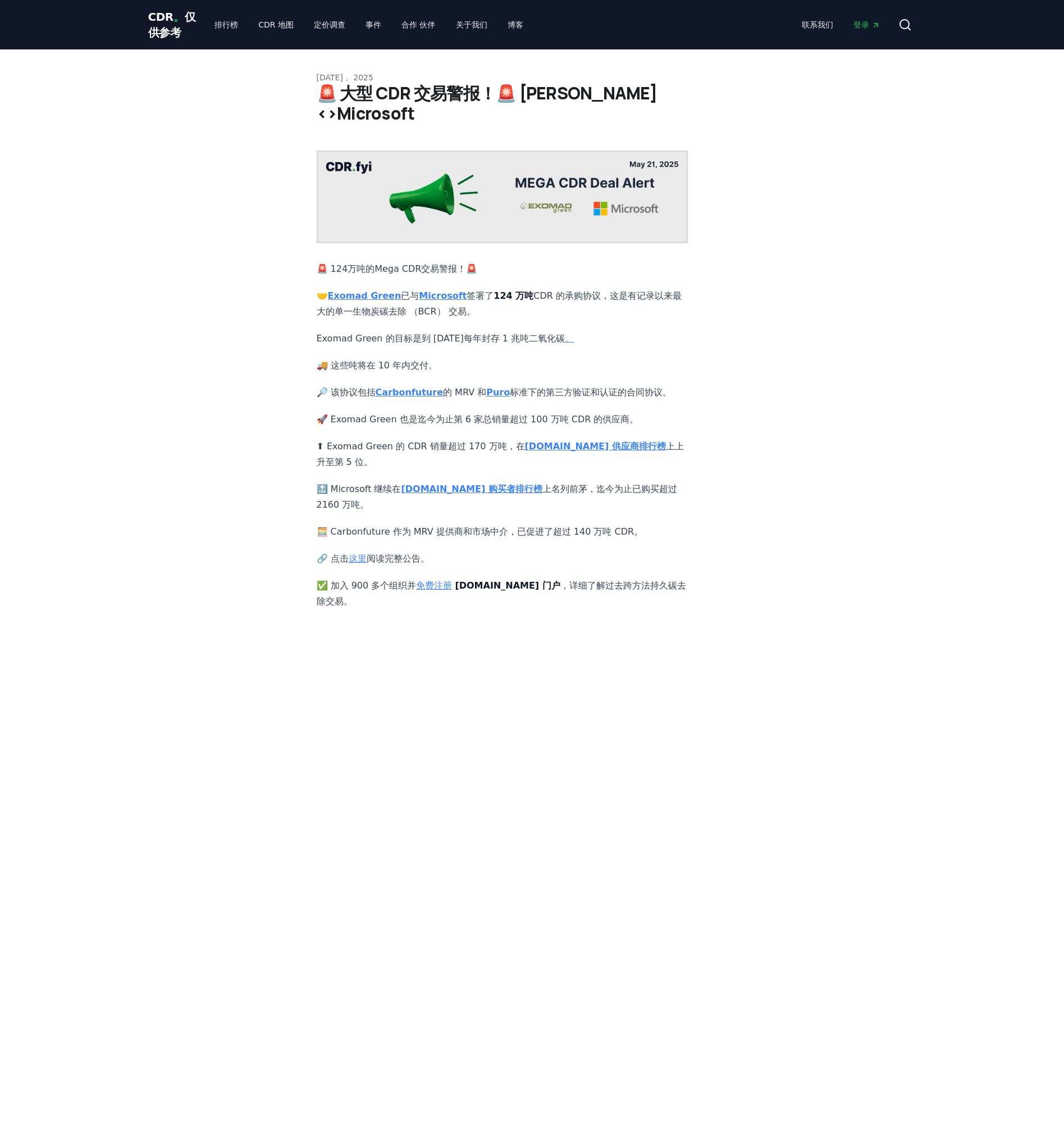
click at [353, 553] on link "这里" at bounding box center [358, 558] width 18 height 11
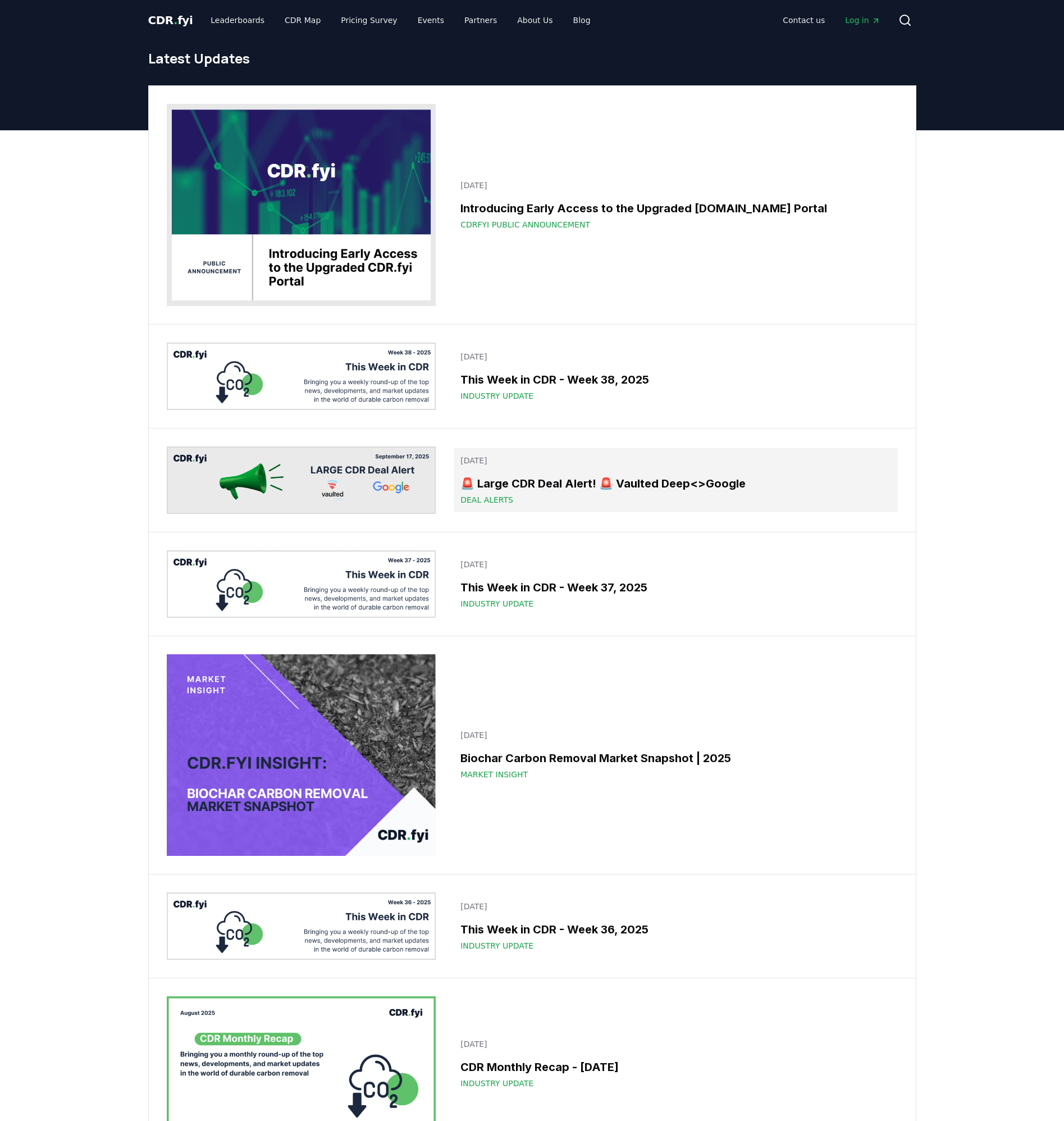
click at [808, 511] on link "[DATE] 🚨 Large CDR Deal Alert! 🚨 Vaulted Deep<>Google Deal Alerts" at bounding box center [675, 481] width 444 height 65
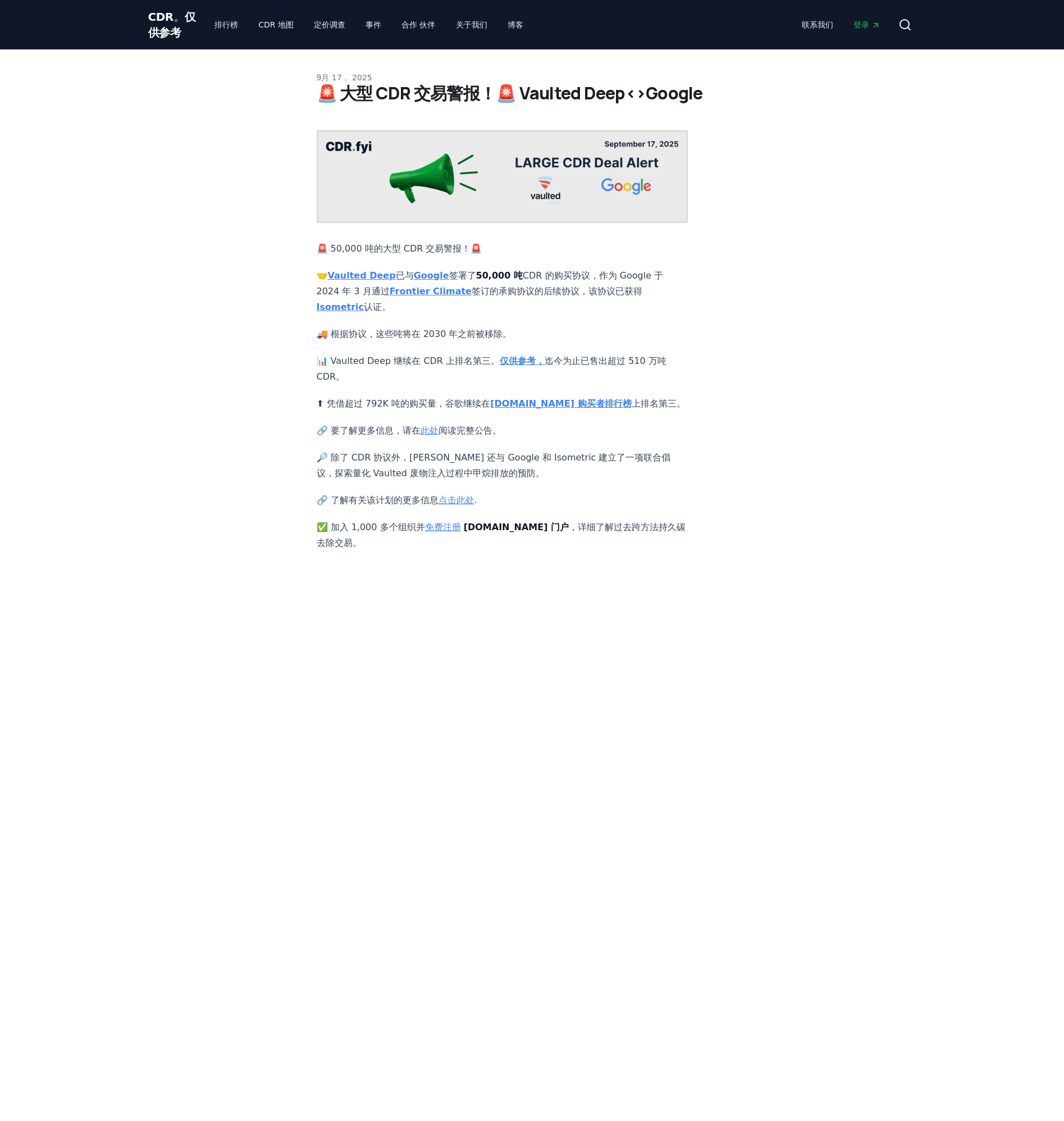
click at [424, 425] on link "此处" at bounding box center [429, 430] width 18 height 11
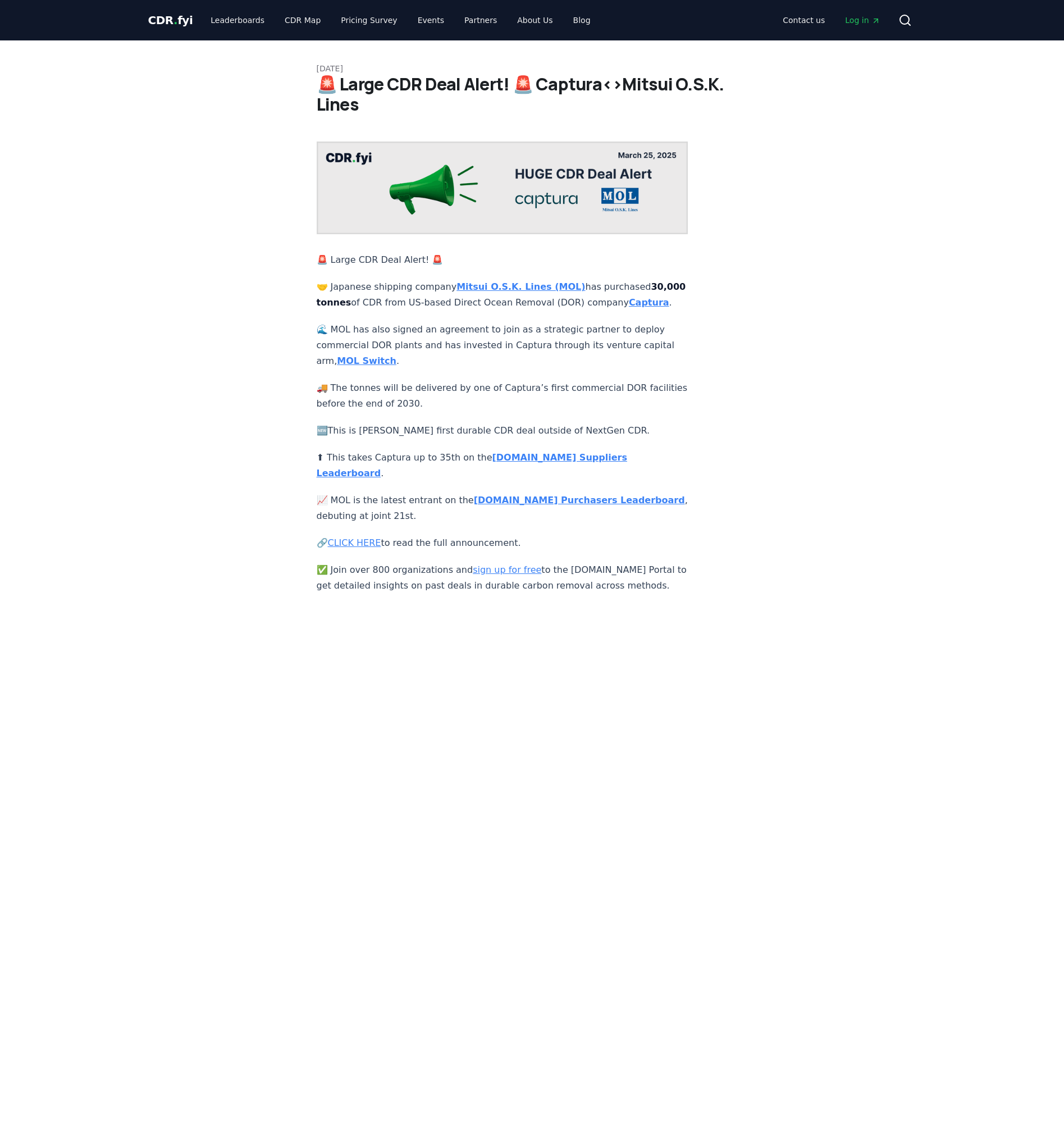
click at [362, 538] on link "CLICK HERE" at bounding box center [355, 542] width 54 height 11
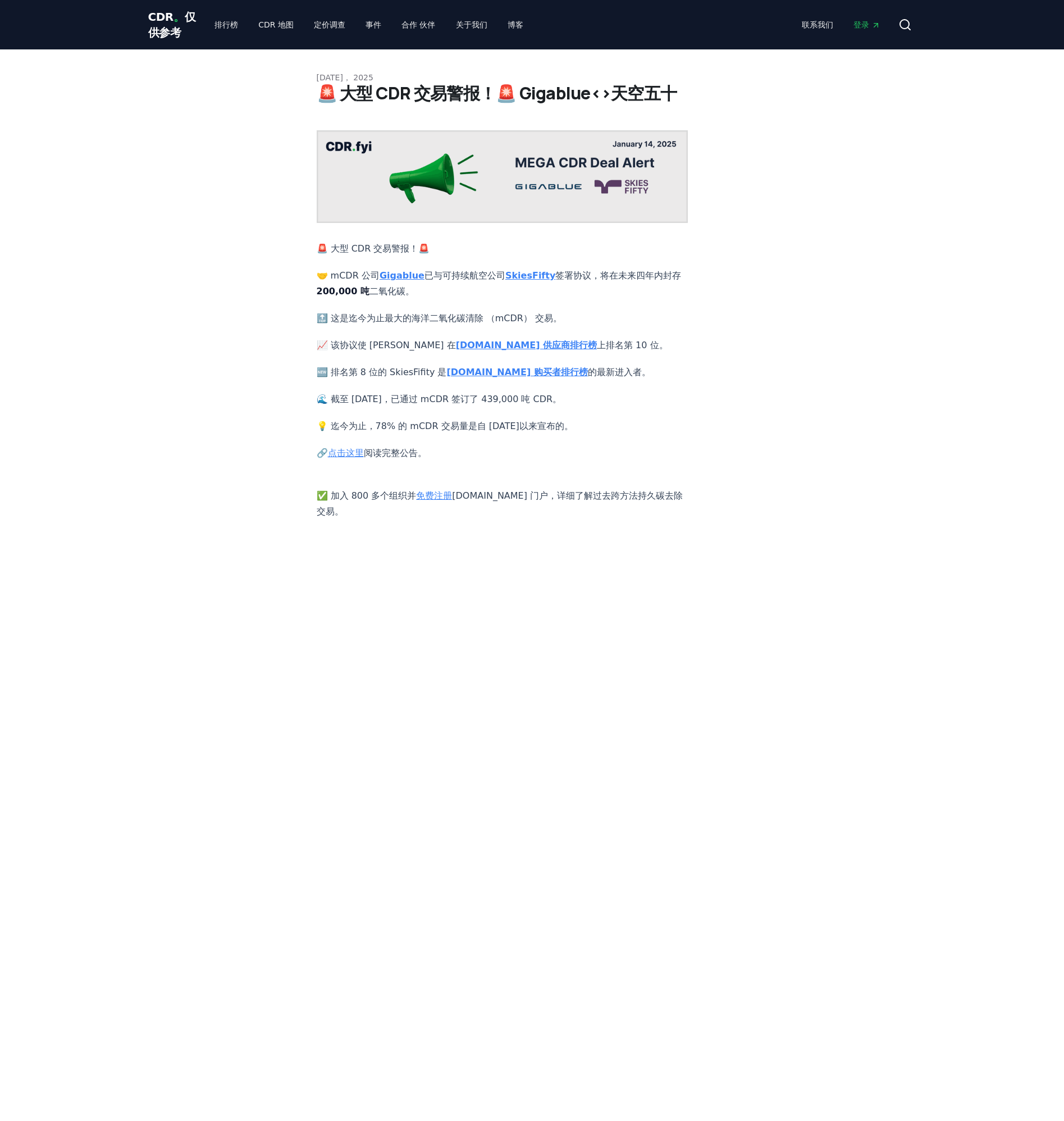
click at [356, 448] on link "点击这里" at bounding box center [346, 453] width 36 height 11
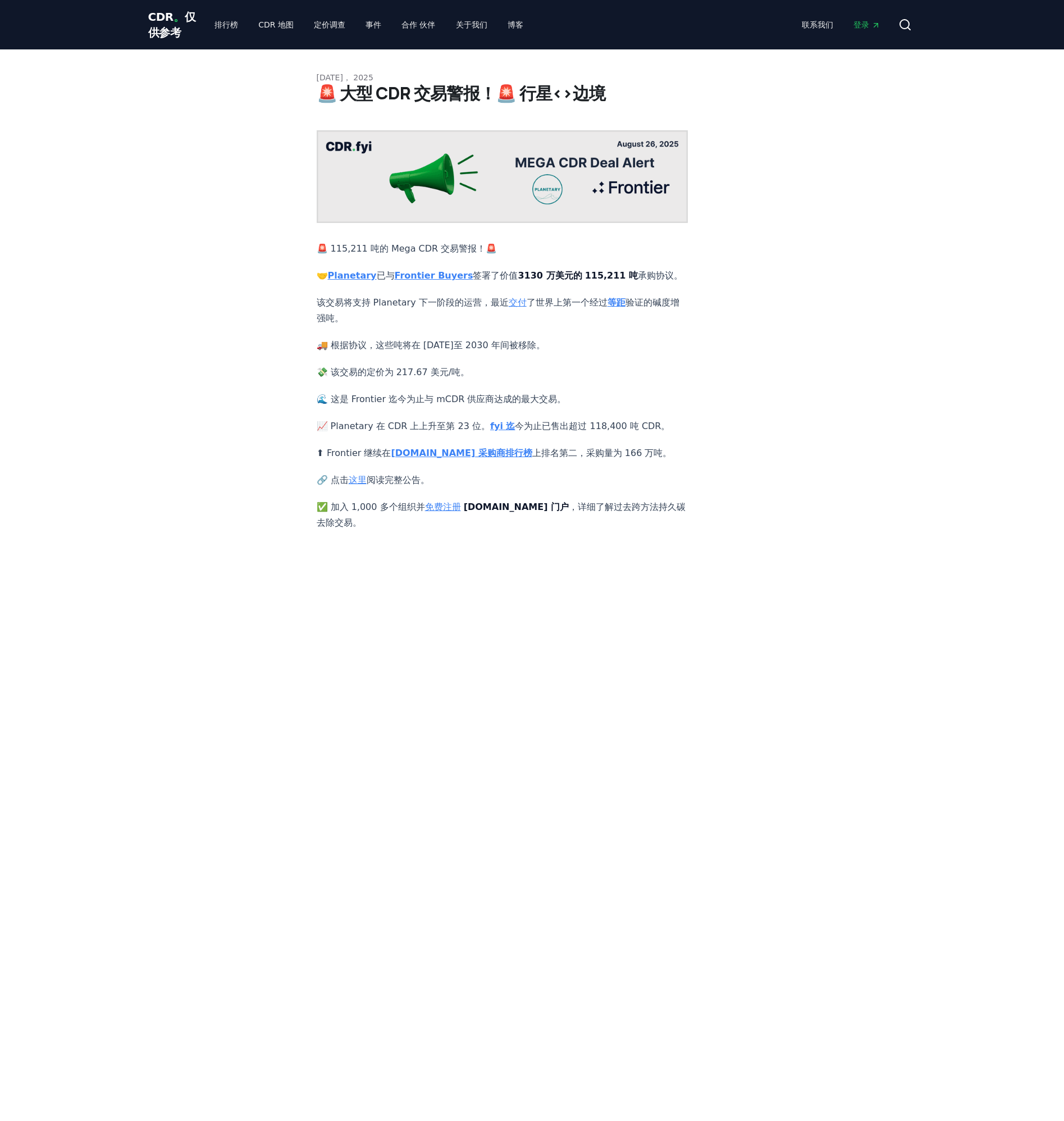
click at [438, 512] on link "免费注册" at bounding box center [443, 506] width 36 height 11
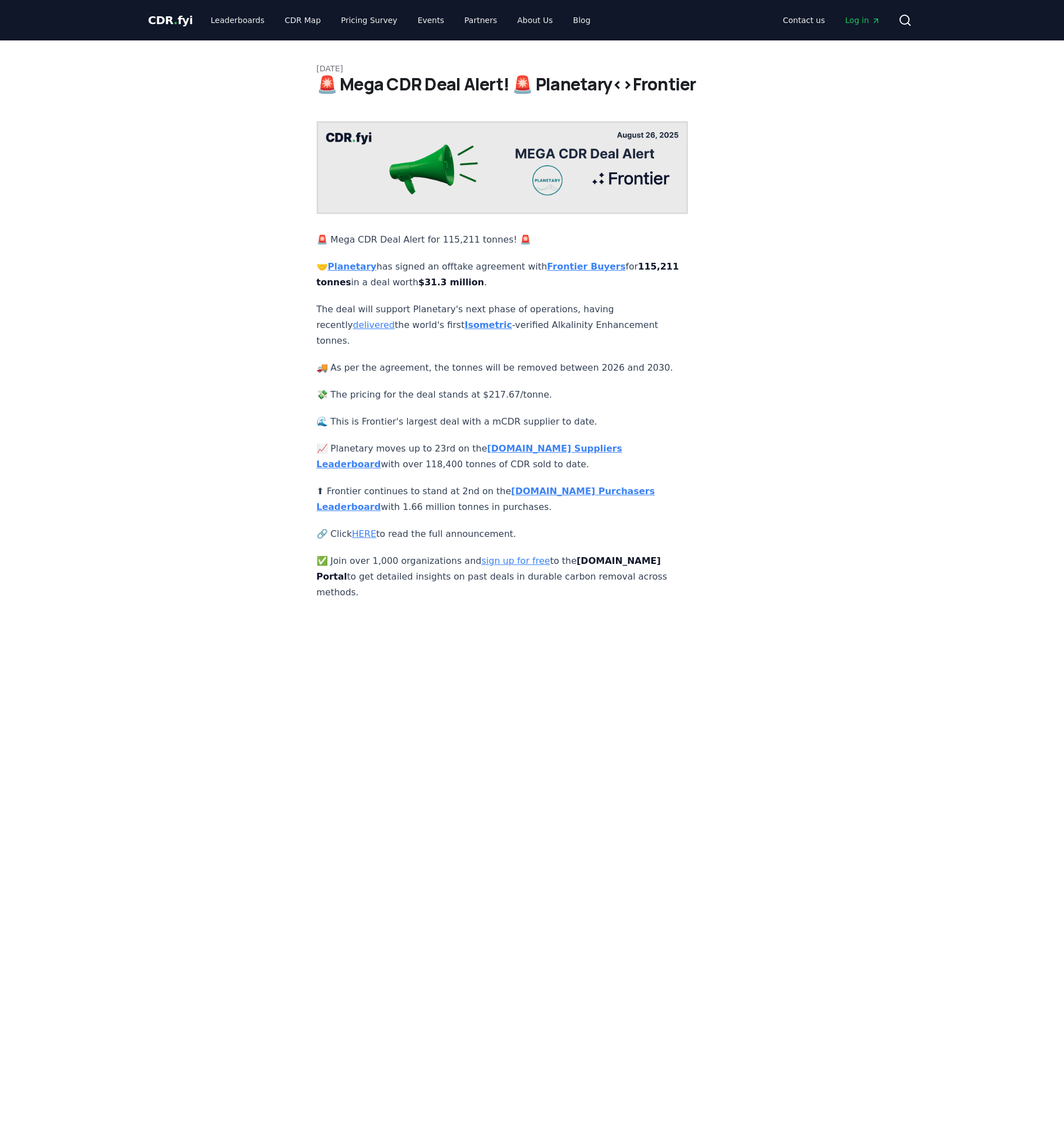
click at [362, 529] on link "HERE" at bounding box center [363, 534] width 24 height 11
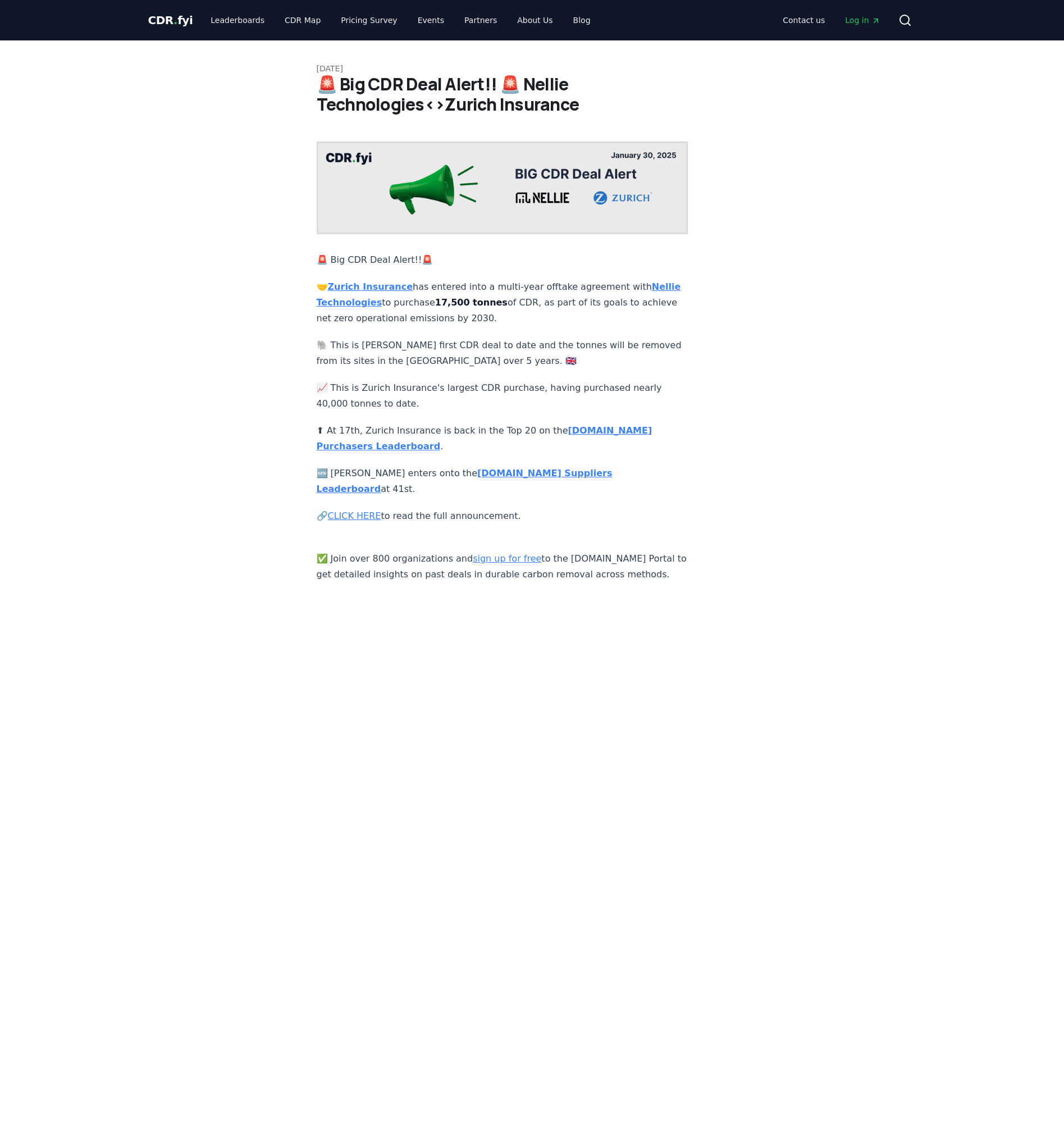
click at [365, 510] on link "CLICK HERE" at bounding box center [355, 515] width 54 height 11
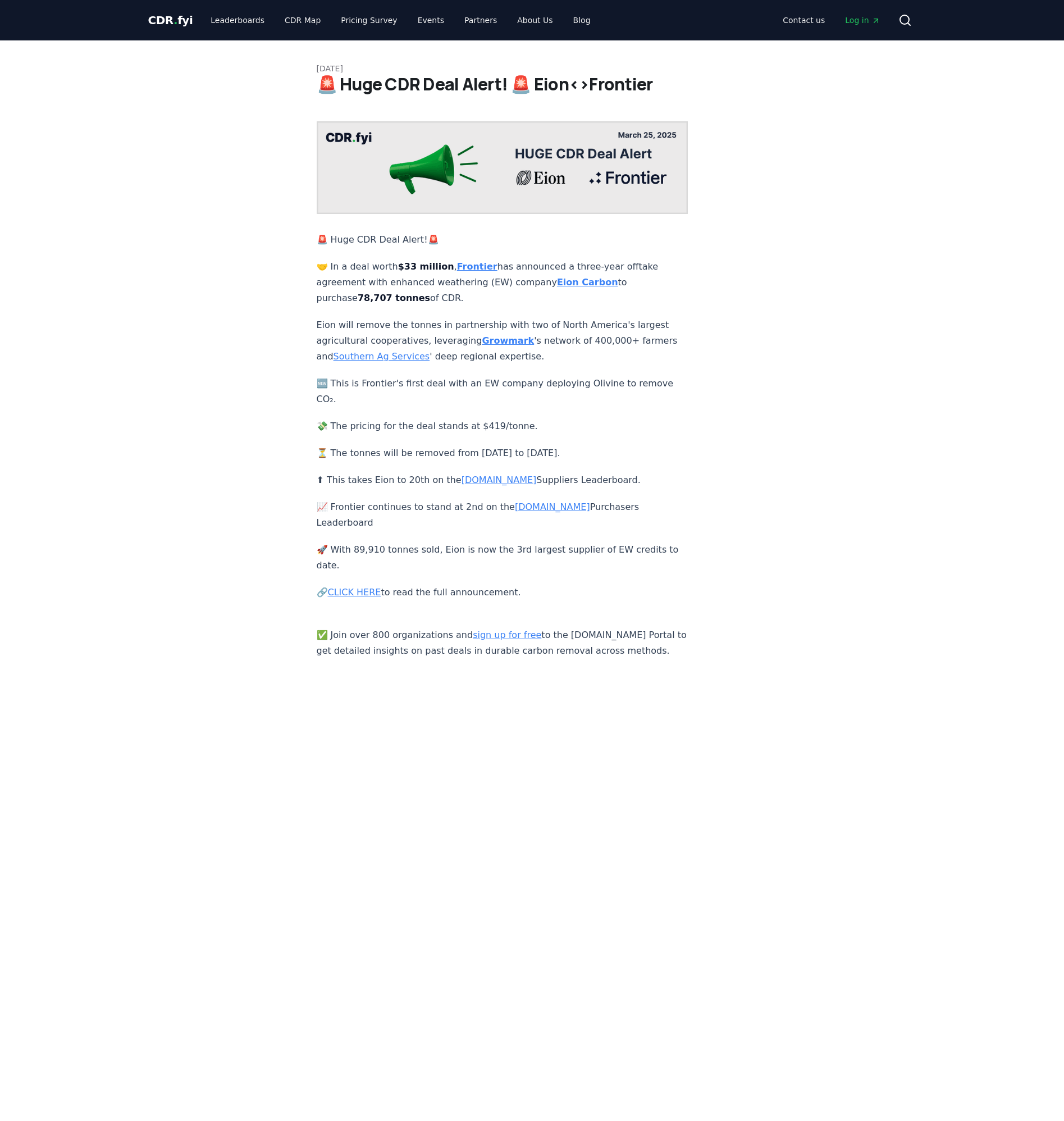
click at [802, 528] on div "[DATE] 🚨 Huge CDR Deal Alert! 🚨 Eion<>Frontier 🚨 Huge CDR Deal Alert!🚨 🤝 In a d…" at bounding box center [532, 349] width 786 height 619
click at [735, 447] on article "[DATE] 🚨 Huge CDR Deal Alert! 🚨 Eion<>Frontier 🚨 Huge CDR Deal Alert!🚨 🤝 In a d…" at bounding box center [532, 349] width 431 height 619
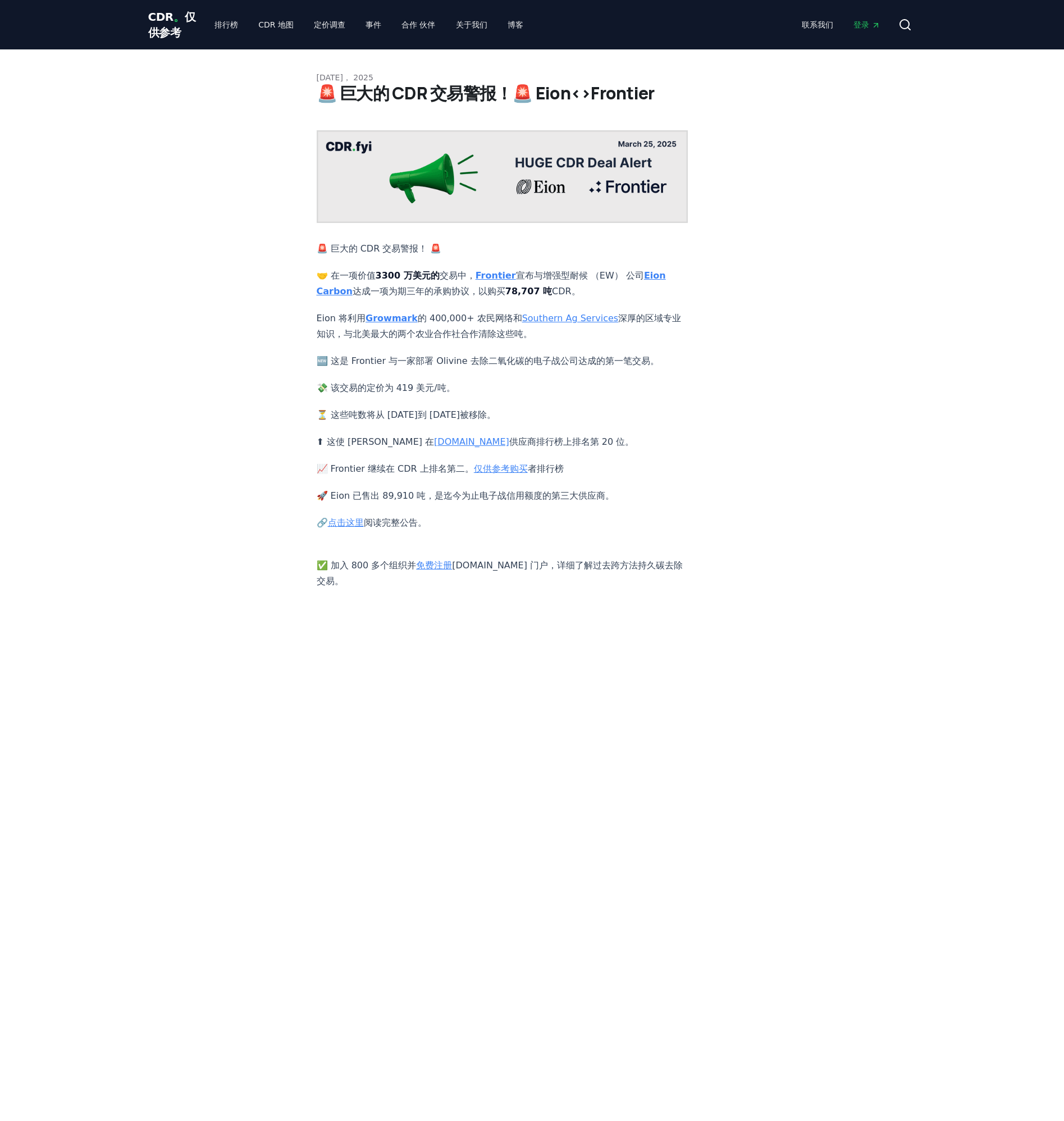
click at [346, 528] on link "点击这里" at bounding box center [346, 522] width 36 height 11
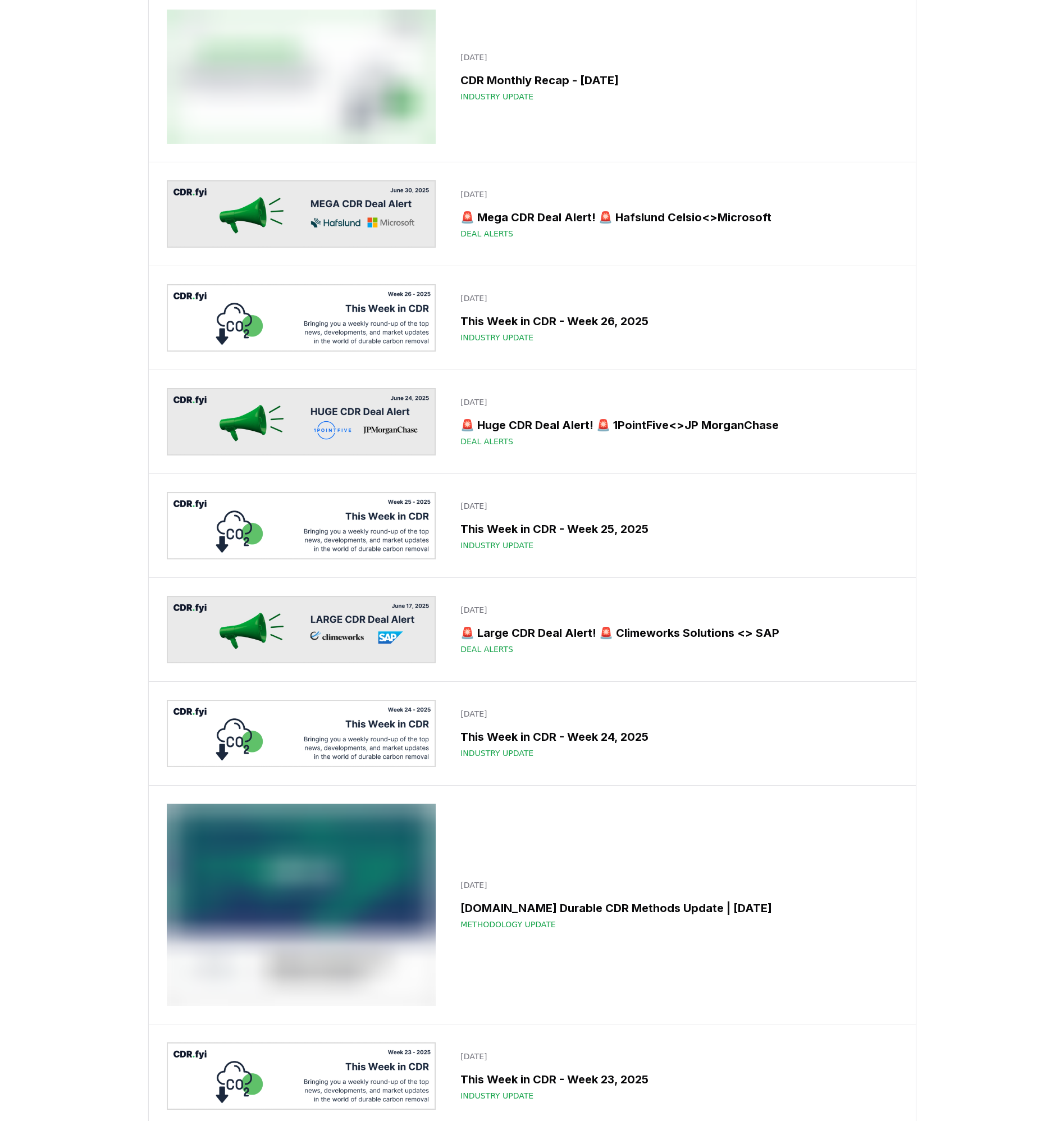
scroll to position [3023, 0]
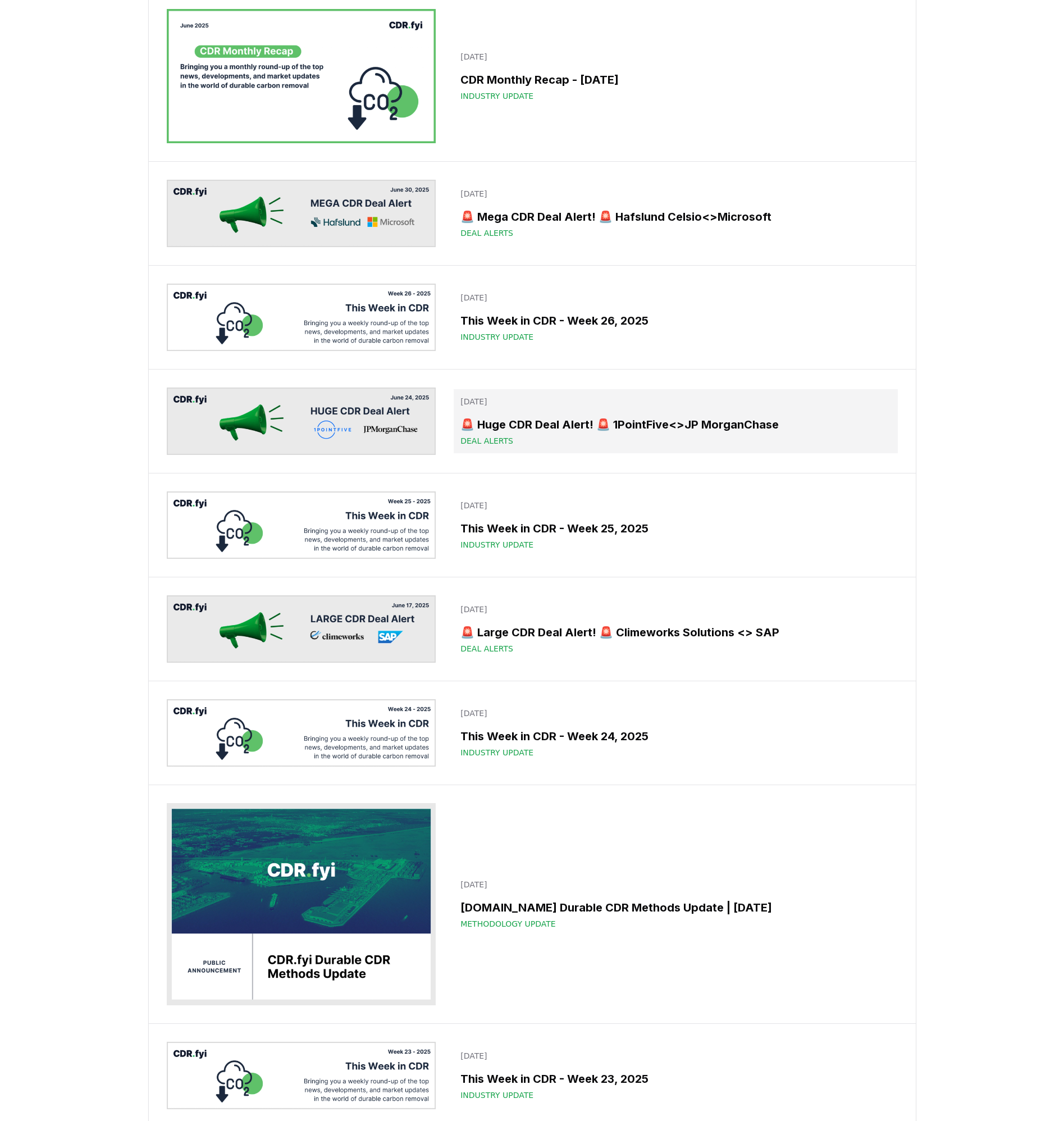
click at [706, 432] on h3 "🚨 Huge CDR Deal Alert! 🚨 1PointFive<>JP MorganChase" at bounding box center [675, 424] width 430 height 17
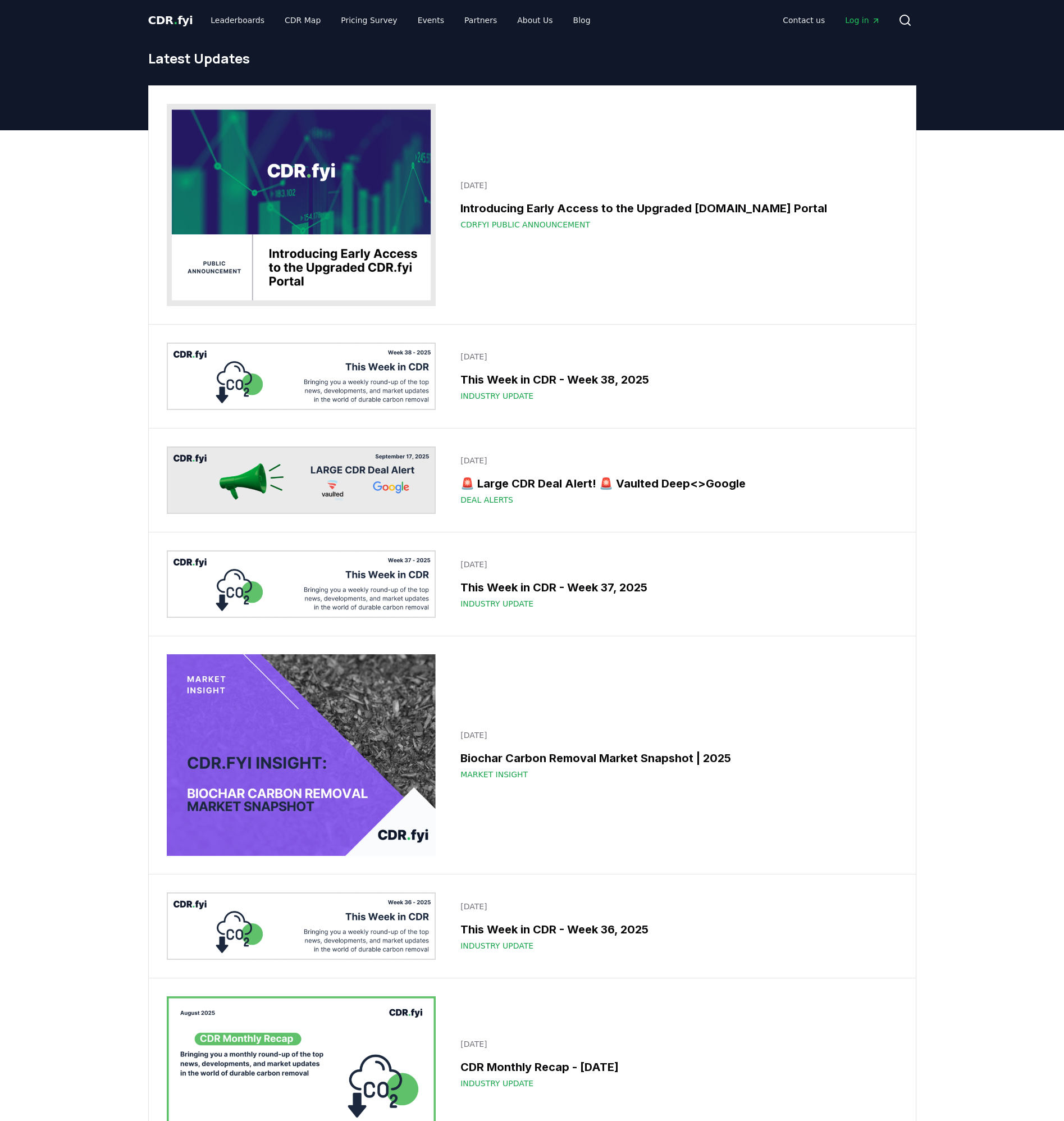
scroll to position [3023, 0]
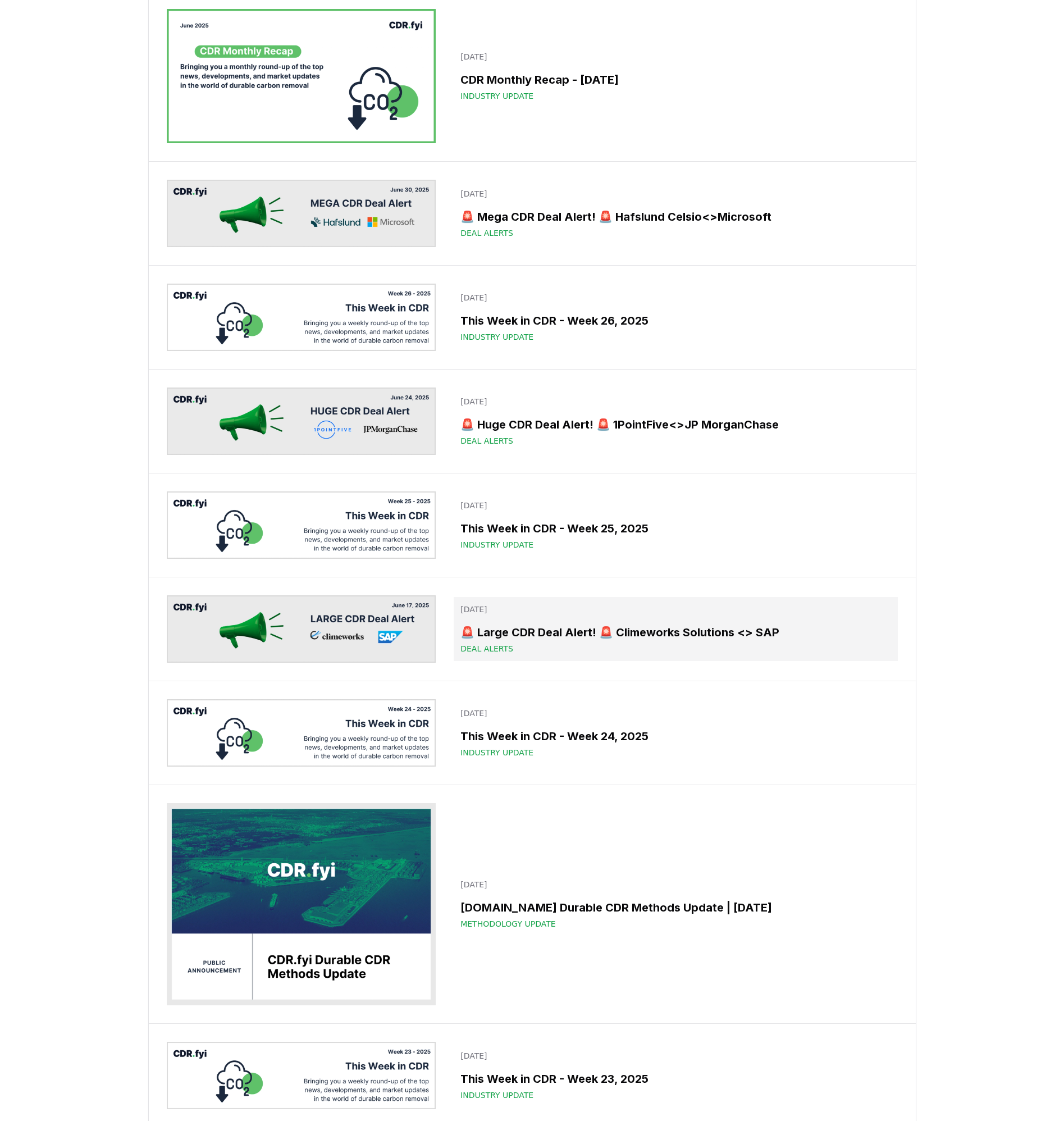
click at [699, 648] on div "Deal Alerts" at bounding box center [675, 648] width 430 height 11
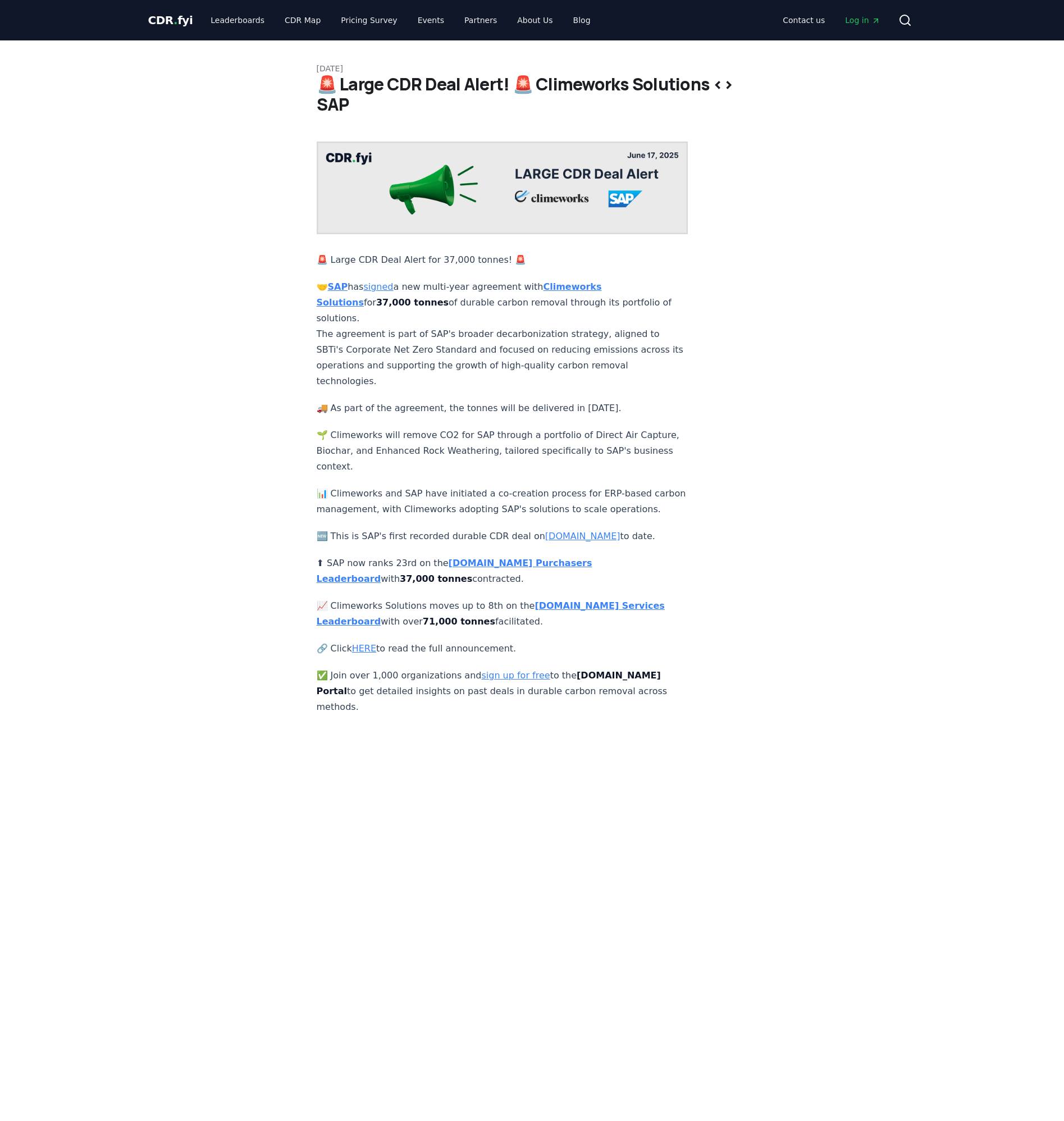
click at [368, 645] on p "🔗 Click HERE to read the full announcement." at bounding box center [502, 649] width 371 height 16
click at [368, 643] on link "HERE" at bounding box center [363, 648] width 24 height 11
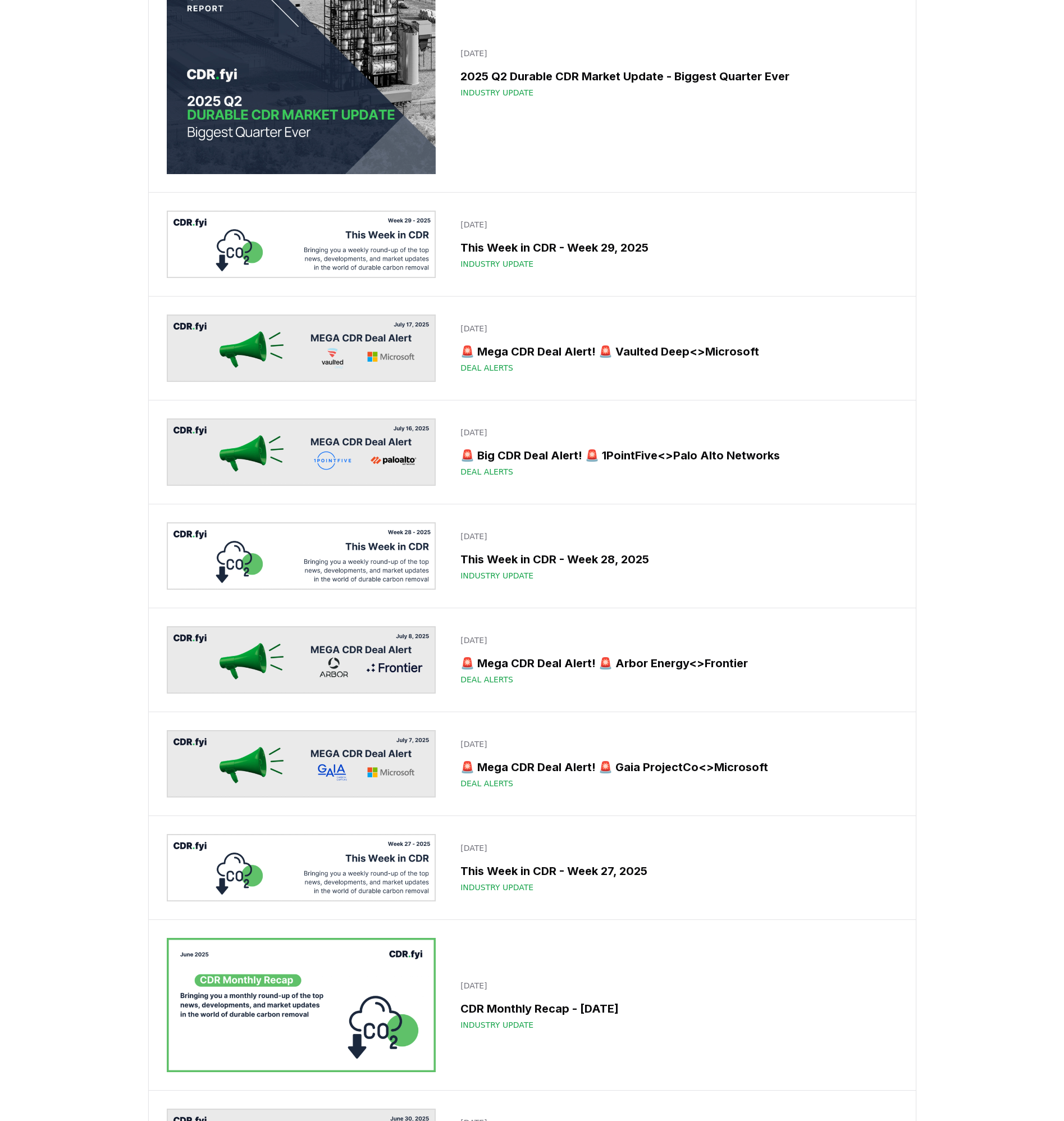
scroll to position [2179, 0]
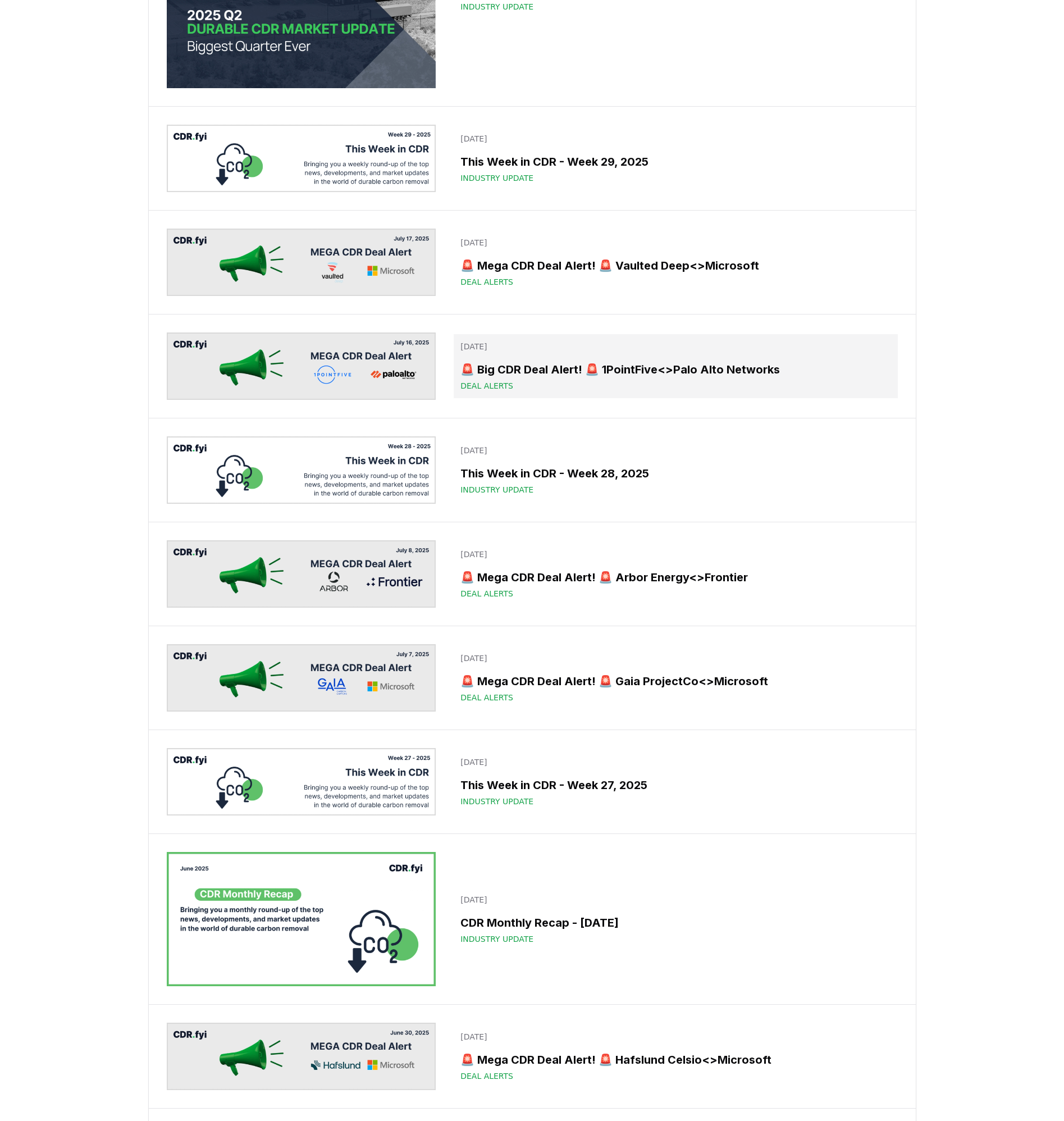
click at [687, 383] on div "Deal Alerts" at bounding box center [675, 385] width 430 height 11
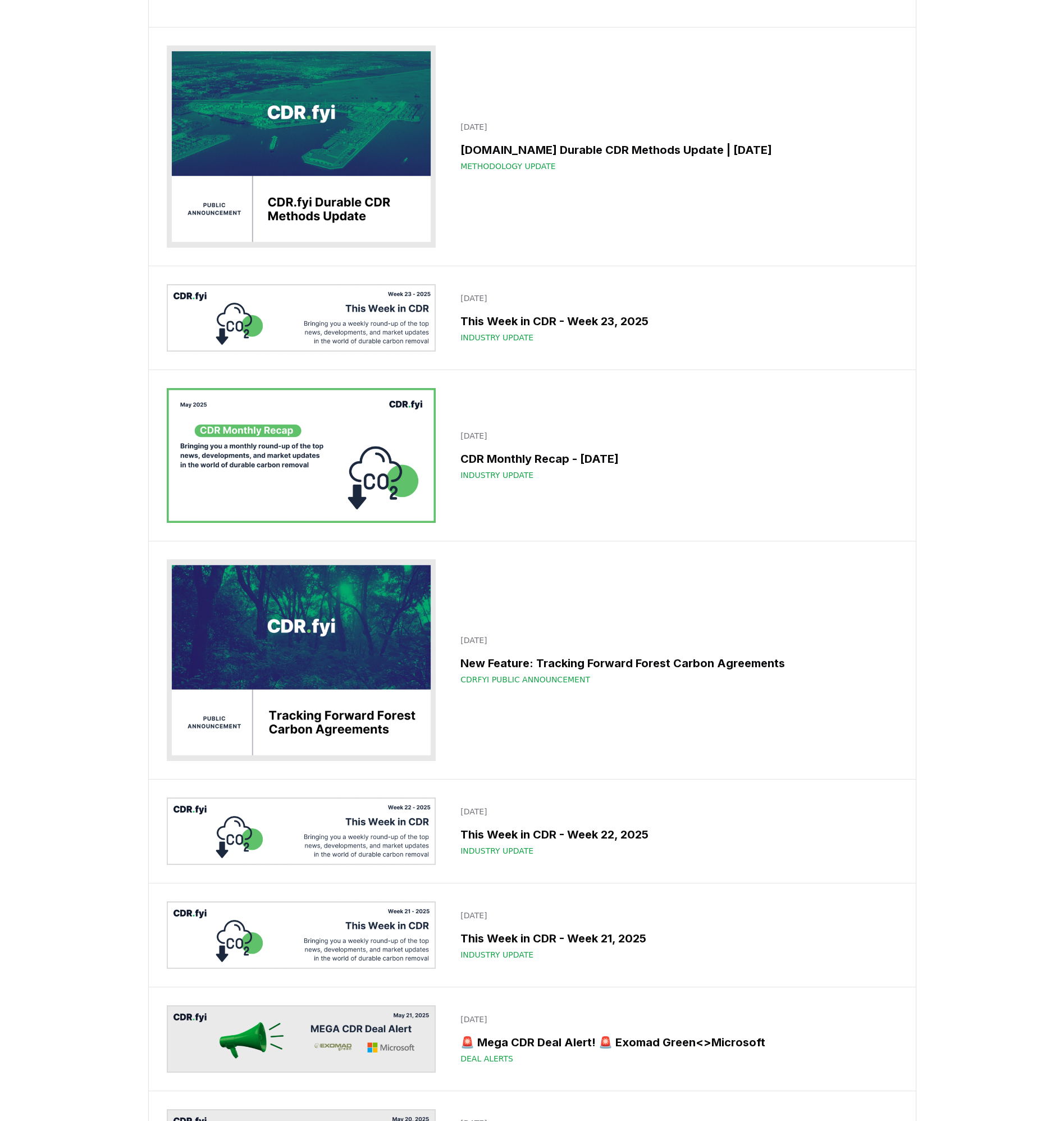
scroll to position [3071, 0]
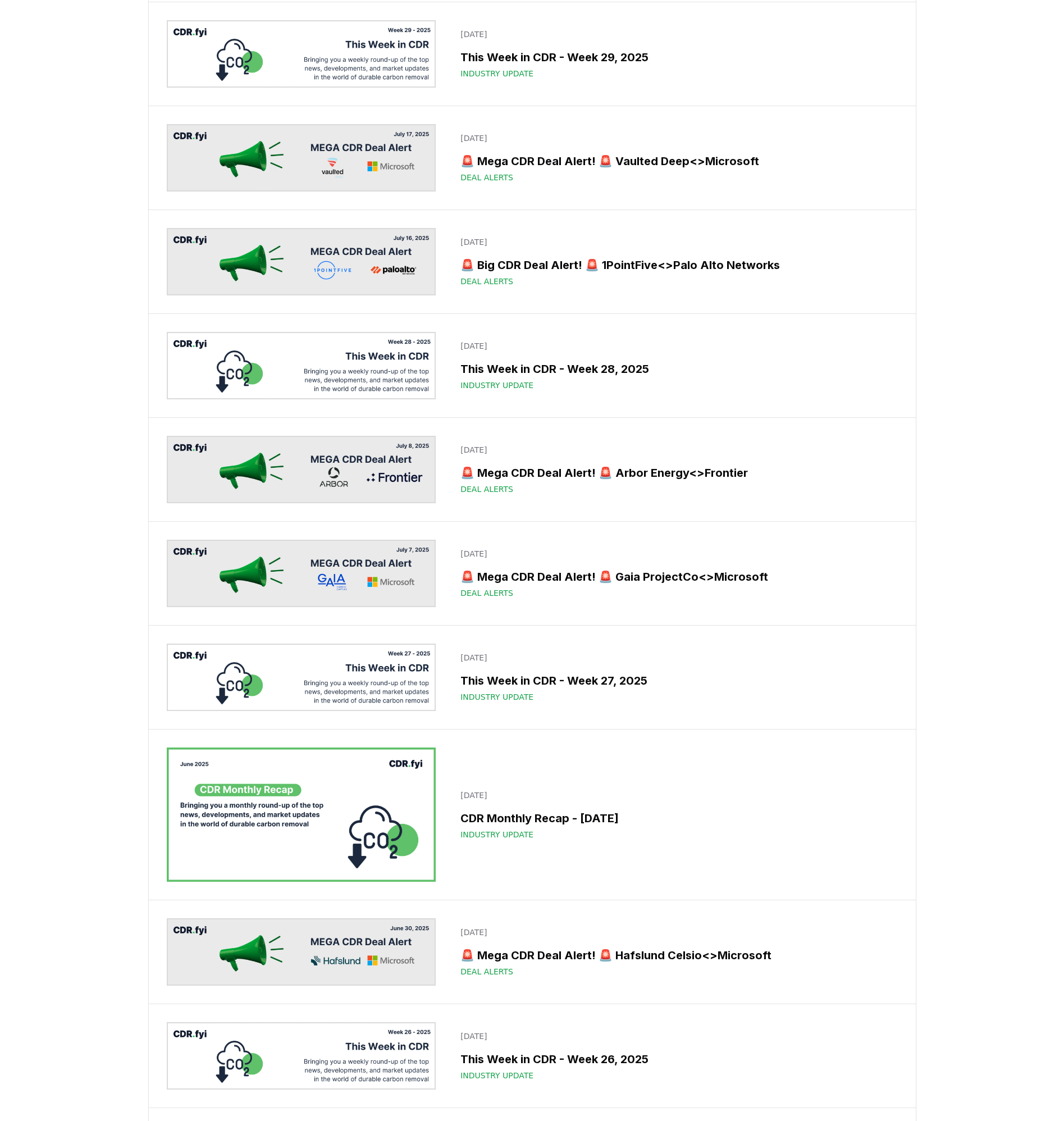
scroll to position [2283, 0]
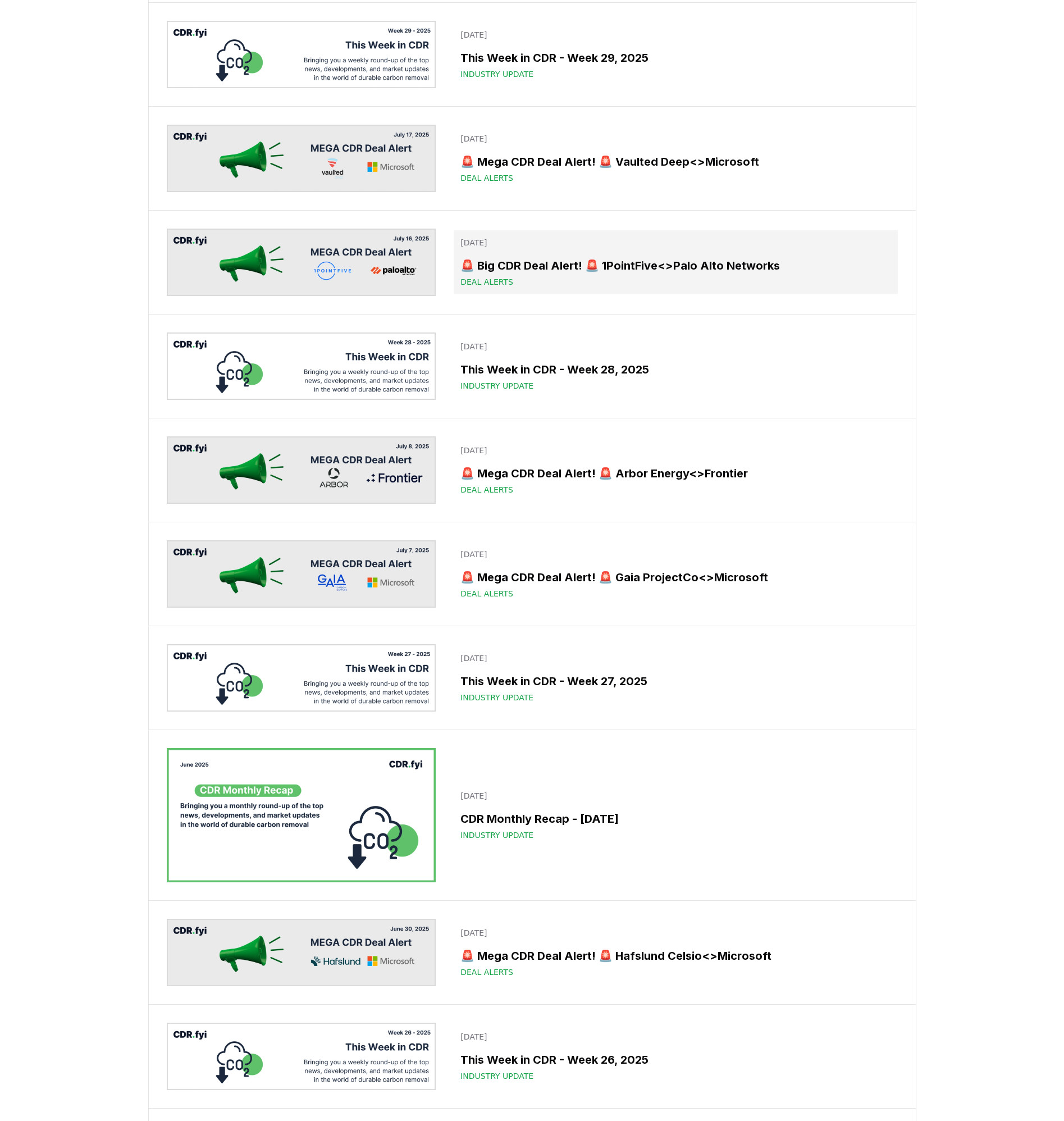
click at [731, 260] on h3 "🚨 Big CDR Deal Alert! 🚨 1PointFive<>Palo Alto Networks" at bounding box center [675, 265] width 430 height 17
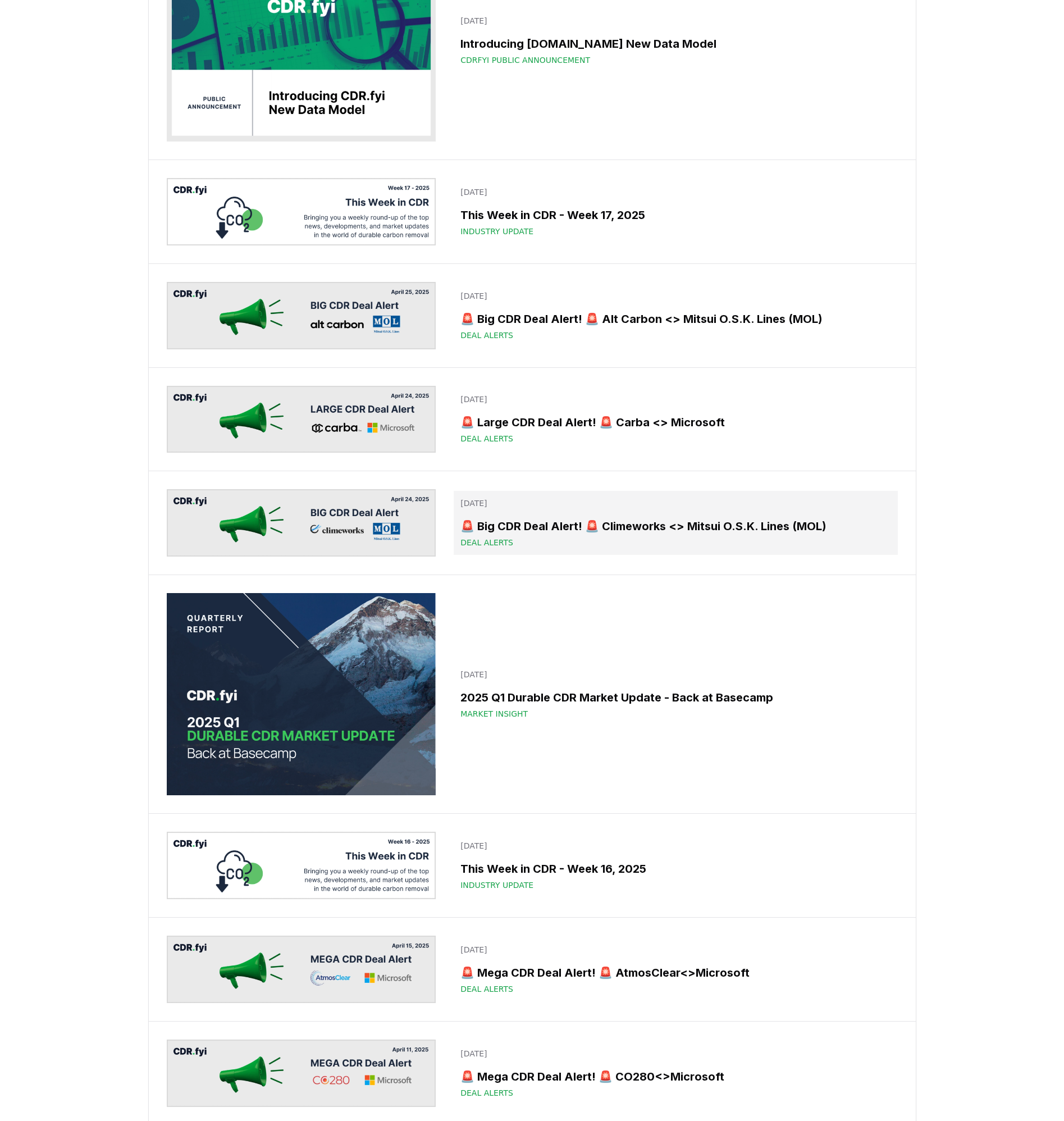
scroll to position [6221, 0]
click at [776, 506] on p "[DATE]" at bounding box center [675, 503] width 430 height 11
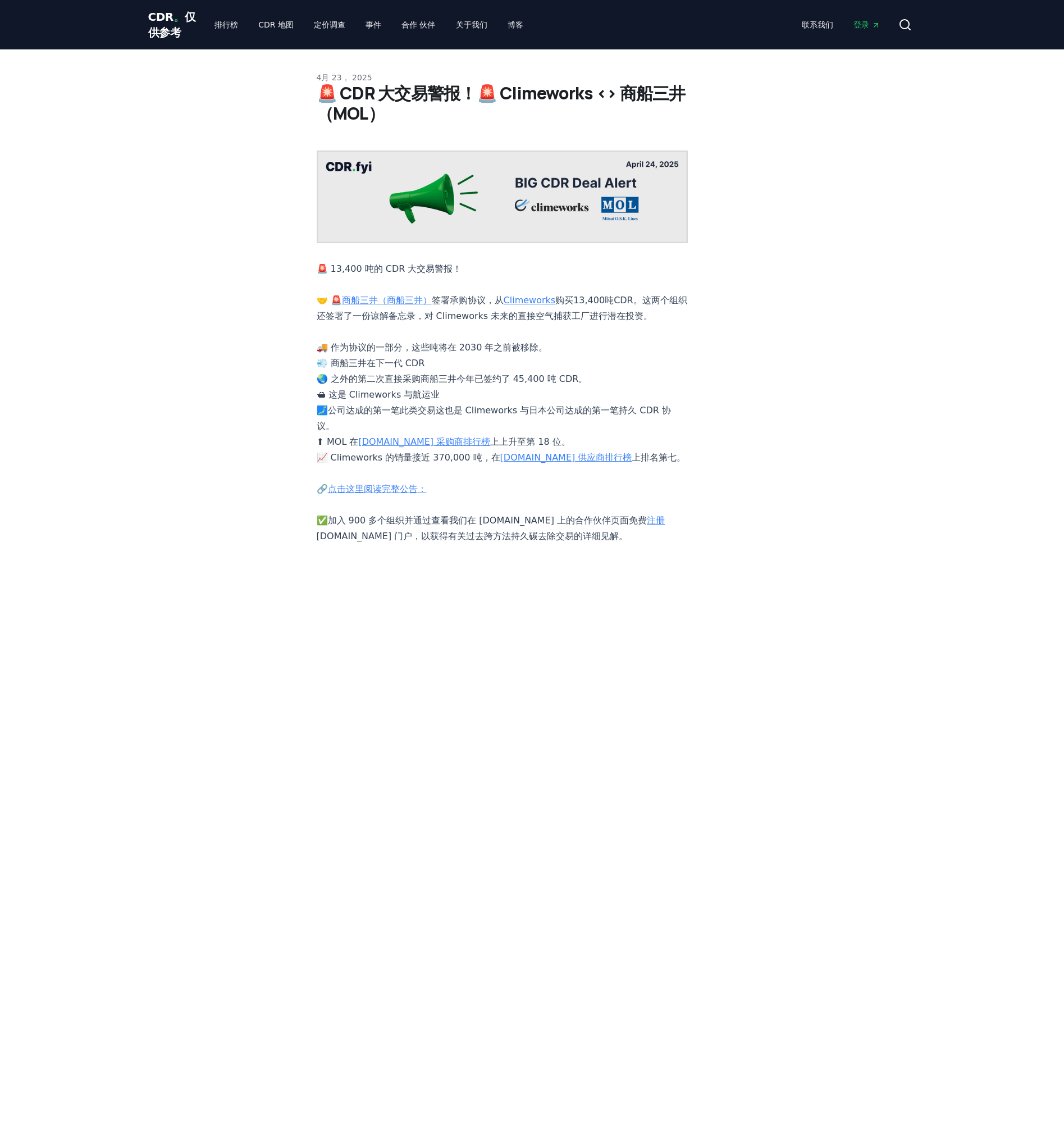
click at [409, 486] on p "🚨 13,400 吨的 CDR 大交易警报！ 🤝 🚨 商船三井（商船三井） 签署承购协议，从 Climeworks 购买13,400吨CDR。这两个组织还签署…" at bounding box center [502, 403] width 371 height 283
click at [402, 491] on link "点击这里阅读完整公告：" at bounding box center [377, 489] width 99 height 11
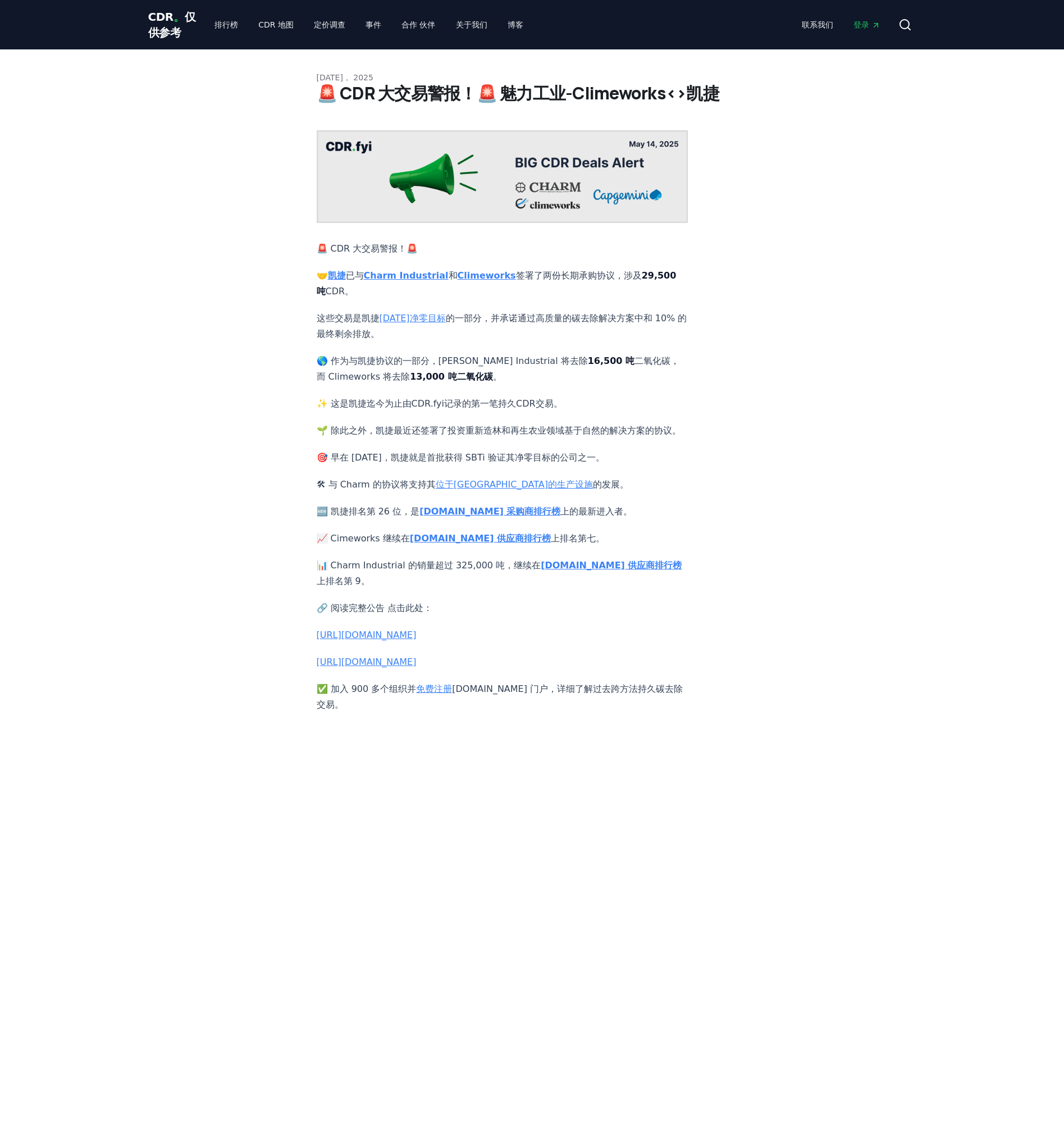
click at [416, 668] on link "[URL][DOMAIN_NAME]" at bounding box center [366, 662] width 100 height 11
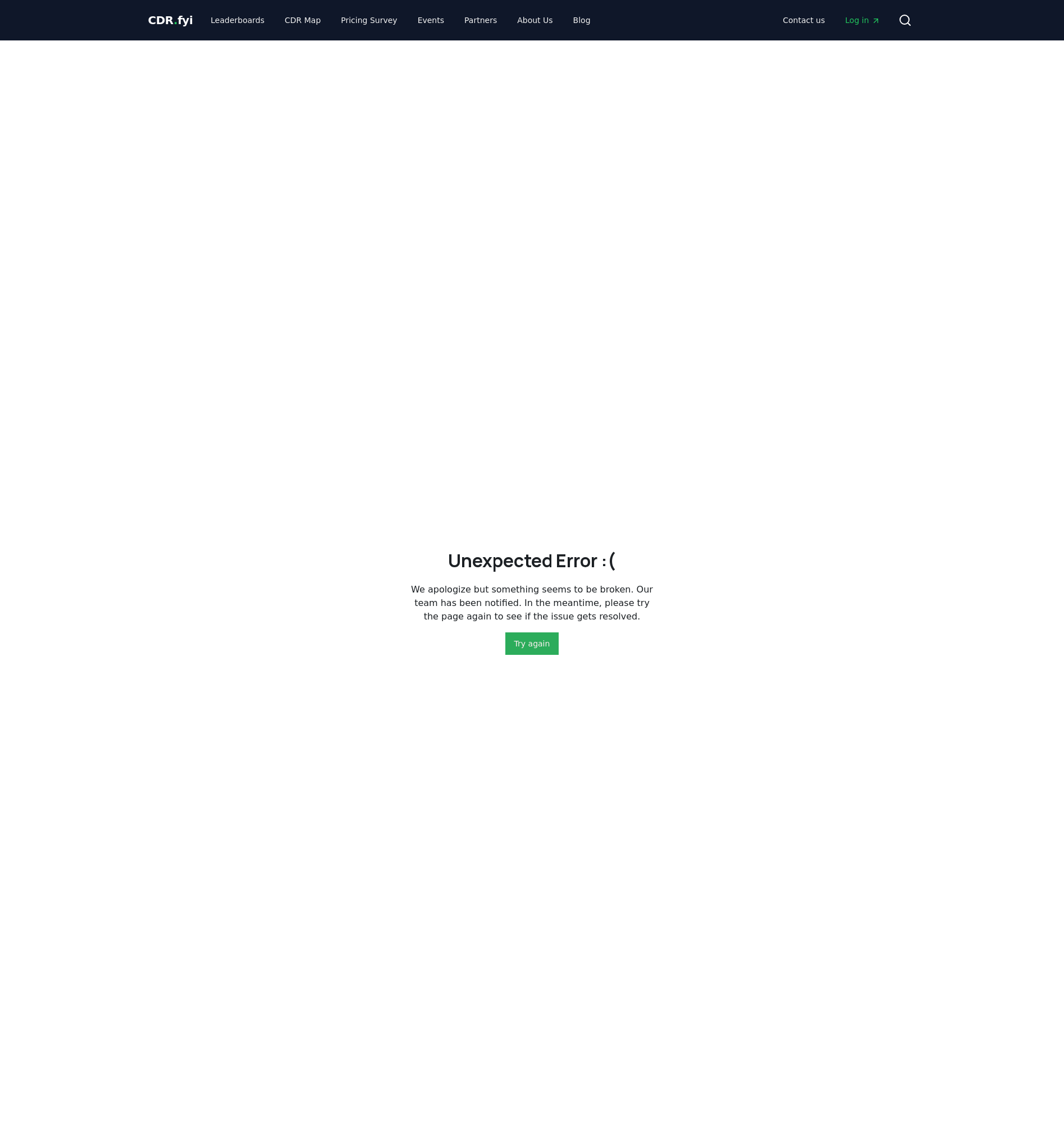
click at [541, 653] on button "Try again" at bounding box center [532, 643] width 54 height 22
click at [565, 22] on link "Blog" at bounding box center [582, 20] width 35 height 21
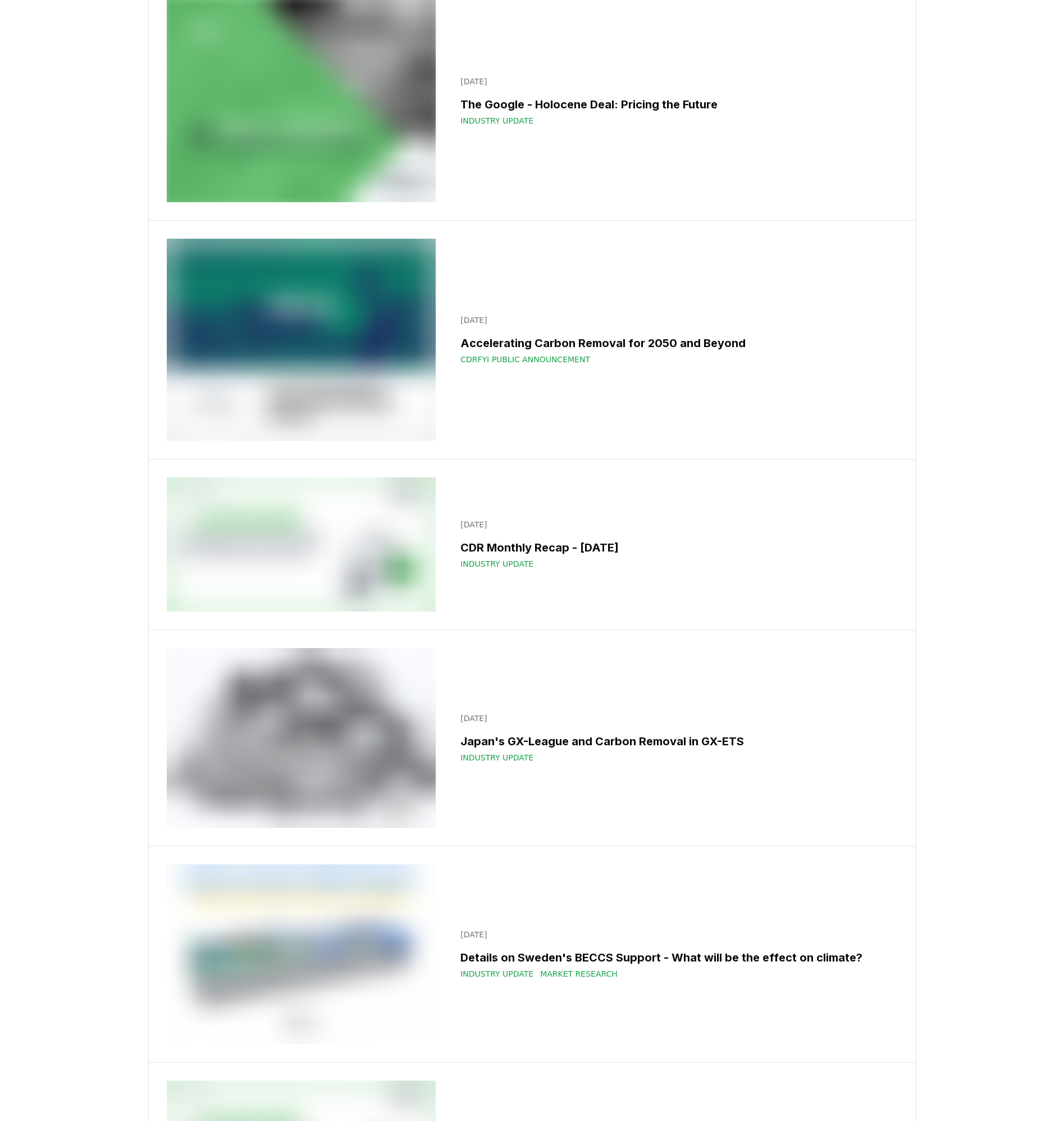
scroll to position [10861, 0]
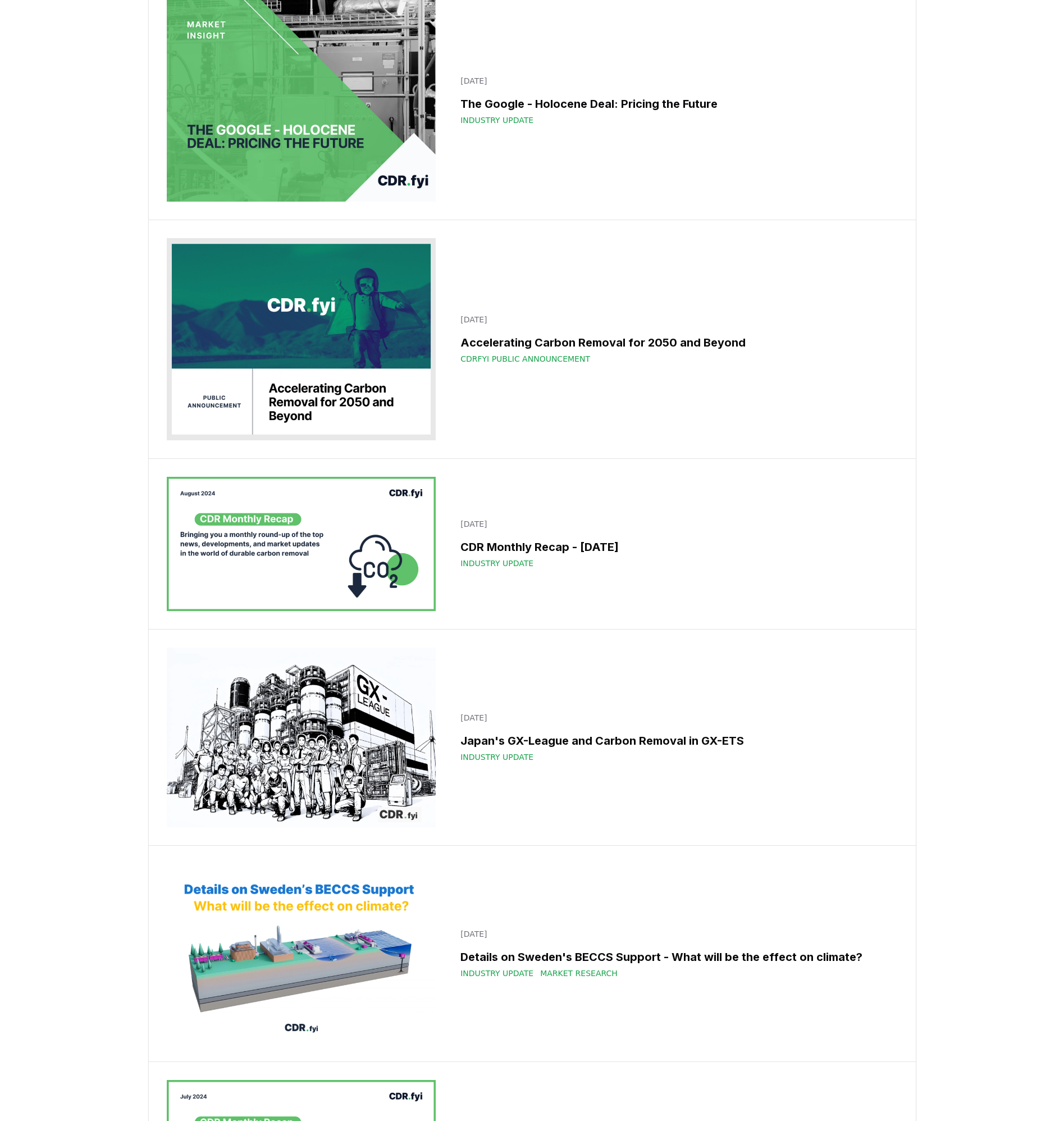
drag, startPoint x: 660, startPoint y: 288, endPoint x: 637, endPoint y: 324, distance: 42.7
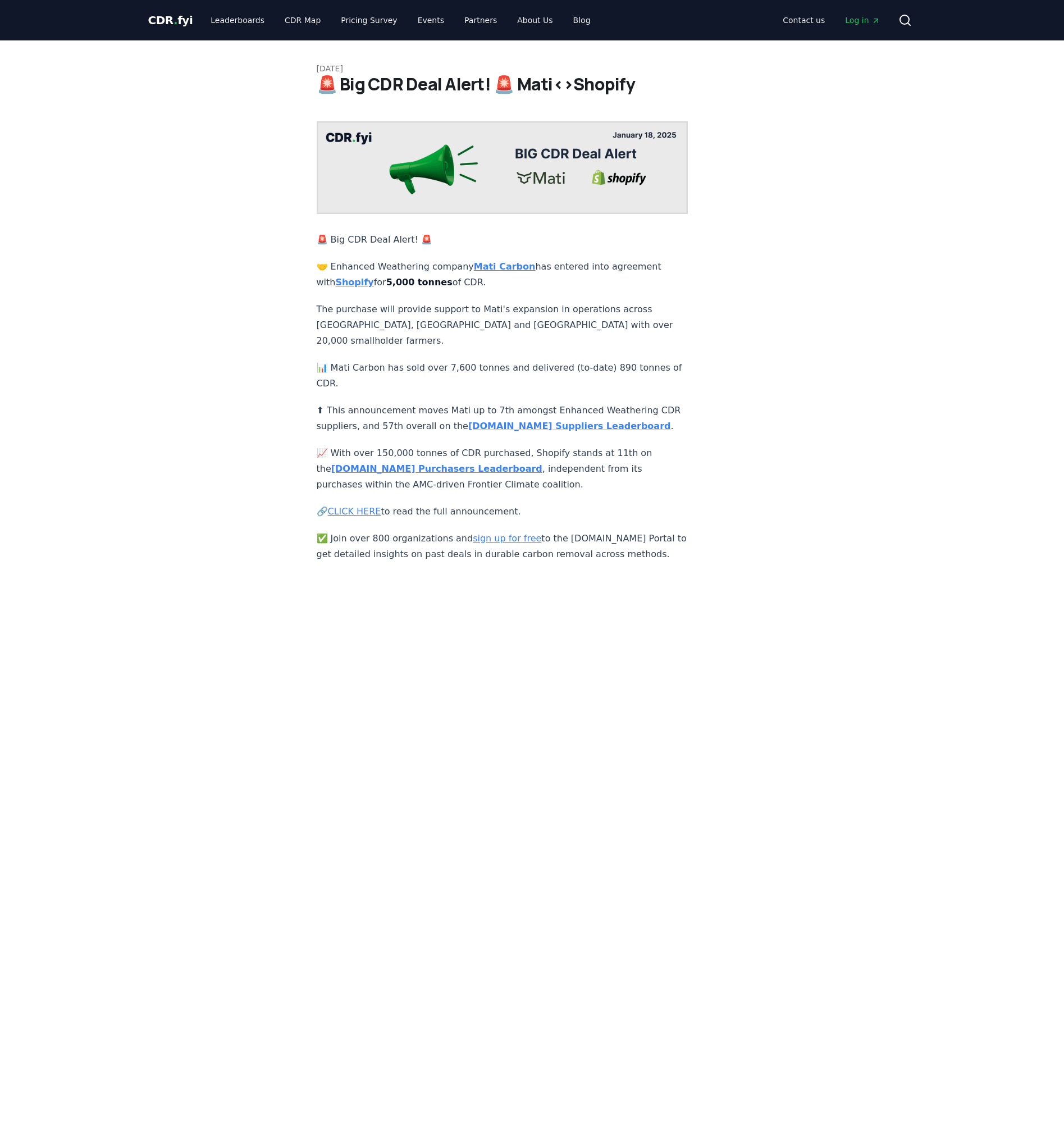
click at [365, 506] on link "CLICK HERE" at bounding box center [355, 511] width 54 height 11
